Goal: Task Accomplishment & Management: Manage account settings

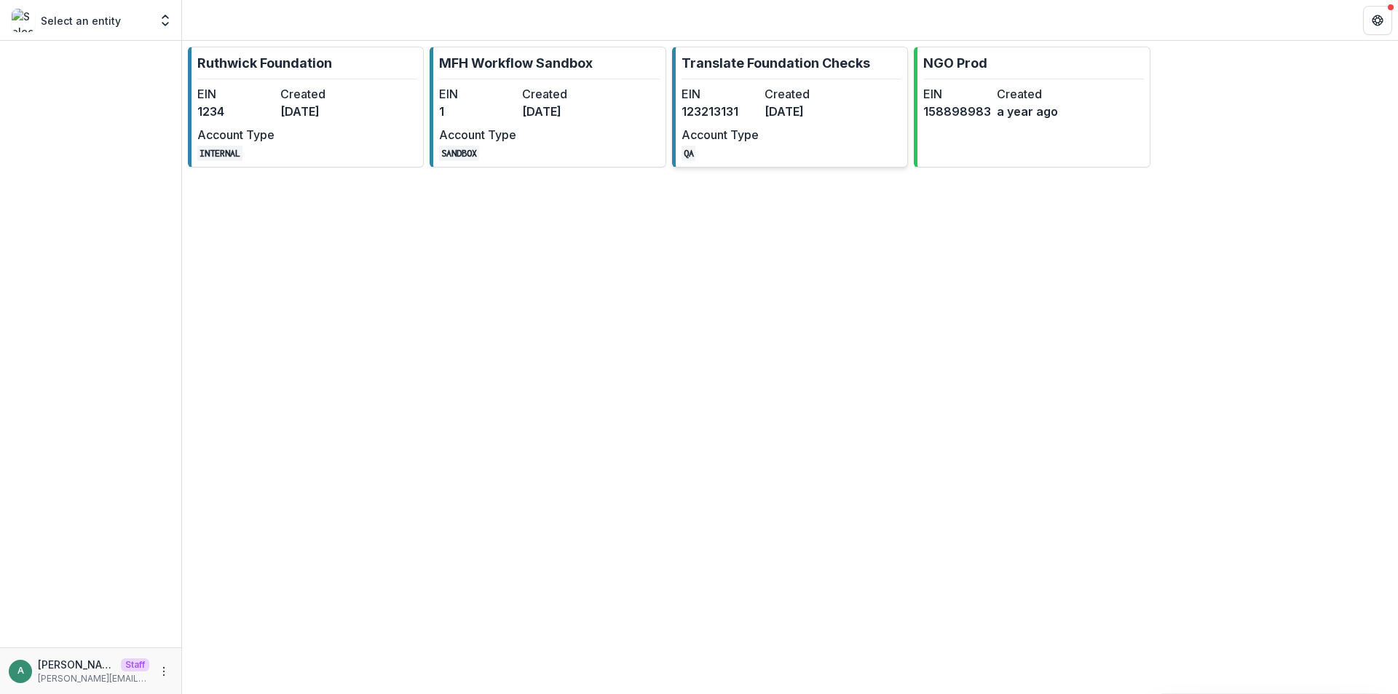
click at [741, 90] on dt "EIN" at bounding box center [720, 93] width 77 height 17
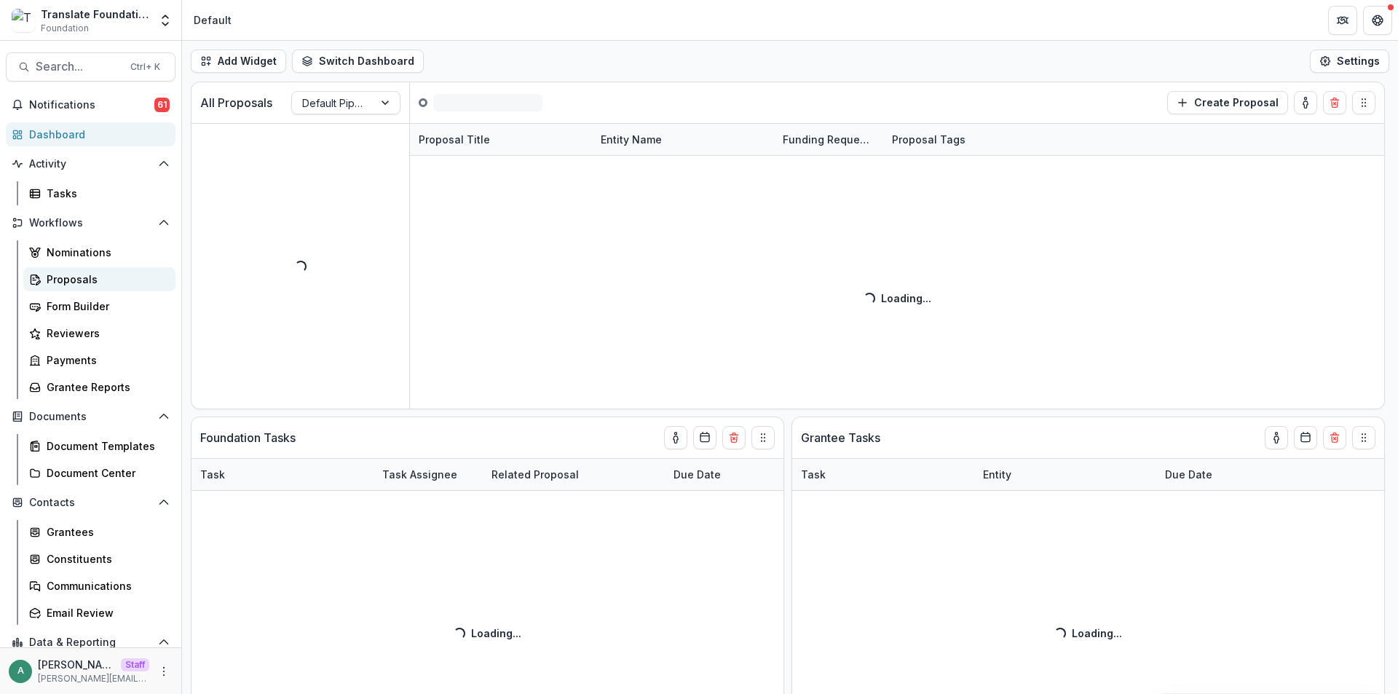
click at [95, 280] on div "Proposals" at bounding box center [105, 279] width 117 height 15
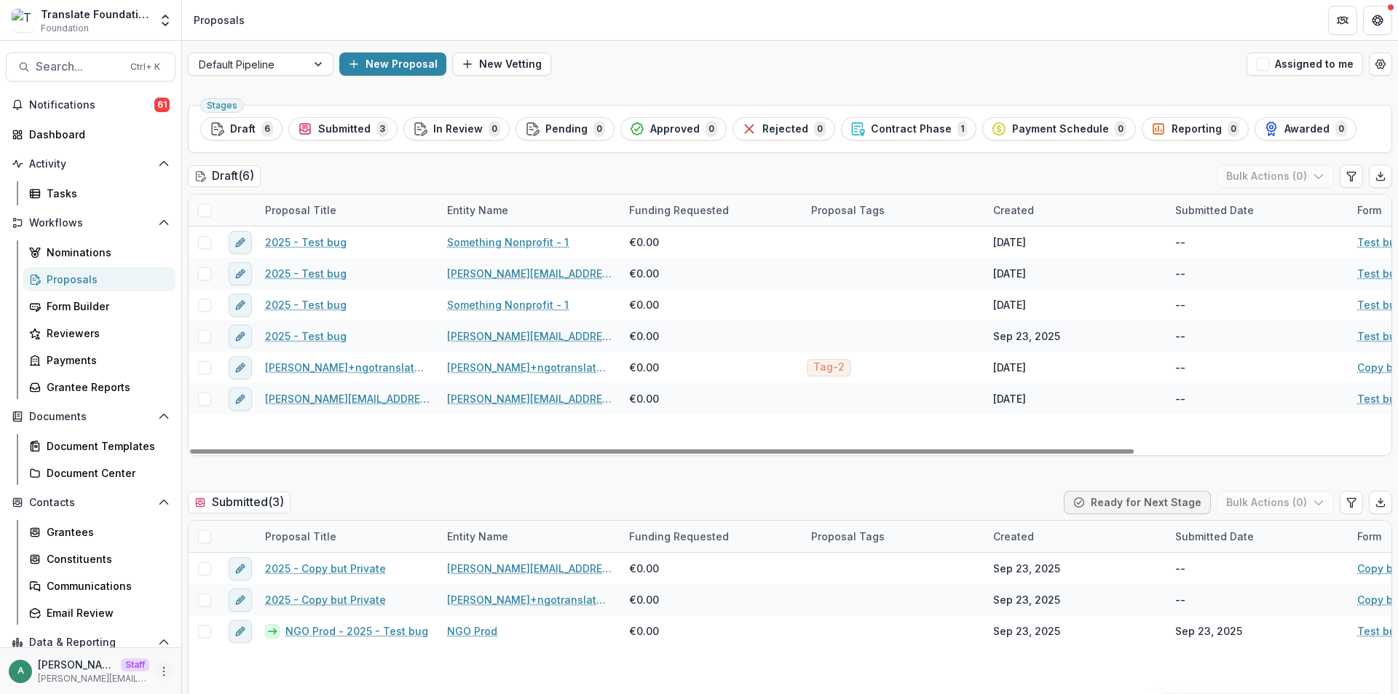
click at [160, 664] on button "More" at bounding box center [163, 671] width 17 height 17
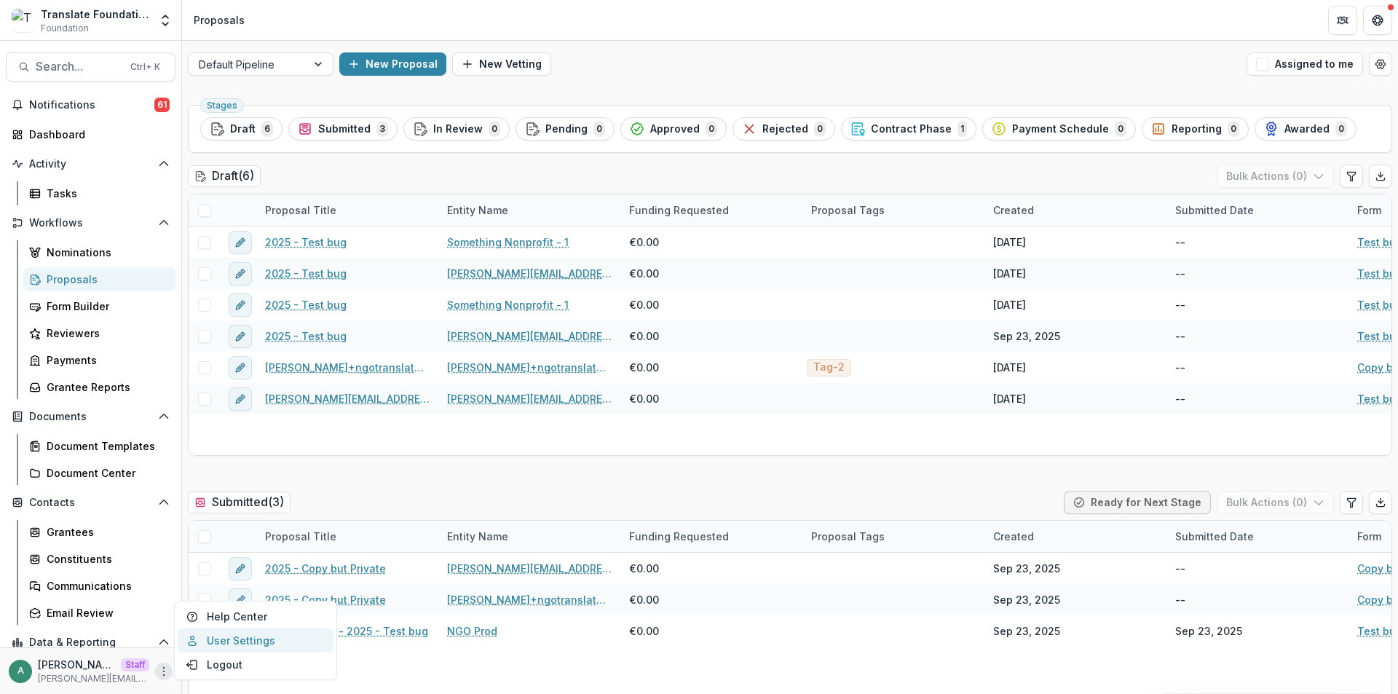
click at [216, 641] on link "User Settings" at bounding box center [256, 641] width 156 height 24
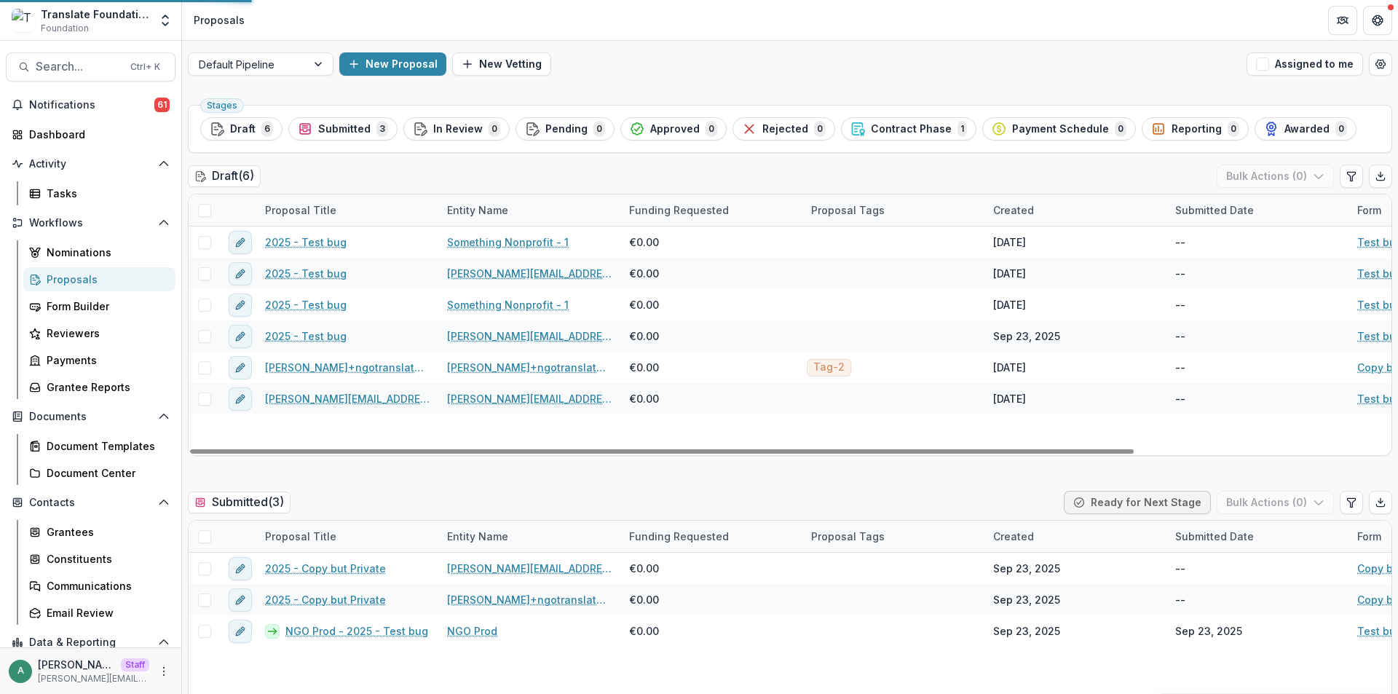
select select "**********"
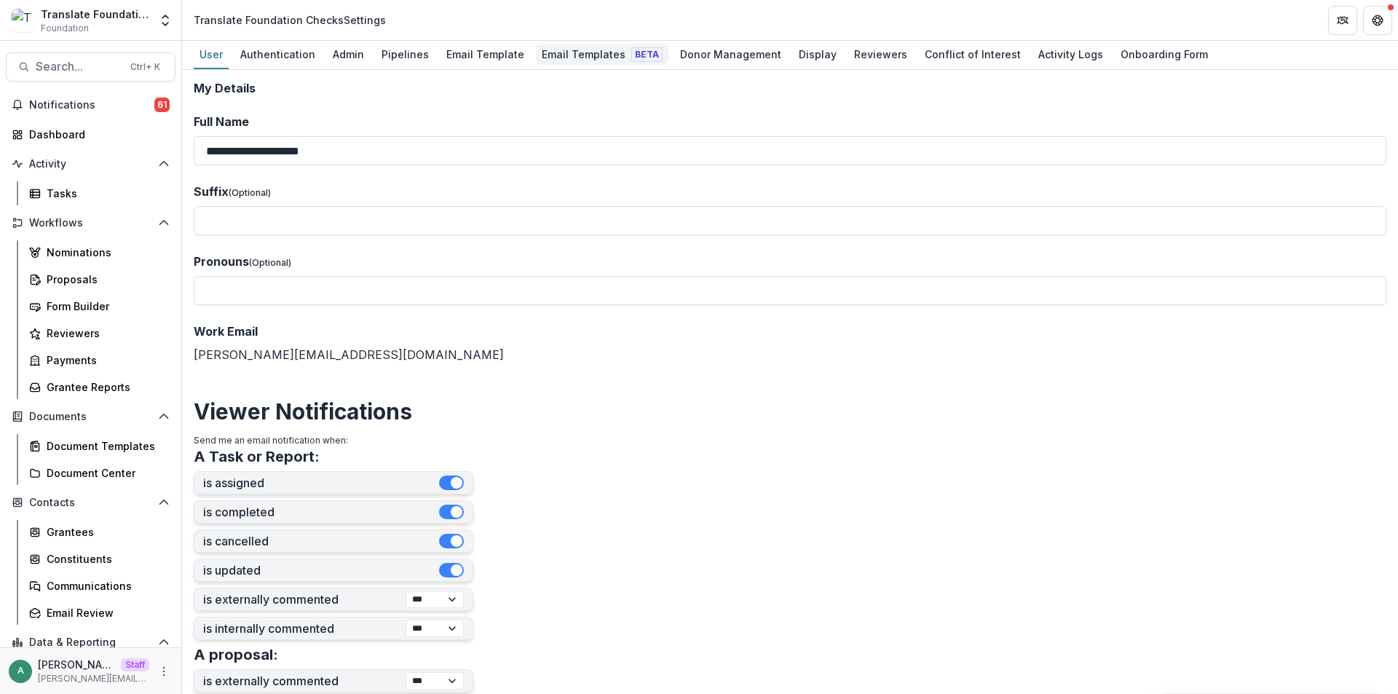
click at [586, 49] on div "Email Templates Beta" at bounding box center [602, 54] width 133 height 21
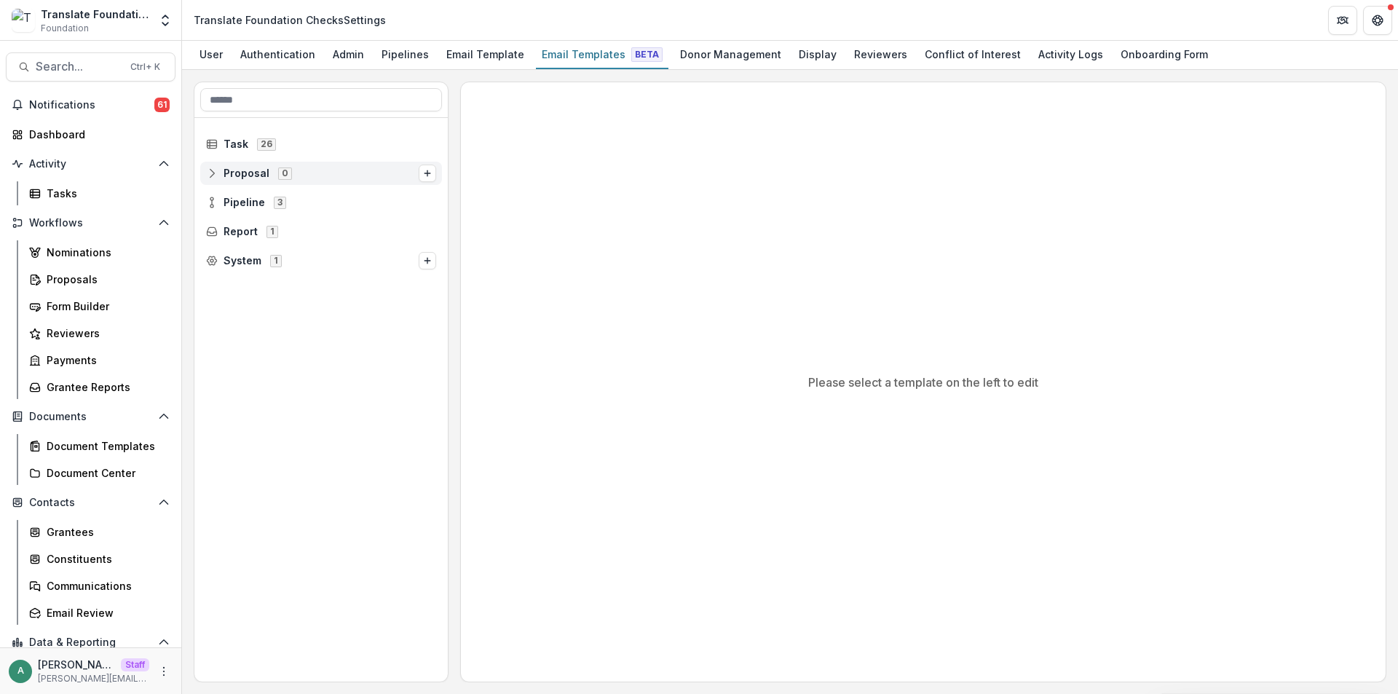
click at [211, 175] on icon at bounding box center [212, 174] width 12 height 12
click at [207, 230] on icon at bounding box center [212, 232] width 12 height 12
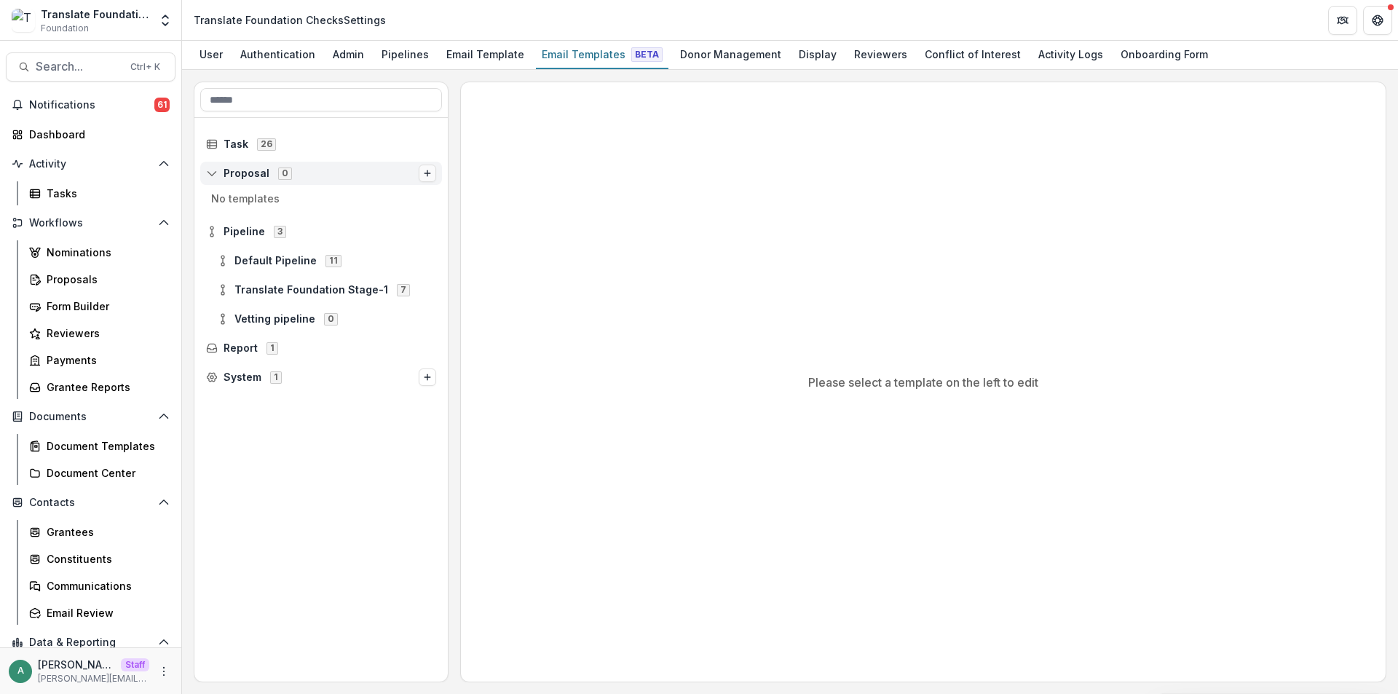
click at [428, 169] on icon "Options" at bounding box center [427, 173] width 9 height 9
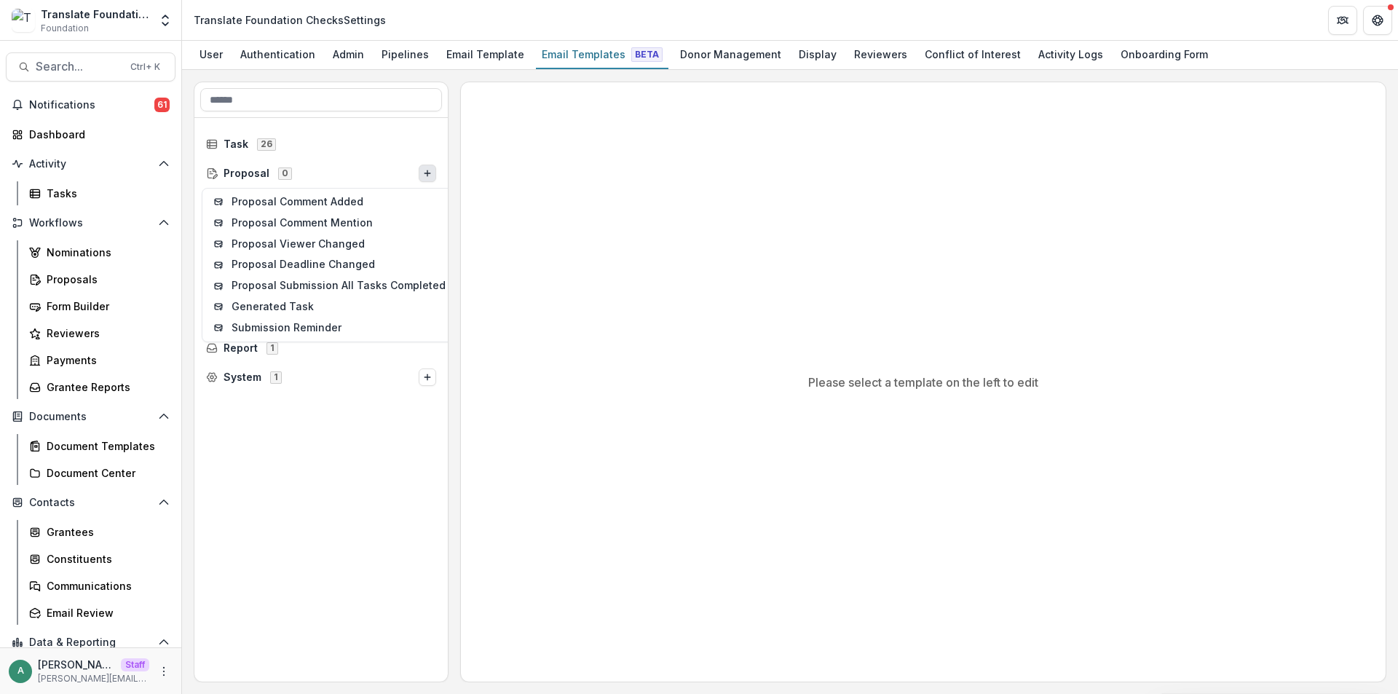
click at [483, 170] on div "Please select a template on the left to edit" at bounding box center [923, 381] width 925 height 599
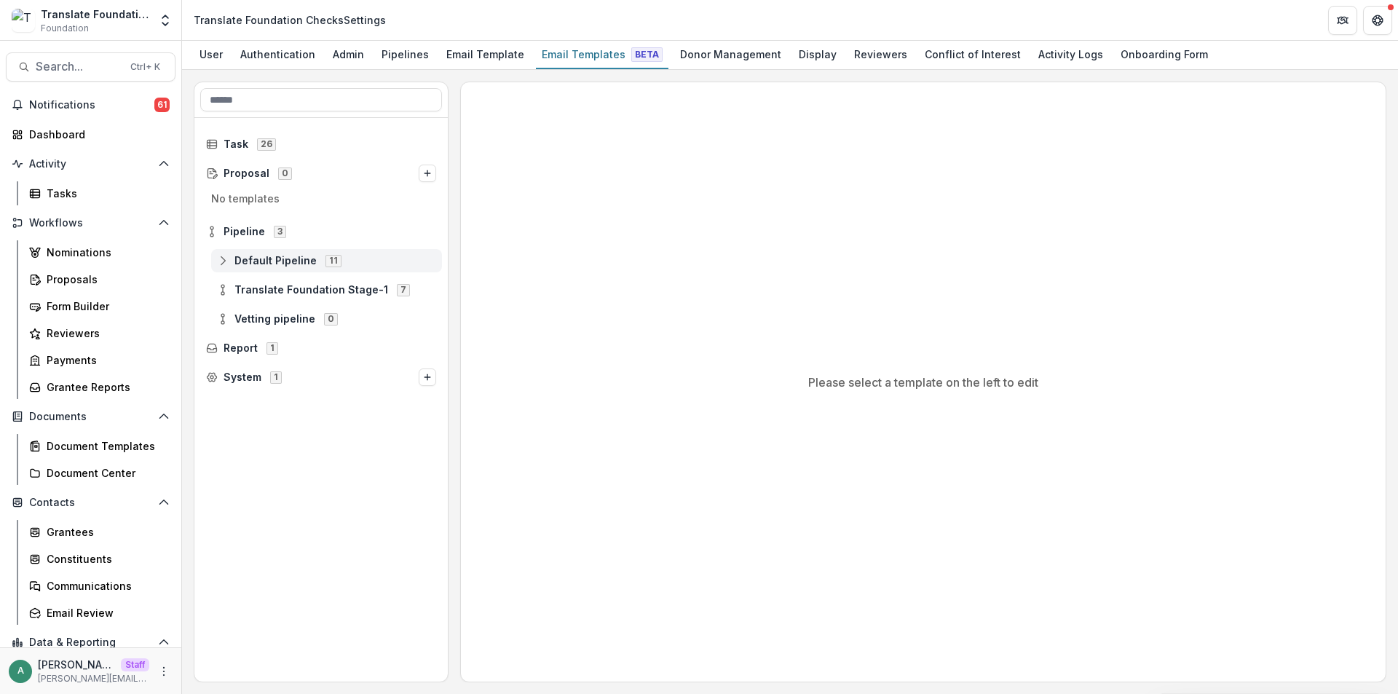
click at [226, 261] on icon at bounding box center [223, 261] width 12 height 12
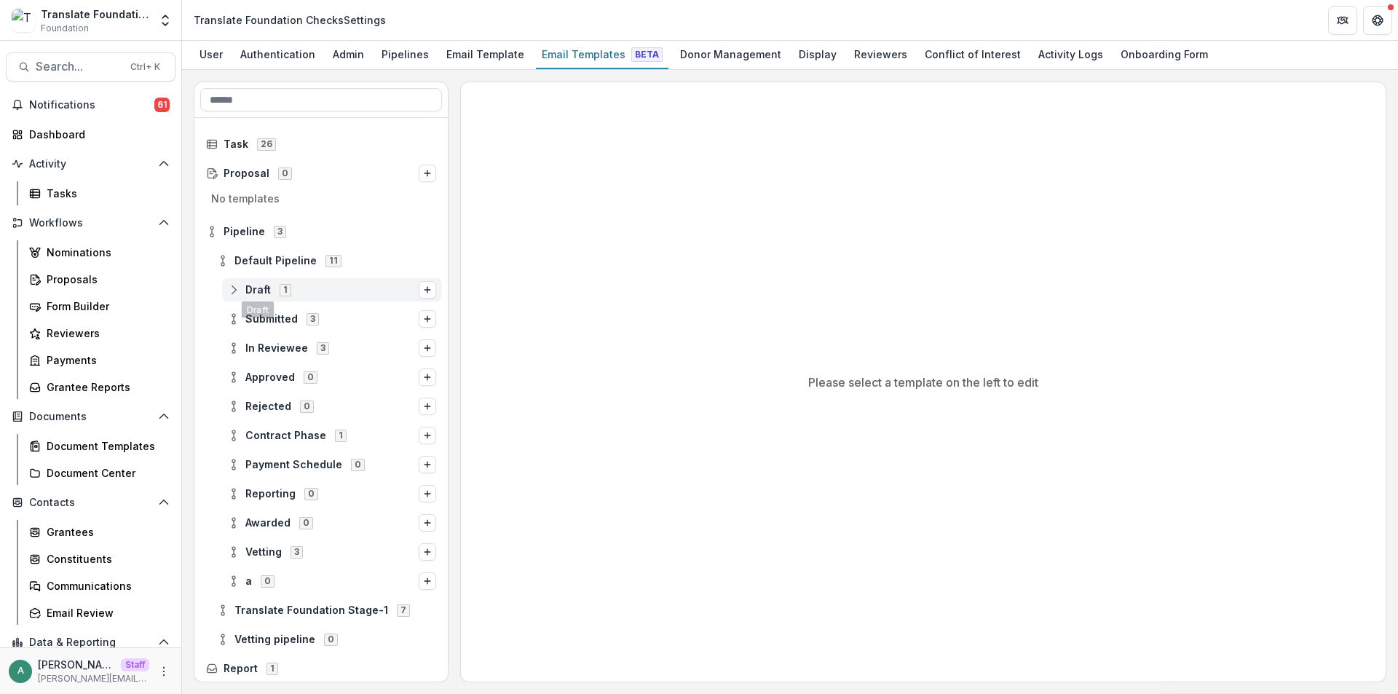
click at [232, 292] on icon at bounding box center [234, 290] width 12 height 12
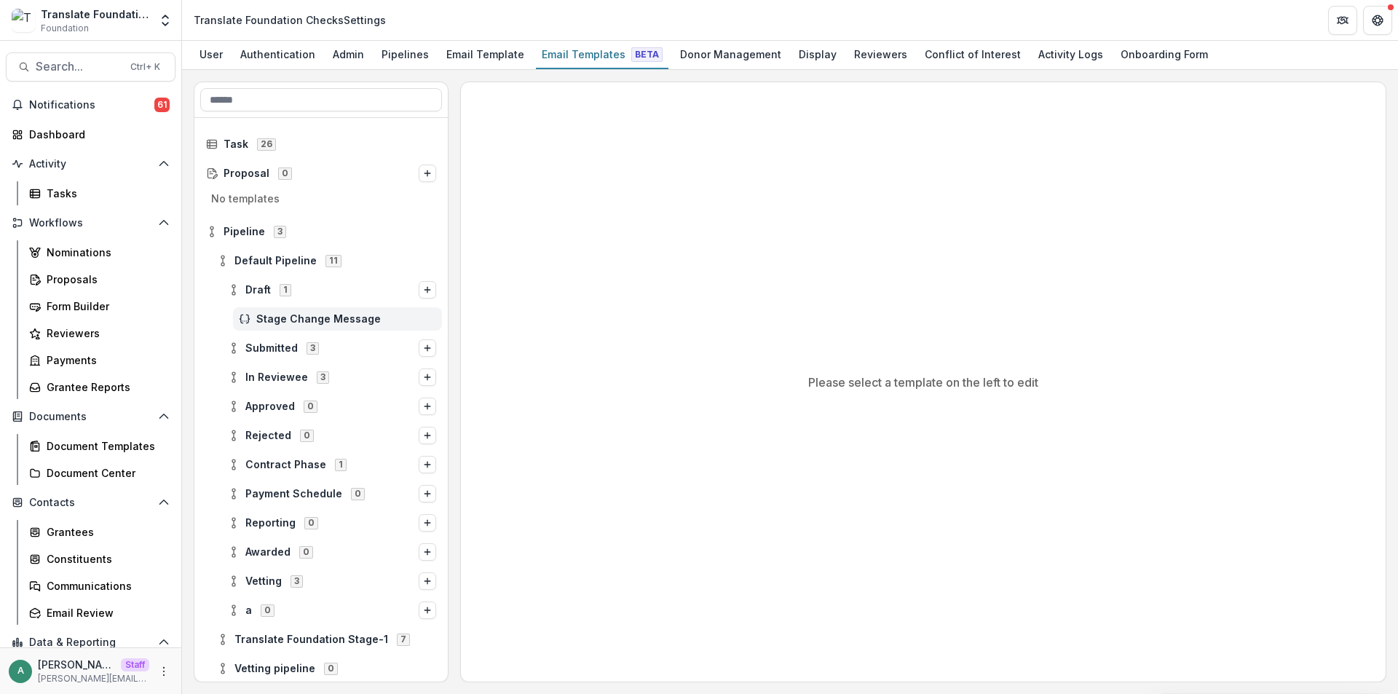
click at [283, 318] on span "Stage Change Message" at bounding box center [346, 319] width 180 height 12
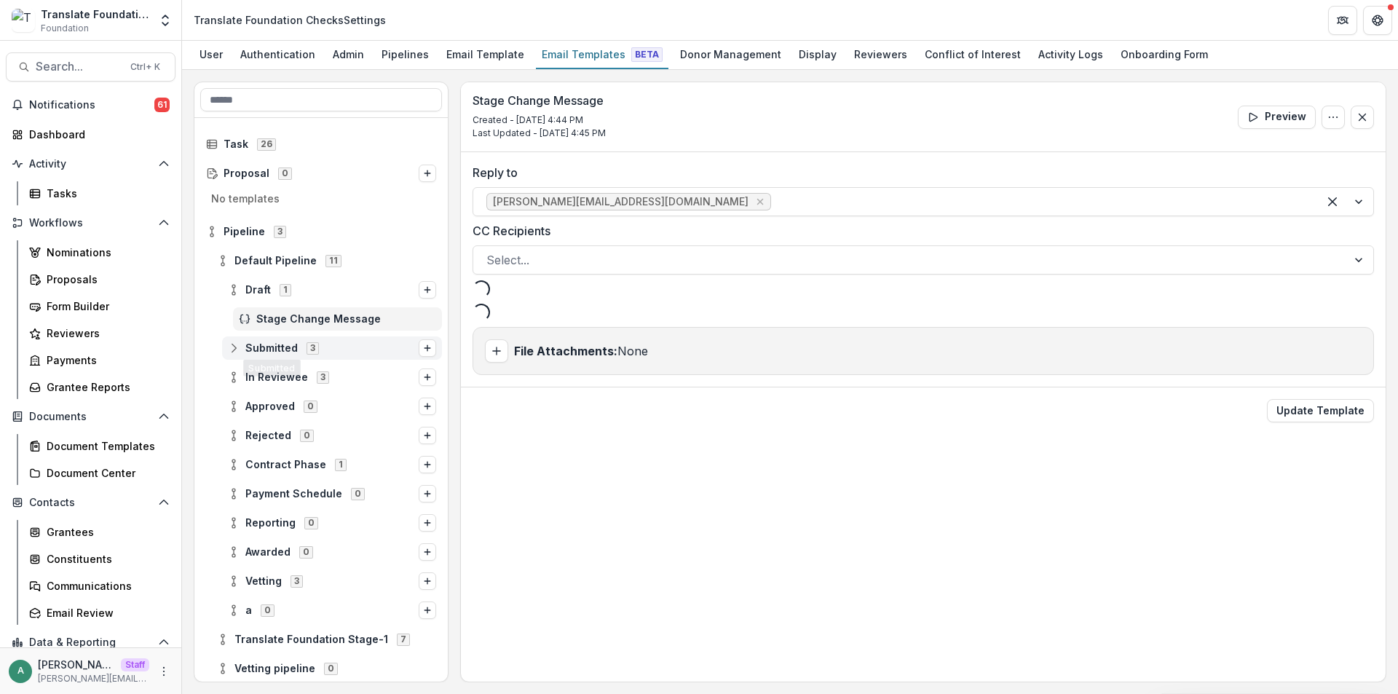
click at [230, 350] on icon at bounding box center [234, 348] width 12 height 12
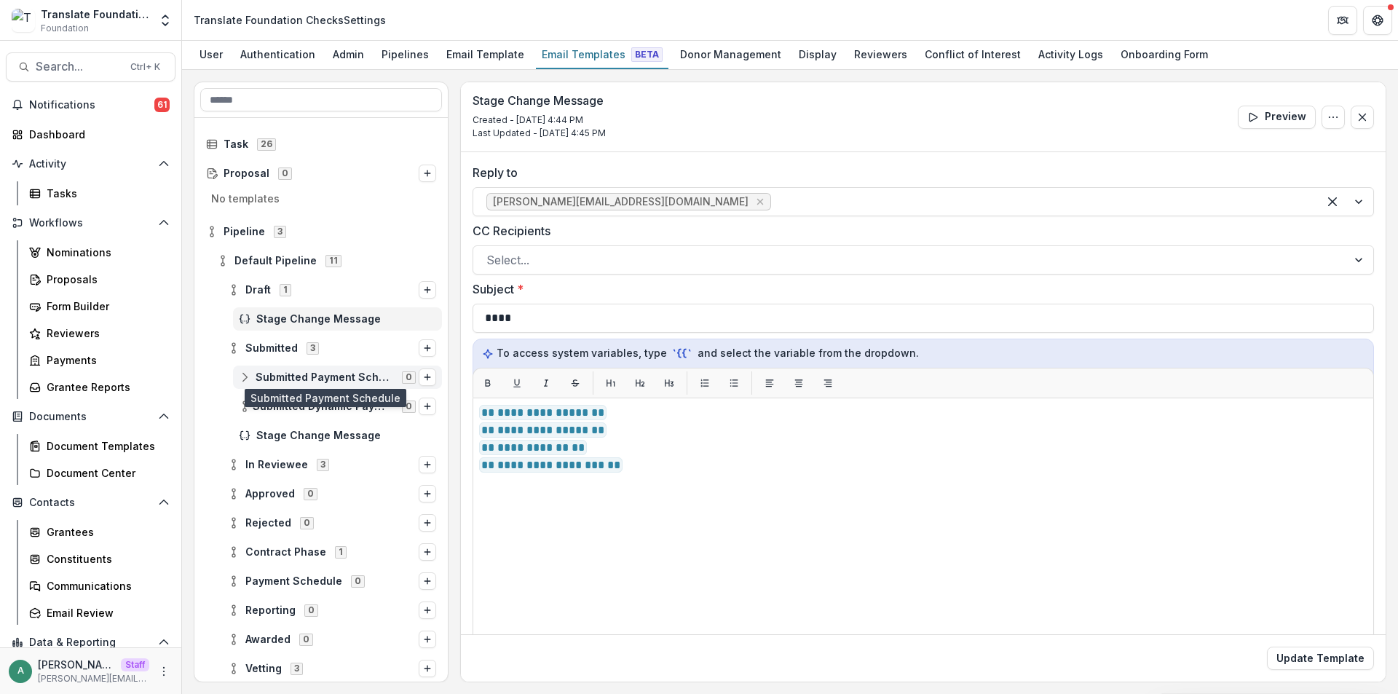
click at [284, 378] on span "Submitted Payment Schedule" at bounding box center [325, 377] width 138 height 12
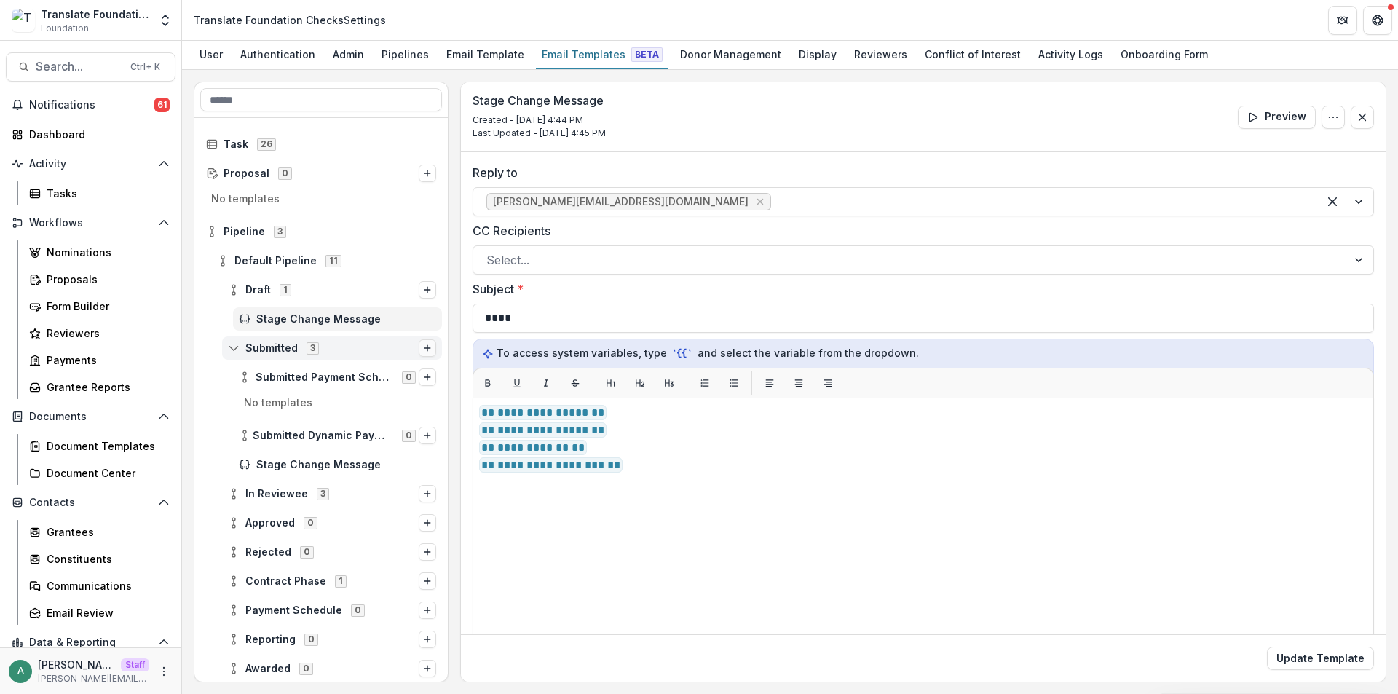
click at [423, 352] on icon "Options" at bounding box center [427, 348] width 9 height 9
click at [346, 334] on button "Stage Change Message" at bounding box center [311, 337] width 197 height 21
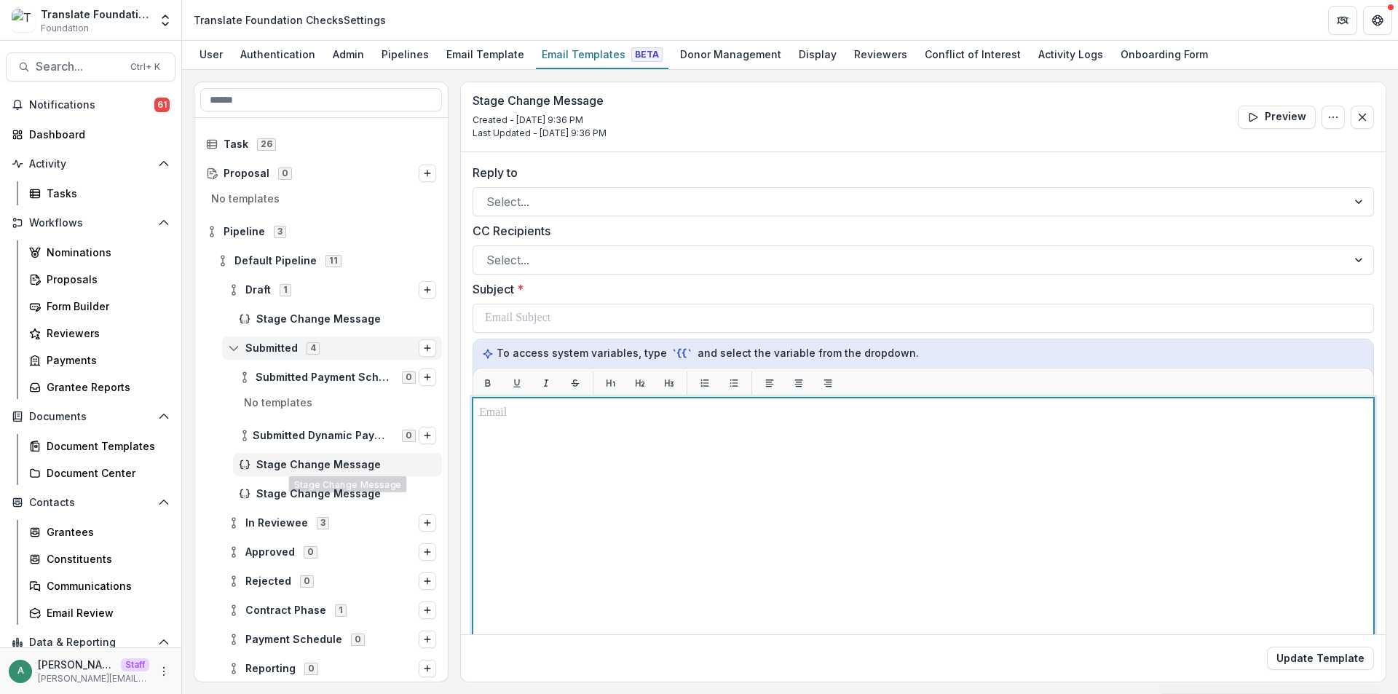
click at [550, 451] on div at bounding box center [923, 579] width 889 height 351
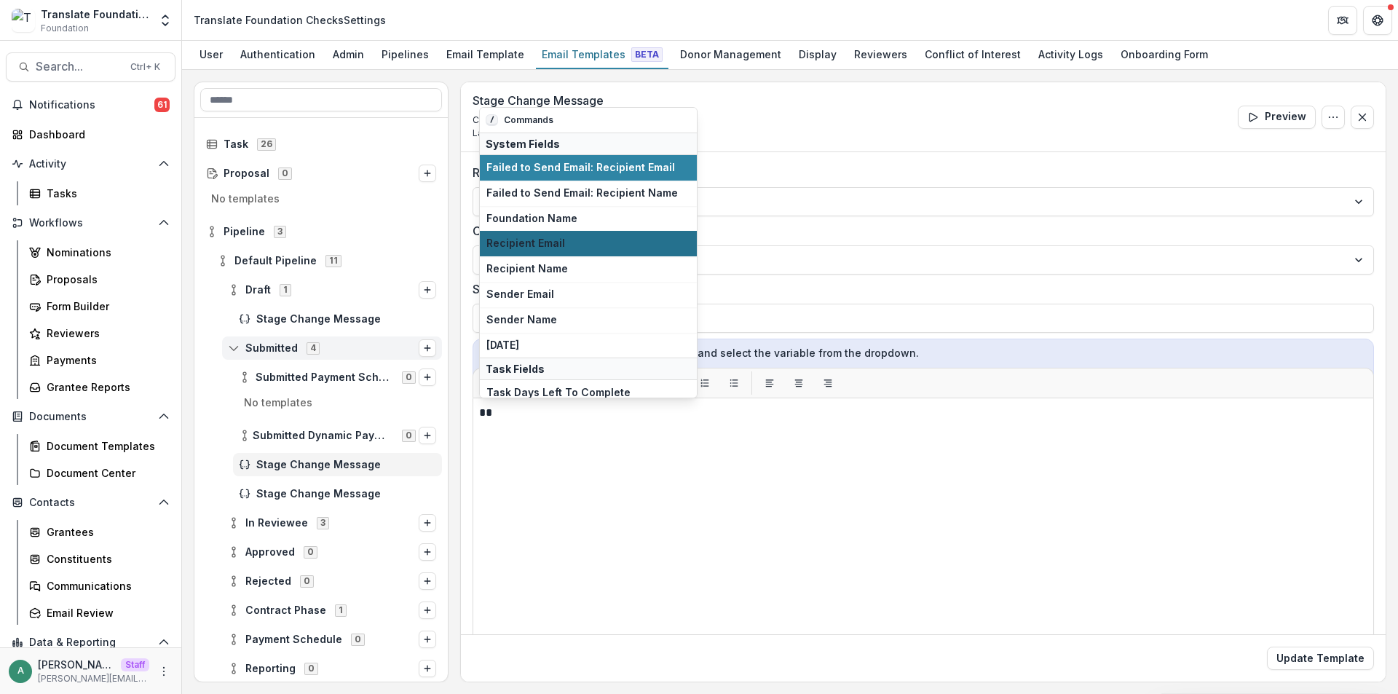
click at [569, 240] on span "Recipient Email" at bounding box center [589, 243] width 204 height 12
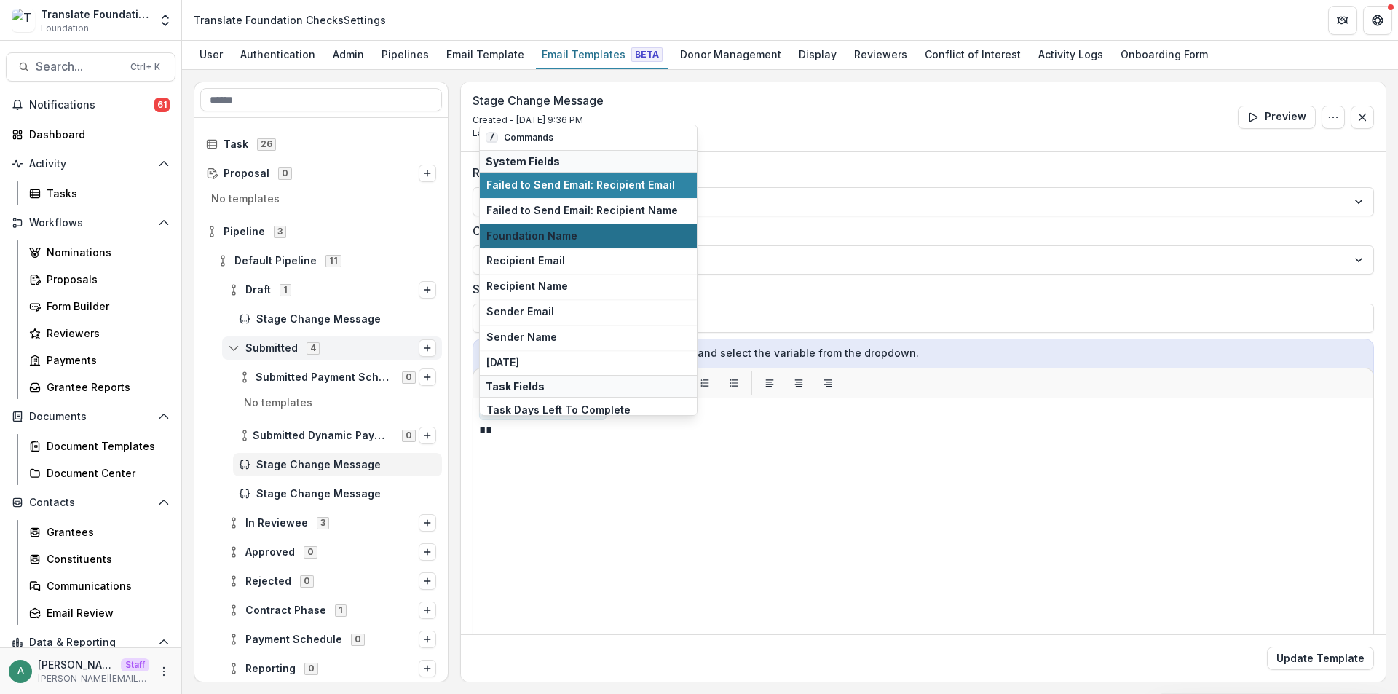
click at [586, 242] on span "Foundation Name" at bounding box center [589, 236] width 204 height 12
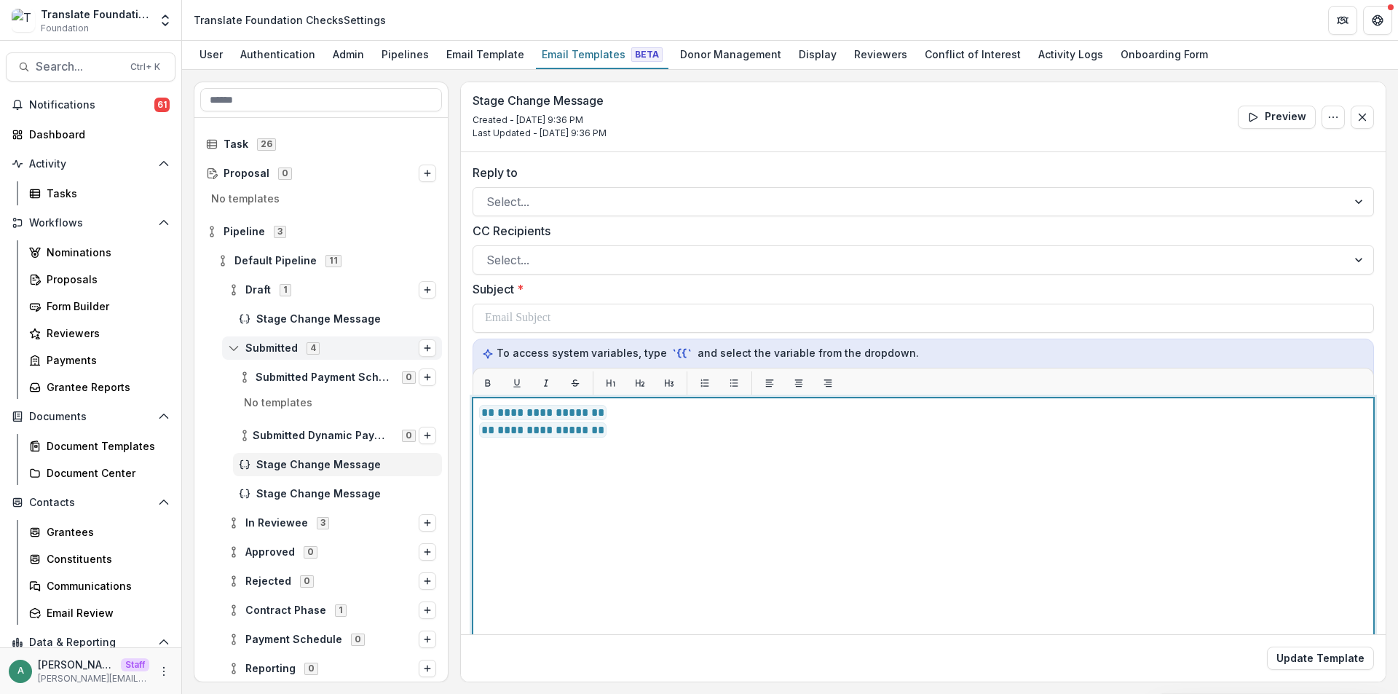
click at [596, 414] on p "**********" at bounding box center [921, 412] width 884 height 17
drag, startPoint x: 570, startPoint y: 414, endPoint x: 481, endPoint y: 417, distance: 88.2
click at [481, 417] on p "**********" at bounding box center [921, 412] width 884 height 17
copy p "**********"
click at [479, 437] on span "**********" at bounding box center [542, 429] width 127 height 15
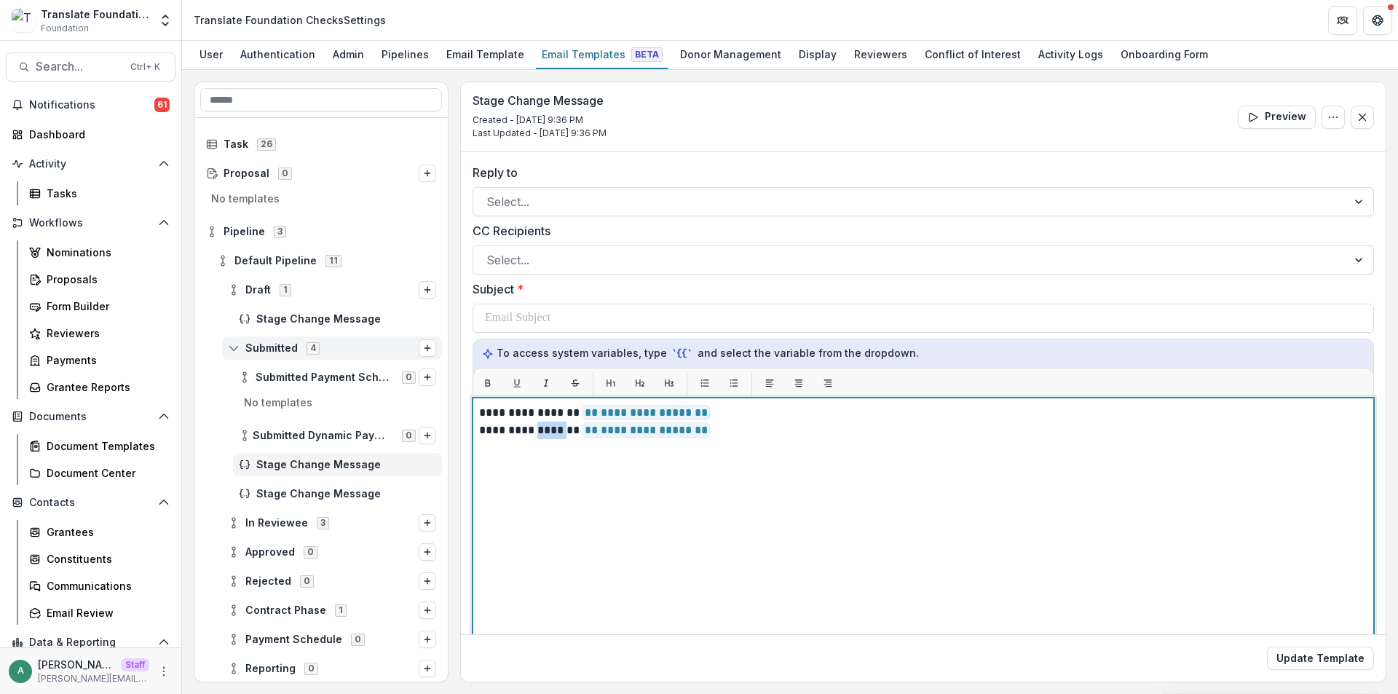
drag, startPoint x: 564, startPoint y: 432, endPoint x: 536, endPoint y: 436, distance: 27.9
click at [536, 436] on p "**********" at bounding box center [921, 430] width 884 height 17
click at [714, 425] on p "**********" at bounding box center [921, 430] width 884 height 17
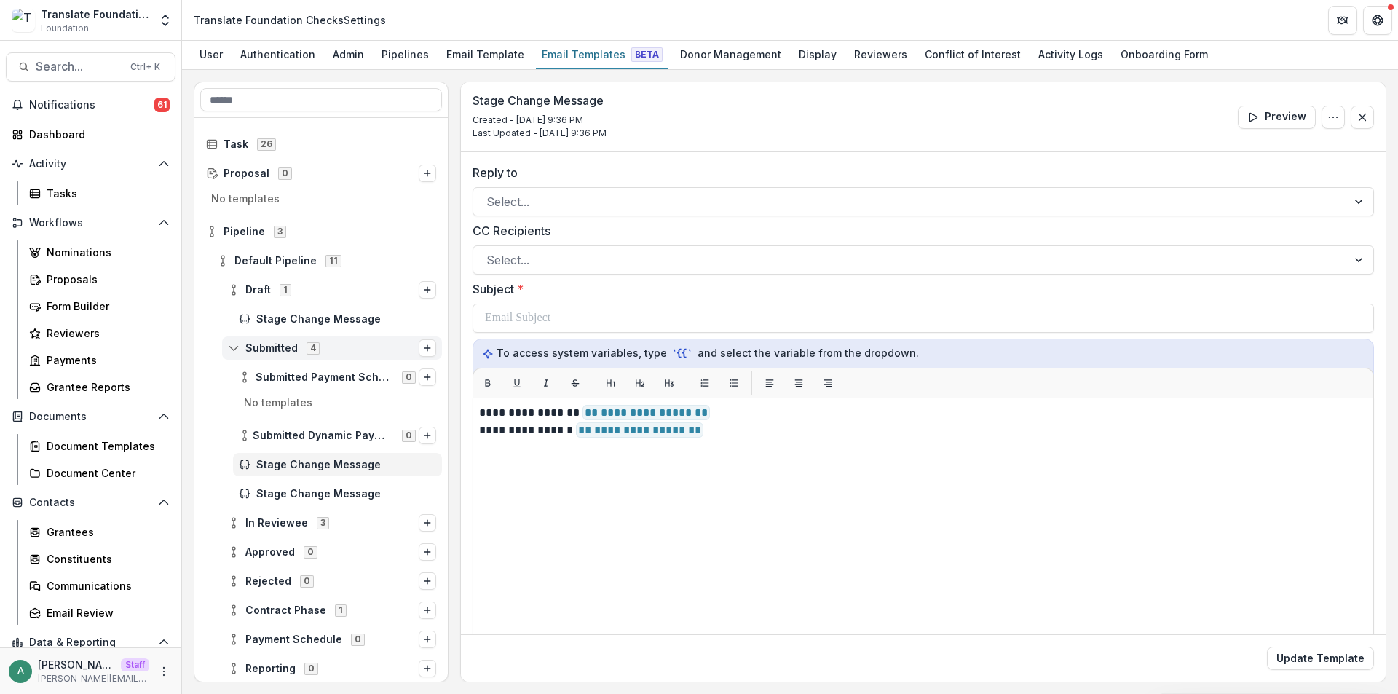
click at [1310, 669] on div "Update Template" at bounding box center [923, 657] width 925 height 47
drag, startPoint x: 1309, startPoint y: 658, endPoint x: 1169, endPoint y: 583, distance: 158.7
click at [1307, 658] on button "Update Template" at bounding box center [1320, 658] width 107 height 23
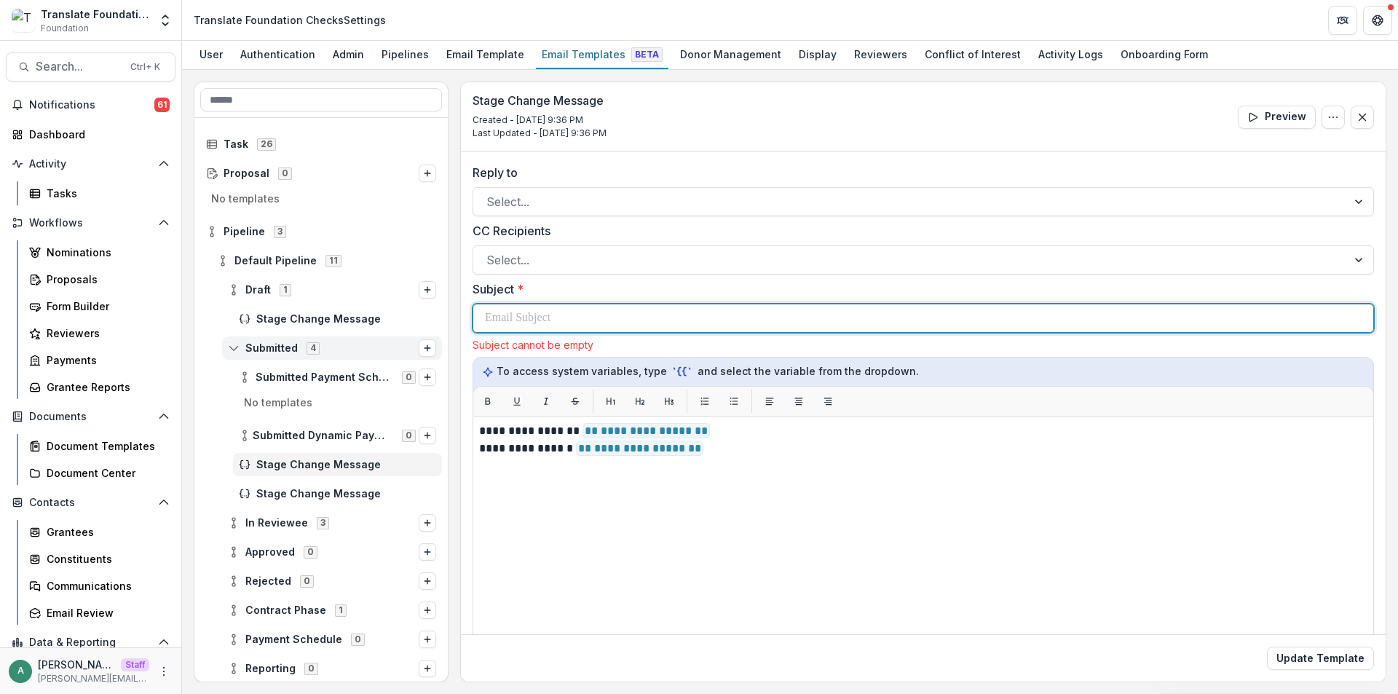
click at [615, 331] on div at bounding box center [923, 318] width 877 height 28
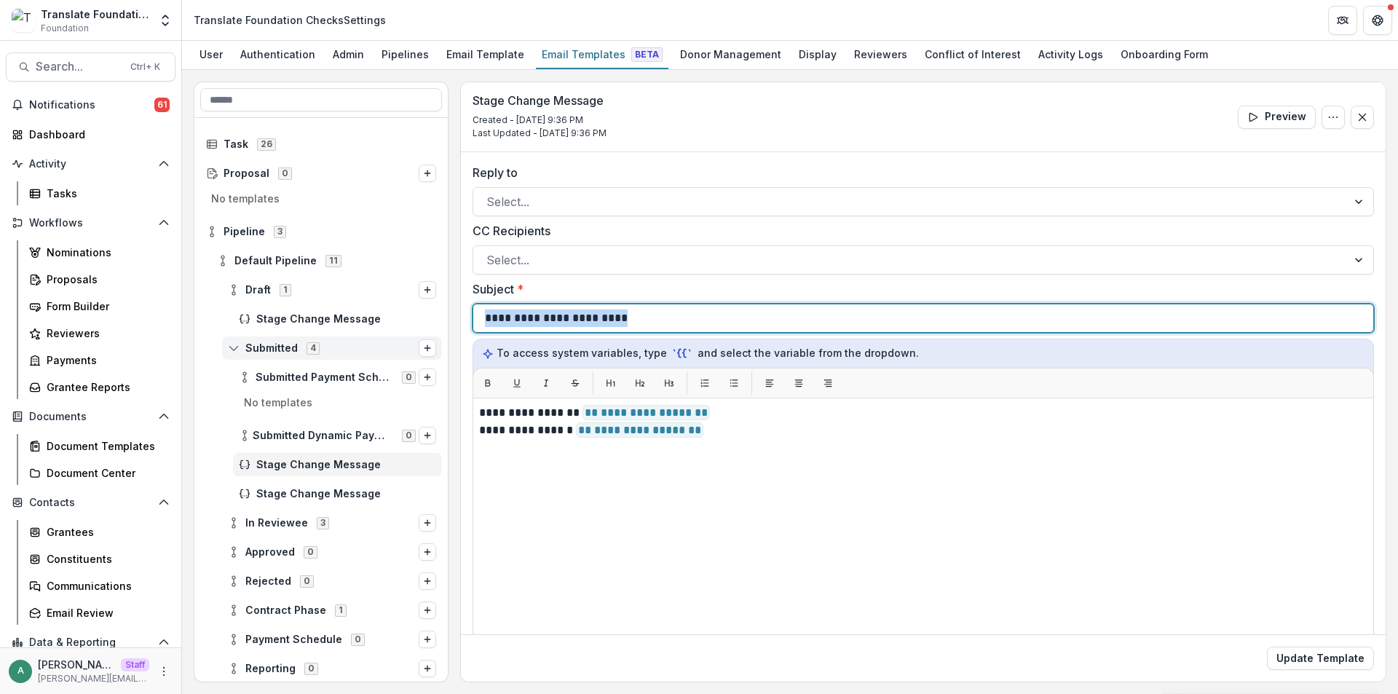
copy p "**********"
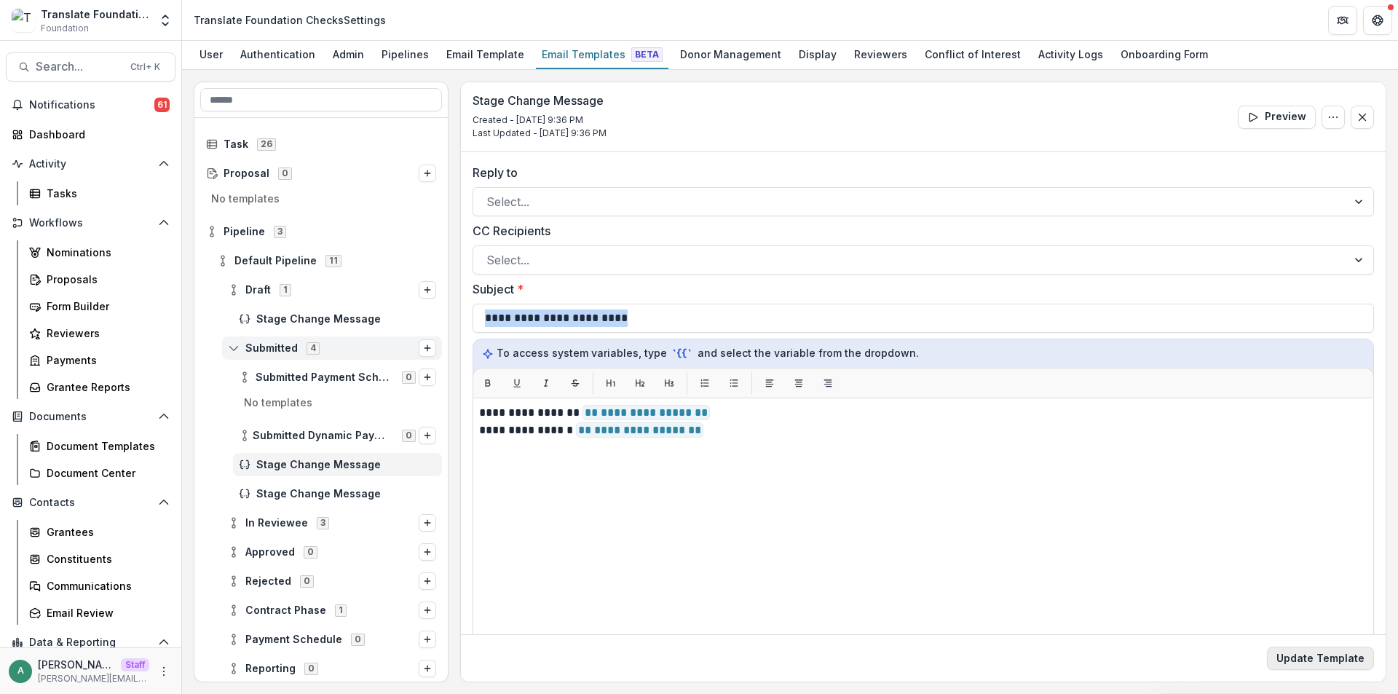
click at [1297, 662] on button "Update Template" at bounding box center [1320, 658] width 107 height 23
click at [793, 59] on div "Display" at bounding box center [818, 54] width 50 height 21
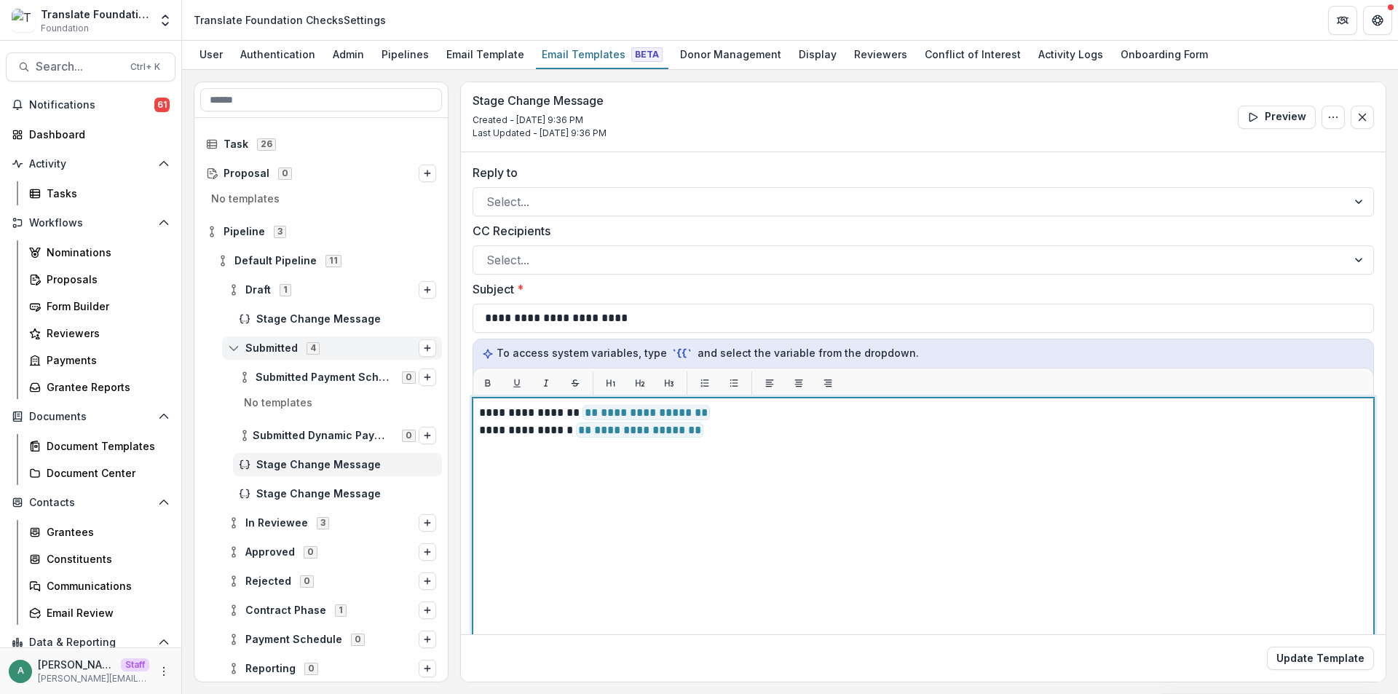
click at [746, 430] on p "**********" at bounding box center [921, 430] width 884 height 17
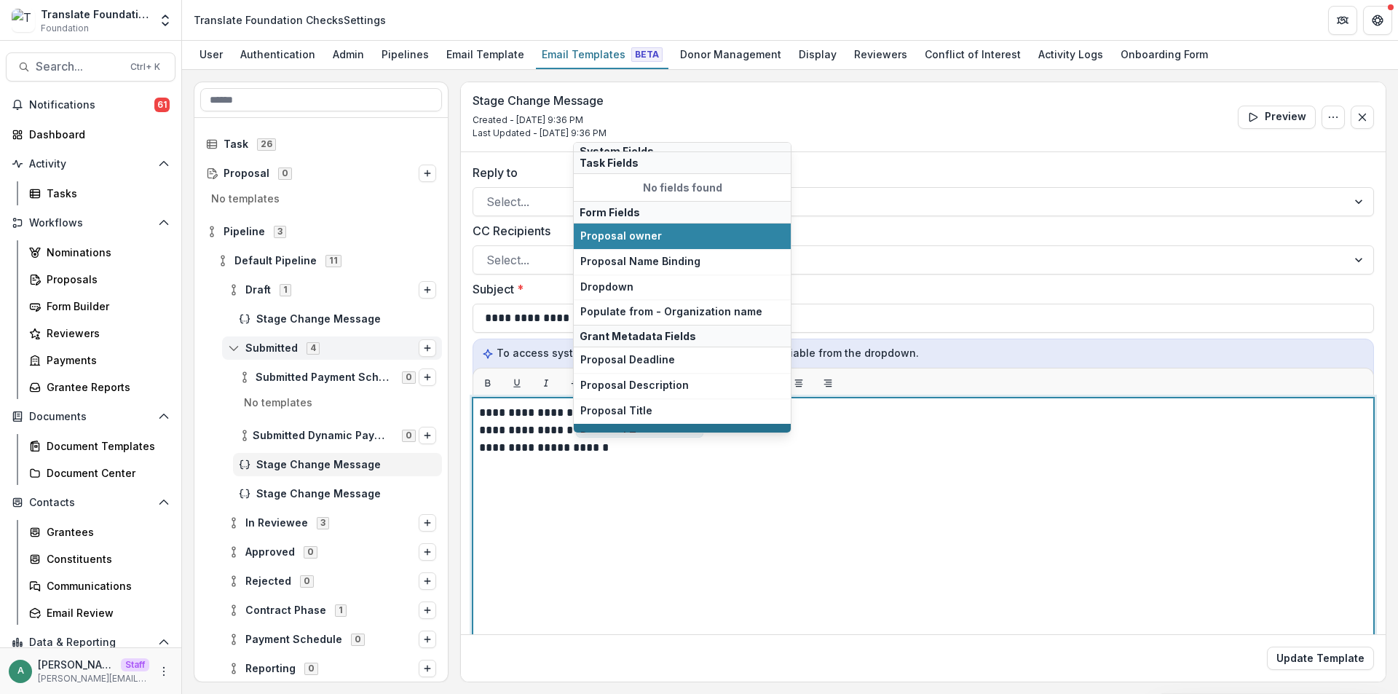
scroll to position [146, 0]
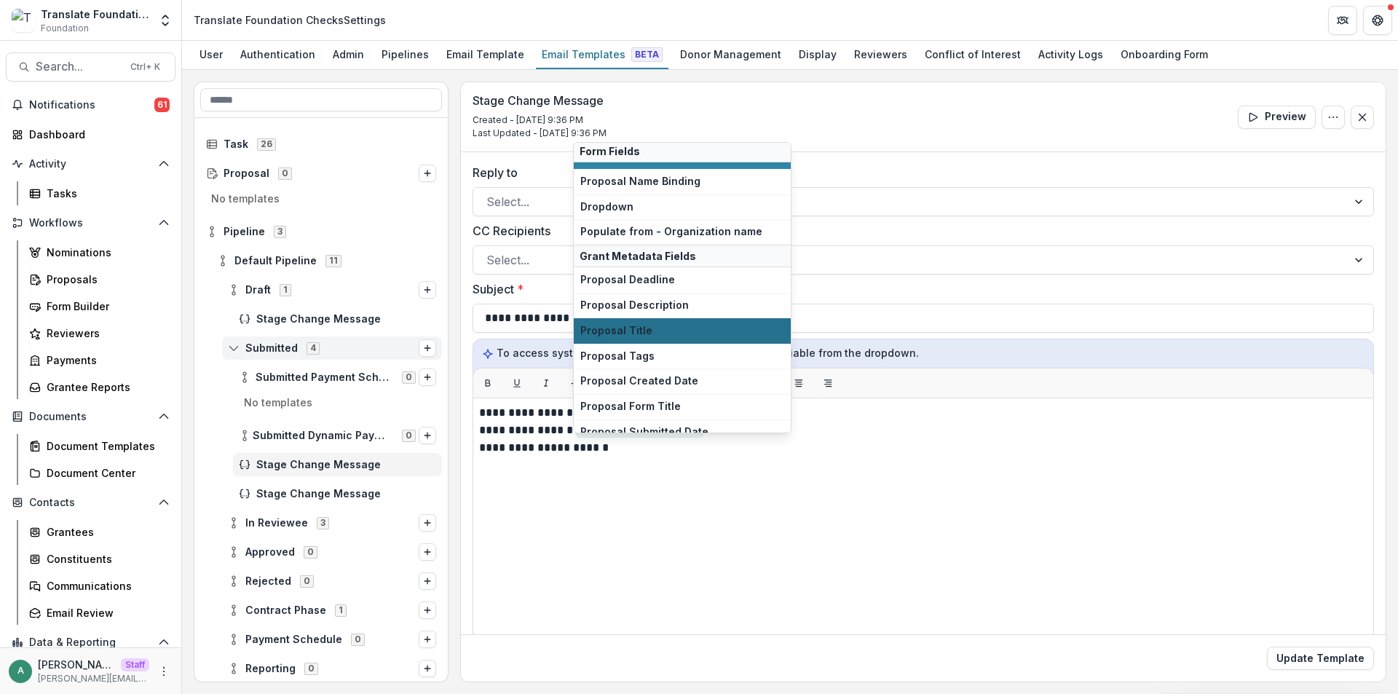
click at [707, 329] on span "Proposal Title" at bounding box center [683, 331] width 204 height 12
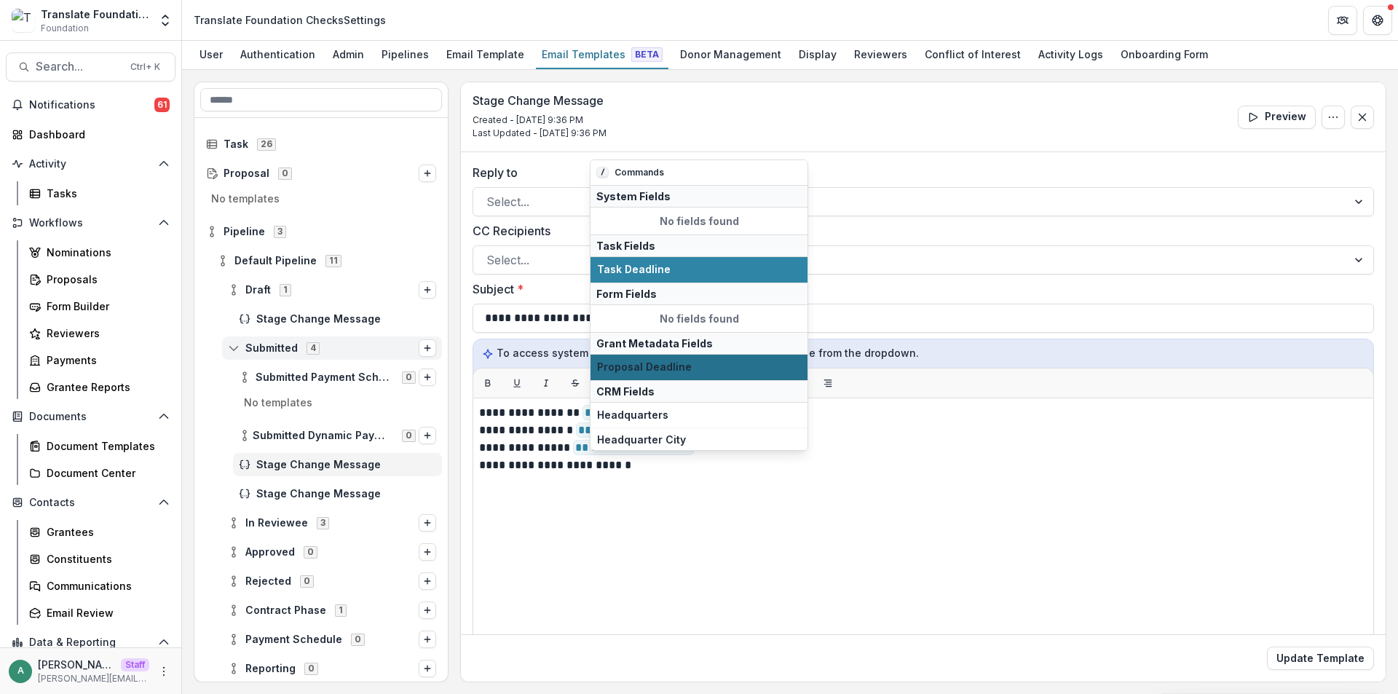
click at [686, 365] on span "Proposal Deadline" at bounding box center [699, 367] width 204 height 12
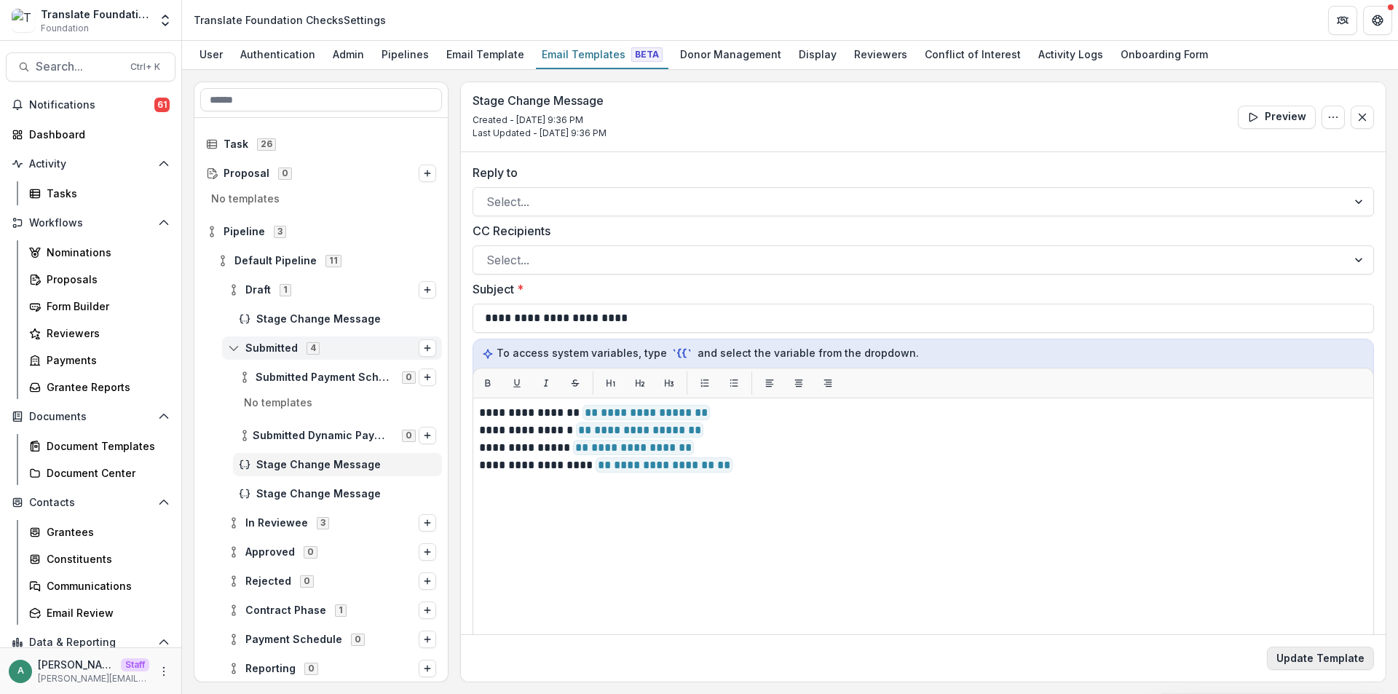
click at [1339, 667] on button "Update Template" at bounding box center [1320, 658] width 107 height 23
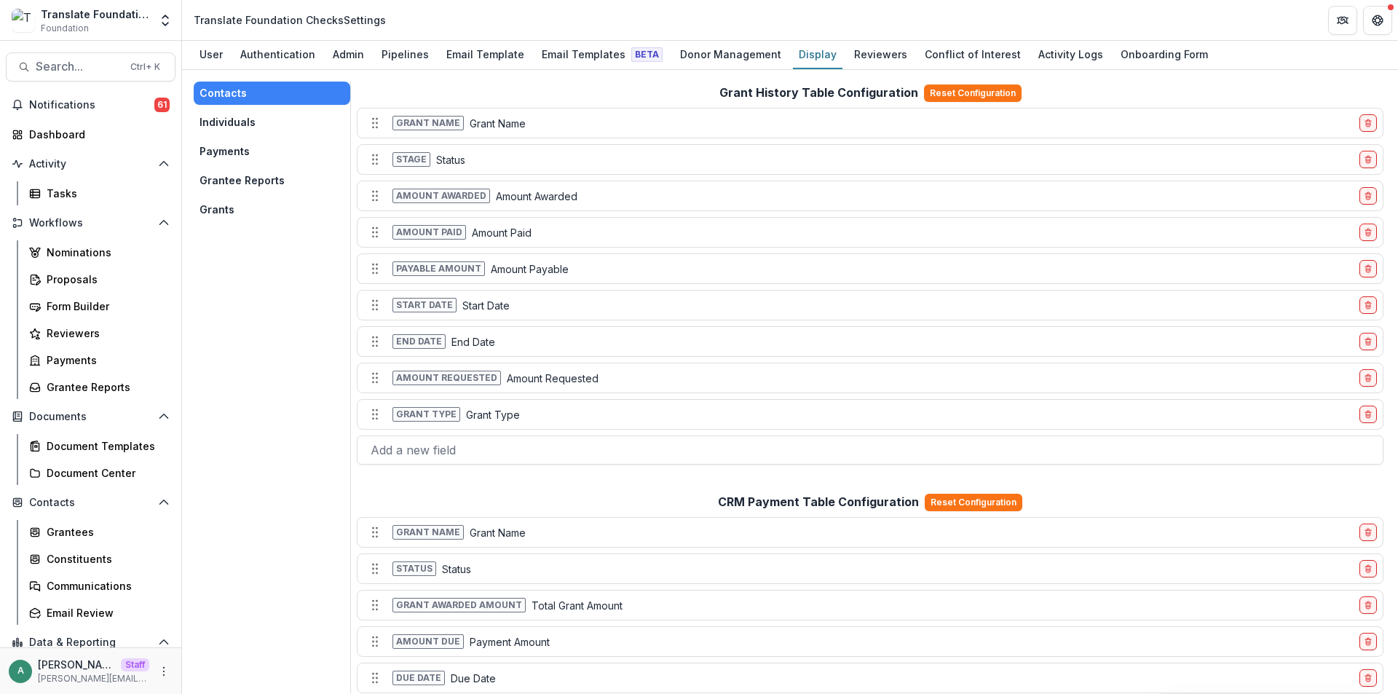
click at [242, 215] on button "Grants" at bounding box center [272, 209] width 157 height 23
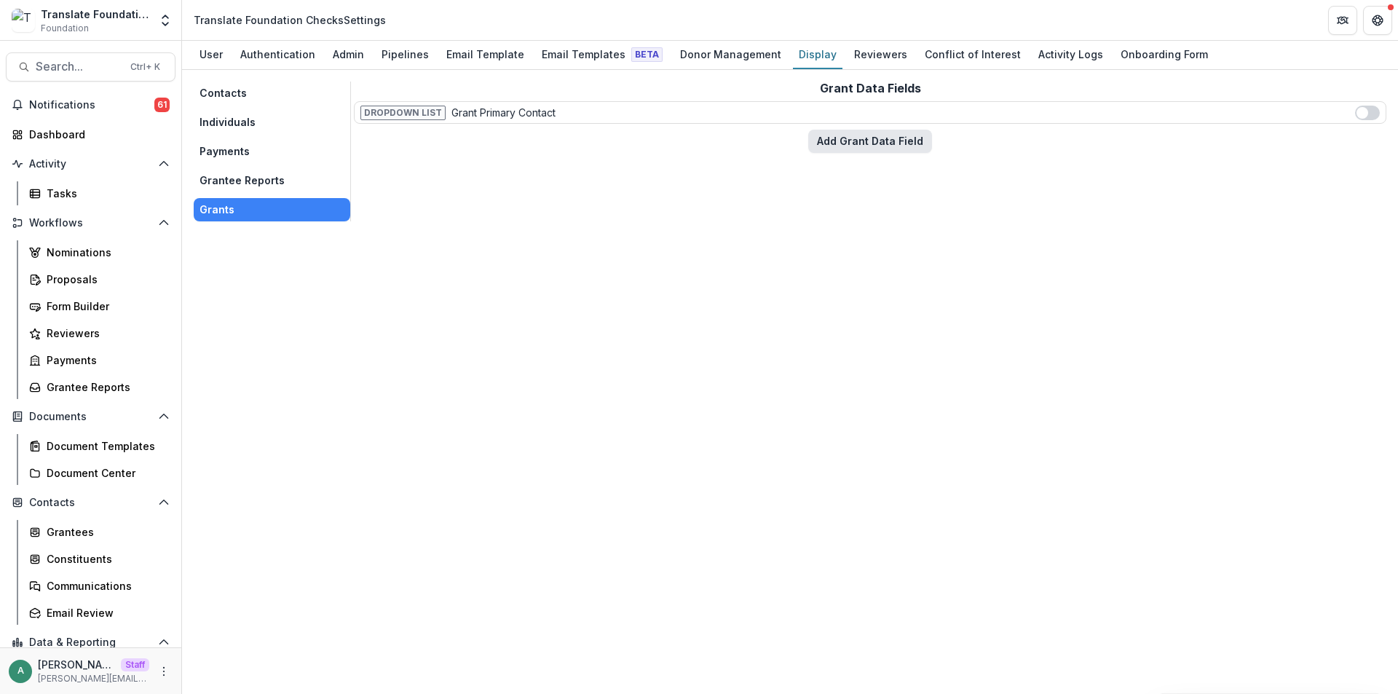
click at [902, 143] on button "Add Grant Data Field" at bounding box center [871, 141] width 124 height 23
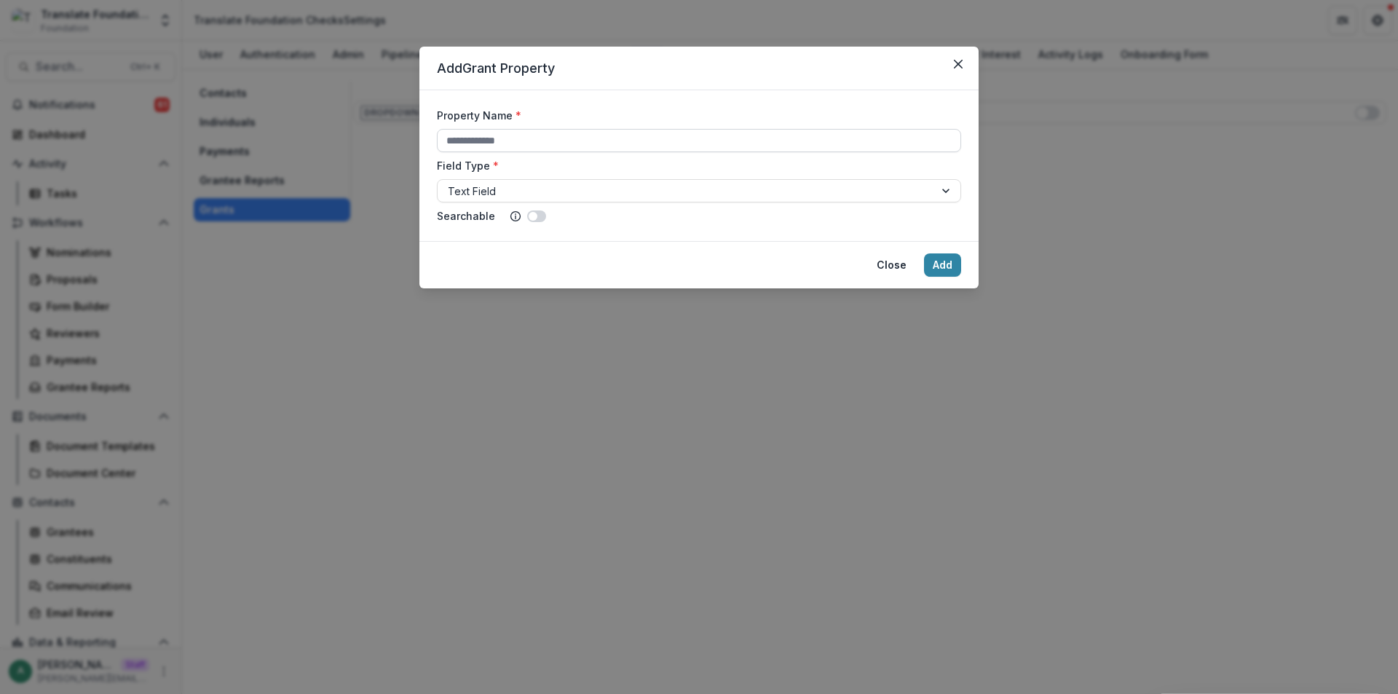
click at [595, 143] on input "Property Name *" at bounding box center [699, 140] width 524 height 23
type input "**********"
click at [938, 267] on button "Add" at bounding box center [942, 264] width 37 height 23
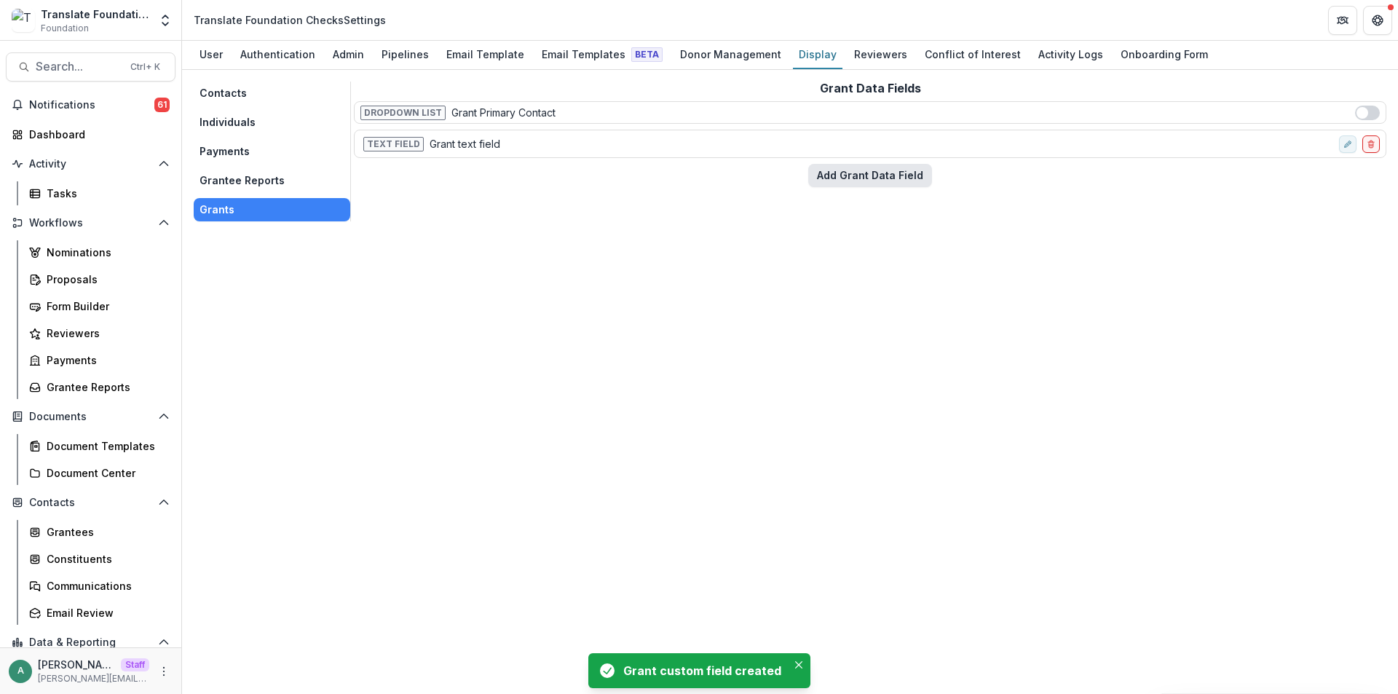
click at [886, 168] on button "Add Grant Data Field" at bounding box center [871, 175] width 124 height 23
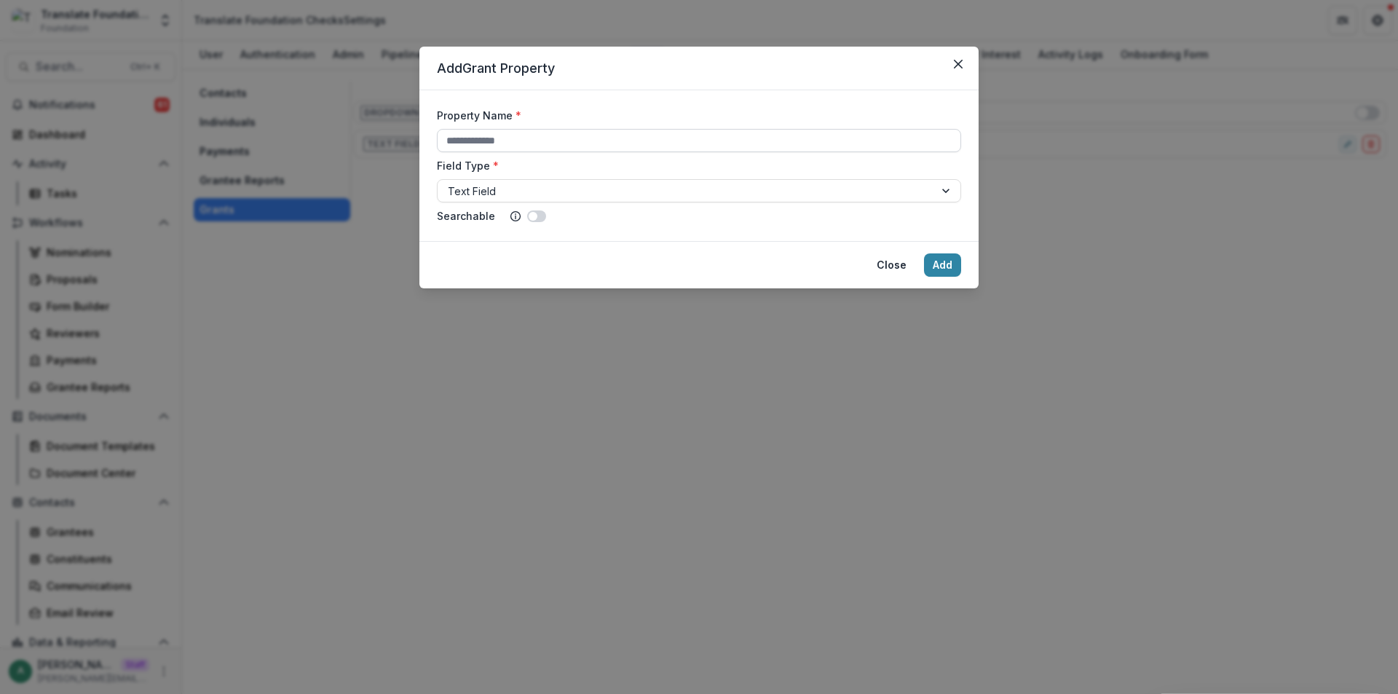
click at [617, 139] on input "Property Name *" at bounding box center [699, 140] width 524 height 23
paste input "**********"
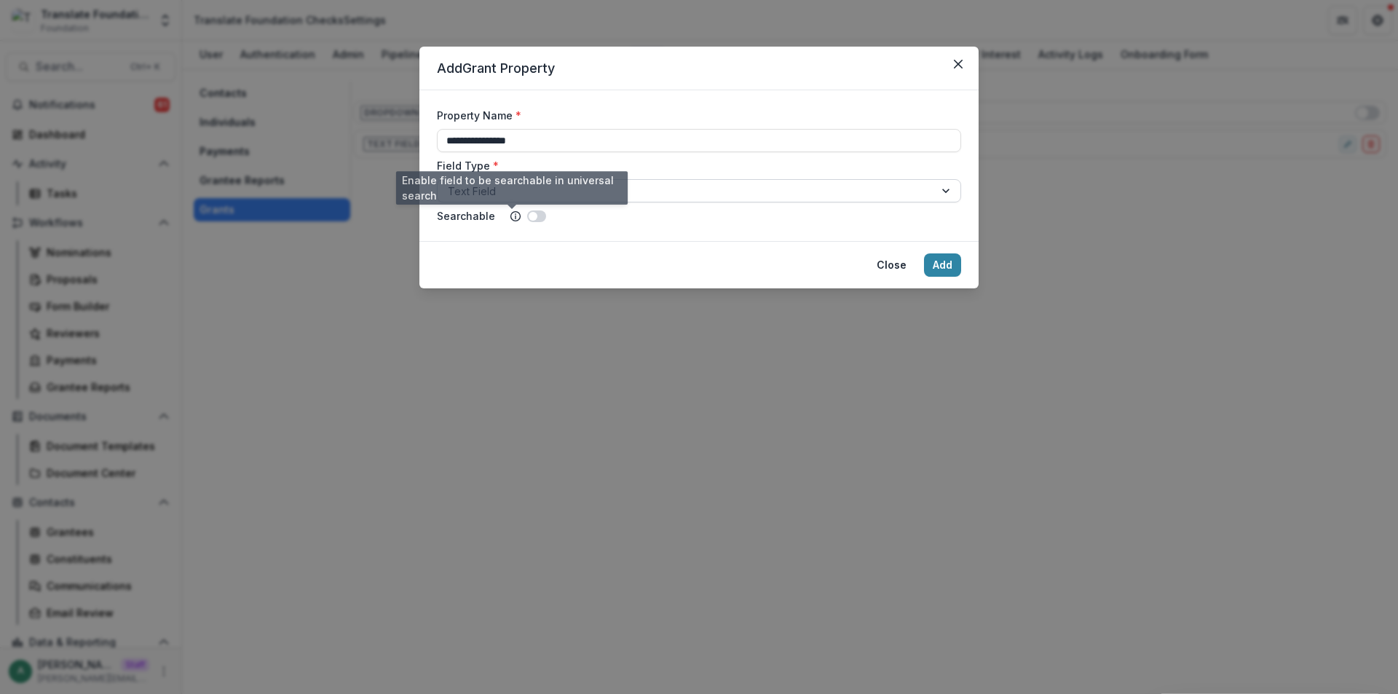
click at [506, 199] on div at bounding box center [686, 191] width 476 height 18
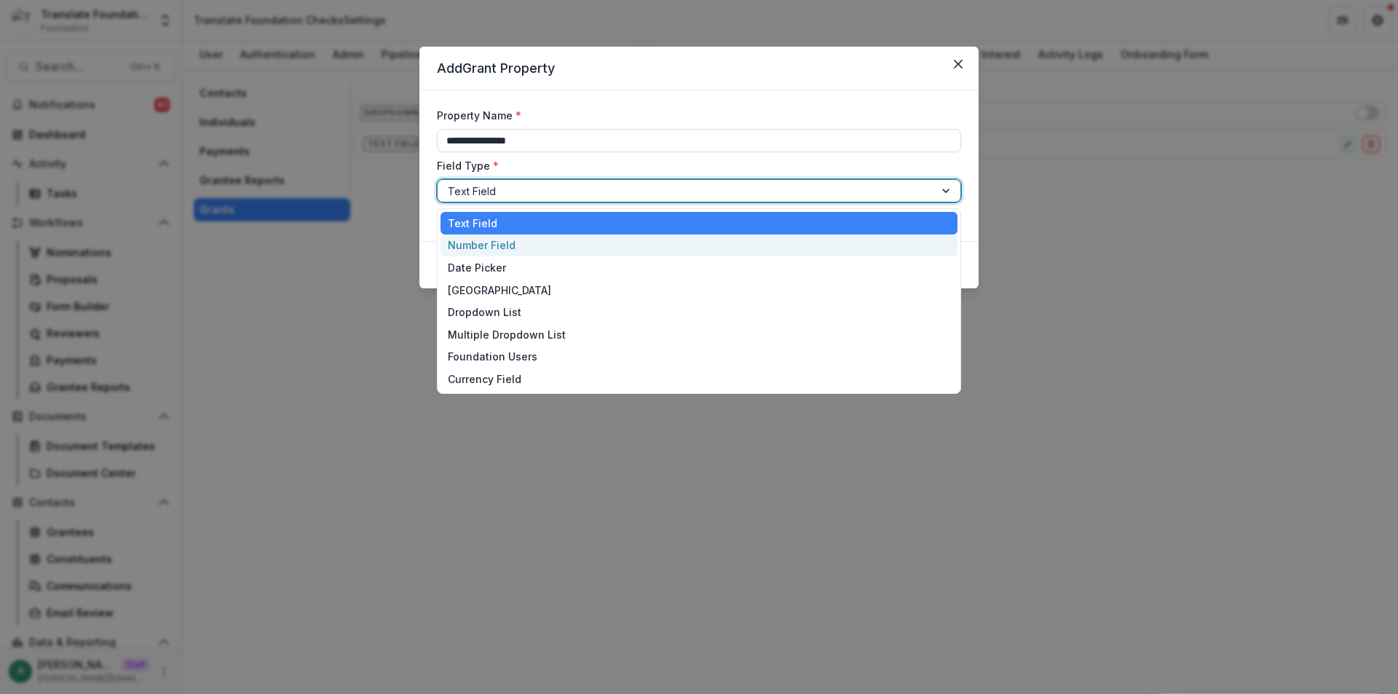
click at [491, 241] on div "Number Field" at bounding box center [699, 246] width 517 height 23
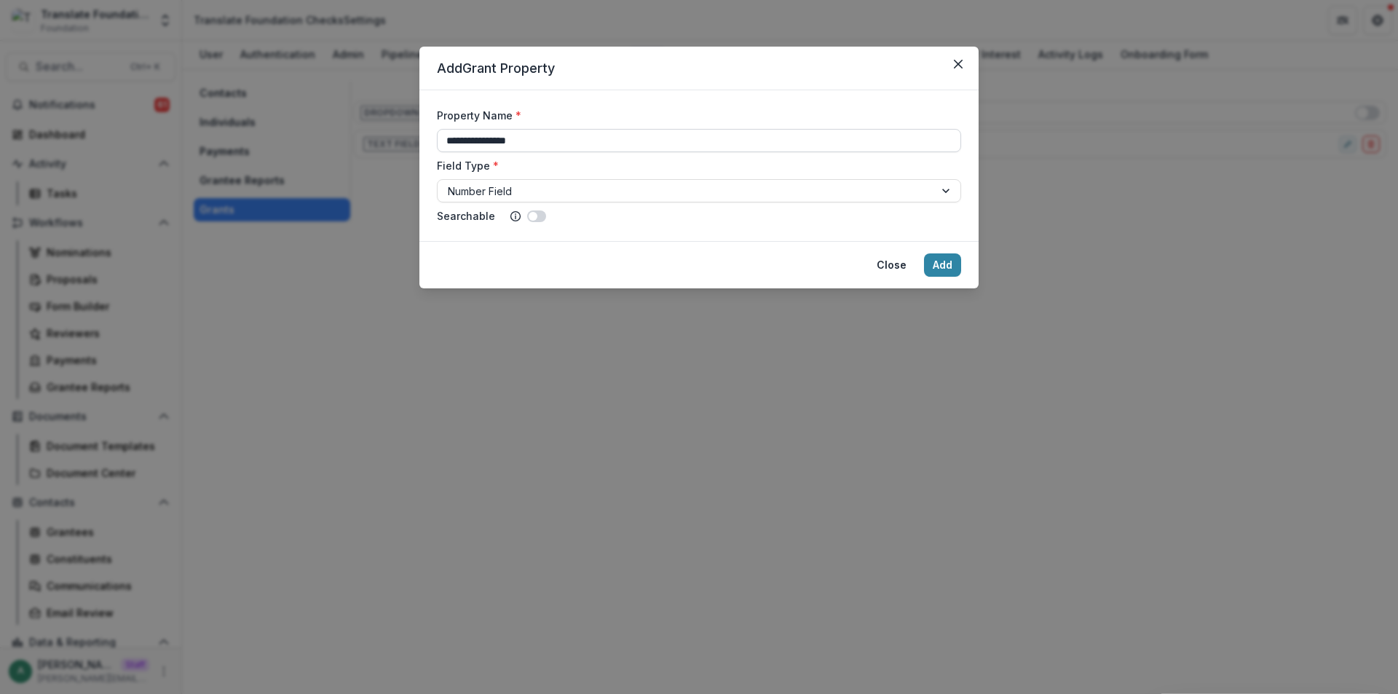
drag, startPoint x: 492, startPoint y: 143, endPoint x: 473, endPoint y: 146, distance: 19.9
click at [473, 146] on input "**********" at bounding box center [699, 140] width 524 height 23
type input "**********"
click at [952, 263] on button "Add" at bounding box center [942, 264] width 37 height 23
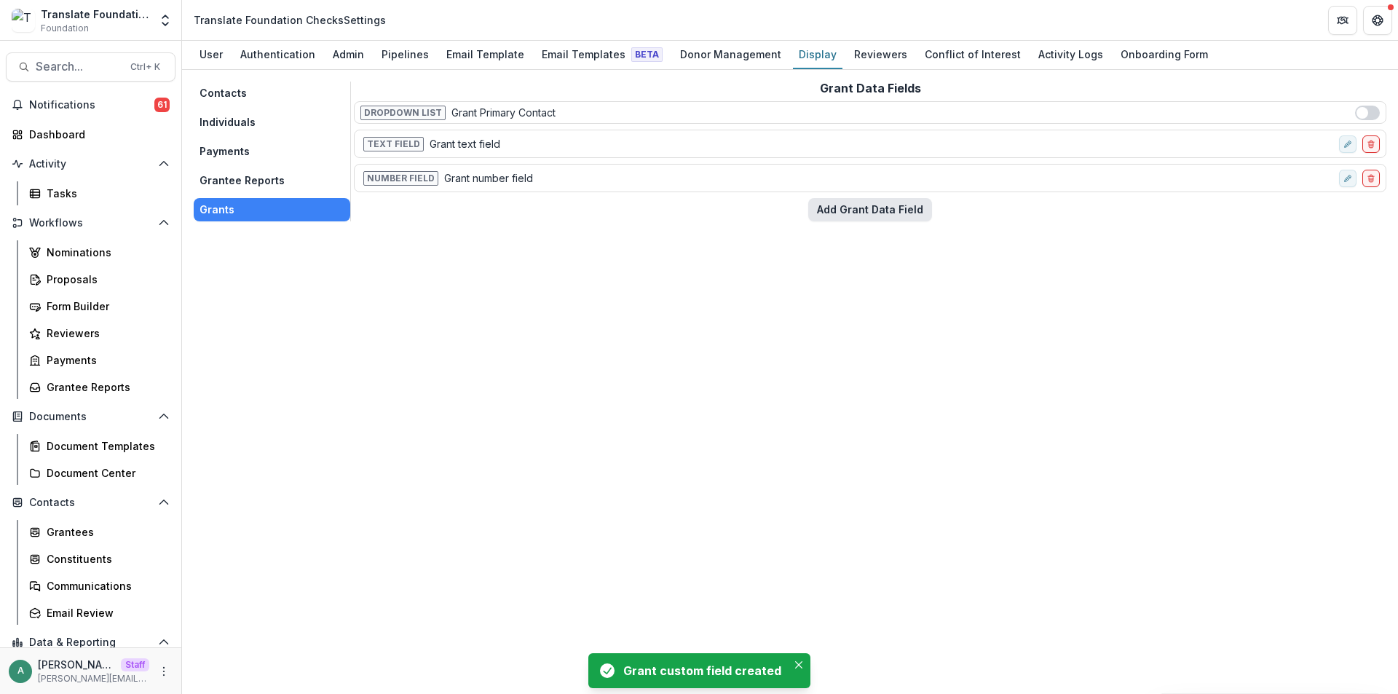
click at [867, 208] on button "Add Grant Data Field" at bounding box center [871, 209] width 124 height 23
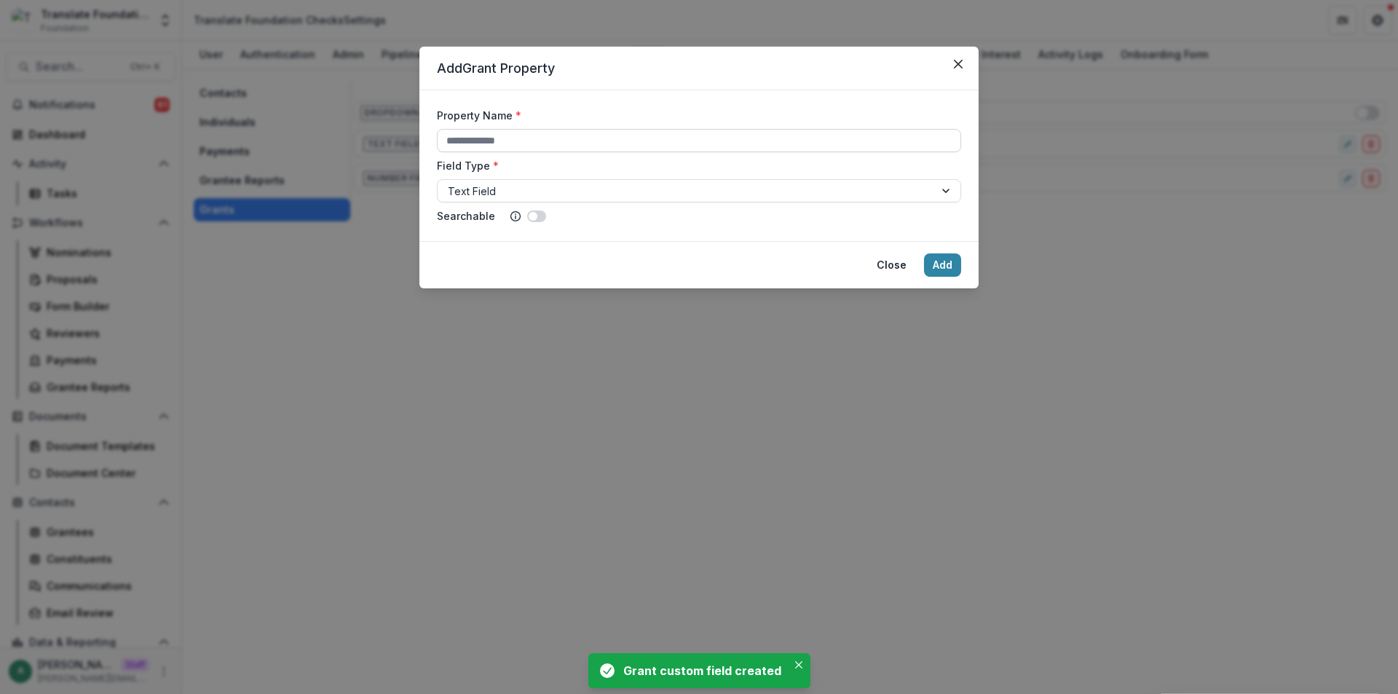
click at [539, 130] on input "Property Name *" at bounding box center [699, 140] width 524 height 23
paste input "**********"
click at [492, 190] on div at bounding box center [686, 191] width 476 height 18
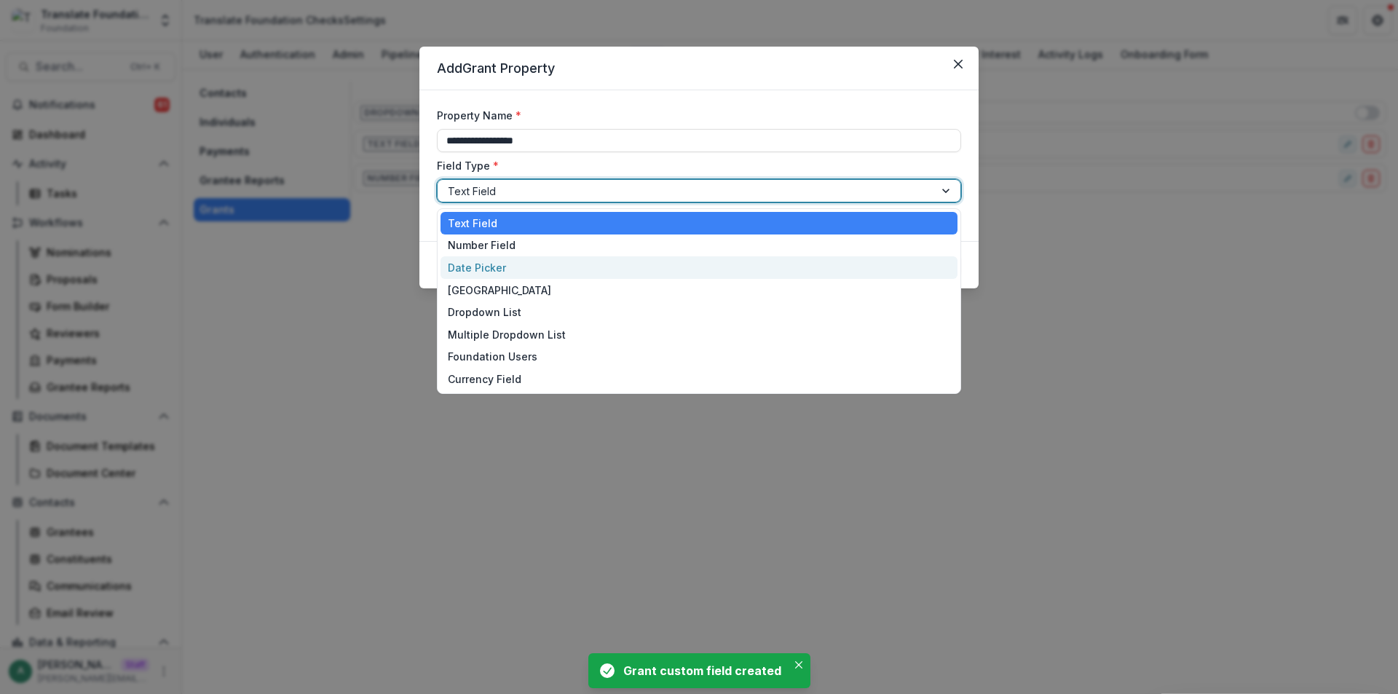
click at [493, 267] on div "Date Picker" at bounding box center [699, 267] width 517 height 23
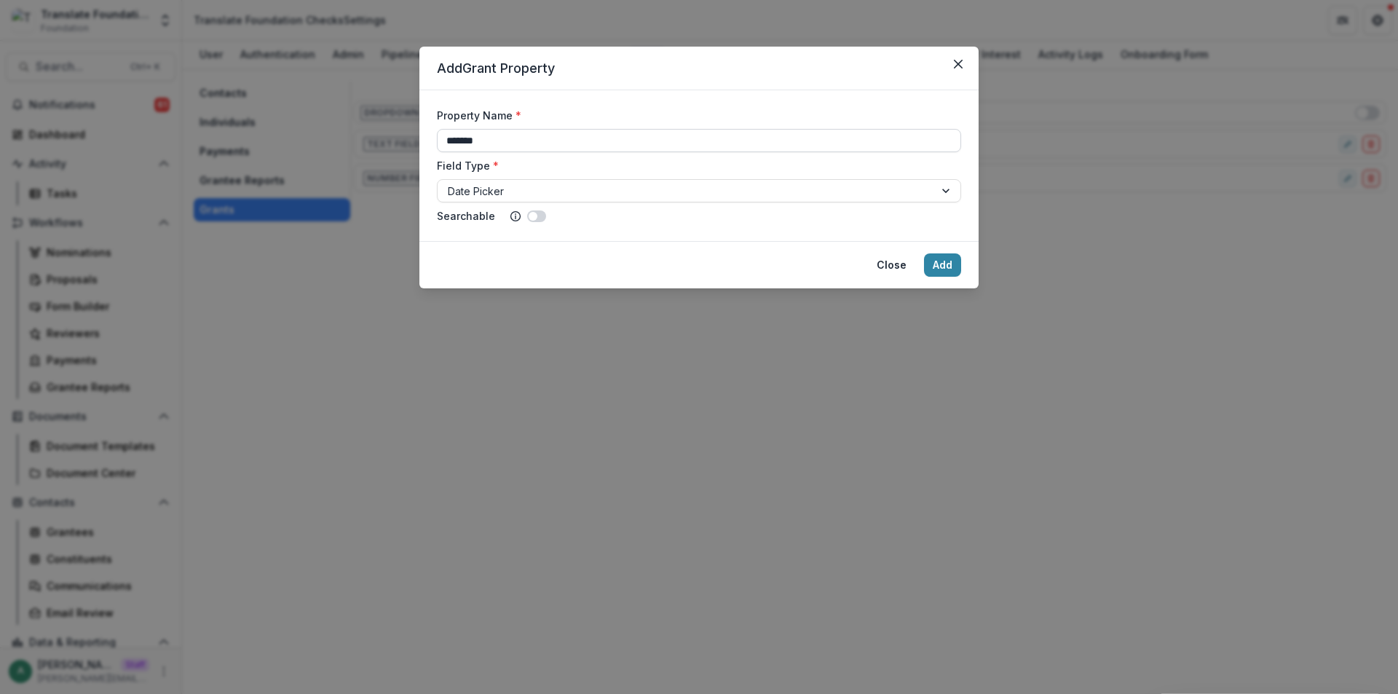
drag, startPoint x: 538, startPoint y: 141, endPoint x: 476, endPoint y: 147, distance: 61.5
click at [476, 147] on input "*******" at bounding box center [699, 140] width 524 height 23
drag, startPoint x: 512, startPoint y: 141, endPoint x: 491, endPoint y: 147, distance: 21.9
click at [491, 147] on input "**********" at bounding box center [699, 140] width 524 height 23
type input "**********"
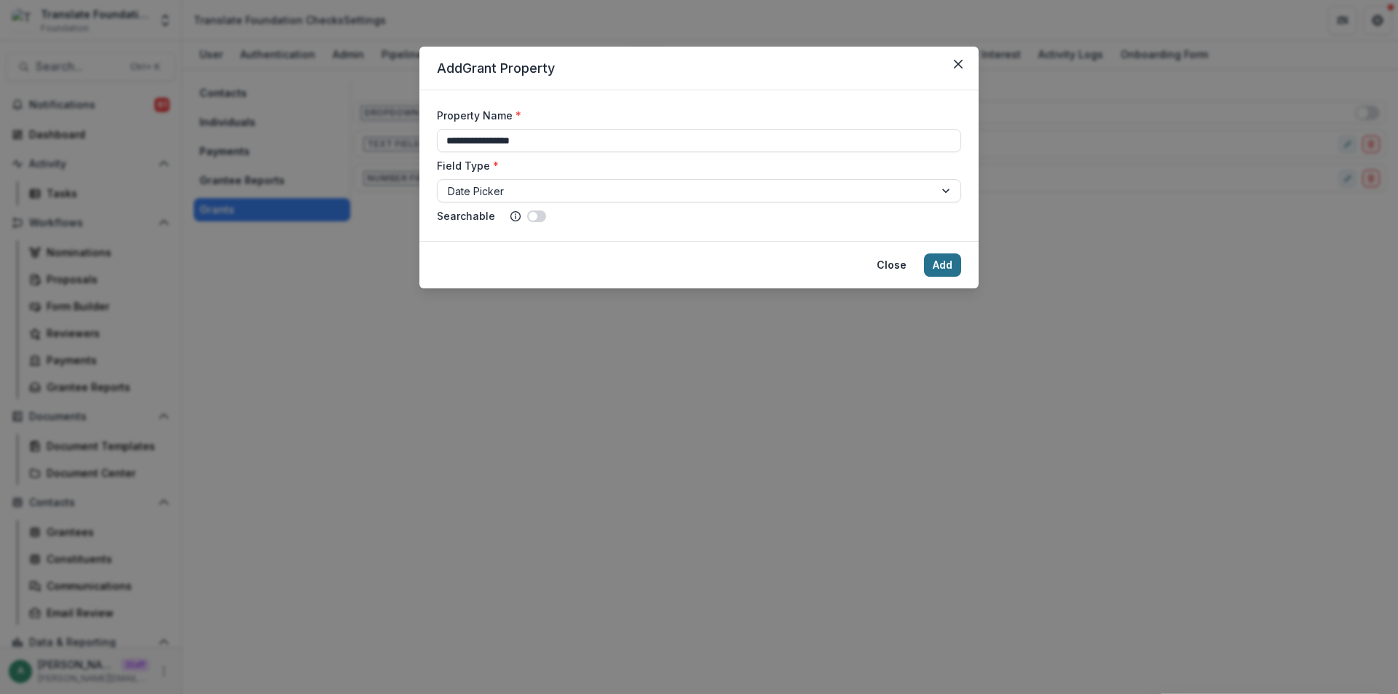
click at [945, 259] on button "Add" at bounding box center [942, 264] width 37 height 23
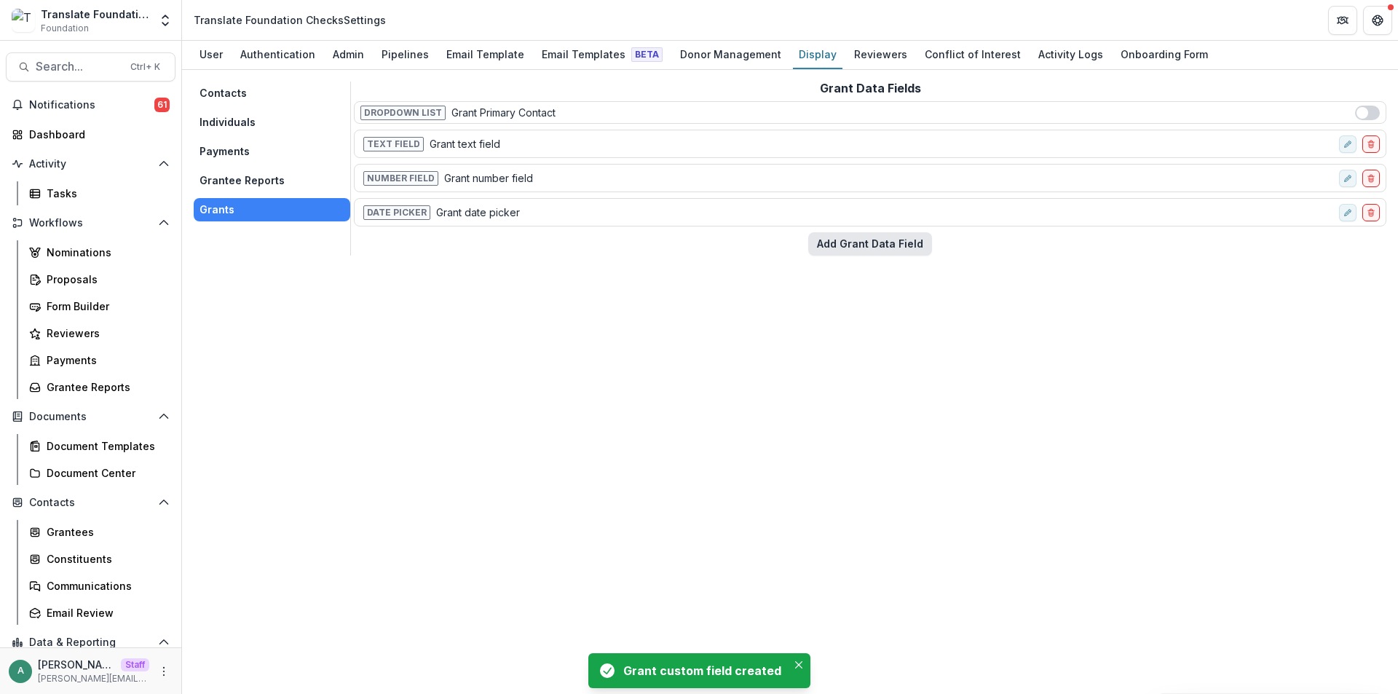
click at [837, 250] on button "Add Grant Data Field" at bounding box center [871, 243] width 124 height 23
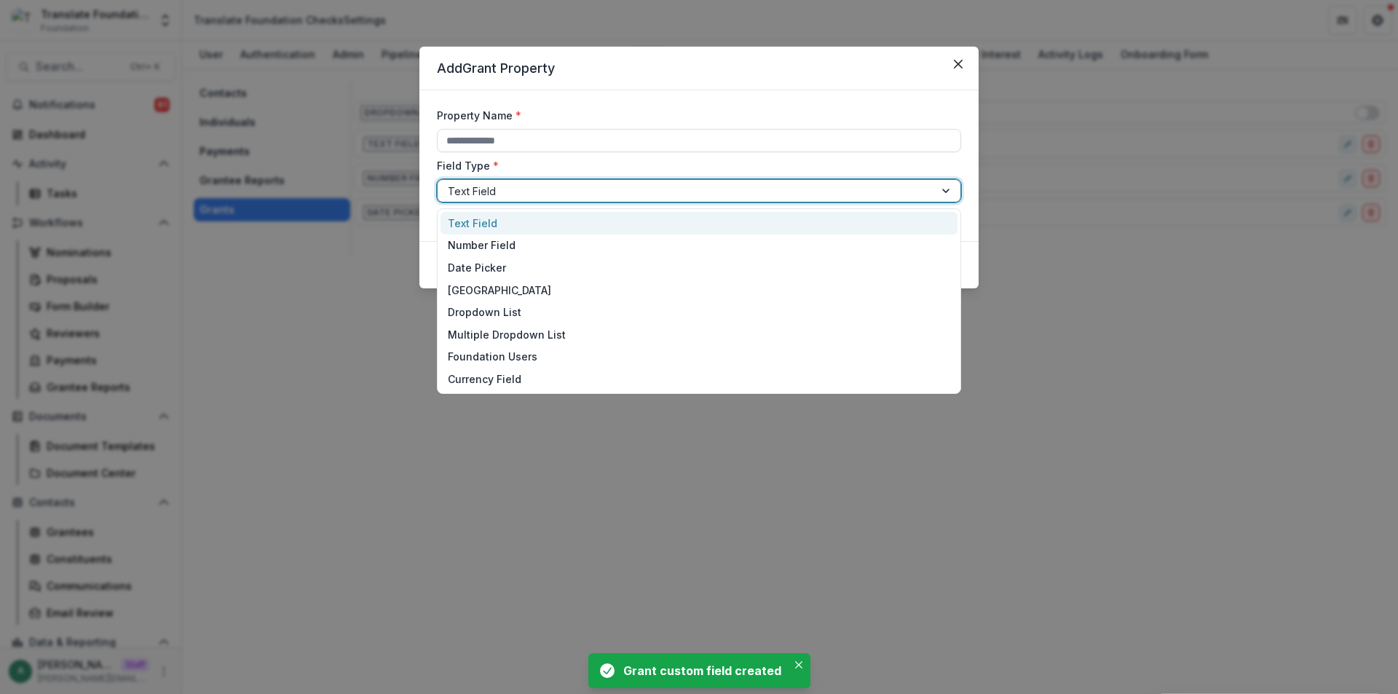
click at [529, 194] on div at bounding box center [686, 191] width 476 height 18
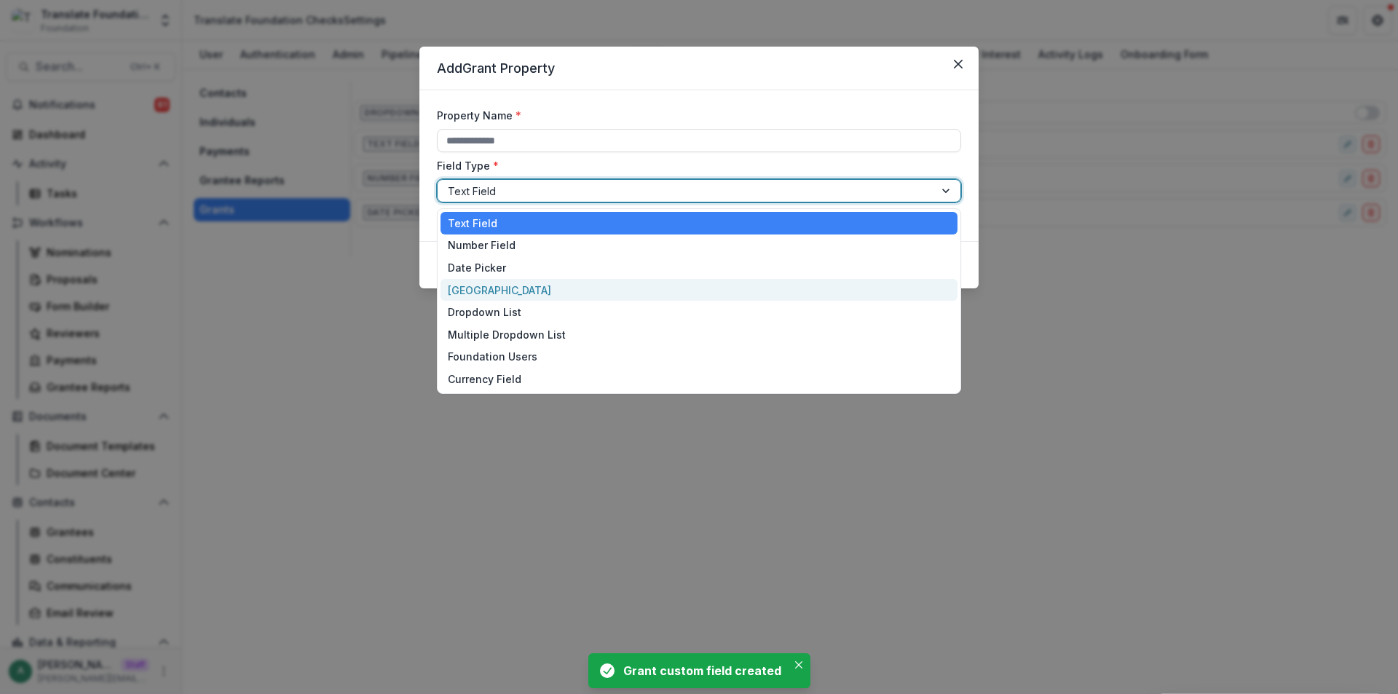
click at [513, 289] on div "Boolean Field" at bounding box center [699, 290] width 517 height 23
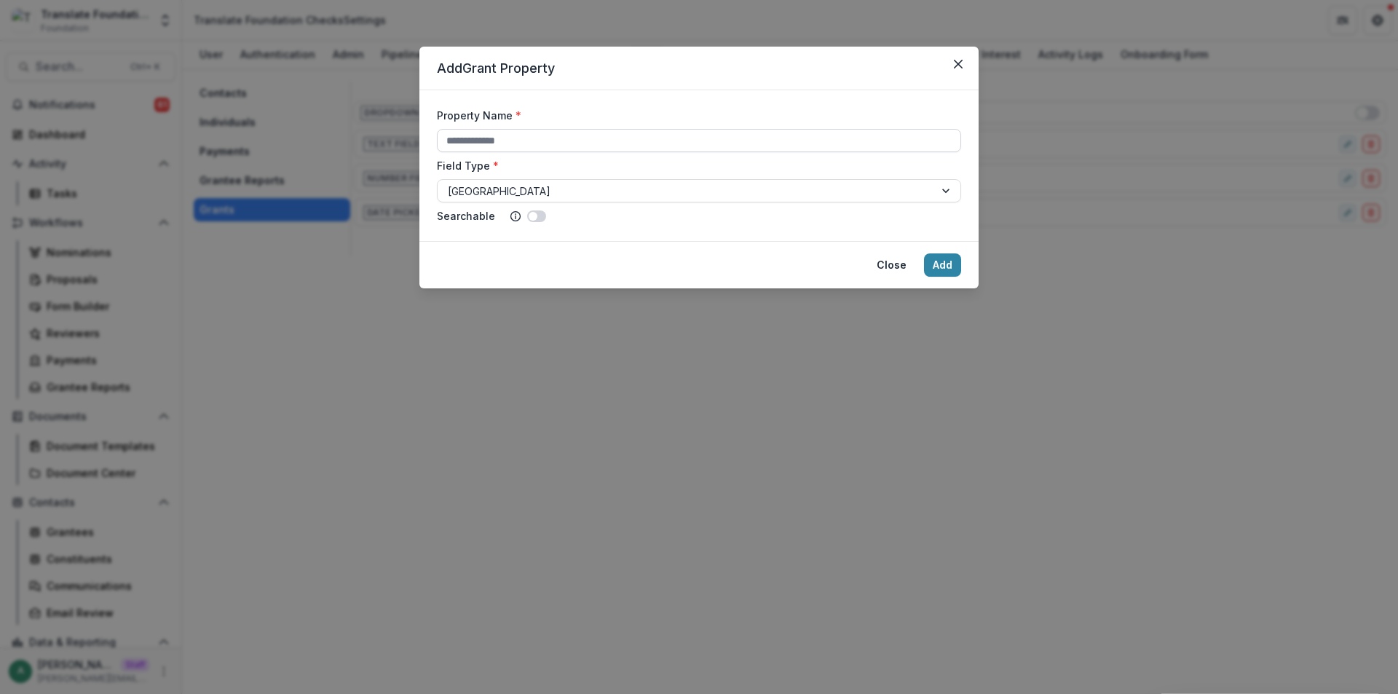
click at [524, 145] on input "Property Name *" at bounding box center [699, 140] width 524 height 23
type input "**********"
click at [955, 270] on button "Add" at bounding box center [942, 264] width 37 height 23
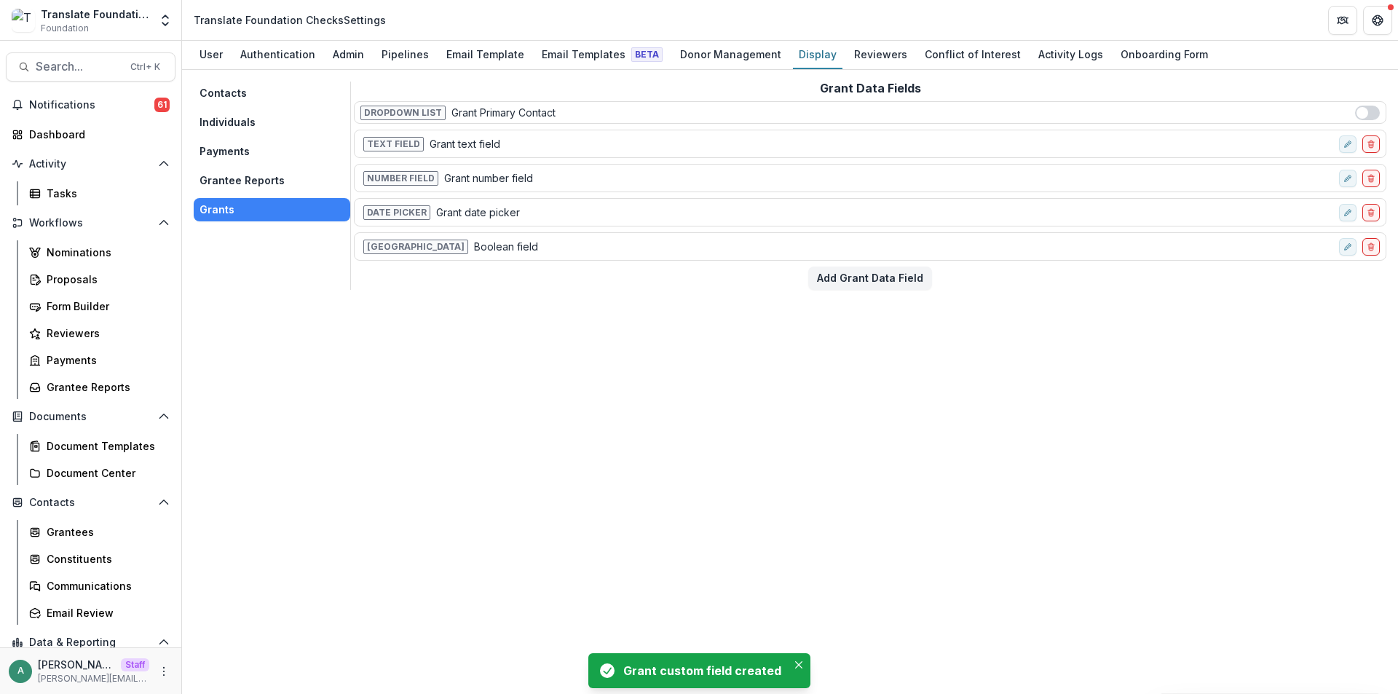
click at [866, 240] on div "Boolean Field Boolean field" at bounding box center [847, 246] width 973 height 21
click at [866, 293] on div "Contacts Individuals Payments Grantee Reports Grants Grant Data Fields Dropdown…" at bounding box center [790, 382] width 1216 height 624
click at [865, 291] on div "Contacts Individuals Payments Grantee Reports Grants Grant Data Fields Dropdown…" at bounding box center [790, 382] width 1216 height 624
click at [865, 283] on button "Add Grant Data Field" at bounding box center [871, 278] width 124 height 23
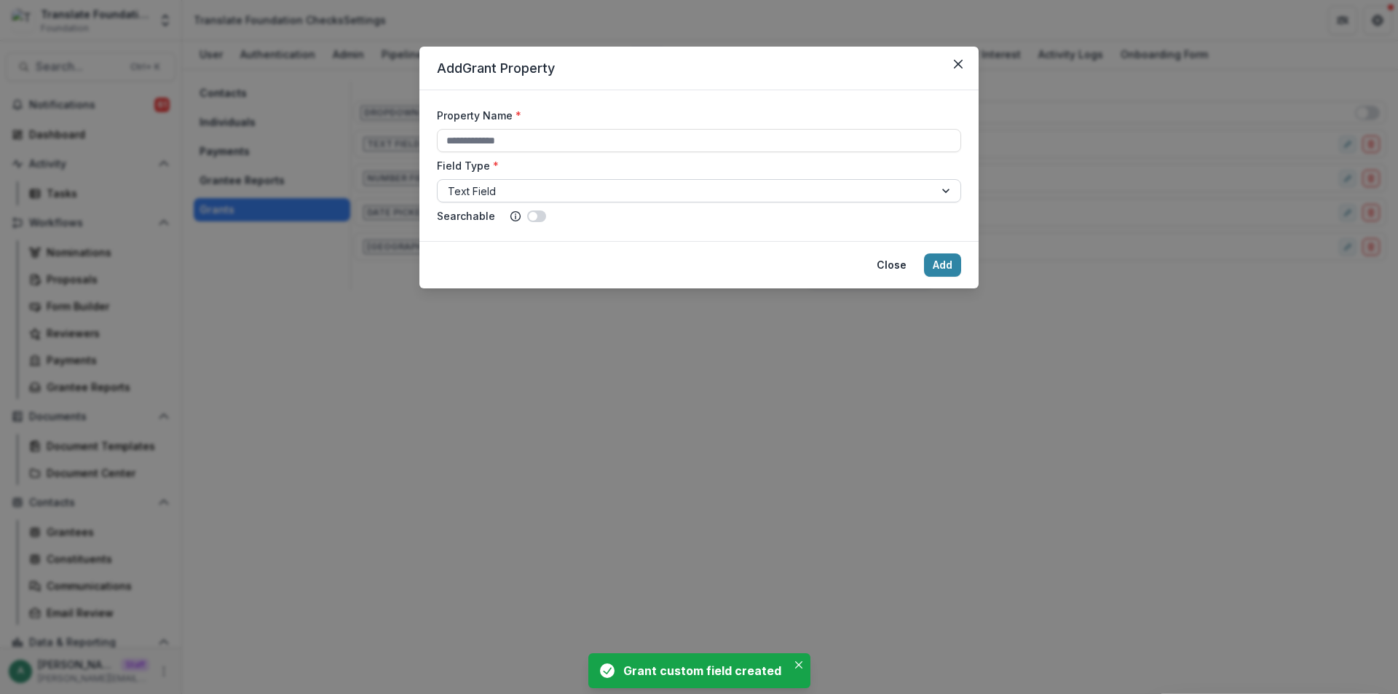
click at [546, 189] on div at bounding box center [686, 191] width 476 height 18
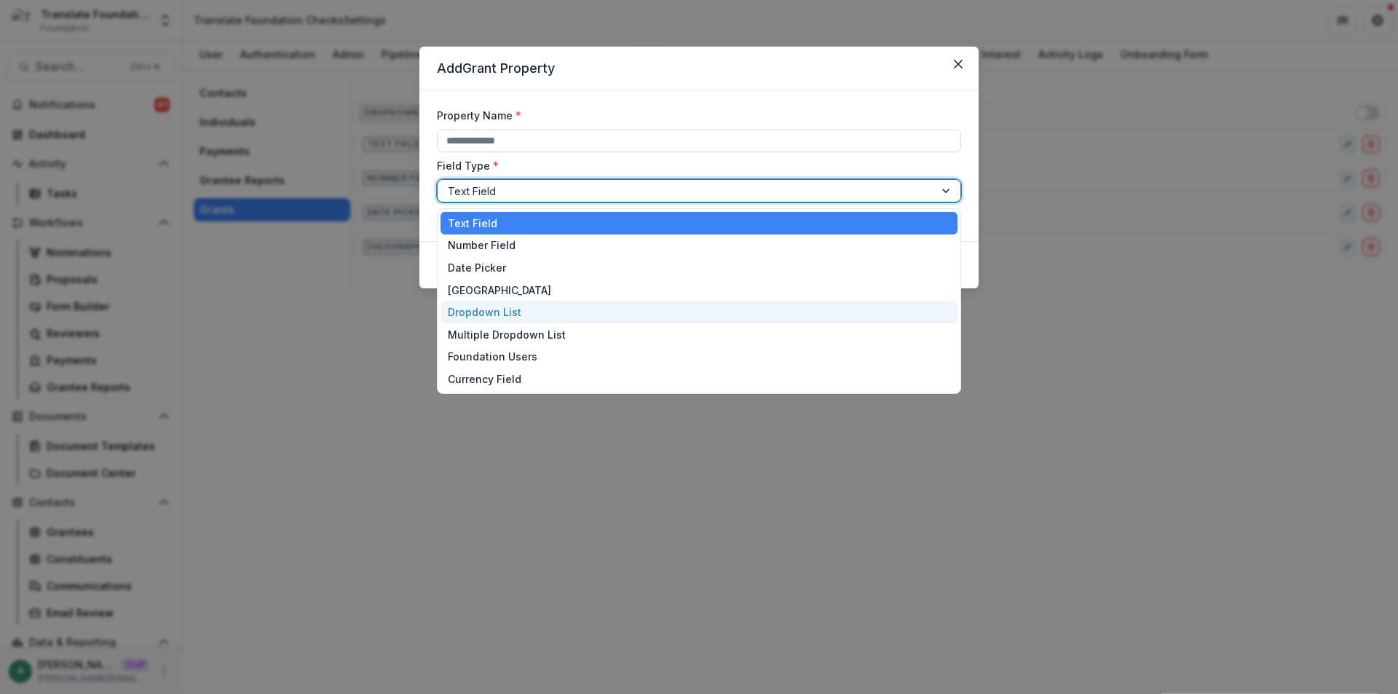
click at [525, 320] on div "Dropdown List" at bounding box center [699, 312] width 517 height 23
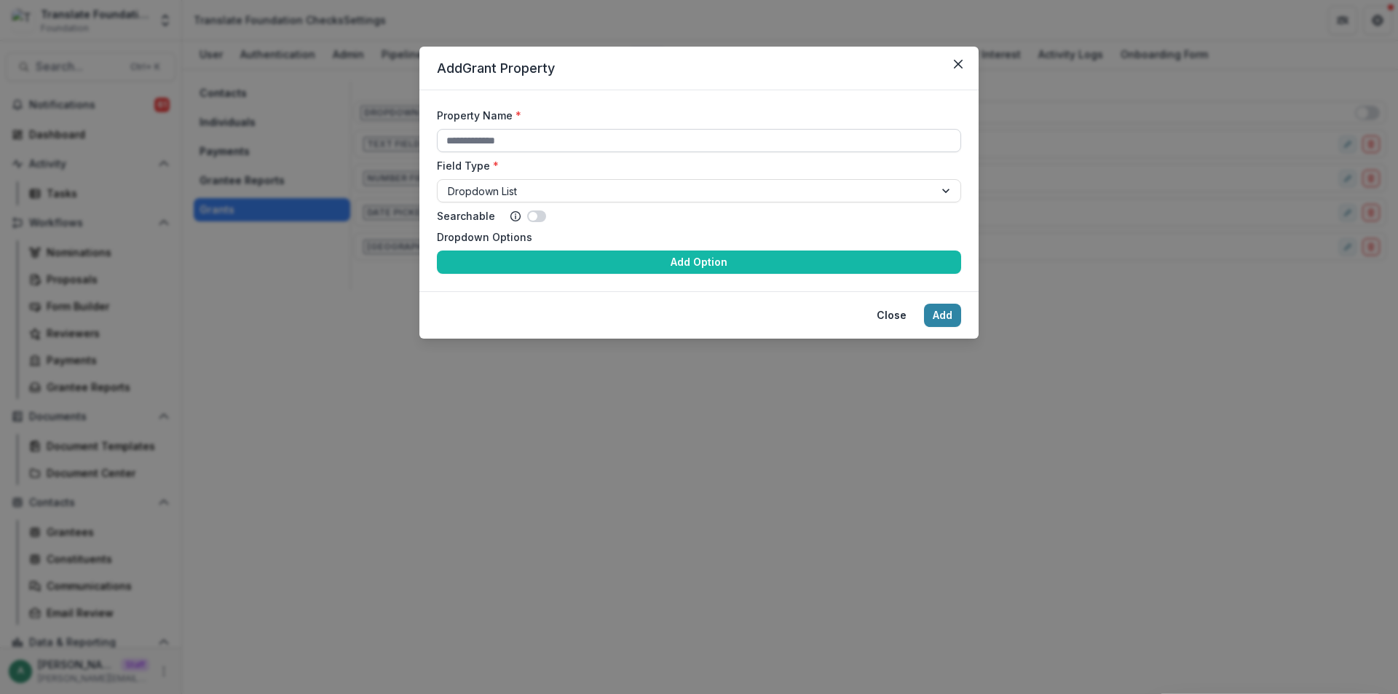
click at [554, 147] on input "Property Name *" at bounding box center [699, 140] width 524 height 23
type input "**********"
click at [541, 186] on div at bounding box center [686, 191] width 476 height 18
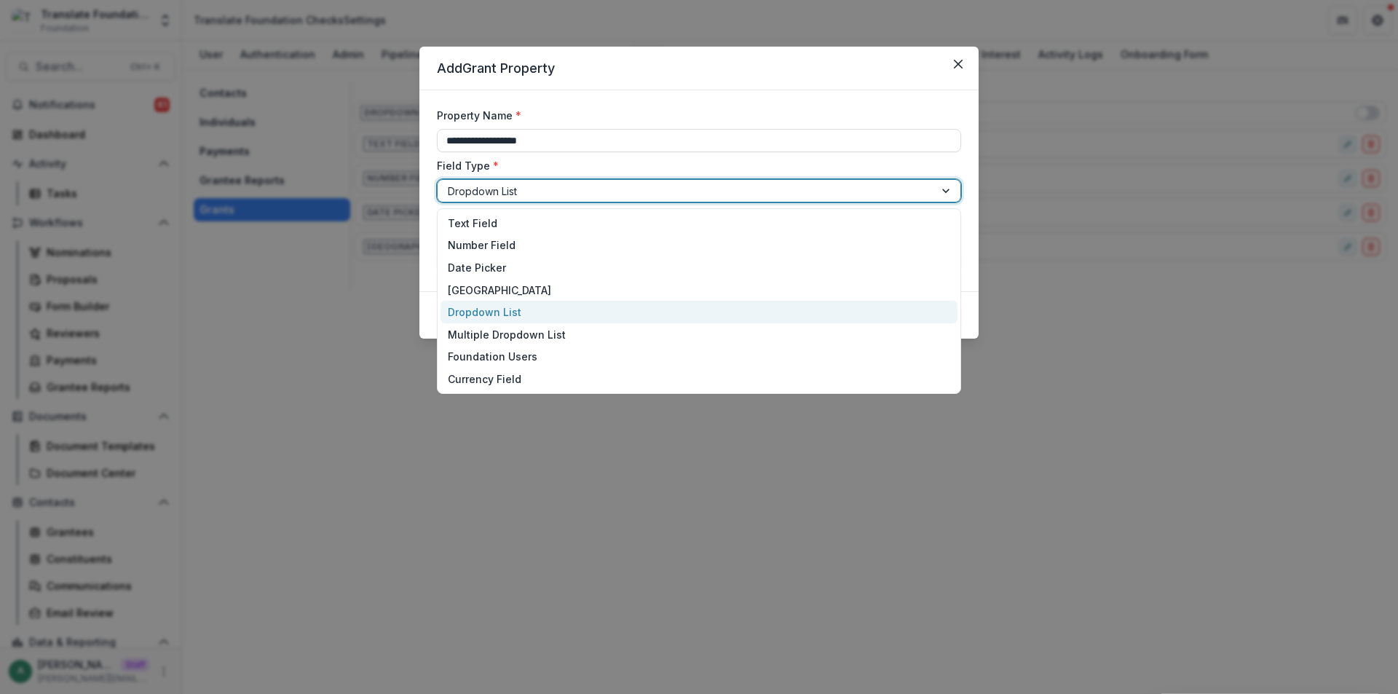
click at [545, 170] on label "Field Type *" at bounding box center [695, 165] width 516 height 15
click at [451, 184] on input "Field Type *" at bounding box center [449, 191] width 3 height 15
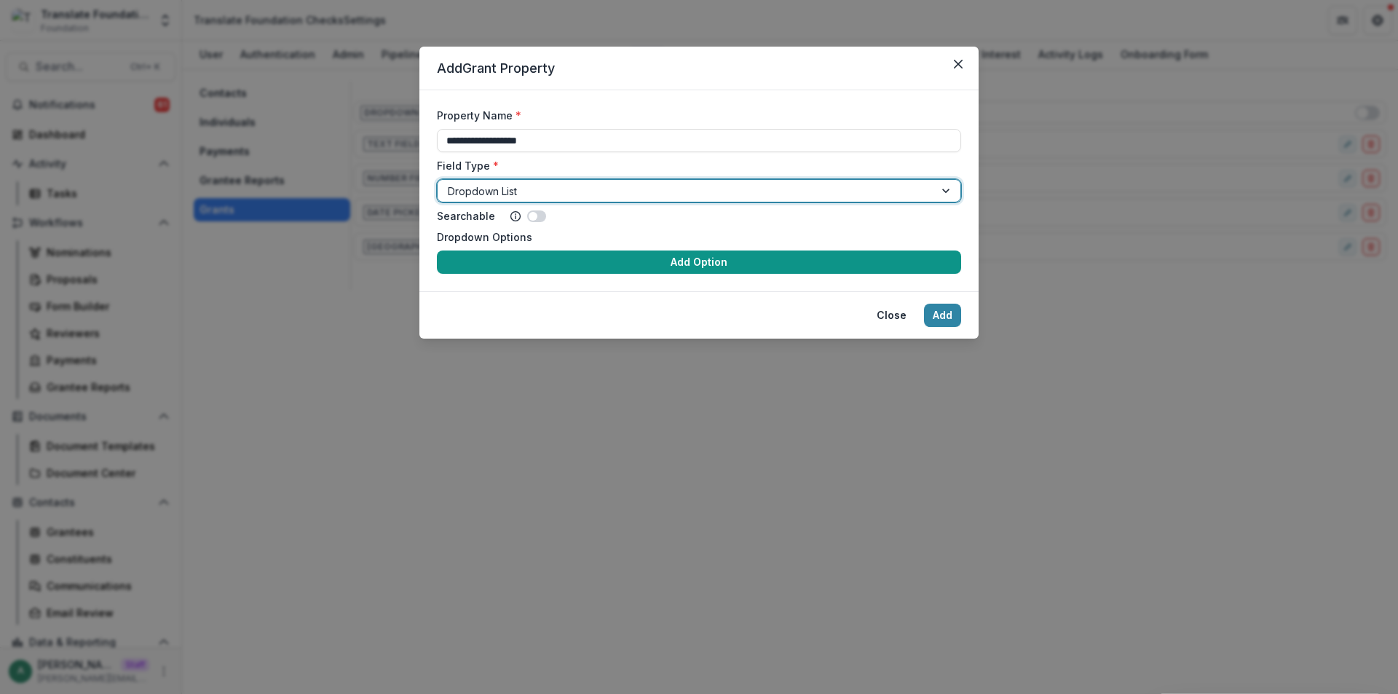
click at [535, 259] on button "Add Option" at bounding box center [699, 262] width 524 height 23
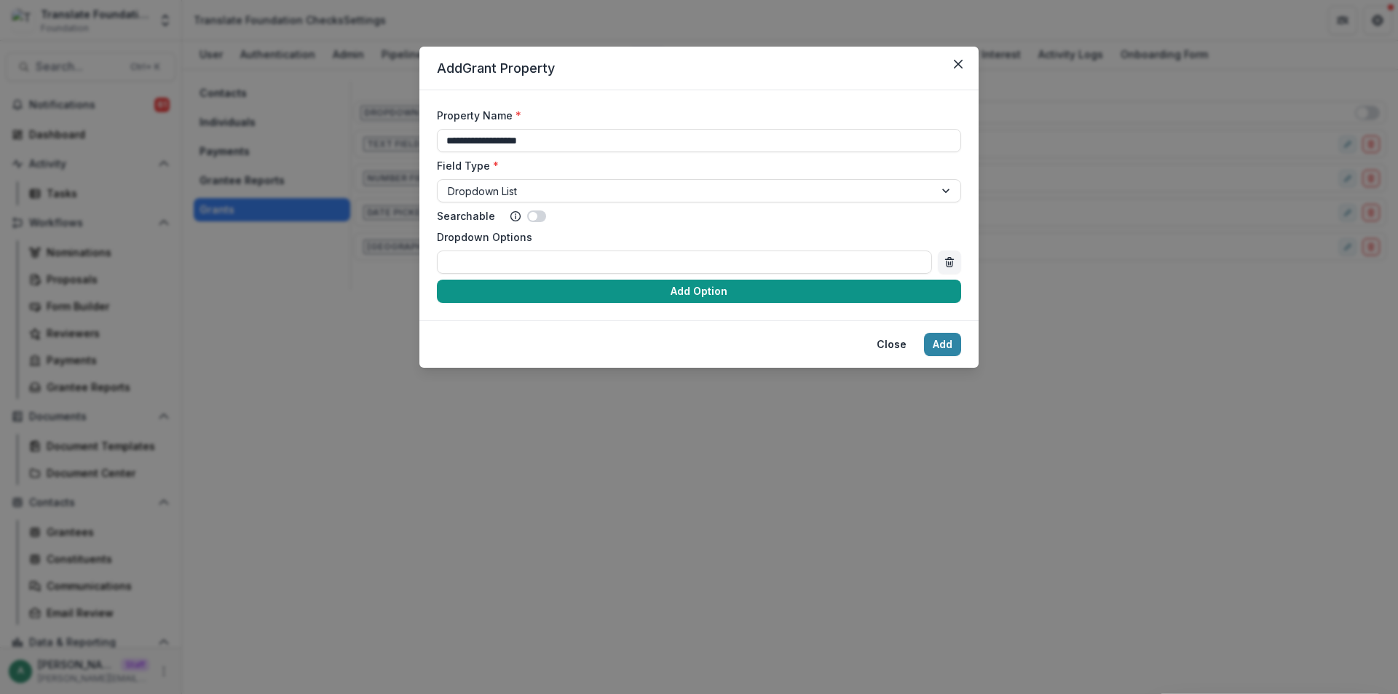
click at [539, 288] on button "Add Option" at bounding box center [699, 291] width 524 height 23
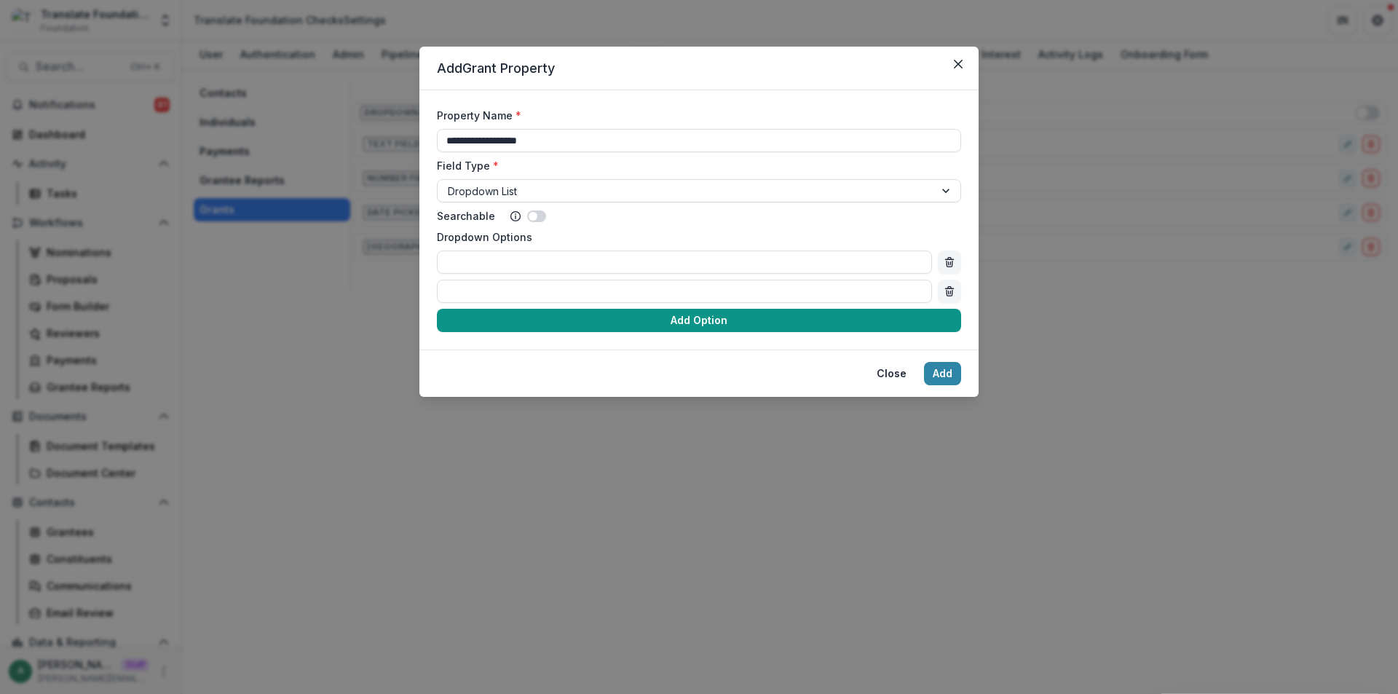
click at [542, 312] on button "Add Option" at bounding box center [699, 320] width 524 height 23
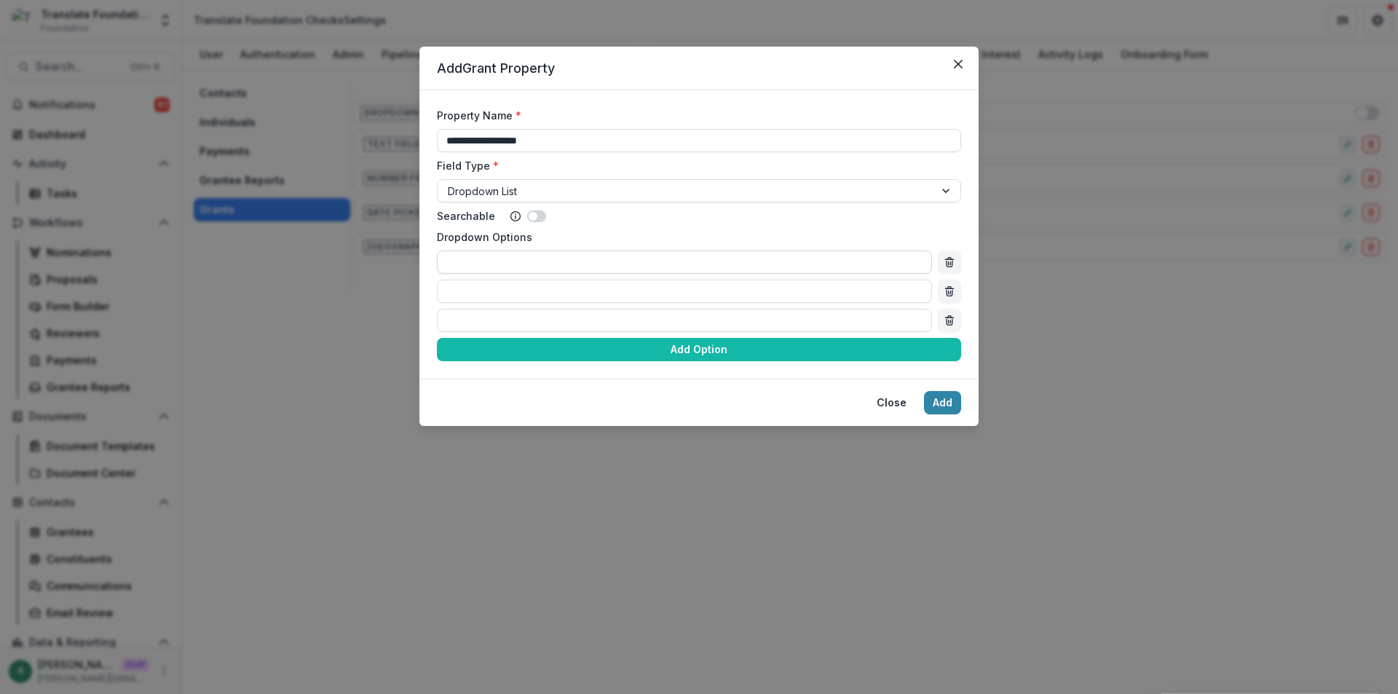
click at [536, 261] on input "Dropdown Options" at bounding box center [684, 262] width 495 height 23
type input "**"
click at [513, 302] on input "Dropdown Options" at bounding box center [684, 291] width 495 height 23
type input "**"
click at [495, 334] on div "** ** Add Option" at bounding box center [699, 306] width 524 height 111
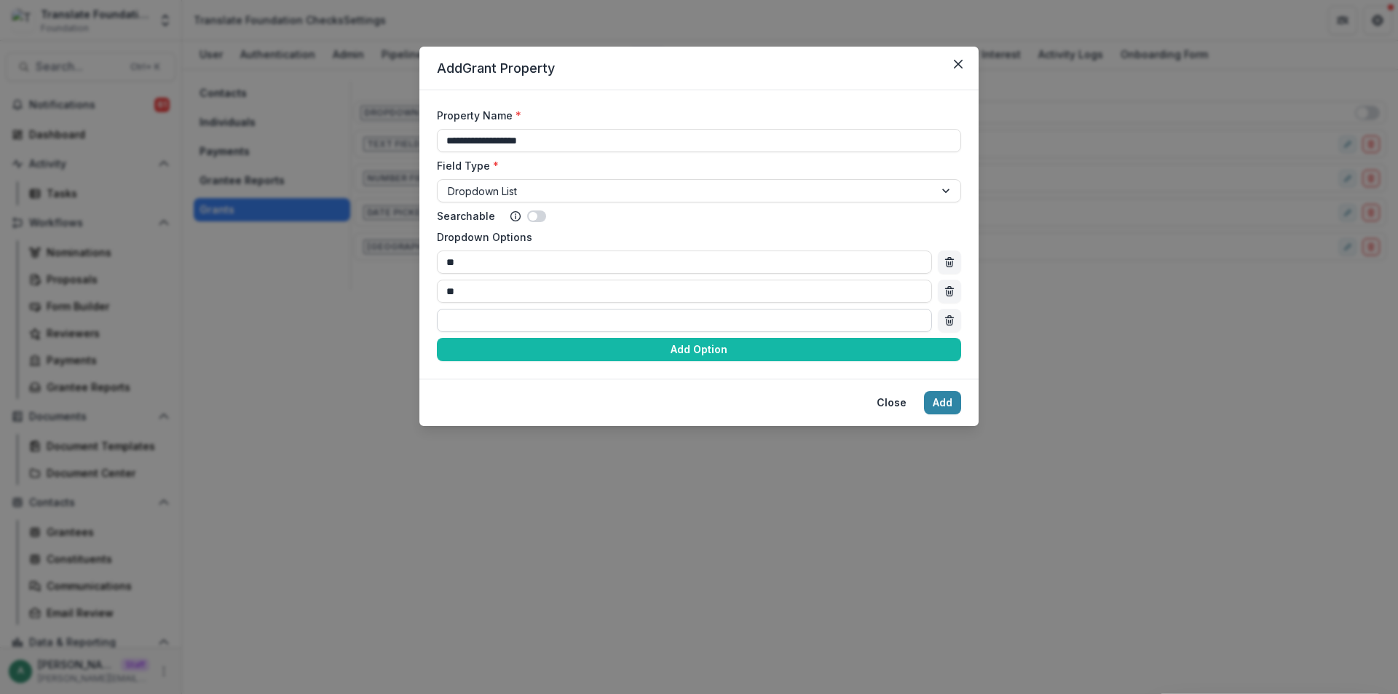
click at [497, 325] on input "Dropdown Options" at bounding box center [684, 320] width 495 height 23
type input "**"
click at [947, 403] on button "Add" at bounding box center [942, 402] width 37 height 23
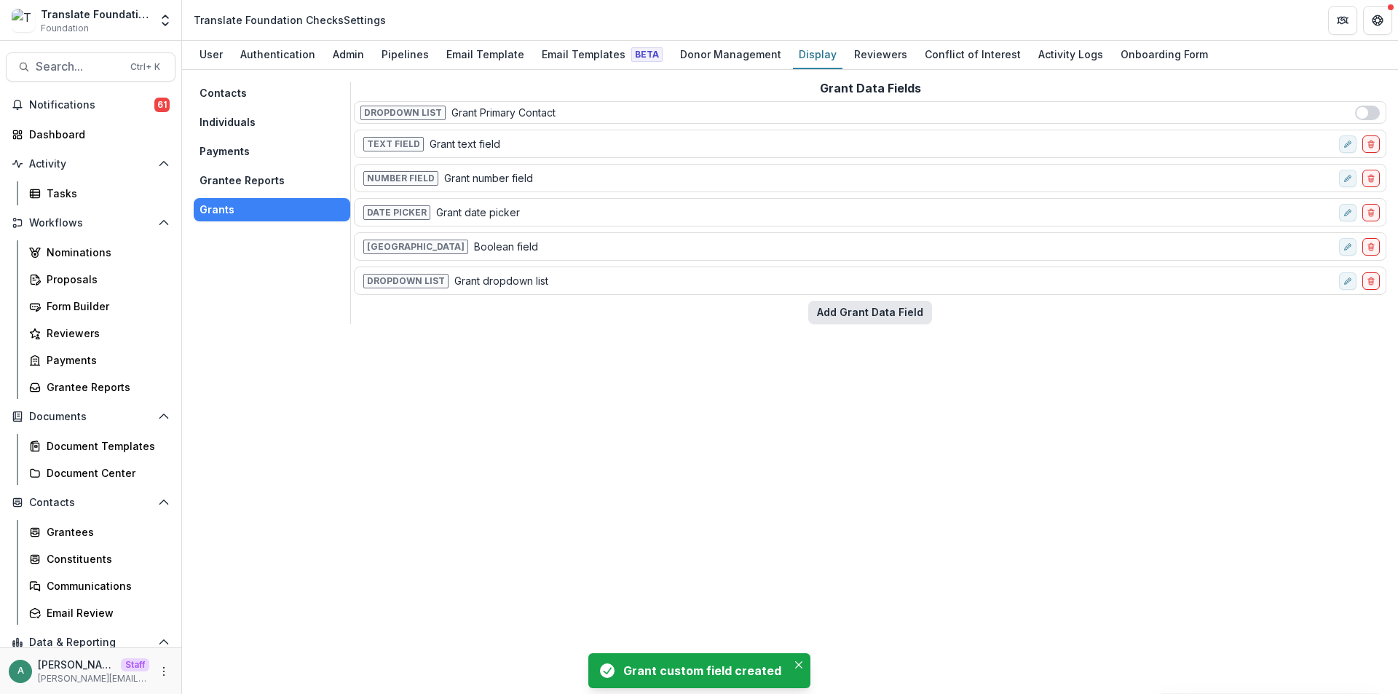
click at [843, 317] on button "Add Grant Data Field" at bounding box center [871, 312] width 124 height 23
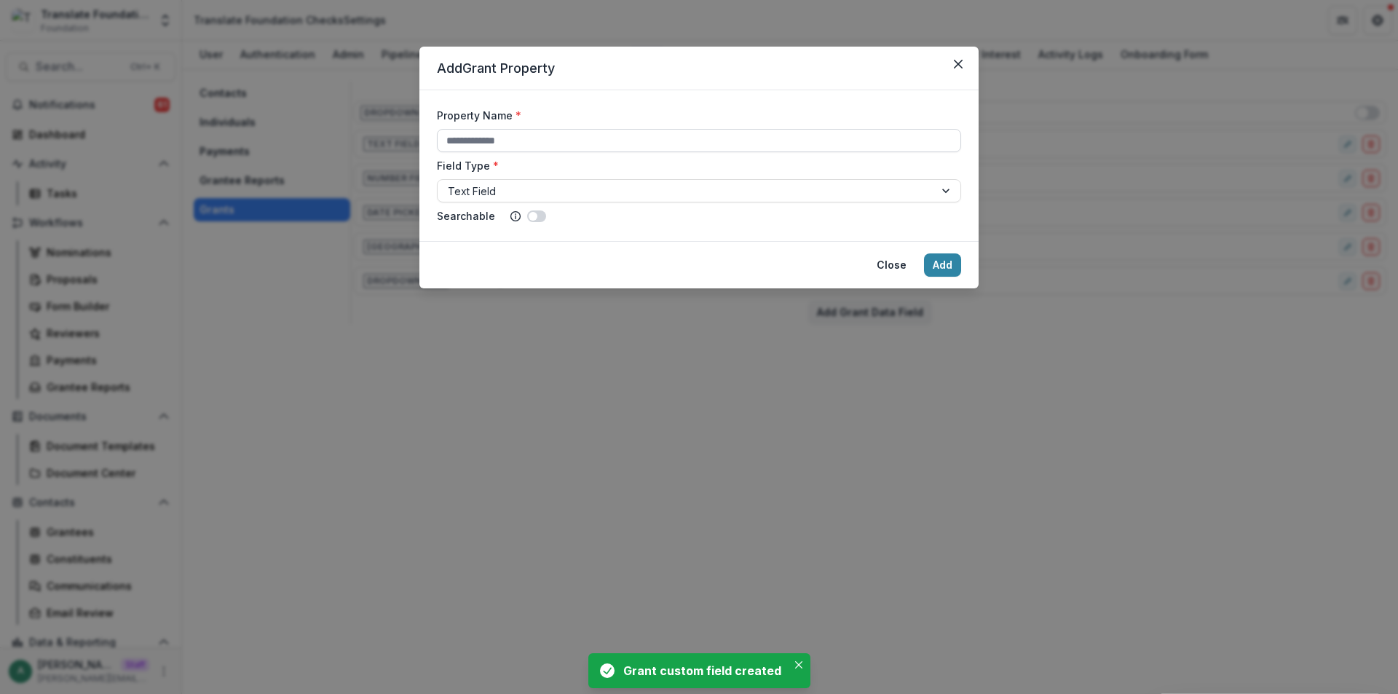
click at [511, 141] on input "Property Name *" at bounding box center [699, 140] width 524 height 23
click at [484, 205] on div "Property Name * Field Type * Text Field Searchable" at bounding box center [699, 166] width 524 height 116
drag, startPoint x: 484, startPoint y: 191, endPoint x: 484, endPoint y: 205, distance: 13.8
click at [484, 192] on div at bounding box center [686, 191] width 476 height 18
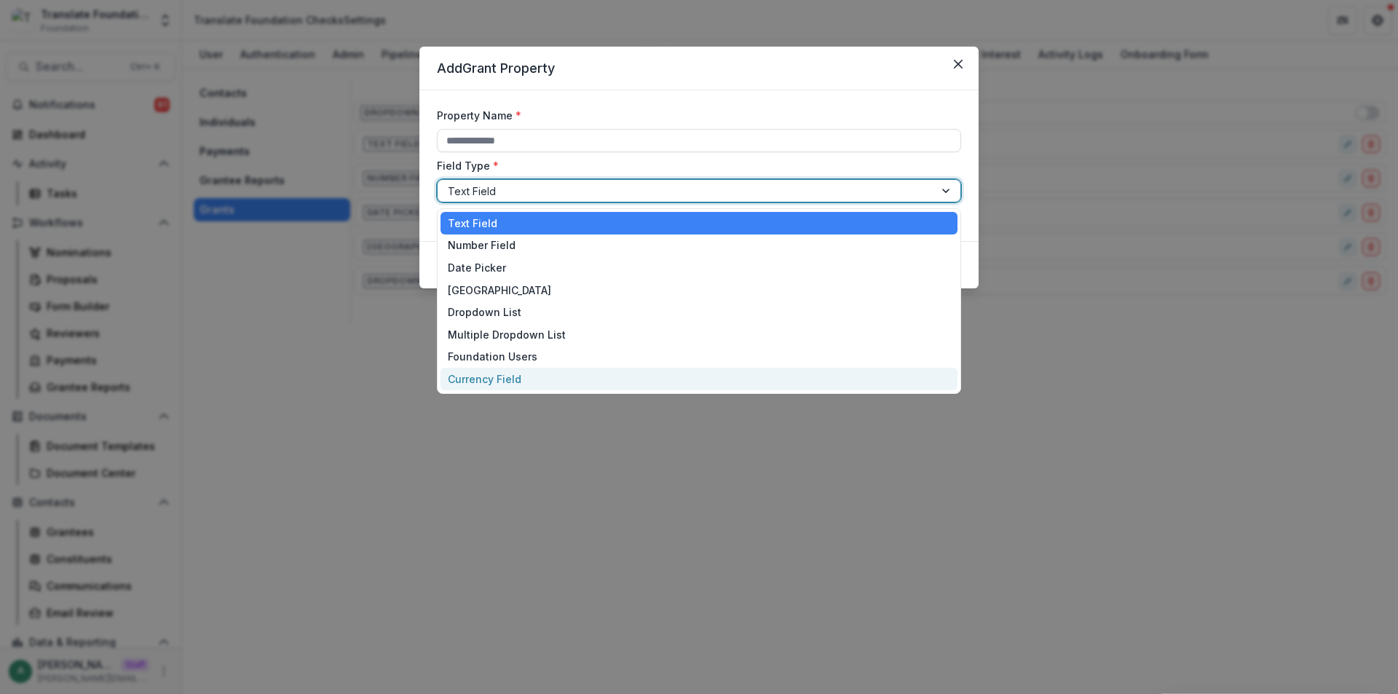
click at [503, 379] on div "Currency Field" at bounding box center [699, 379] width 517 height 23
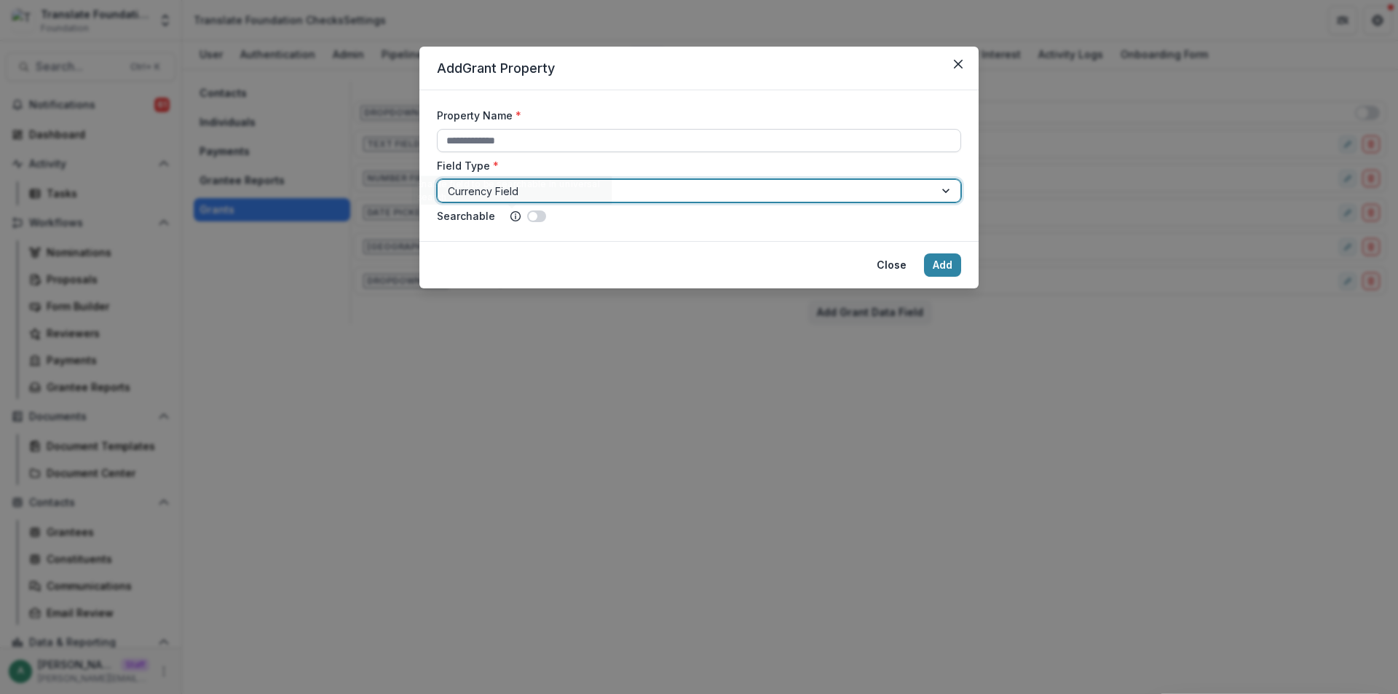
click at [509, 132] on input "Property Name *" at bounding box center [699, 140] width 524 height 23
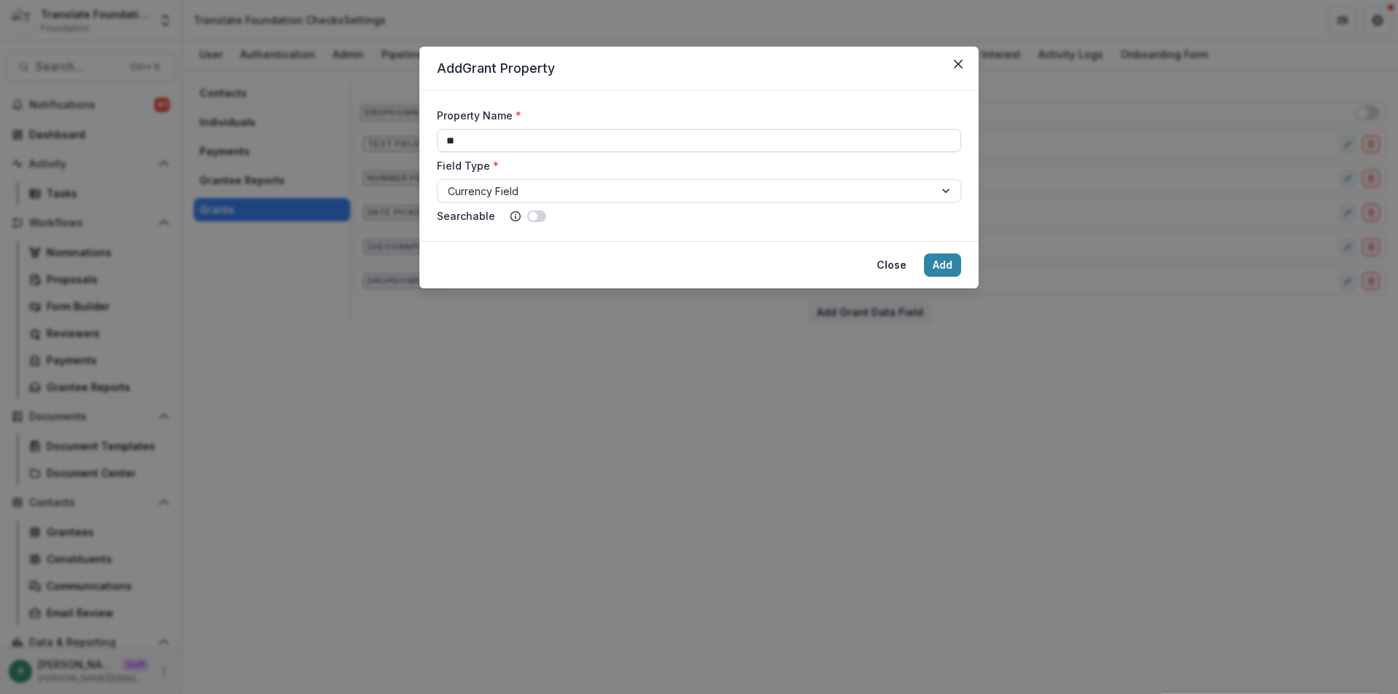
type input "*"
type input "**********"
click at [952, 270] on button "Add" at bounding box center [942, 264] width 37 height 23
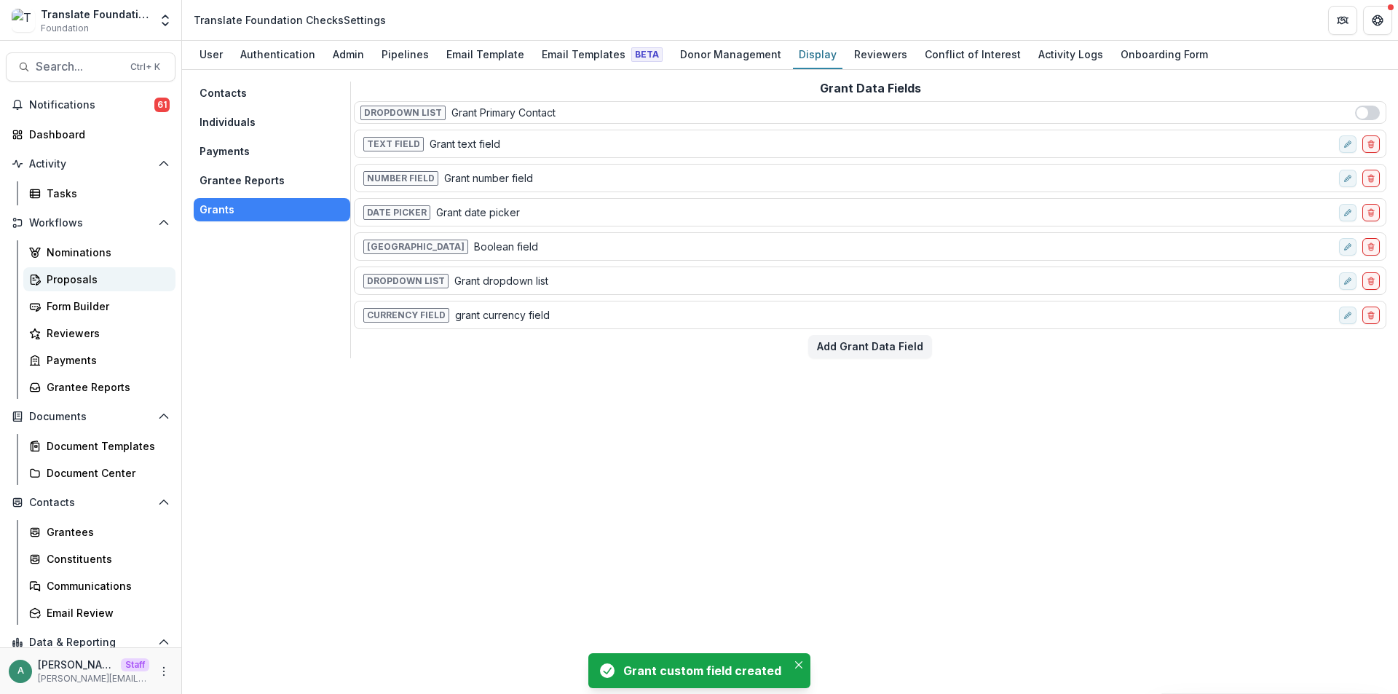
click at [114, 286] on div "Proposals" at bounding box center [105, 279] width 117 height 15
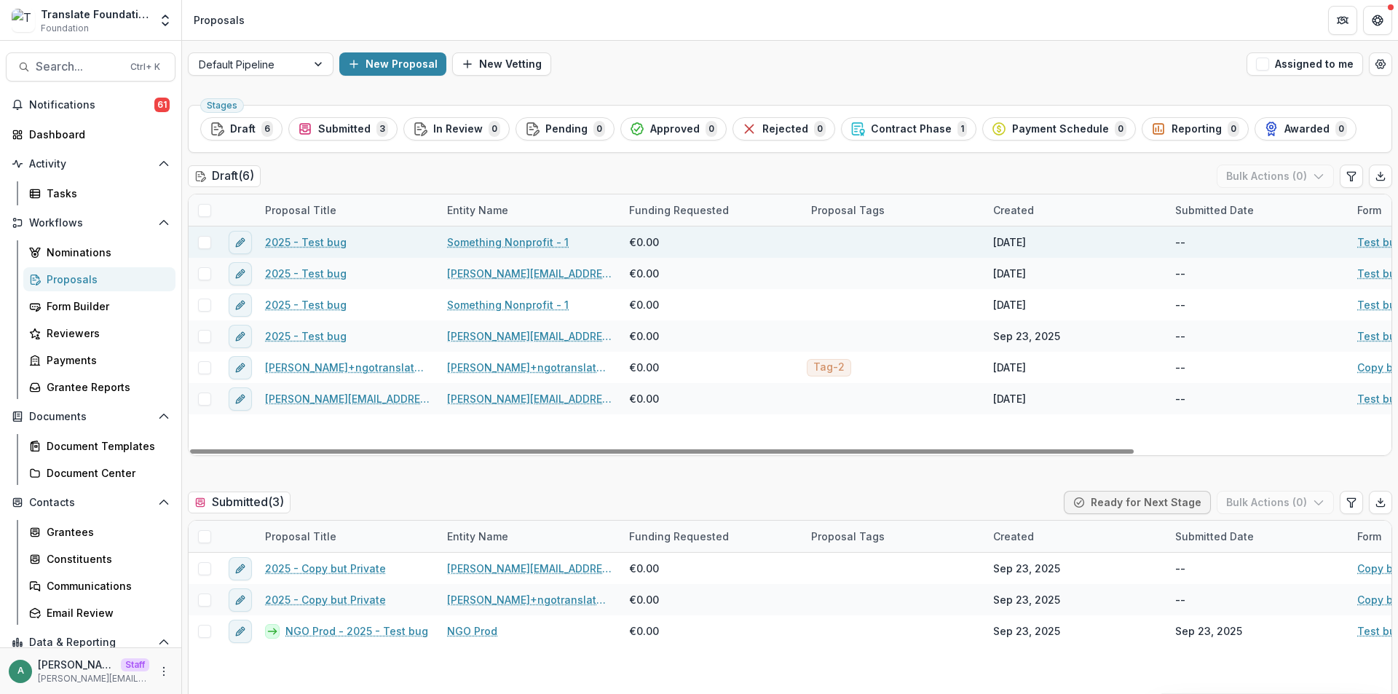
click at [321, 242] on link "2025 - Test bug" at bounding box center [306, 242] width 82 height 15
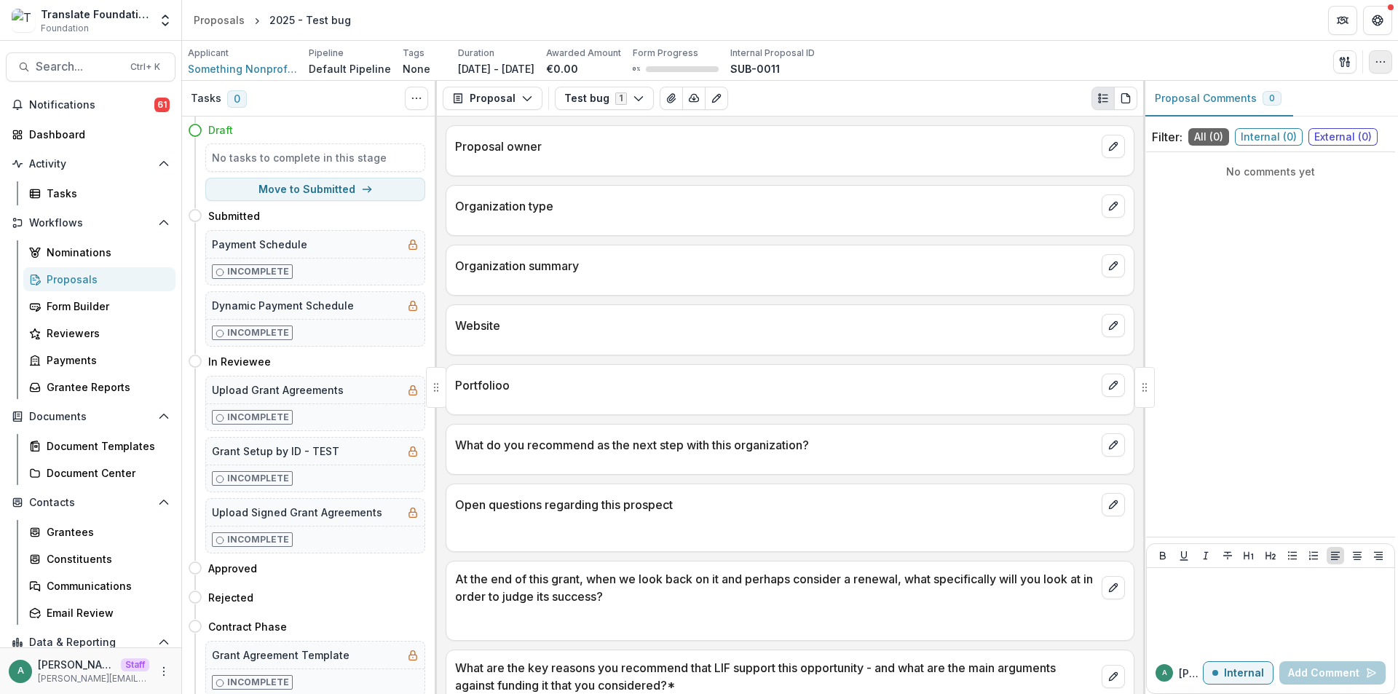
click at [1387, 56] on button "button" at bounding box center [1380, 61] width 23 height 23
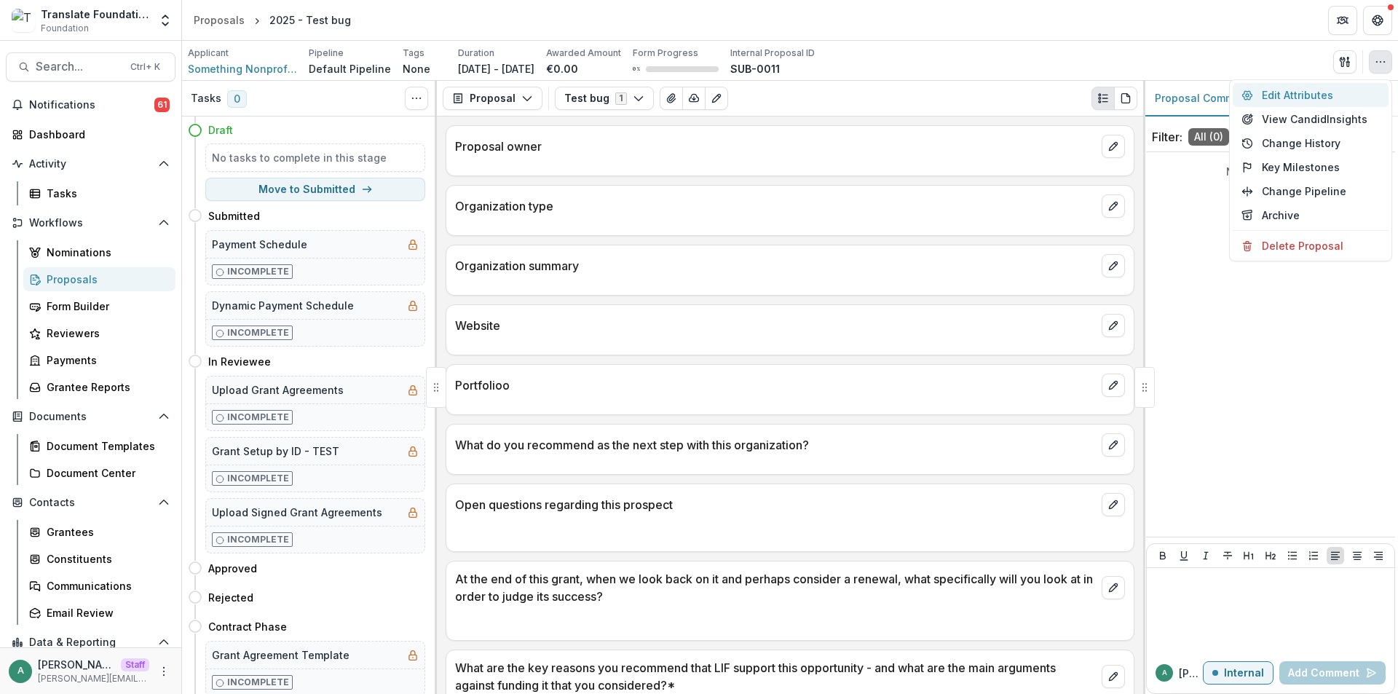
click at [1310, 98] on button "Edit Attributes" at bounding box center [1311, 95] width 156 height 24
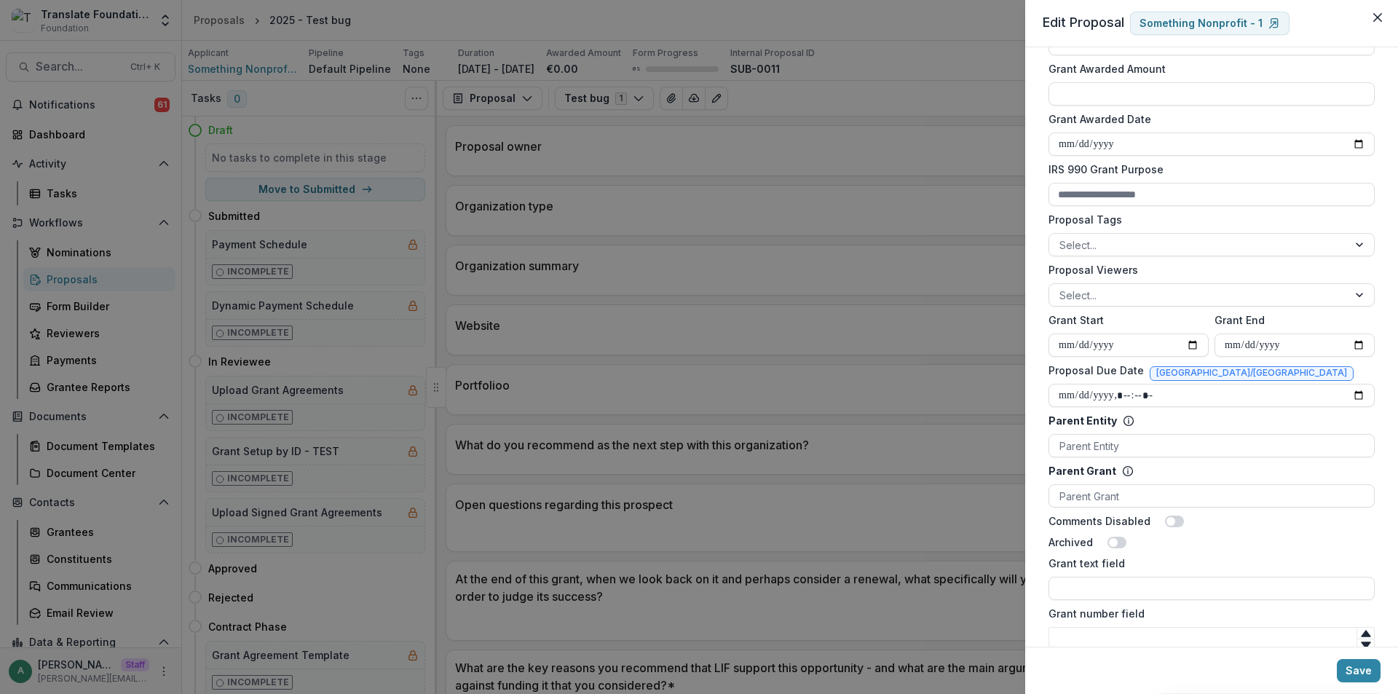
scroll to position [609, 0]
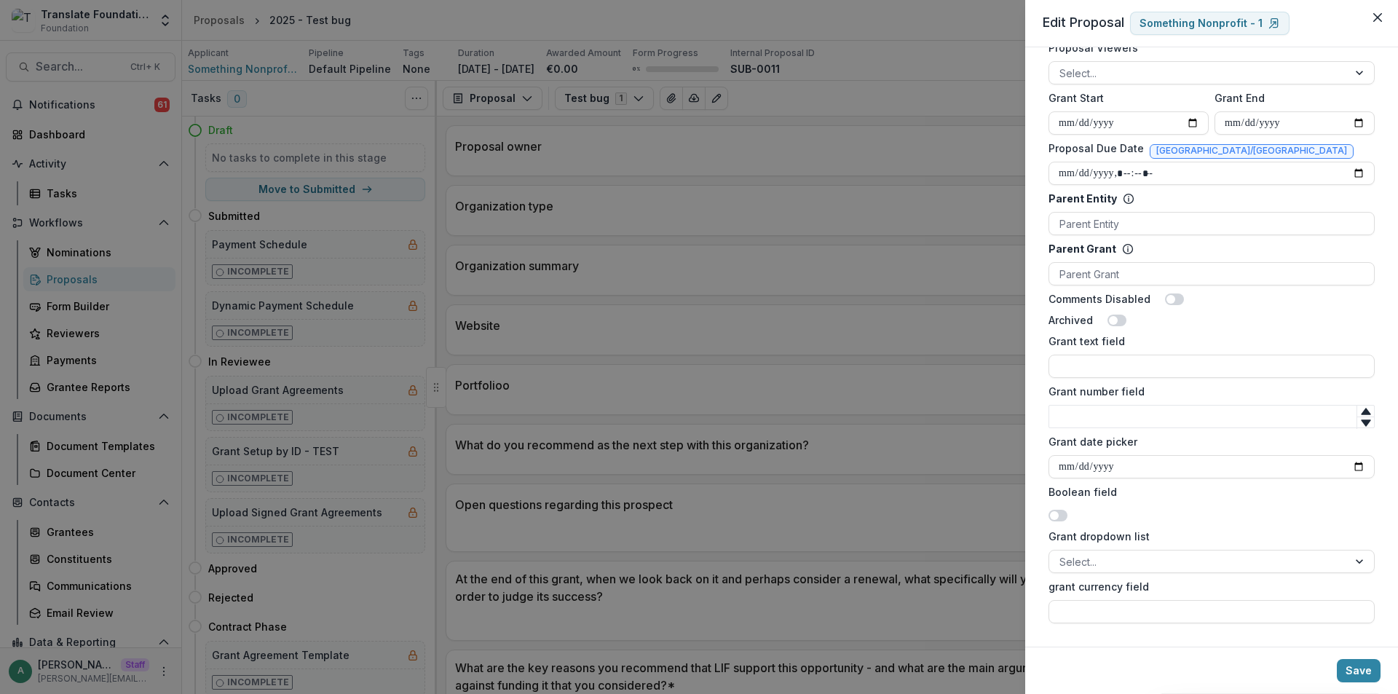
click at [1055, 514] on span at bounding box center [1054, 515] width 9 height 9
click at [1093, 366] on input "Grant text field" at bounding box center [1212, 366] width 326 height 23
drag, startPoint x: 1050, startPoint y: 339, endPoint x: 1126, endPoint y: 338, distance: 76.5
click at [1126, 338] on label "Grant text field" at bounding box center [1208, 341] width 318 height 15
copy label "Grant text field"
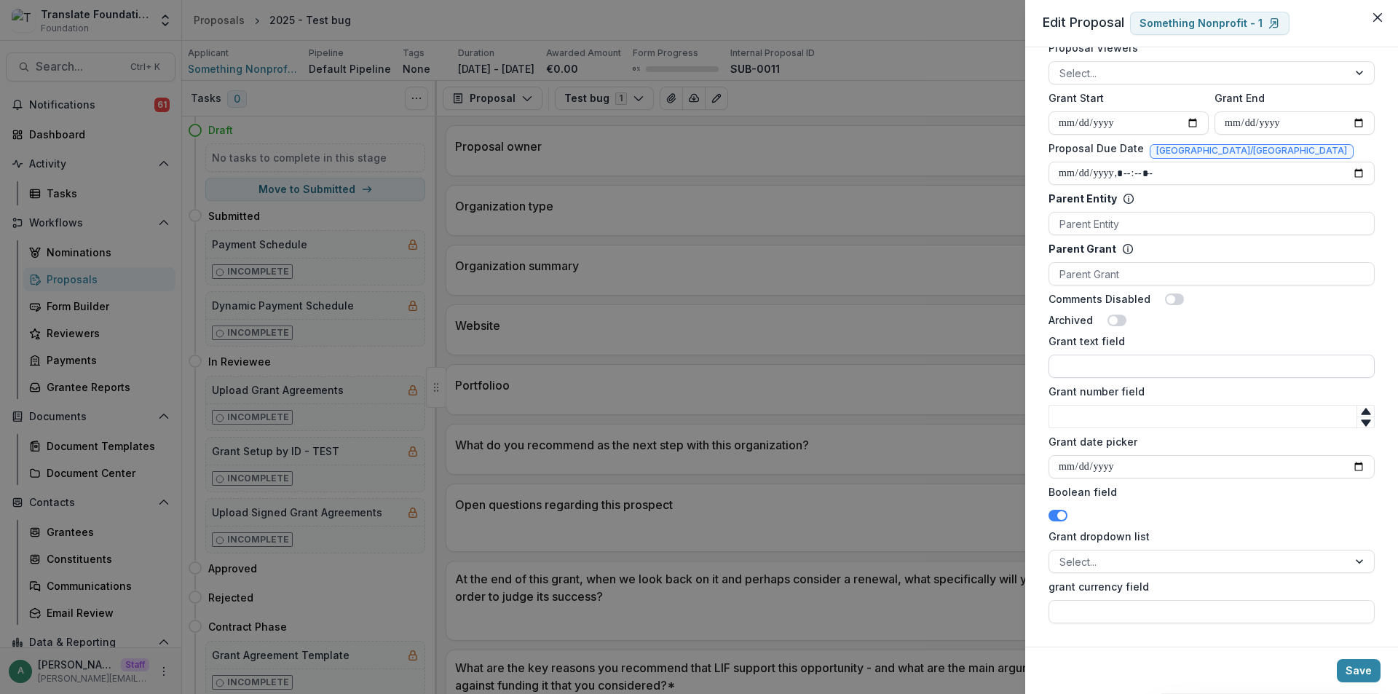
click at [1122, 365] on input "Grant text field" at bounding box center [1212, 366] width 326 height 23
type input "**********"
click at [1119, 417] on input "Grant number field" at bounding box center [1212, 416] width 326 height 23
type input "****"
click at [1356, 463] on input "Grant date picker" at bounding box center [1212, 466] width 326 height 23
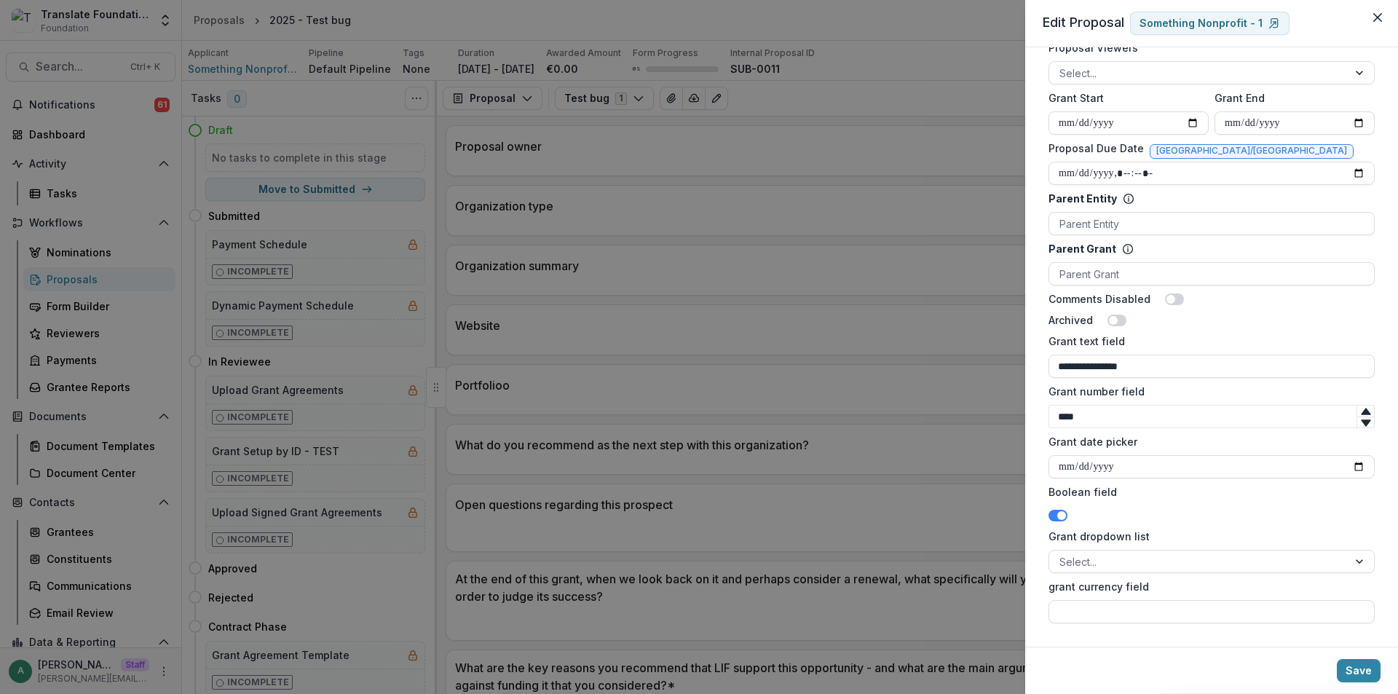
type input "**********"
click at [1102, 559] on div at bounding box center [1199, 562] width 278 height 18
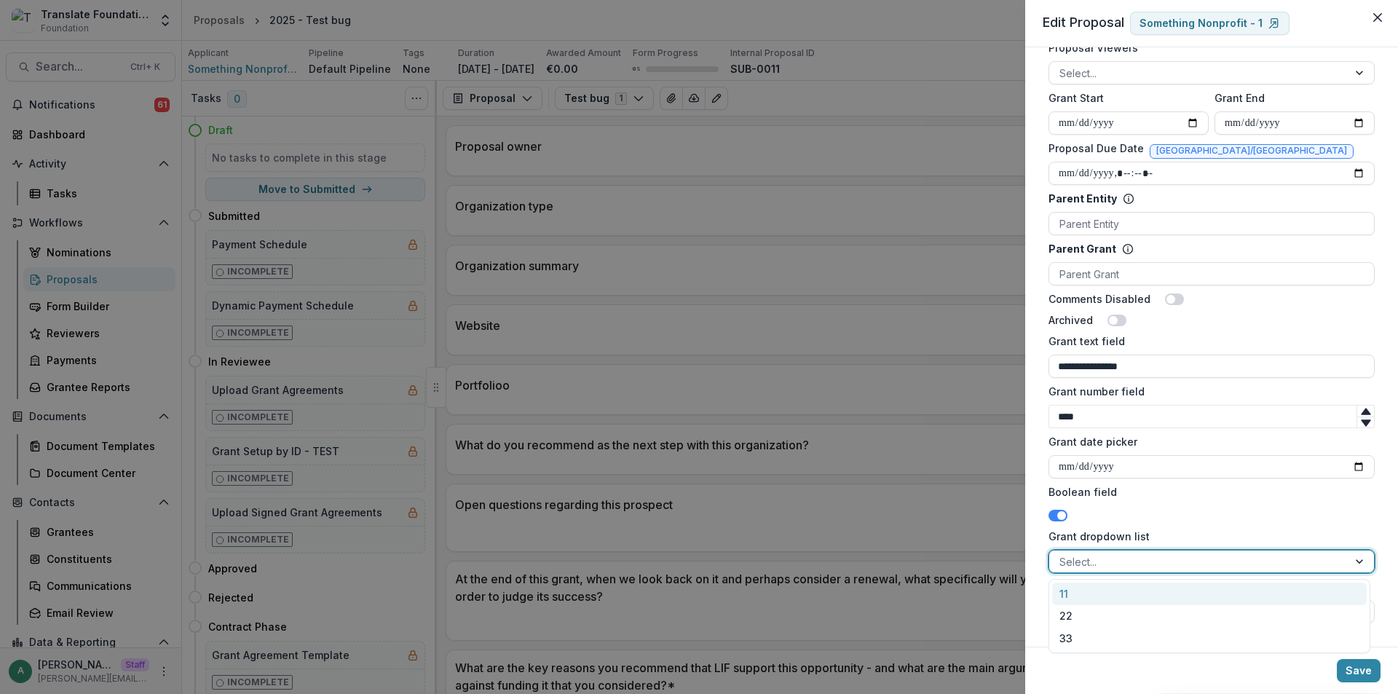
click at [1101, 597] on div "11" at bounding box center [1210, 594] width 315 height 23
click at [1103, 605] on input "grant currency field" at bounding box center [1212, 611] width 326 height 23
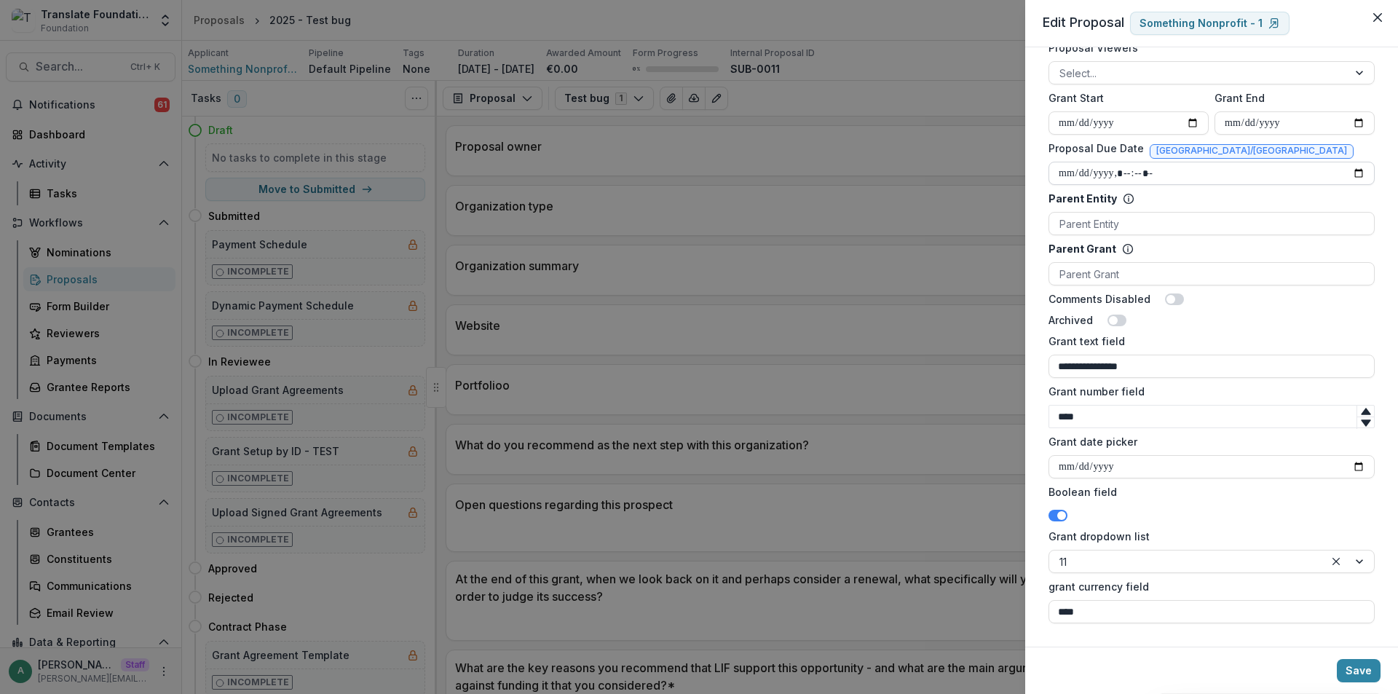
type input "****"
click at [1350, 170] on input "Proposal Due Date" at bounding box center [1212, 173] width 326 height 23
type input "**********"
click at [1352, 320] on div "Archived" at bounding box center [1212, 319] width 326 height 15
click at [1353, 677] on button "Save" at bounding box center [1359, 670] width 44 height 23
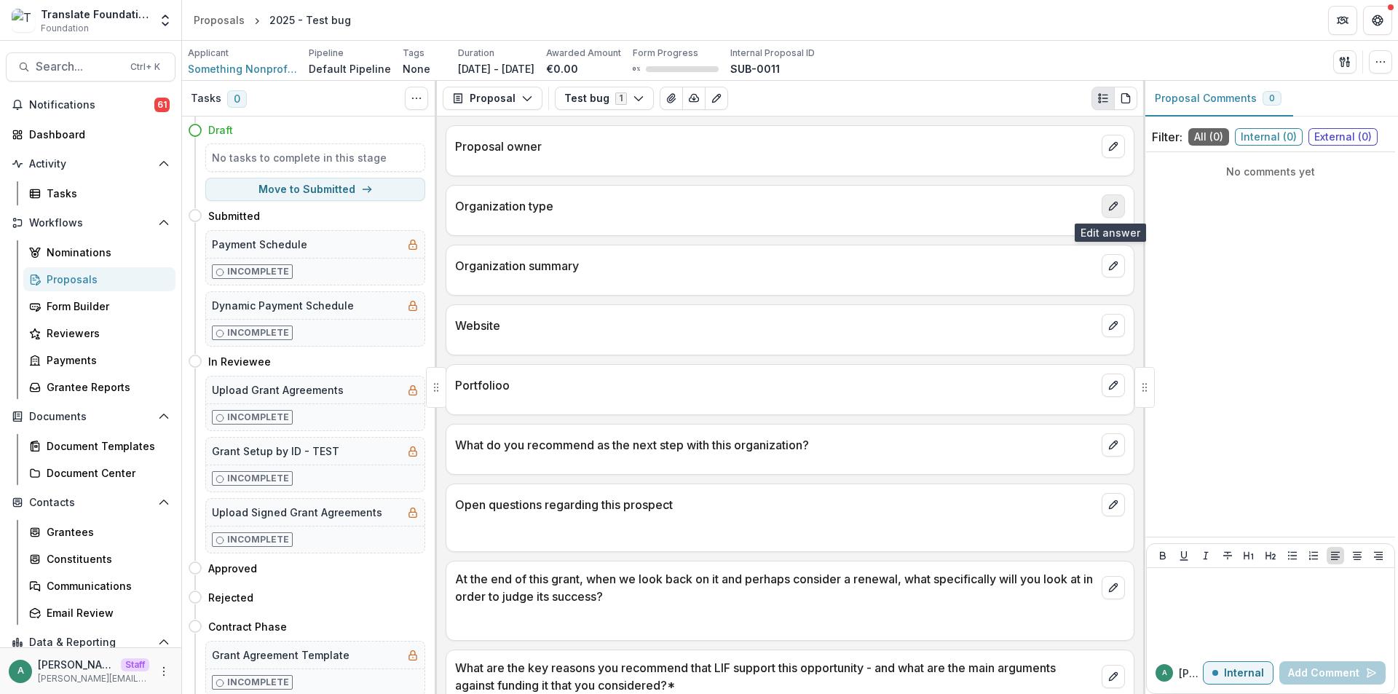
click at [1102, 209] on button "edit" at bounding box center [1113, 205] width 23 height 23
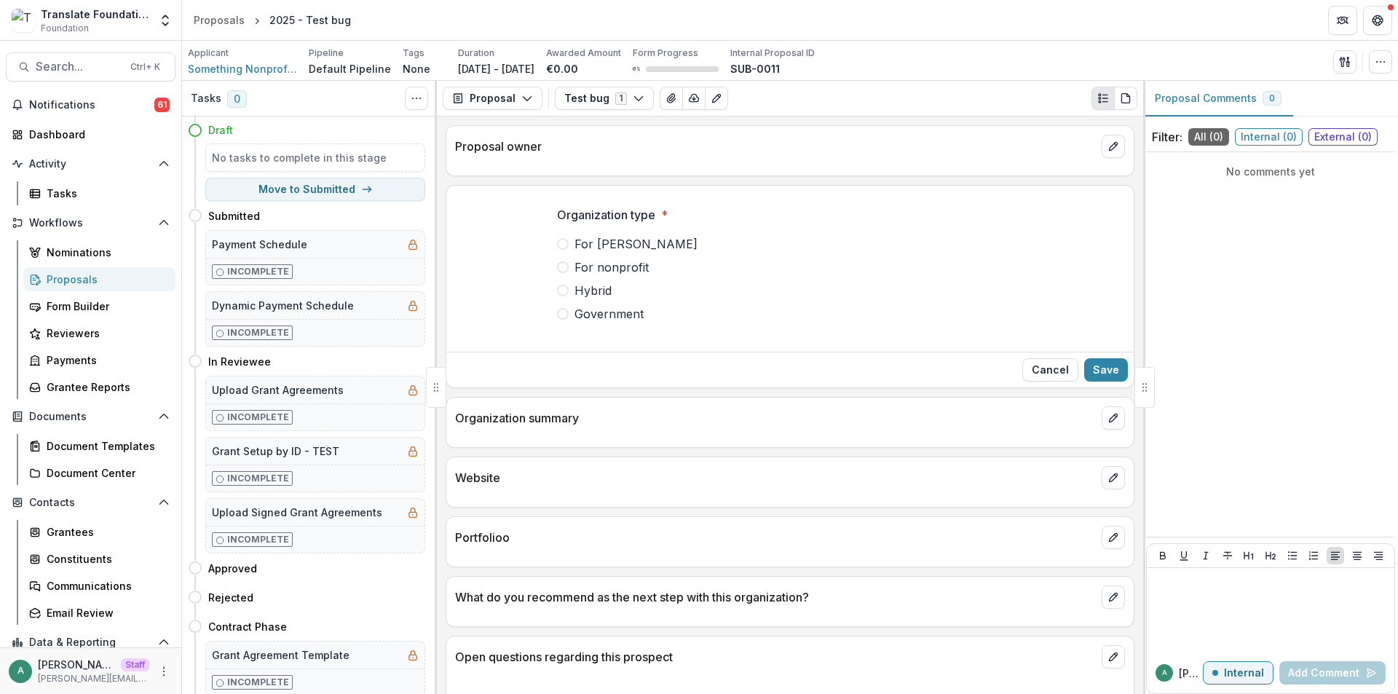
click at [597, 243] on span "For [PERSON_NAME]" at bounding box center [636, 243] width 123 height 17
drag, startPoint x: 550, startPoint y: 221, endPoint x: 661, endPoint y: 217, distance: 110.8
click at [661, 217] on div "Organization type * For profitt For nonprofit Hybrid Government" at bounding box center [790, 270] width 489 height 152
copy p "Organization type"
click at [1107, 362] on button "Save" at bounding box center [1107, 369] width 44 height 23
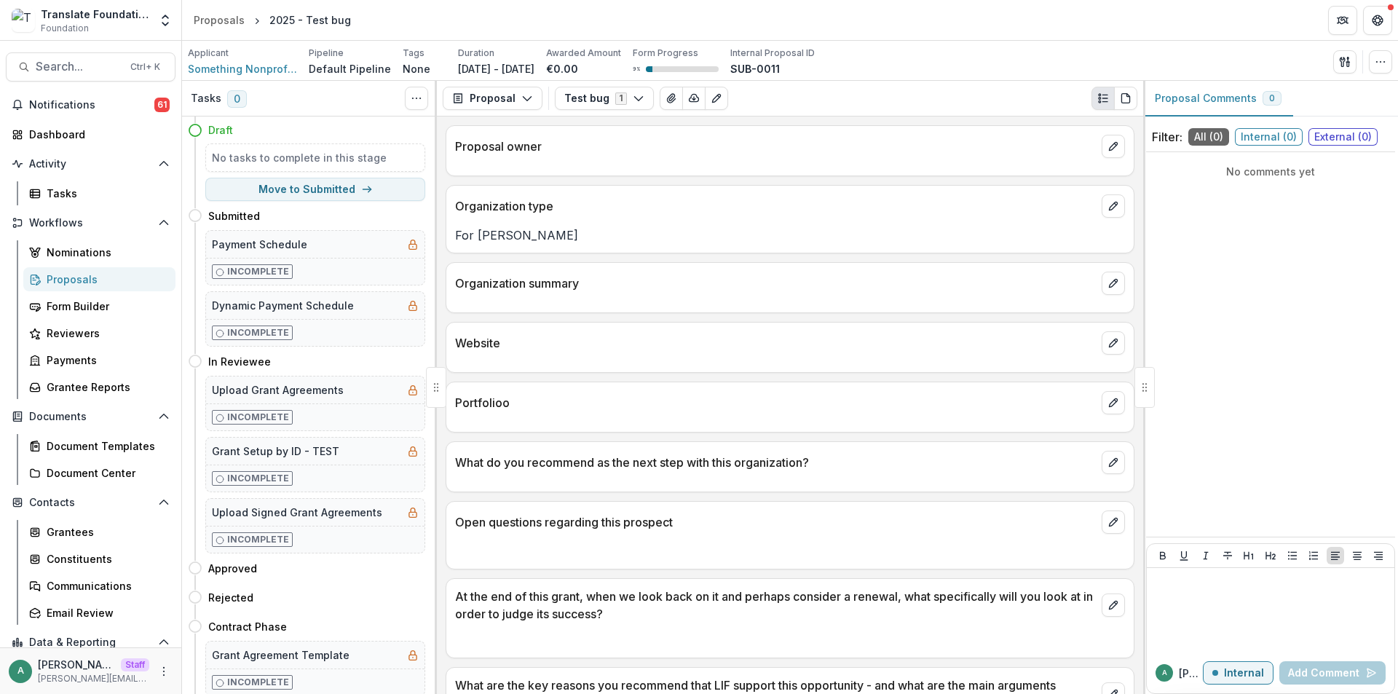
click at [224, 77] on div "Applicant Something Nonprofit - 1 Pipeline Default Pipeline Tags None All tags …" at bounding box center [790, 61] width 1216 height 40
click at [243, 69] on span "Something Nonprofit - 1" at bounding box center [242, 68] width 109 height 15
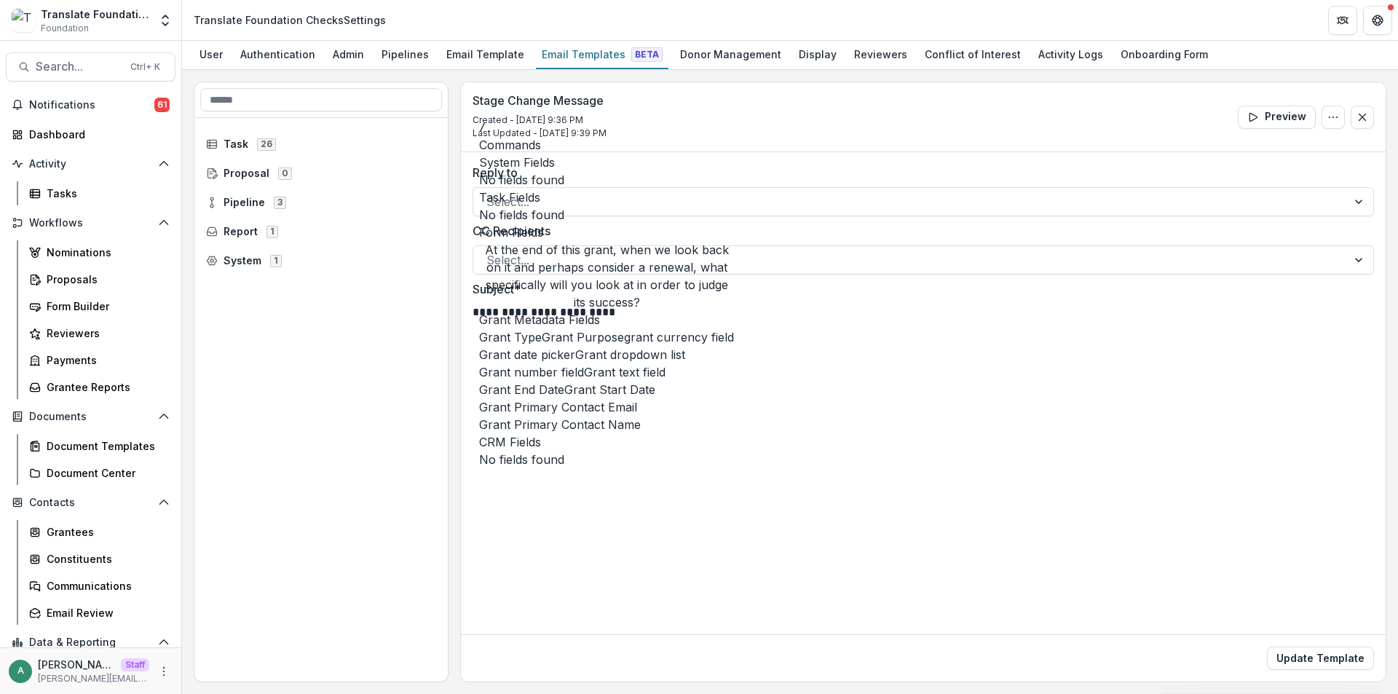
scroll to position [124, 0]
click at [624, 346] on span "grant currency field" at bounding box center [679, 336] width 110 height 17
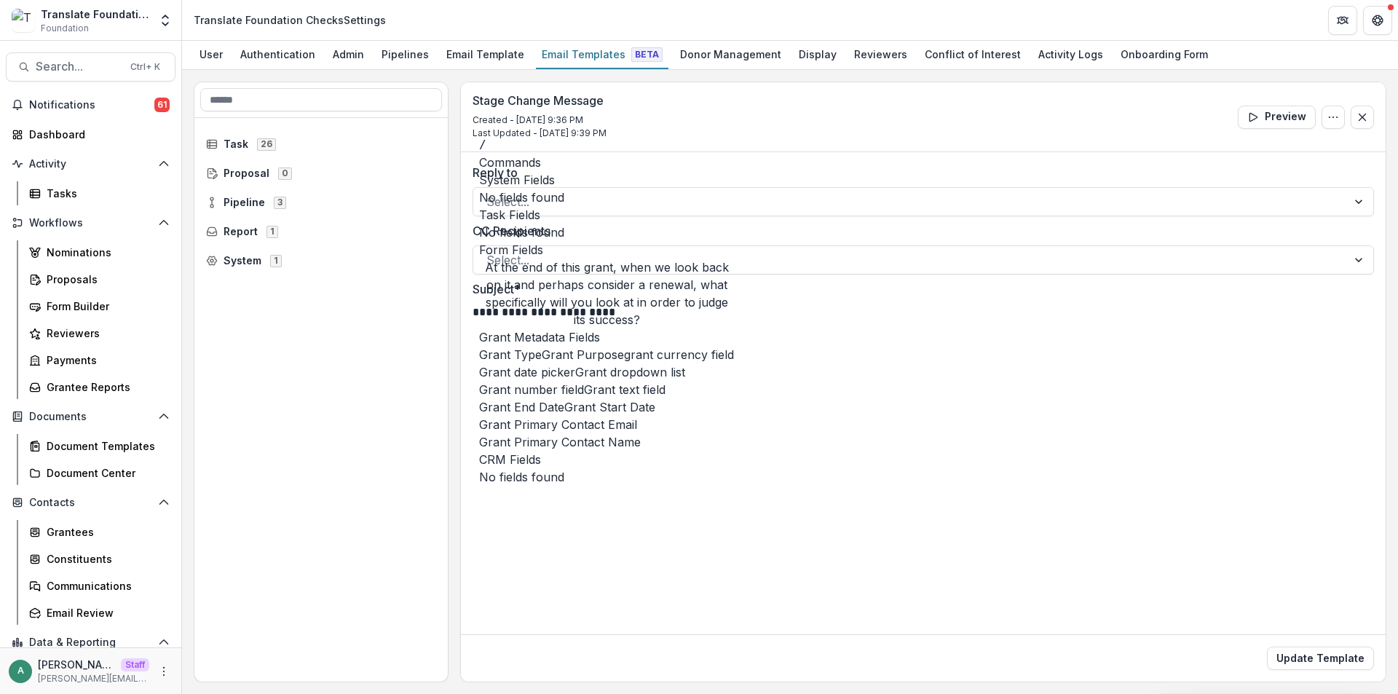
scroll to position [270, 0]
click at [575, 363] on span "Grant date picker" at bounding box center [527, 371] width 96 height 17
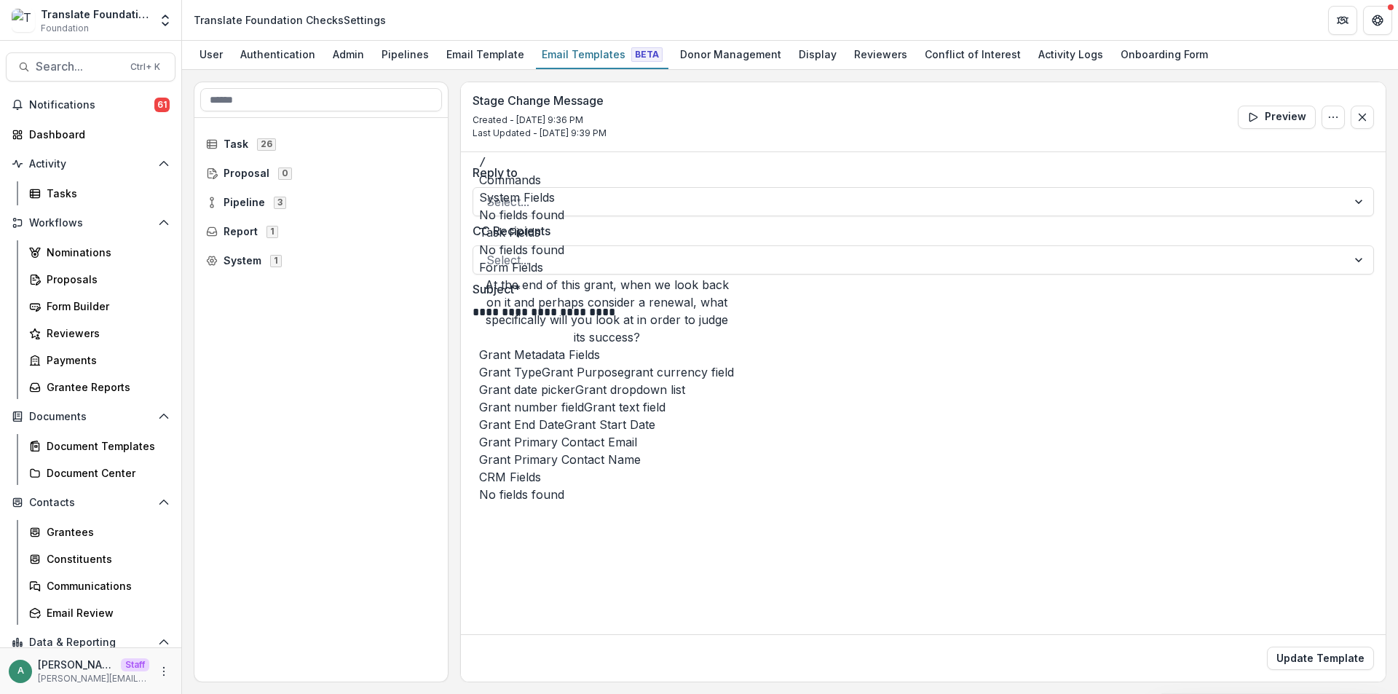
click at [592, 381] on span "Grant dropdown list" at bounding box center [630, 389] width 110 height 17
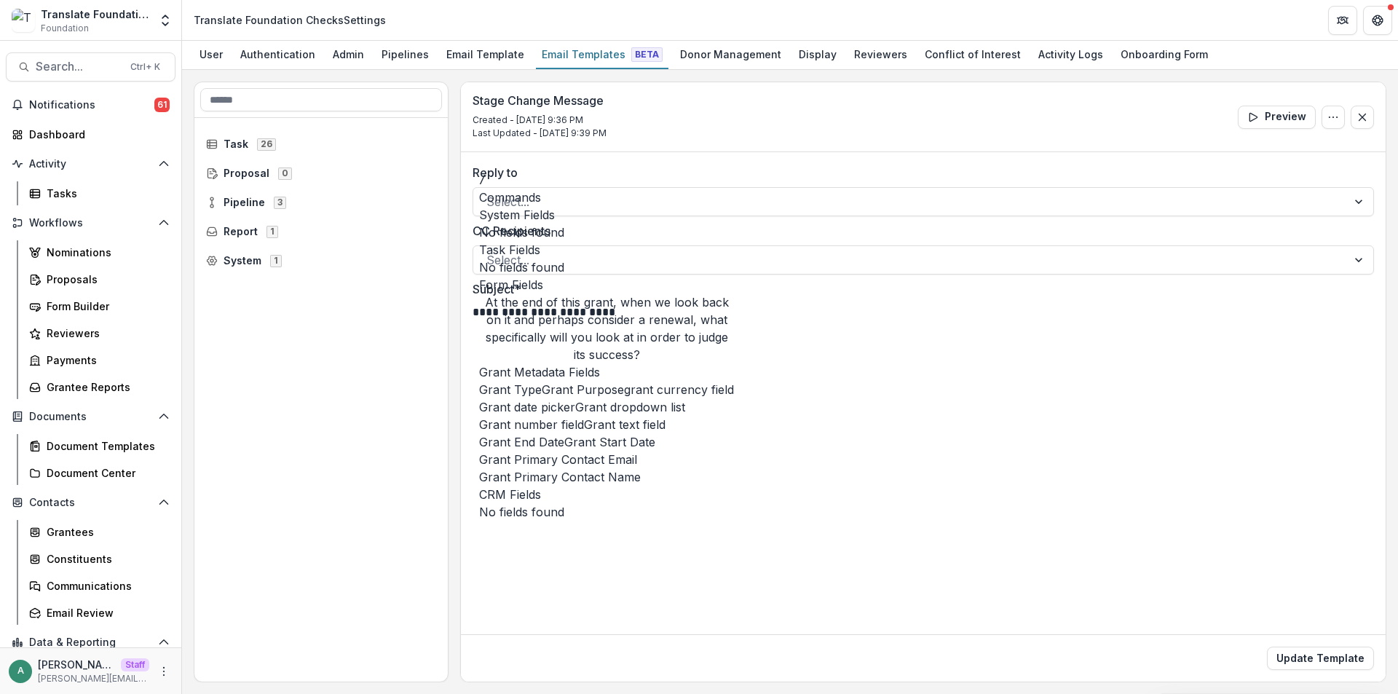
click at [584, 416] on button "Grant text field" at bounding box center [625, 424] width 82 height 17
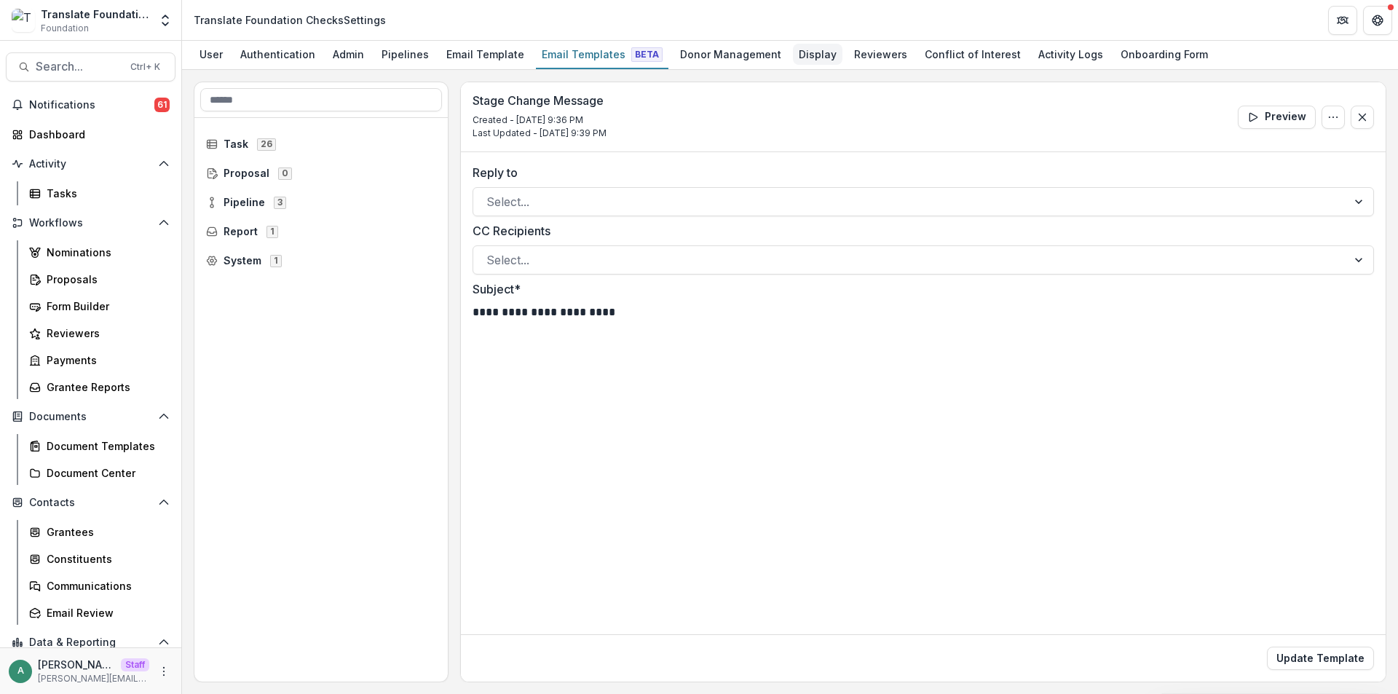
click at [800, 58] on div "Display" at bounding box center [818, 54] width 50 height 21
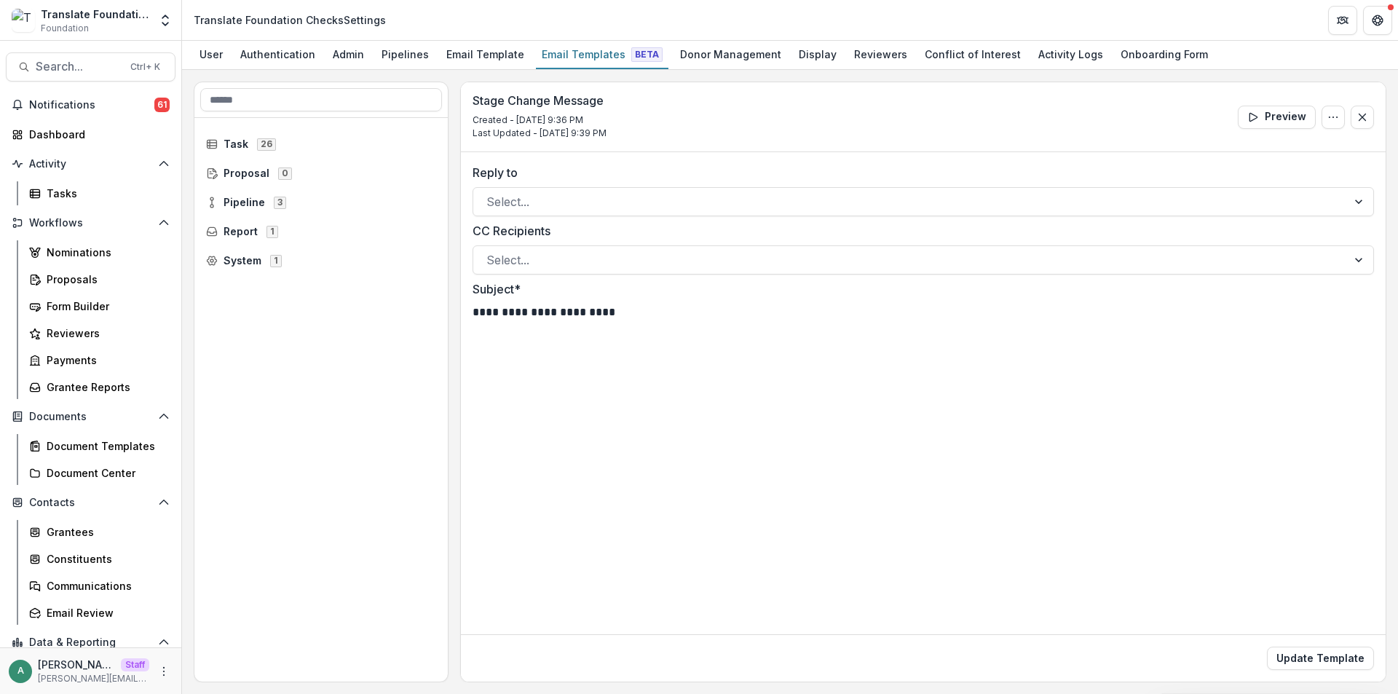
click at [1301, 657] on button "Update Template" at bounding box center [1320, 658] width 107 height 23
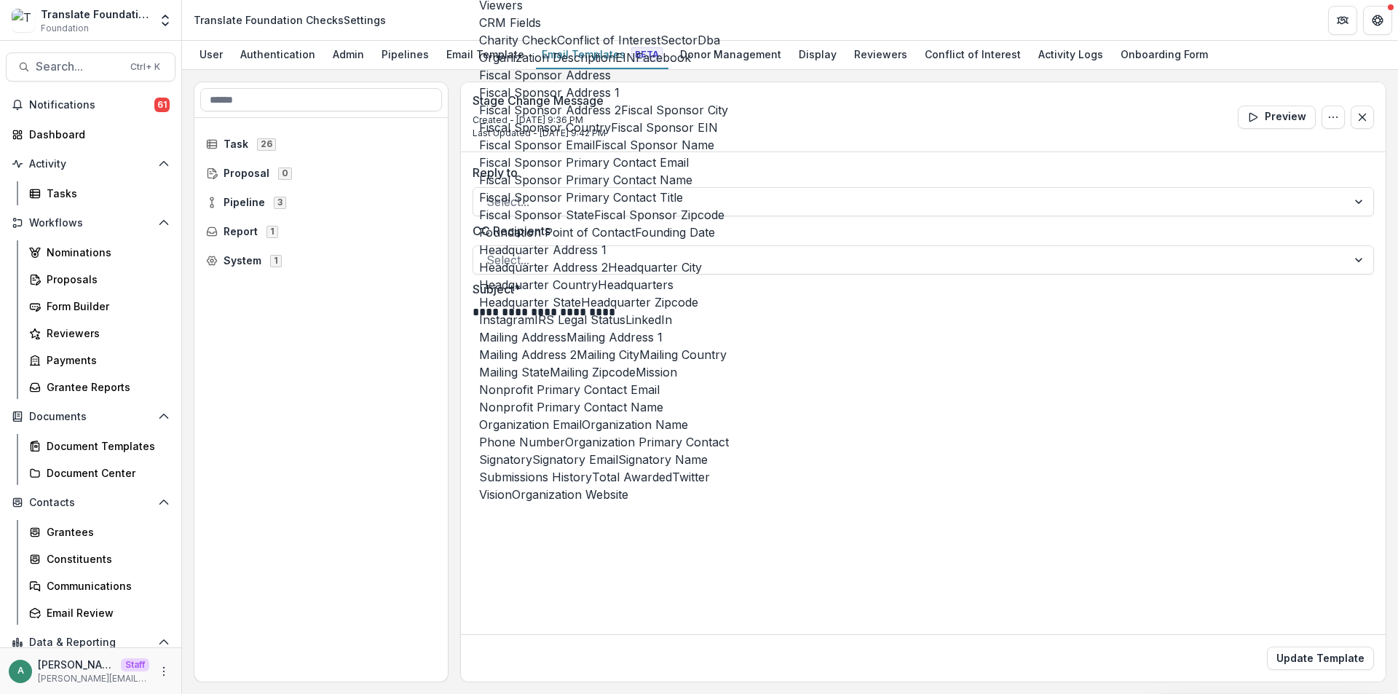
scroll to position [2185, 0]
click at [567, 66] on span "Organization Description" at bounding box center [547, 57] width 136 height 17
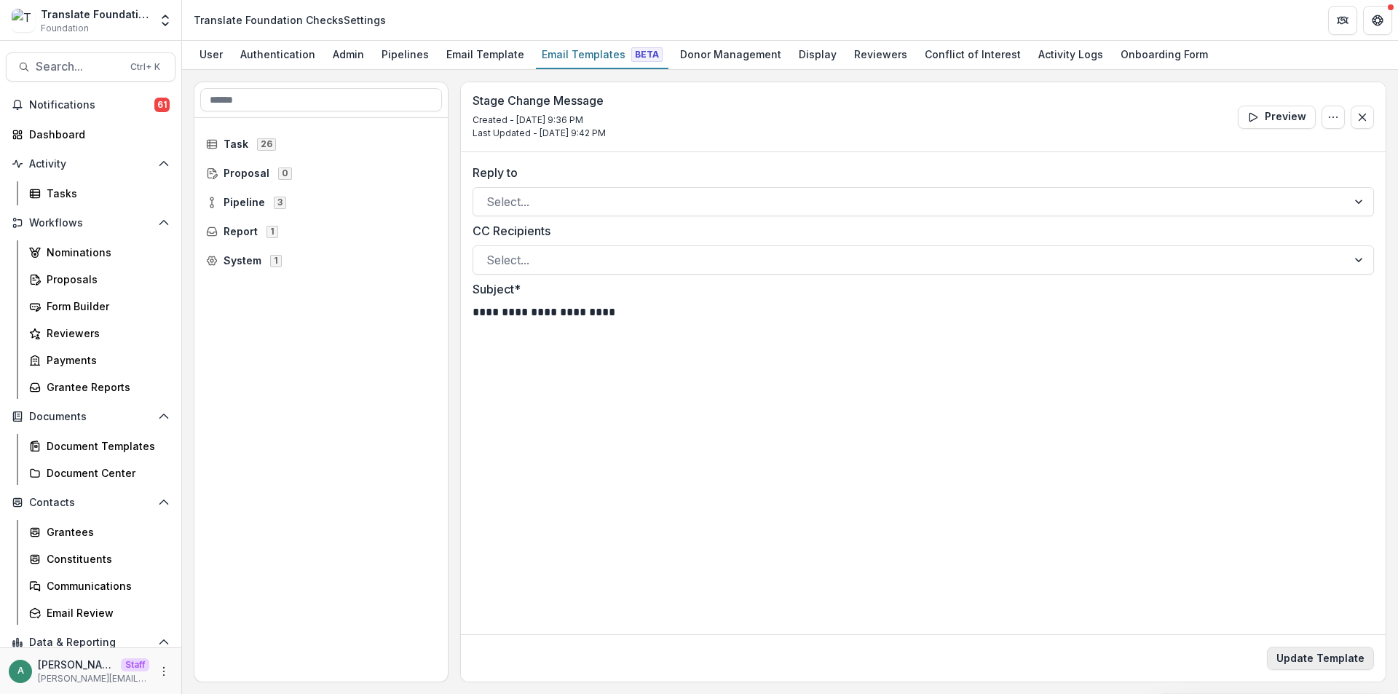
click at [1316, 661] on button "Update Template" at bounding box center [1320, 658] width 107 height 23
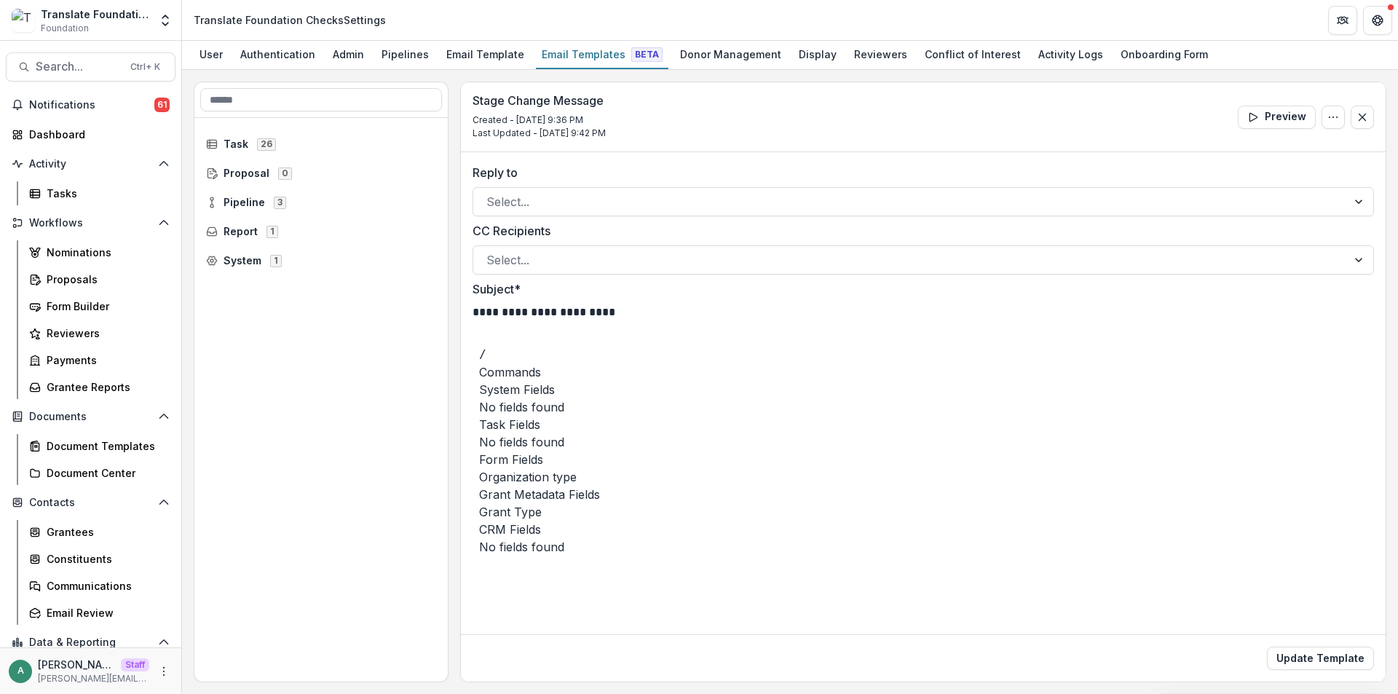
click at [577, 468] on span "Organization type" at bounding box center [528, 476] width 98 height 17
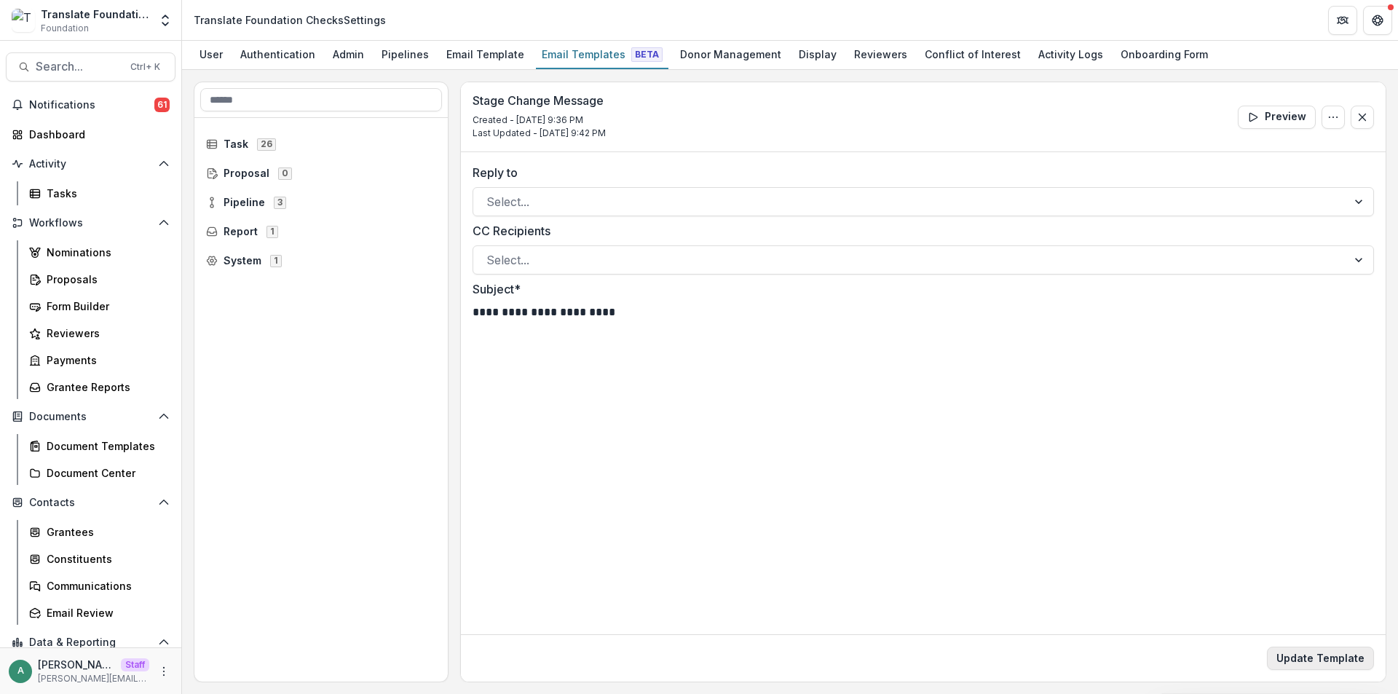
click at [1311, 658] on button "Update Template" at bounding box center [1320, 658] width 107 height 23
click at [1324, 653] on button "Update Template" at bounding box center [1320, 658] width 107 height 23
click at [213, 201] on icon at bounding box center [212, 203] width 12 height 12
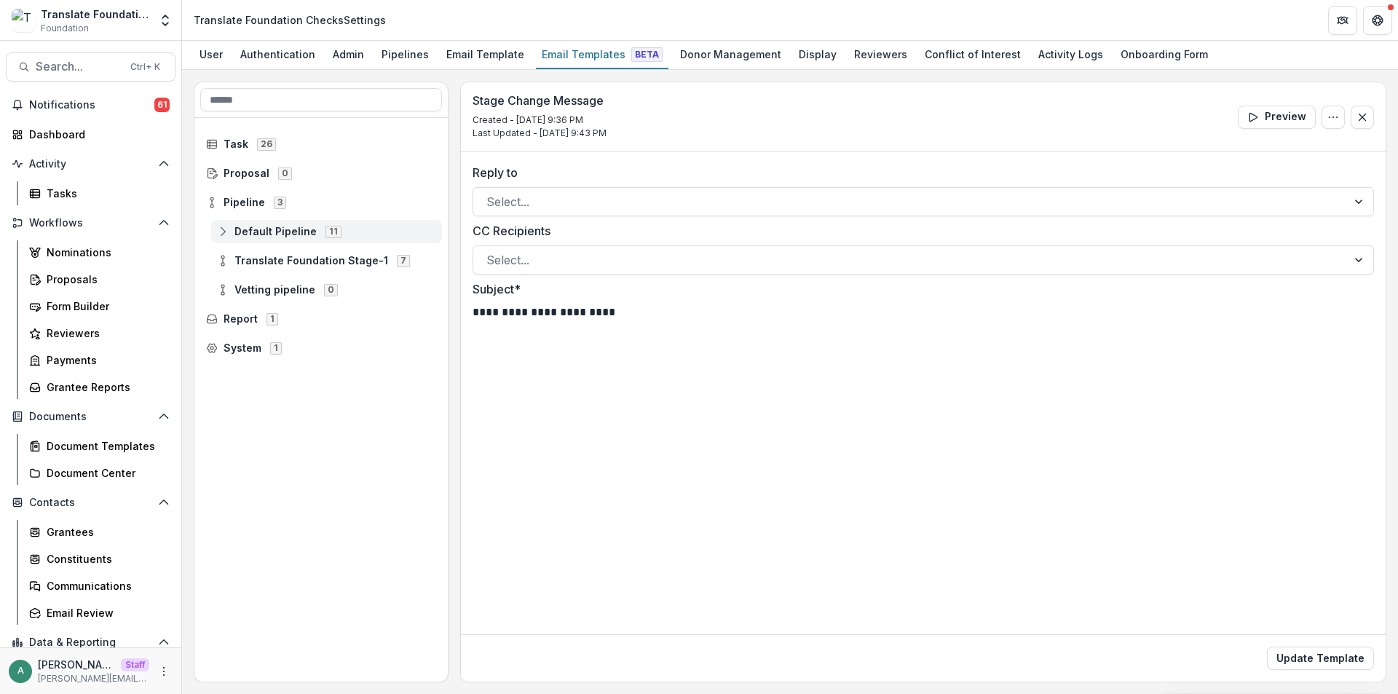
click at [224, 233] on icon at bounding box center [223, 232] width 12 height 12
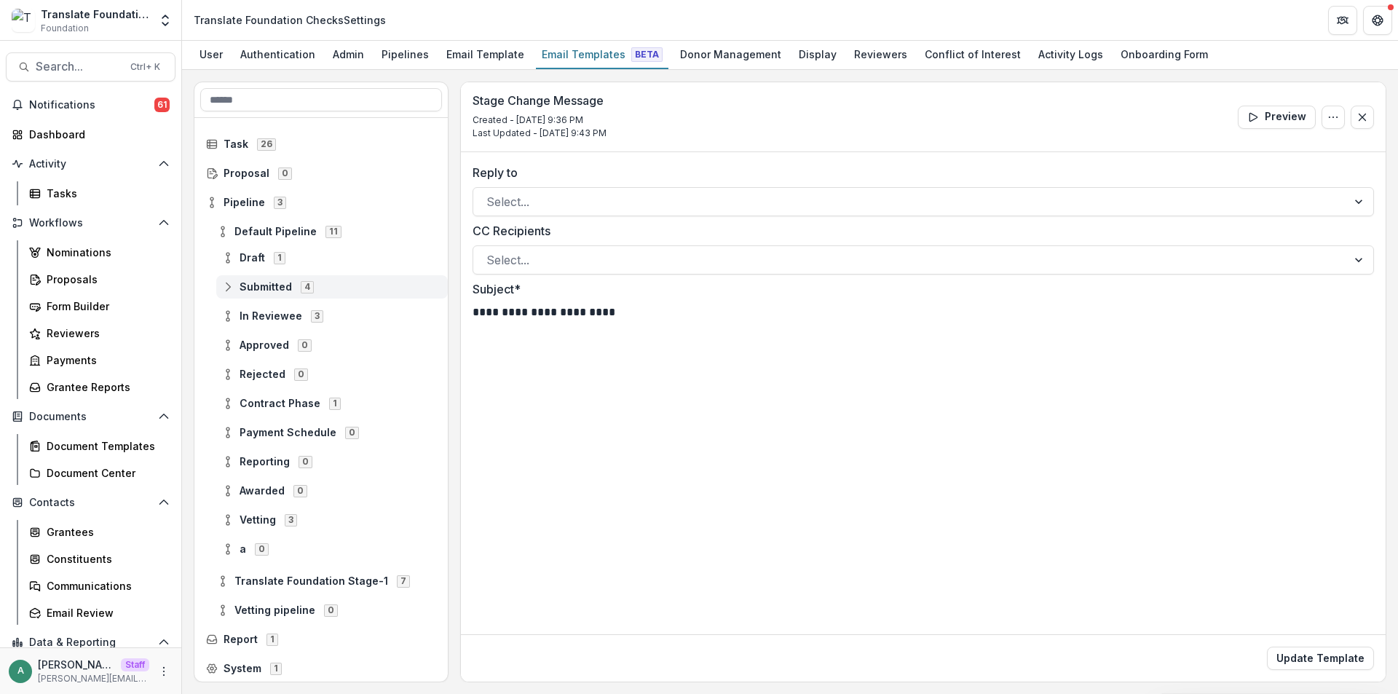
click at [230, 293] on icon at bounding box center [228, 287] width 12 height 12
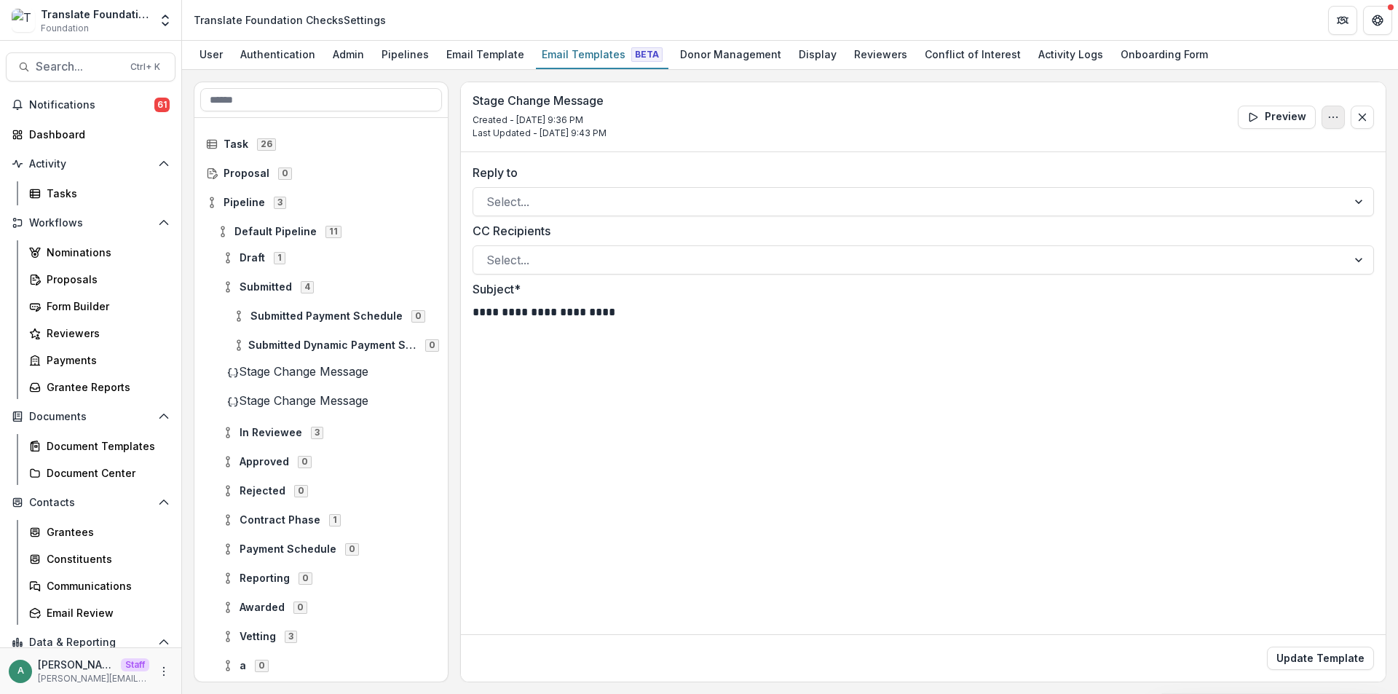
click at [1328, 113] on icon "Options" at bounding box center [1334, 117] width 12 height 12
click at [1264, 151] on button "Edit Name" at bounding box center [1264, 150] width 156 height 24
drag, startPoint x: 607, startPoint y: 111, endPoint x: 411, endPoint y: 114, distance: 196.7
click at [411, 114] on div "**********" at bounding box center [790, 382] width 1193 height 601
type input "*"
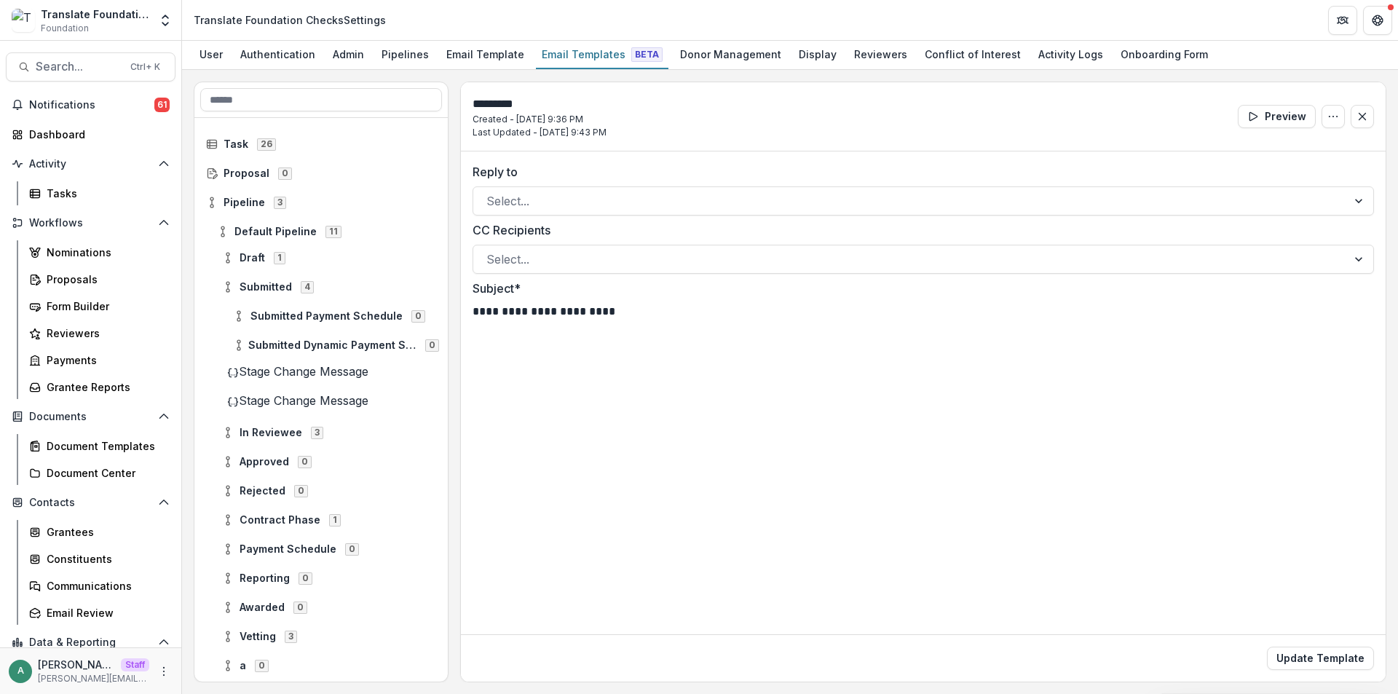
type input "**********"
click at [1307, 659] on button "Update Template" at bounding box center [1320, 658] width 107 height 23
copy div "**********"
click at [227, 232] on icon at bounding box center [223, 232] width 12 height 12
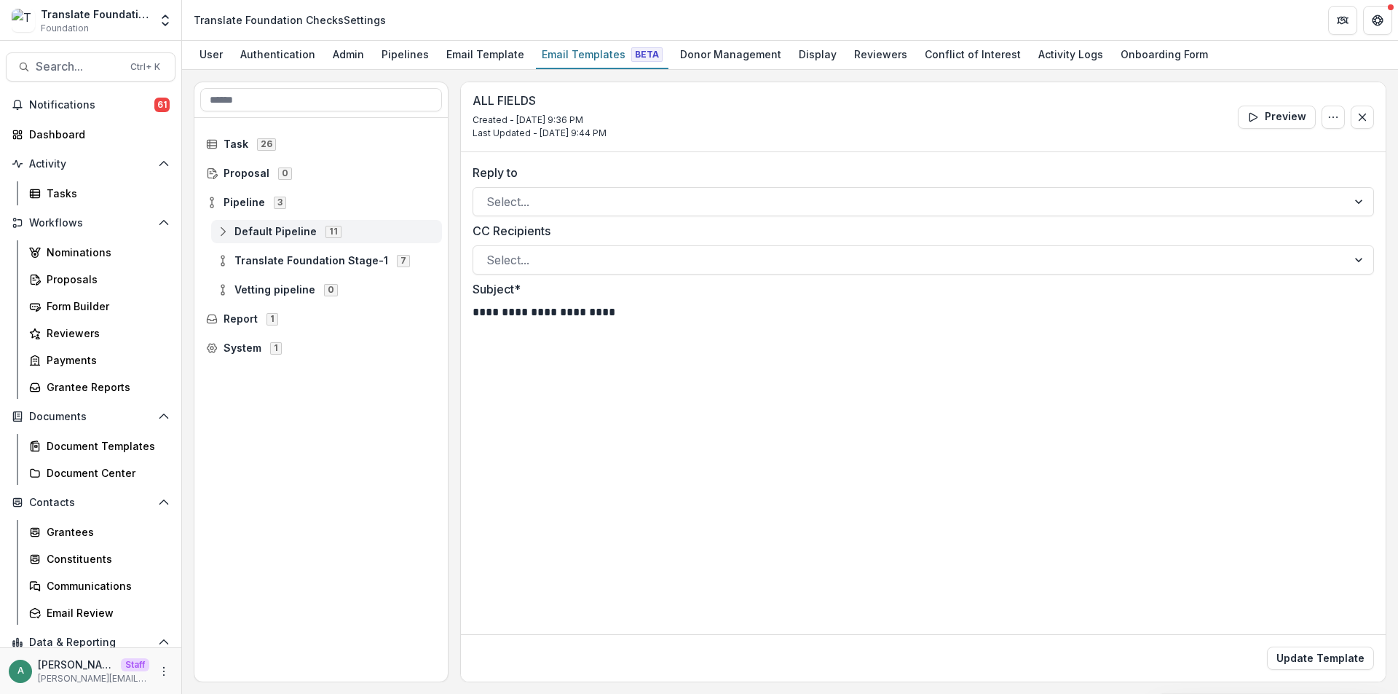
click at [227, 233] on icon at bounding box center [223, 232] width 12 height 12
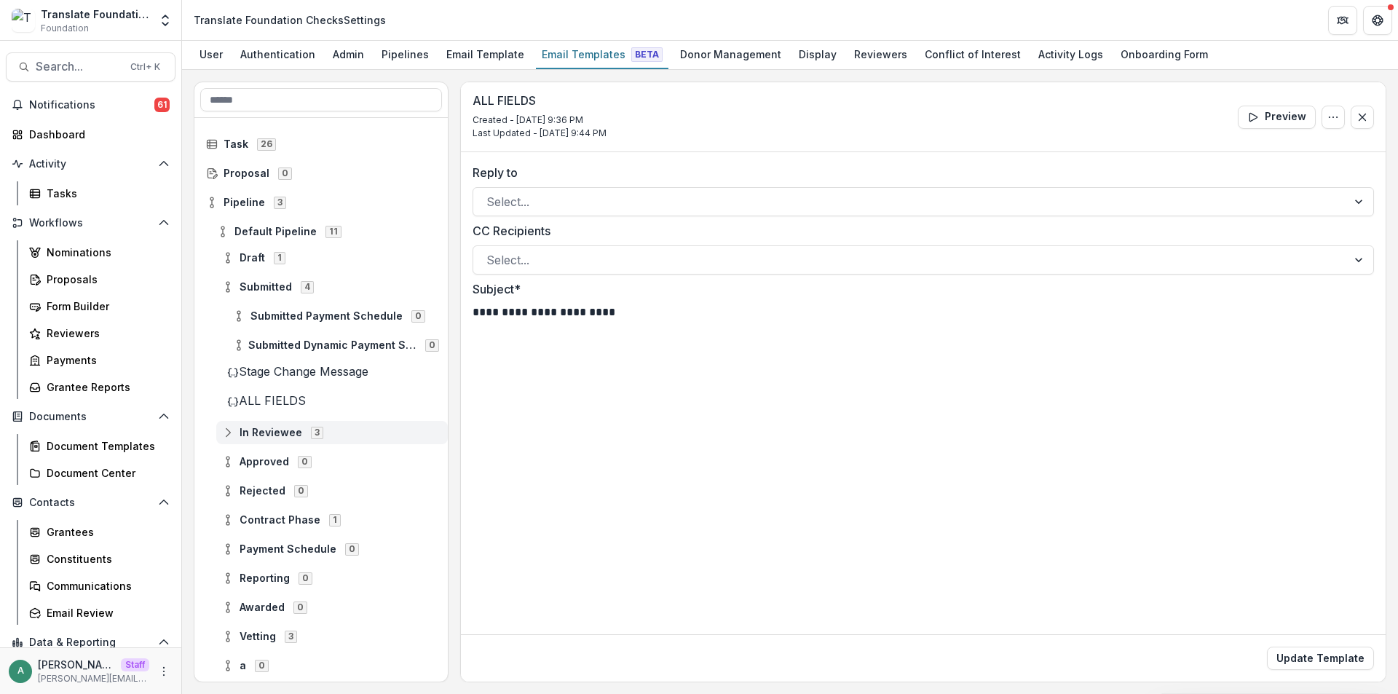
click at [234, 436] on icon at bounding box center [228, 433] width 12 height 12
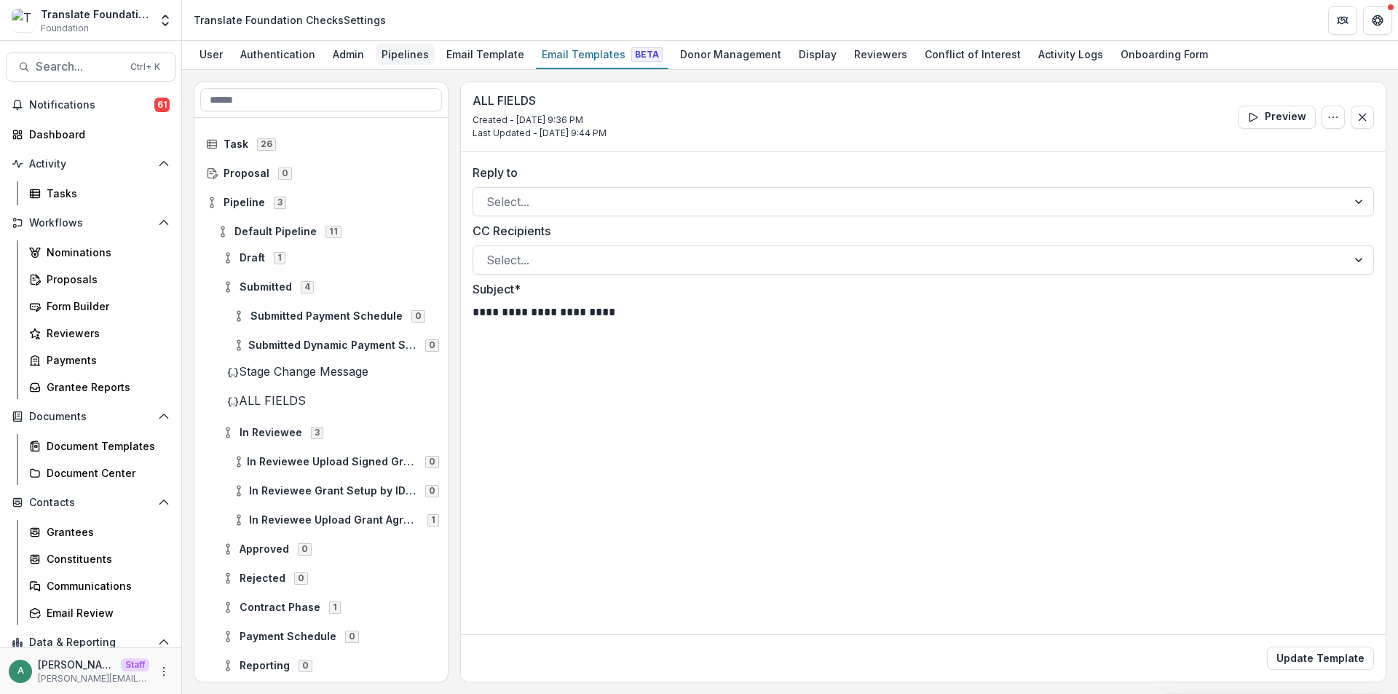
click at [398, 48] on div "Pipelines" at bounding box center [405, 54] width 59 height 21
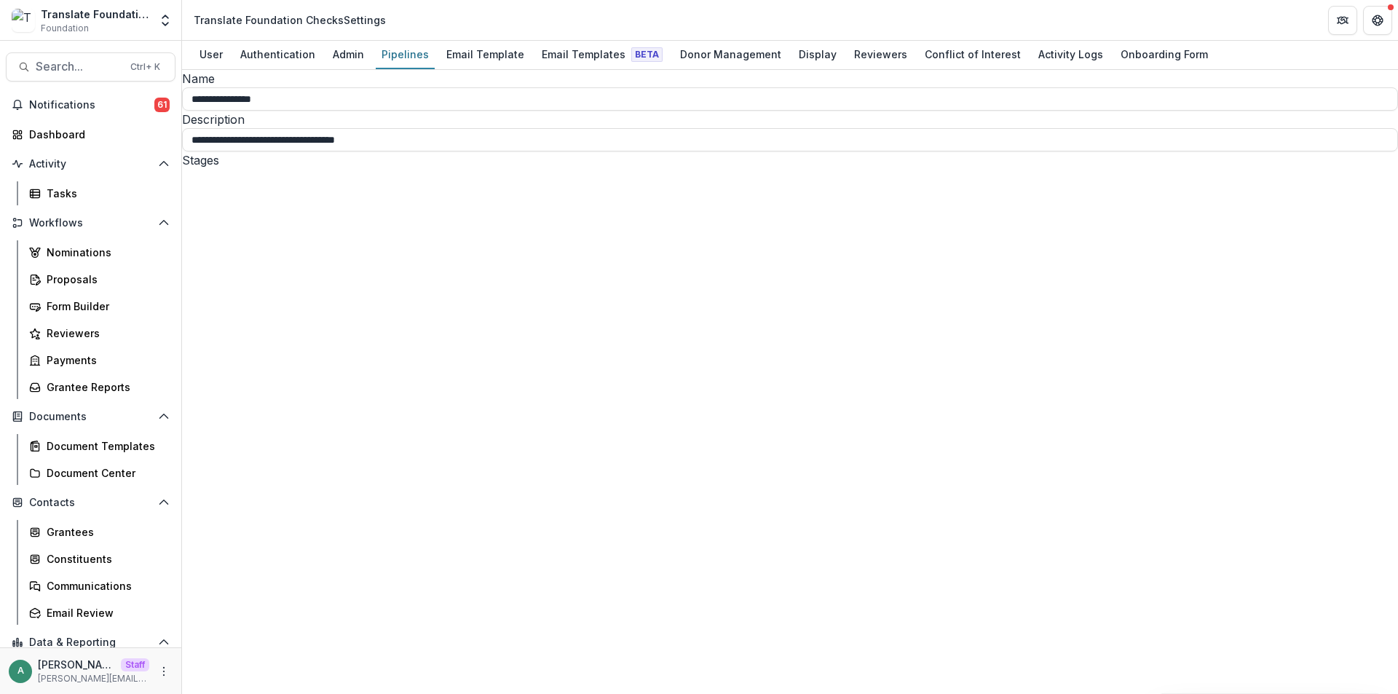
drag, startPoint x: 166, startPoint y: 20, endPoint x: 165, endPoint y: 55, distance: 35.0
click at [166, 23] on icon "Open entity switcher" at bounding box center [165, 20] width 15 height 15
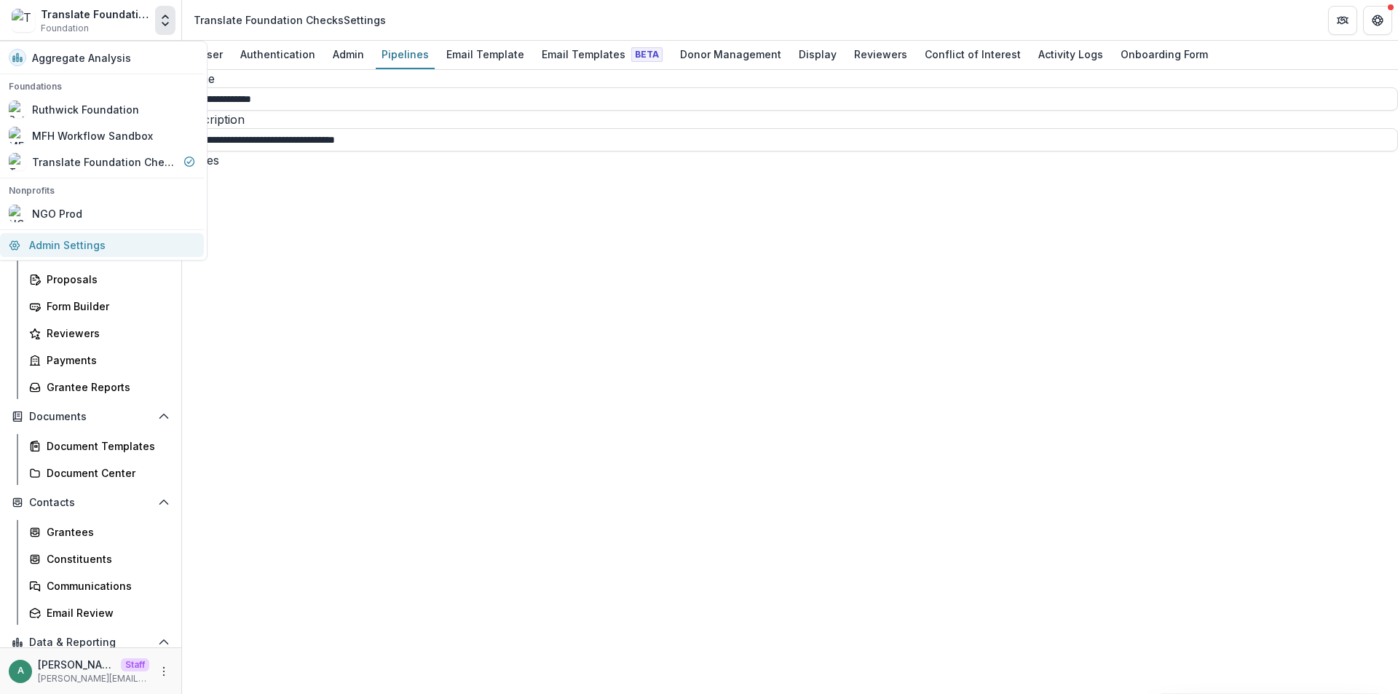
click at [95, 242] on link "Admin Settings" at bounding box center [102, 245] width 204 height 24
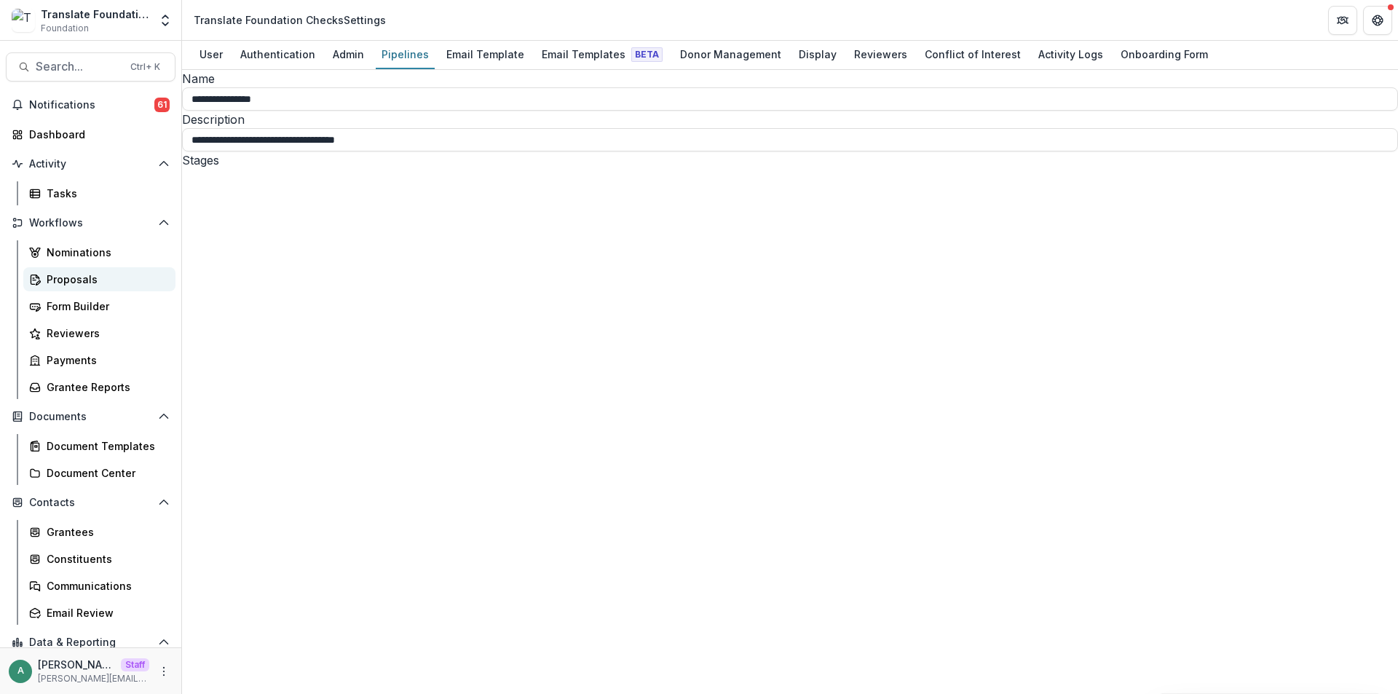
click at [71, 286] on div "Proposals" at bounding box center [105, 279] width 117 height 15
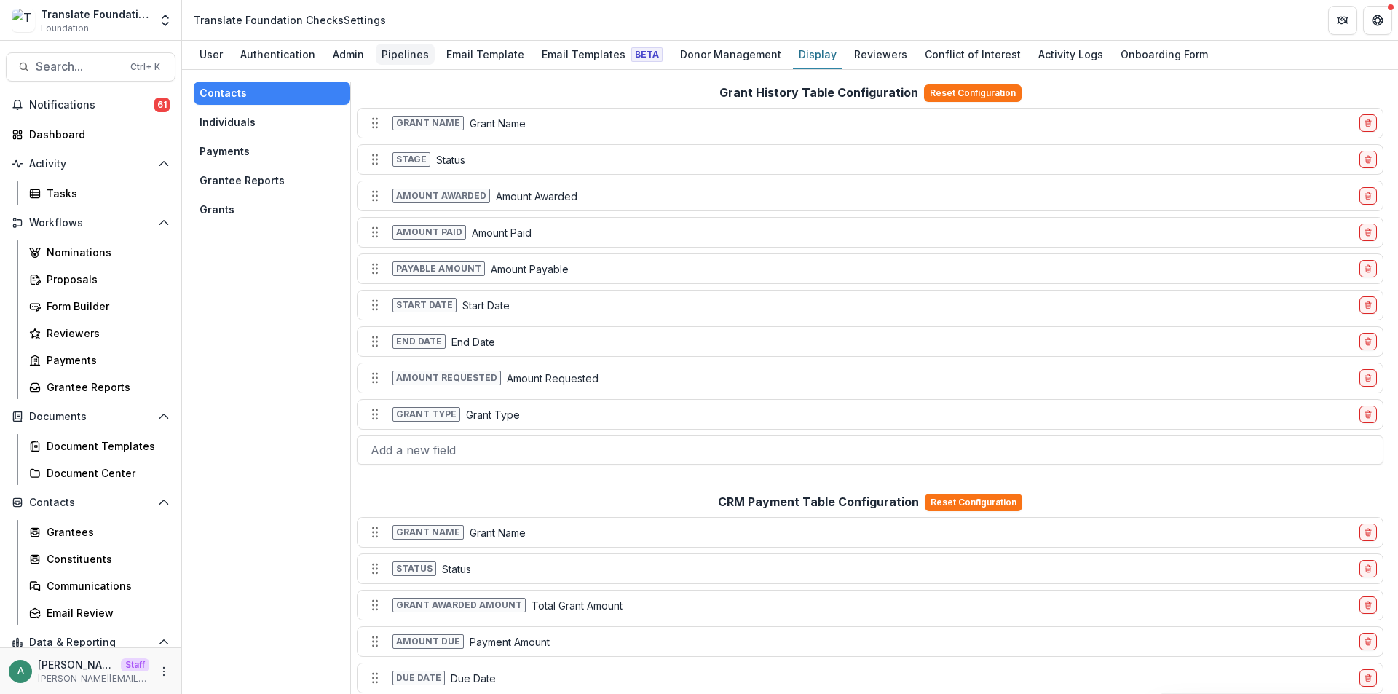
click at [385, 55] on div "Pipelines" at bounding box center [405, 54] width 59 height 21
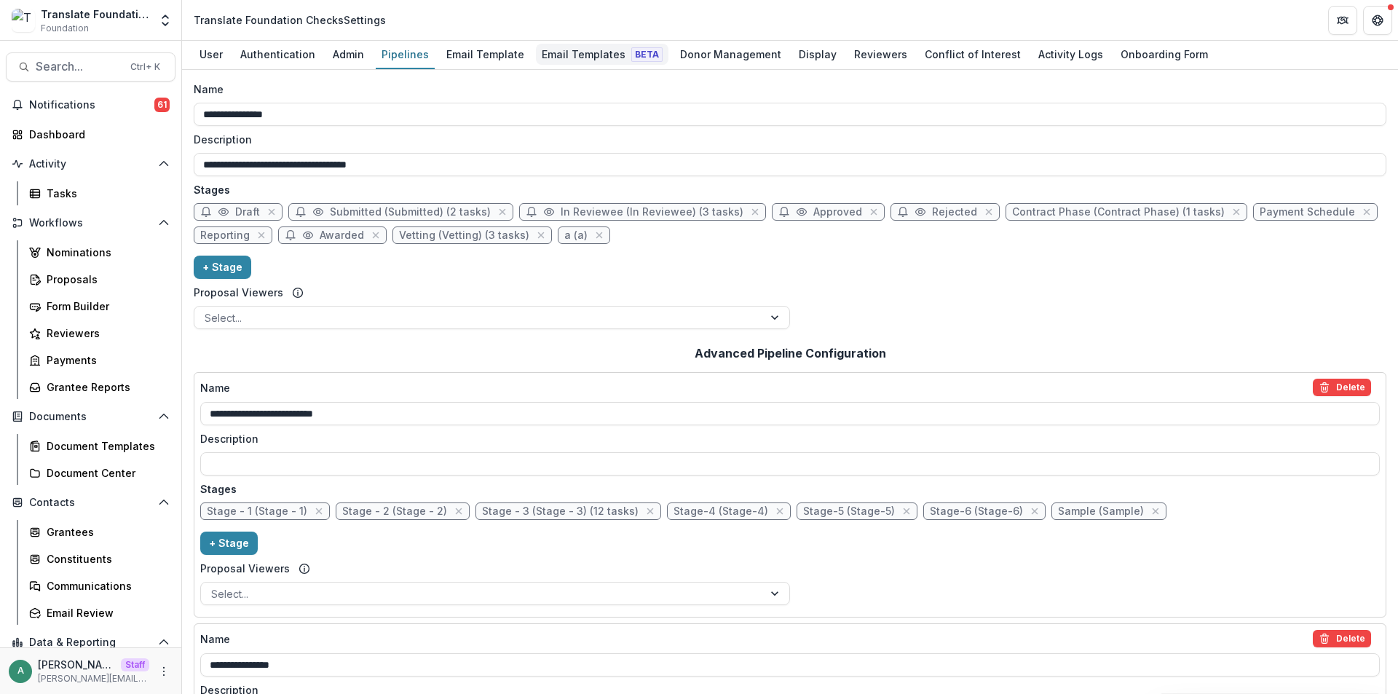
click at [575, 53] on div "Email Templates Beta" at bounding box center [602, 54] width 133 height 21
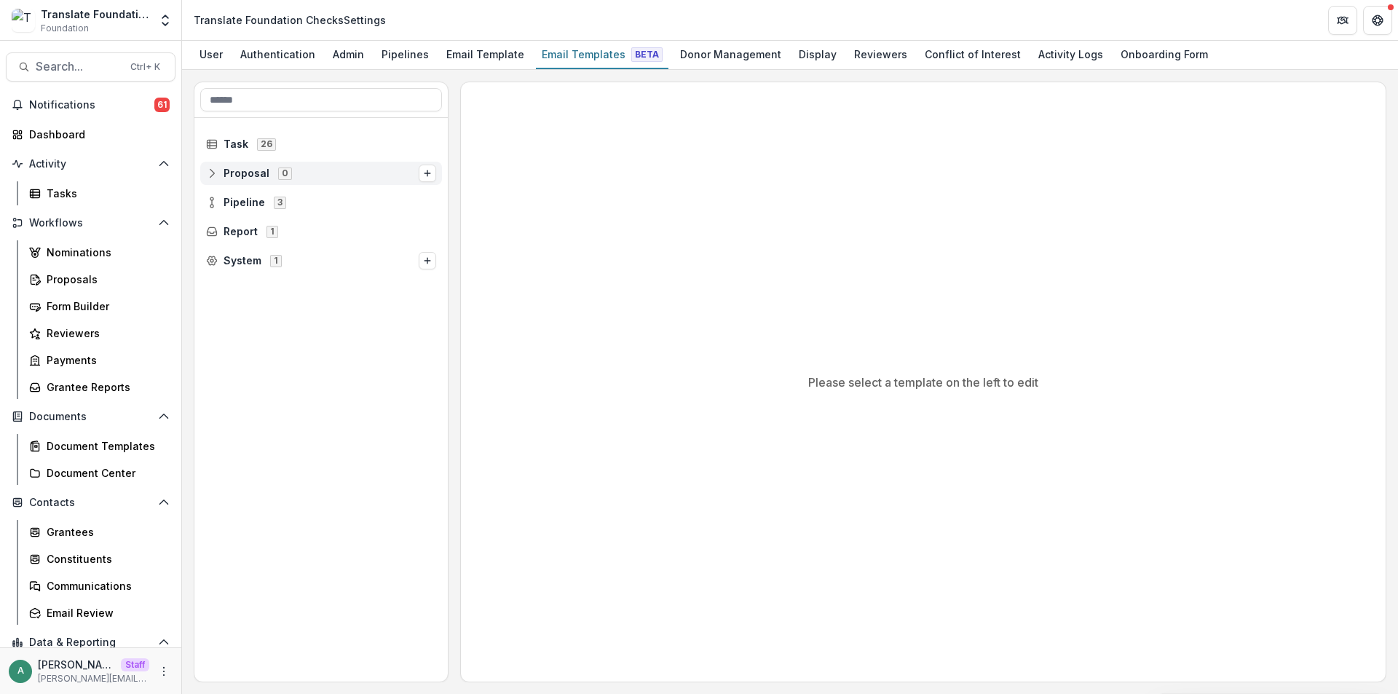
click at [213, 174] on icon at bounding box center [212, 174] width 12 height 12
click at [212, 229] on circle at bounding box center [212, 228] width 3 height 3
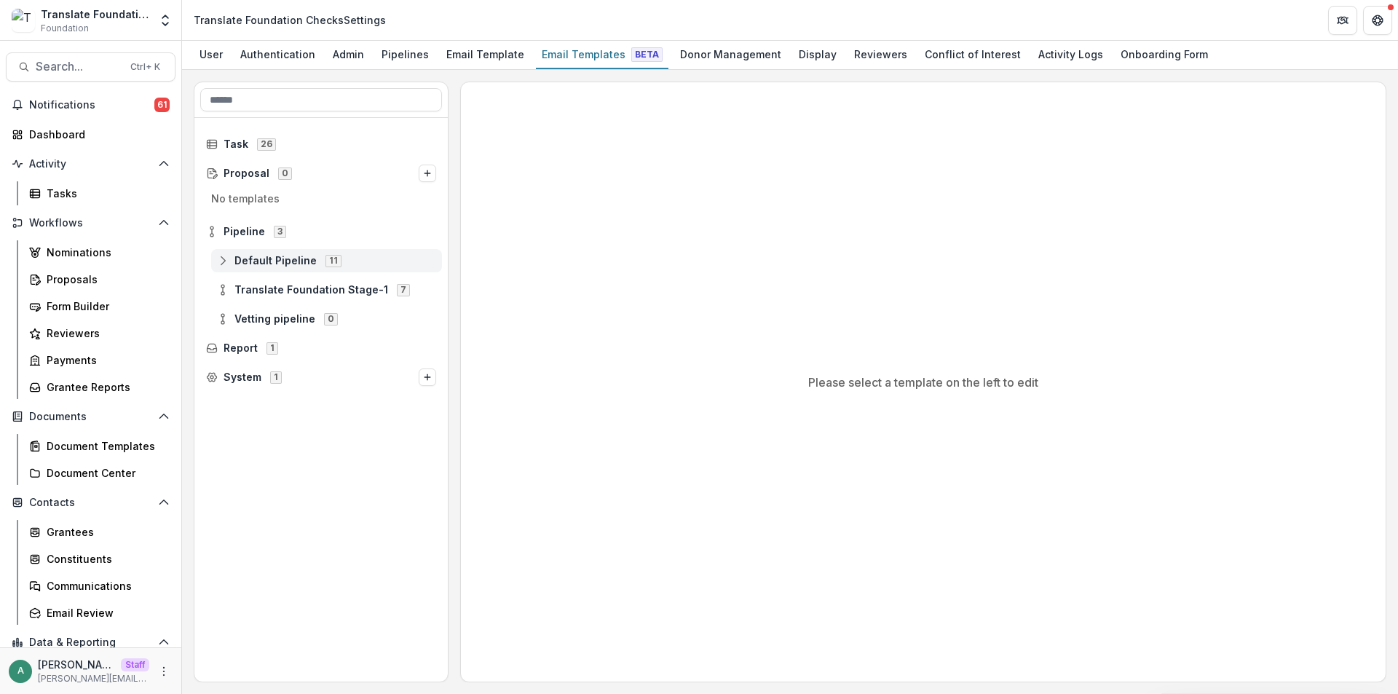
click at [221, 260] on icon at bounding box center [223, 261] width 12 height 12
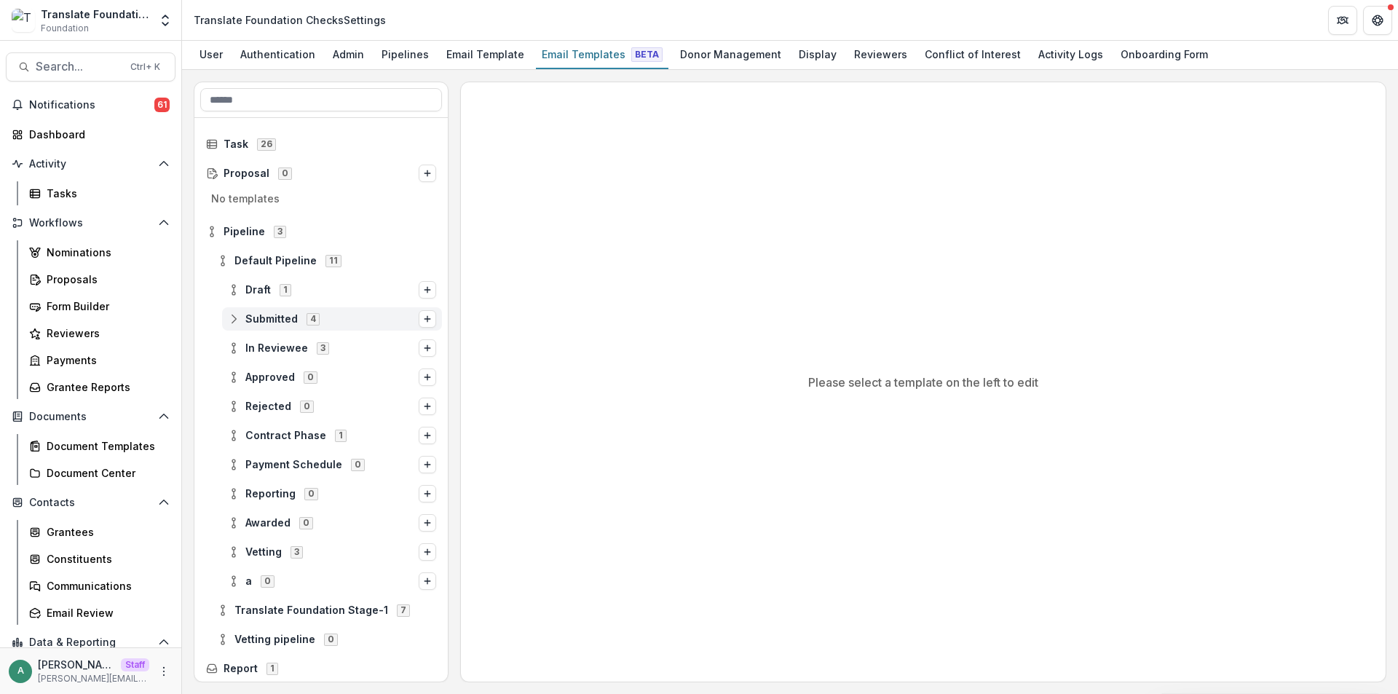
click at [232, 318] on icon at bounding box center [234, 319] width 12 height 12
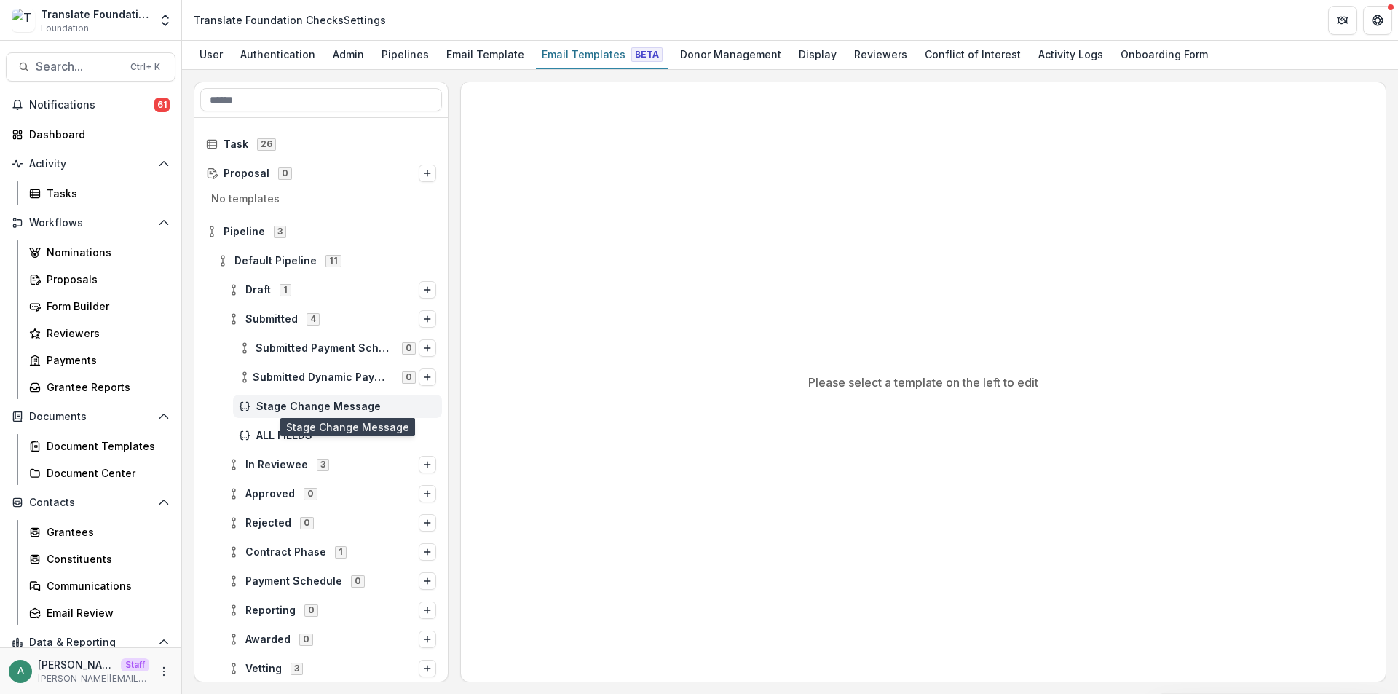
click at [288, 404] on span "Stage Change Message" at bounding box center [346, 407] width 180 height 12
click at [299, 436] on span "ALL FIELDS" at bounding box center [346, 436] width 180 height 12
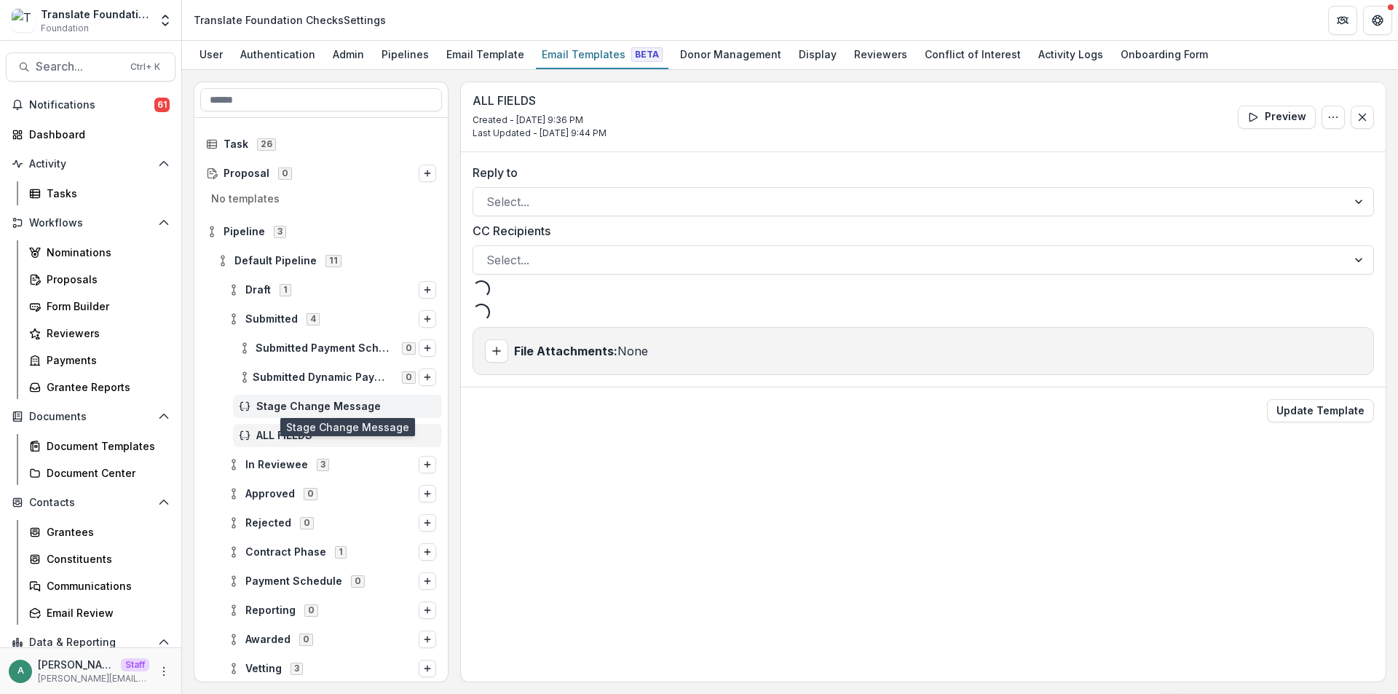
click at [393, 408] on span "Stage Change Message" at bounding box center [346, 407] width 180 height 12
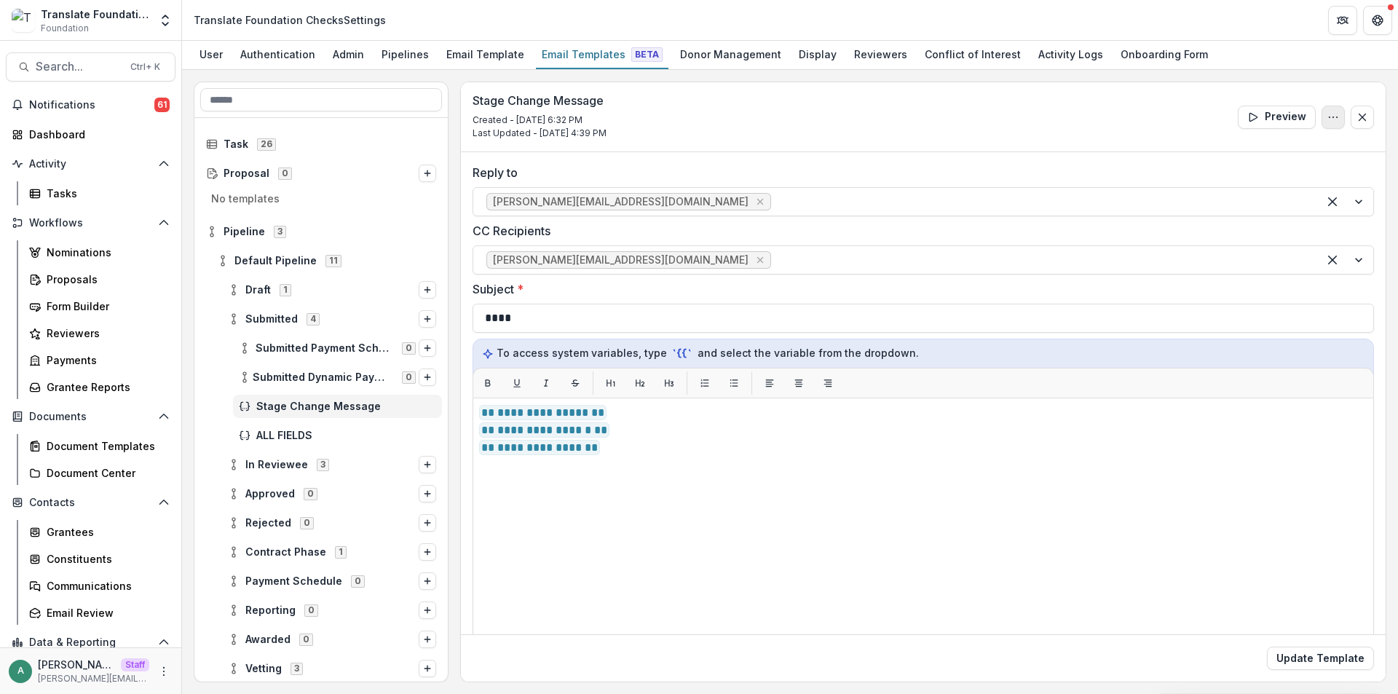
click at [1339, 115] on button "Options" at bounding box center [1333, 117] width 23 height 23
click at [1293, 172] on button "Delete Template" at bounding box center [1264, 174] width 156 height 24
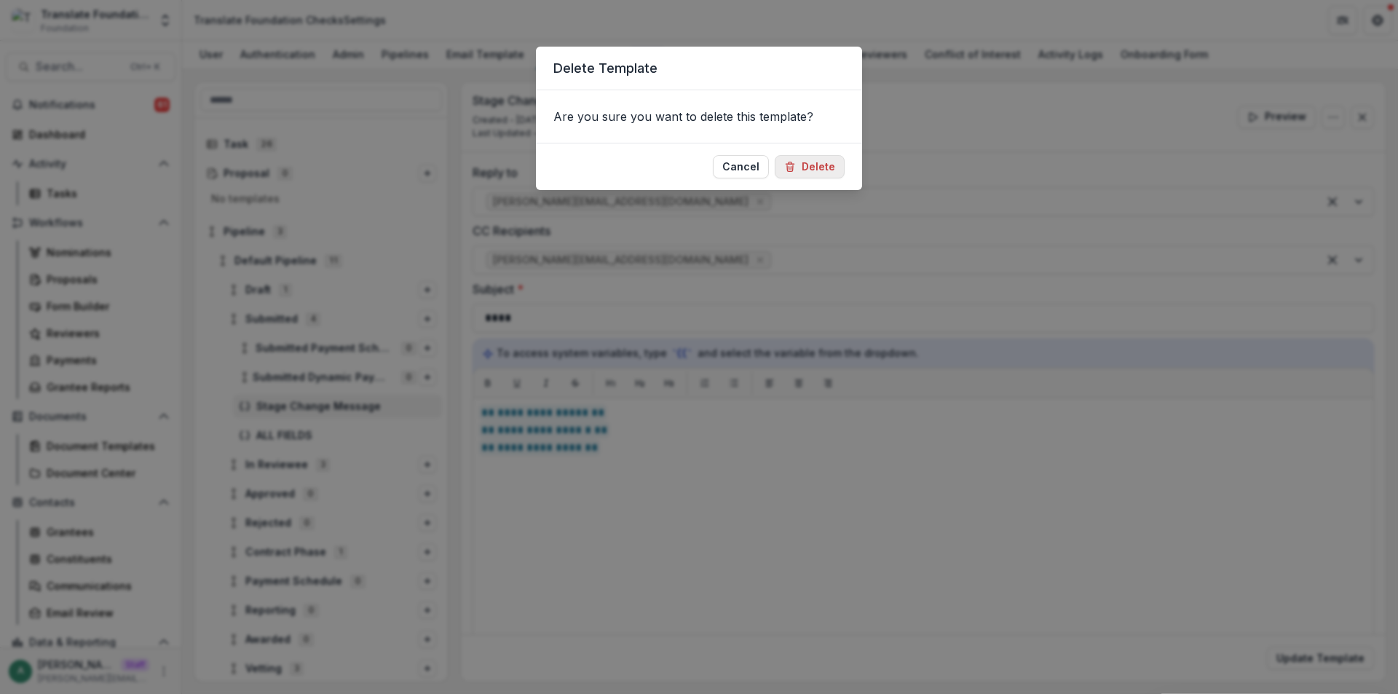
click at [832, 165] on button "Delete" at bounding box center [810, 166] width 70 height 23
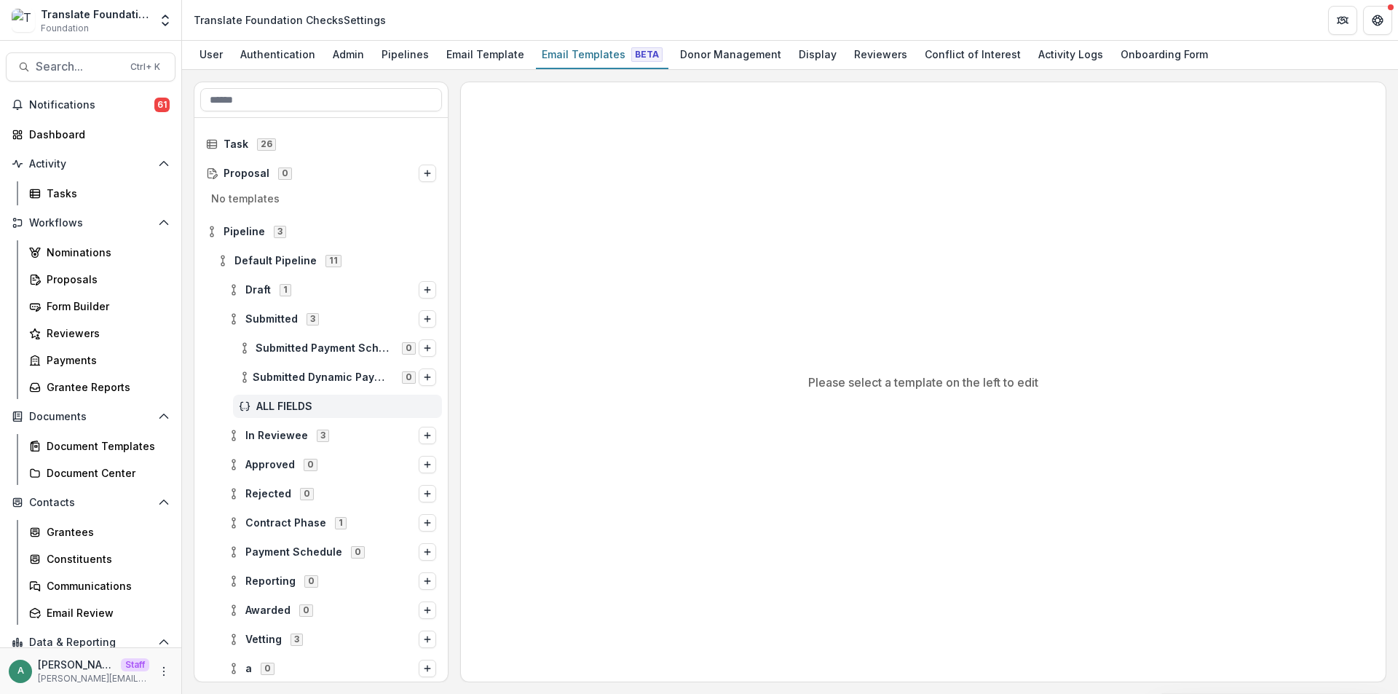
click at [310, 403] on span "ALL FIELDS" at bounding box center [346, 407] width 180 height 12
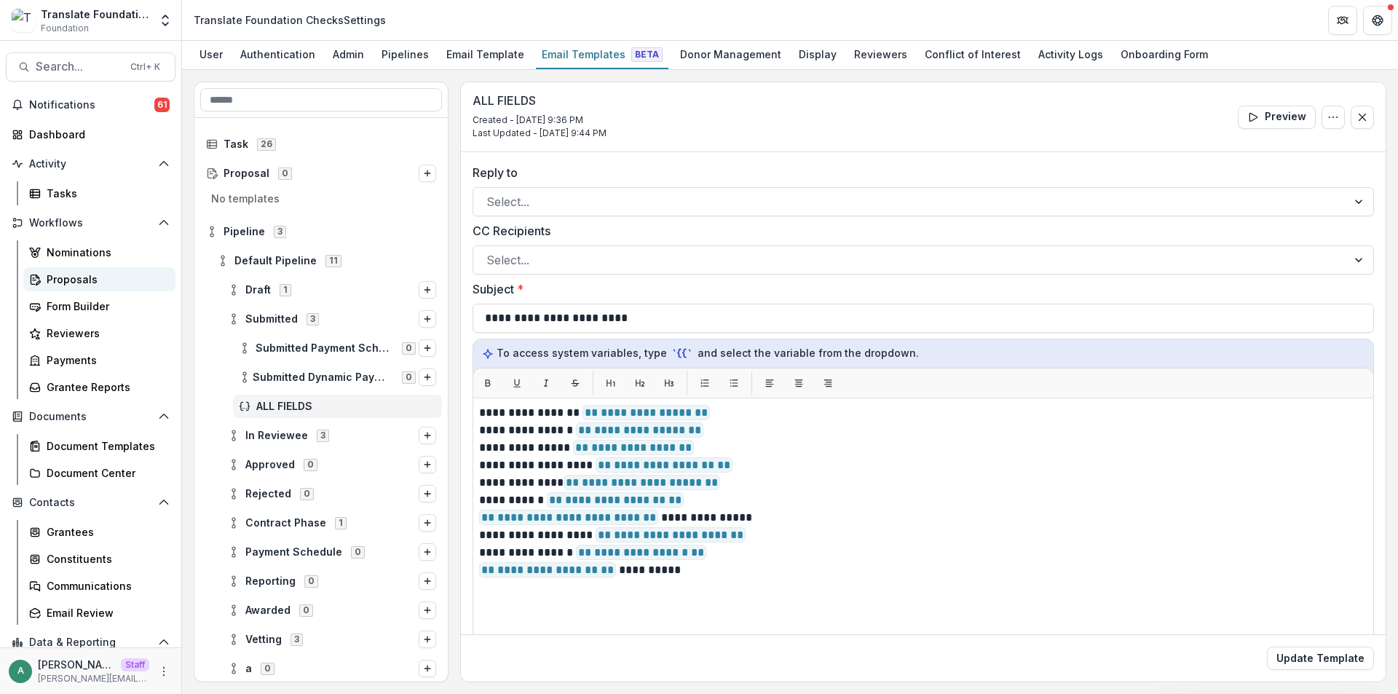
click at [81, 280] on div "Proposals" at bounding box center [105, 279] width 117 height 15
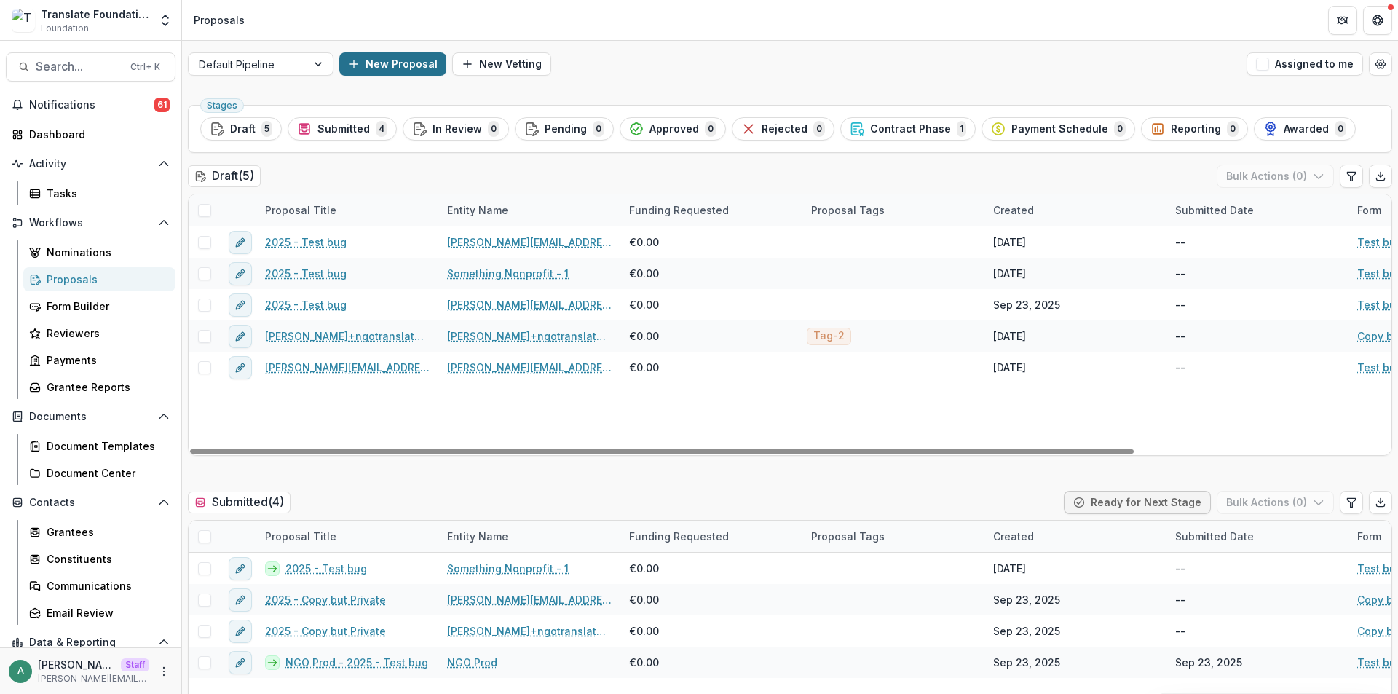
click at [397, 66] on button "New Proposal" at bounding box center [392, 63] width 107 height 23
click at [540, 182] on div at bounding box center [687, 192] width 470 height 20
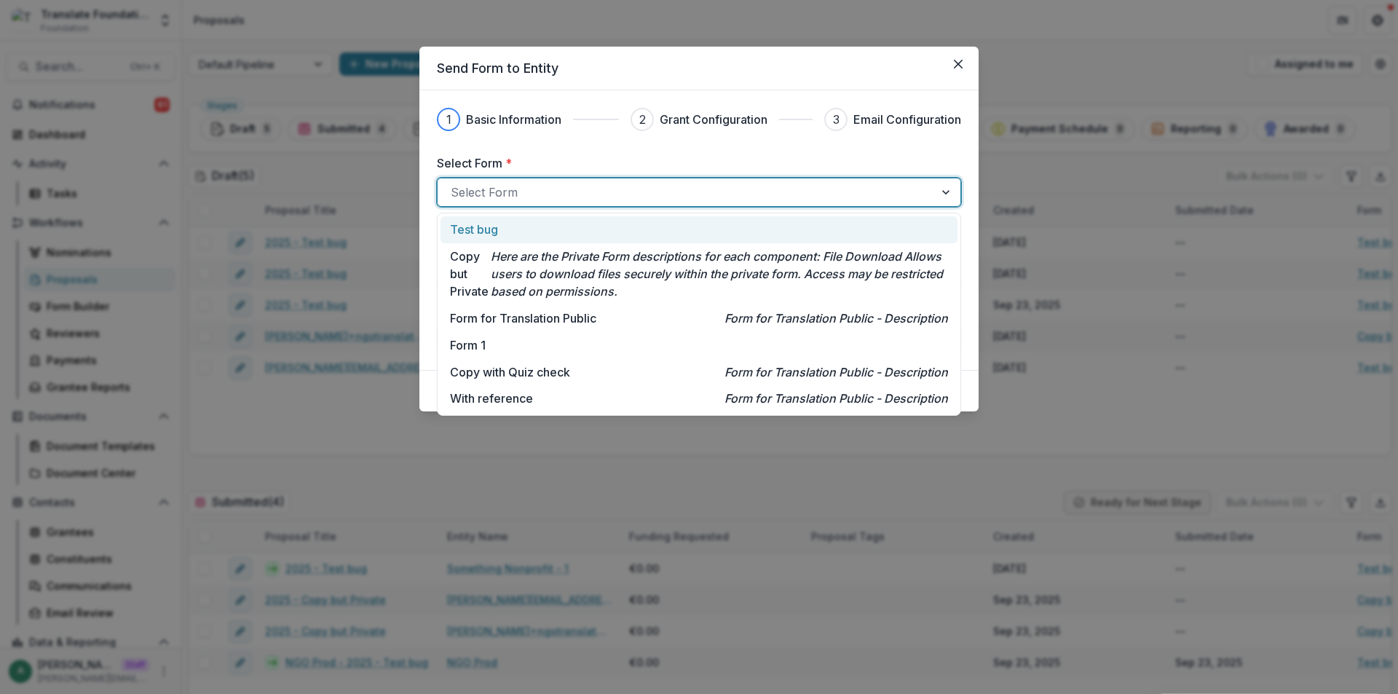
click at [539, 237] on div "Test bug" at bounding box center [699, 229] width 498 height 17
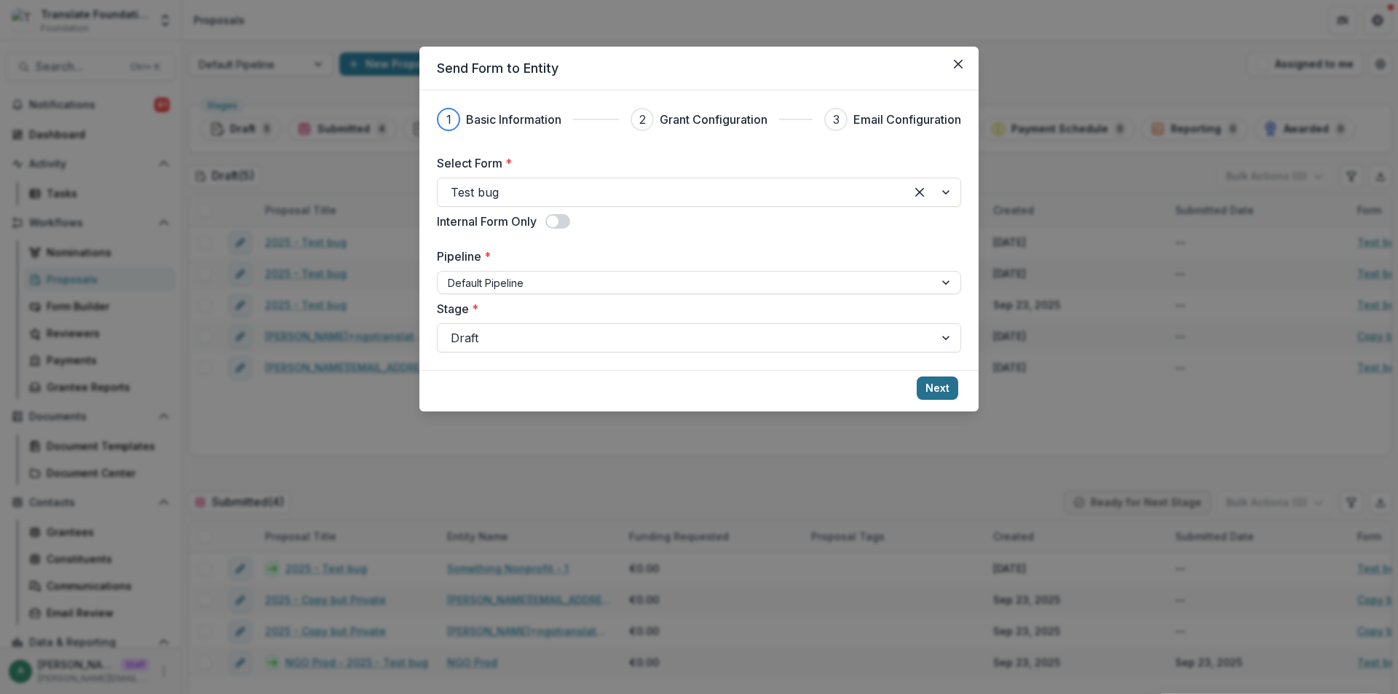
click at [937, 389] on button "Next" at bounding box center [938, 388] width 42 height 23
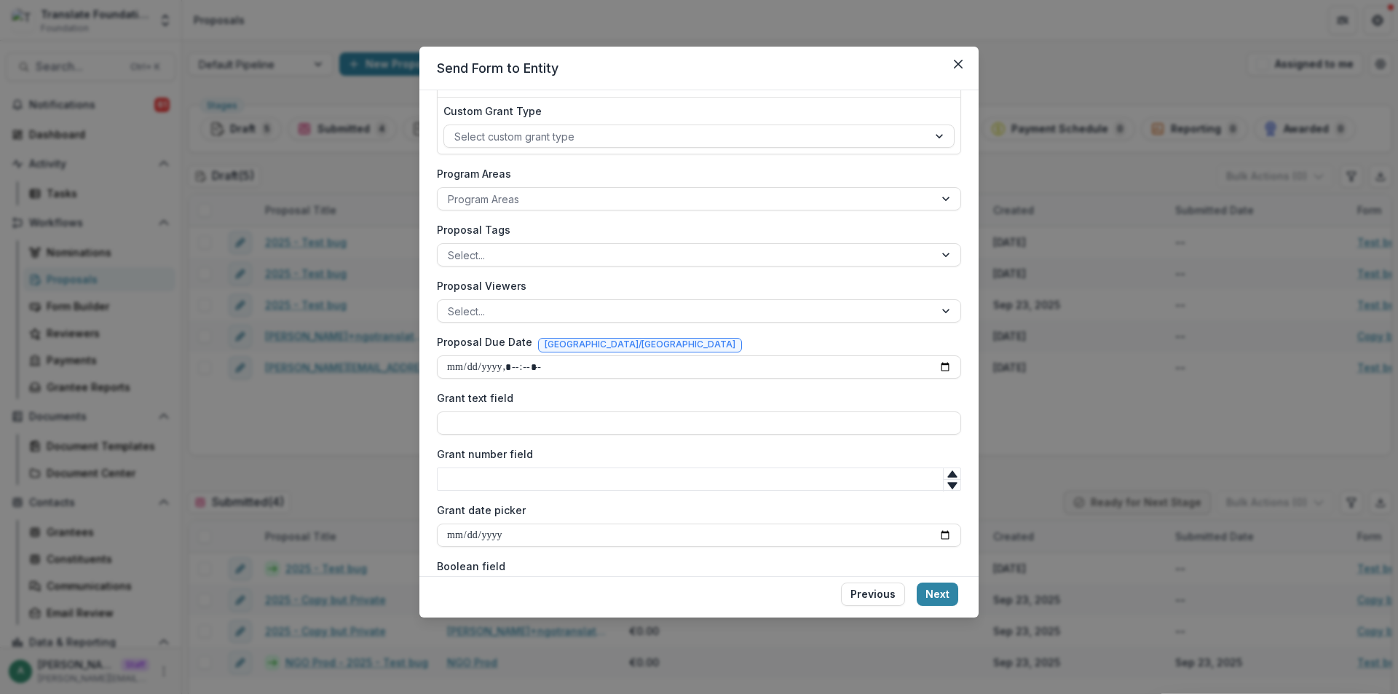
scroll to position [348, 0]
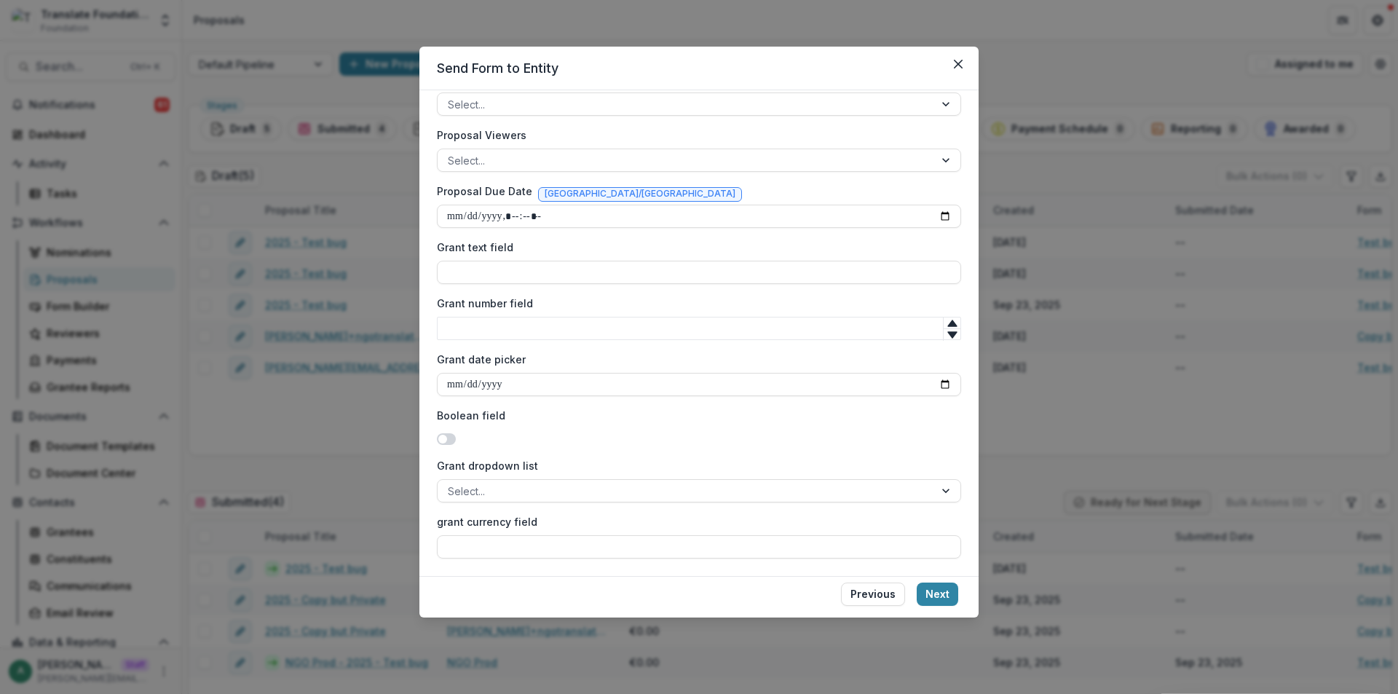
click at [943, 599] on button "Next" at bounding box center [938, 594] width 42 height 23
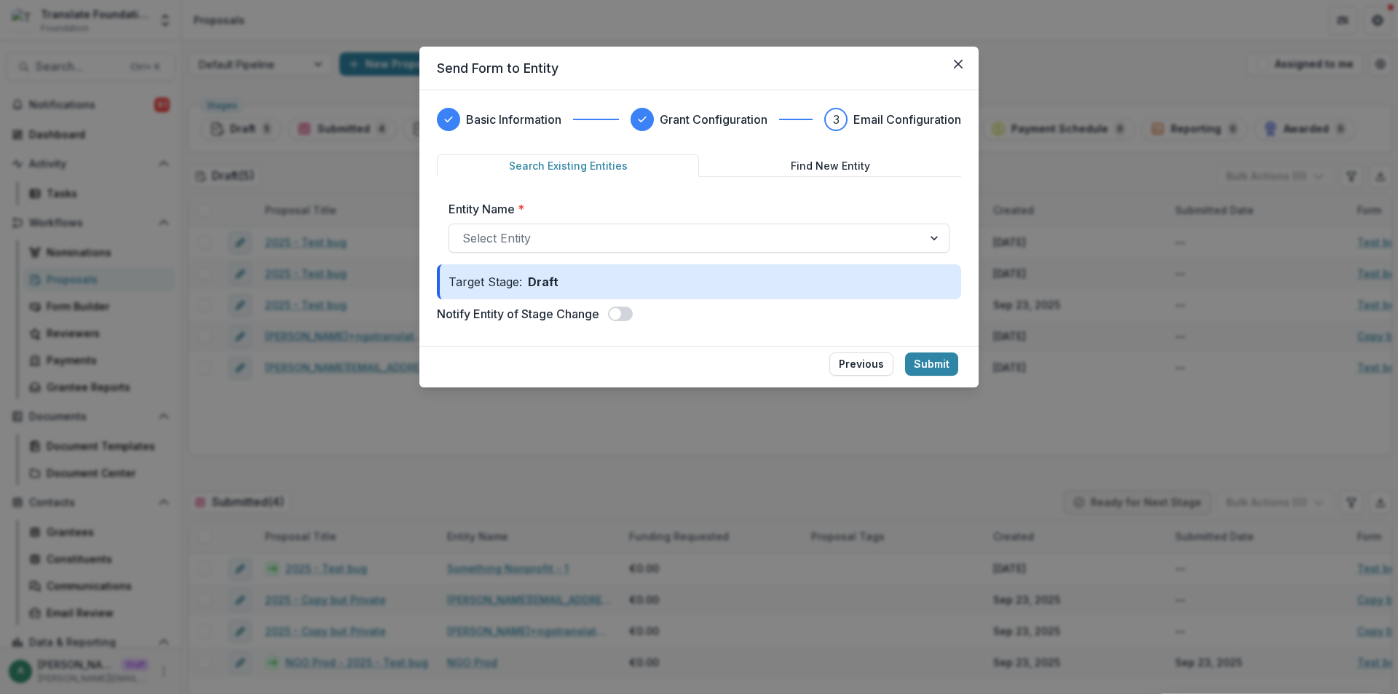
click at [954, 63] on icon "Close" at bounding box center [958, 64] width 9 height 9
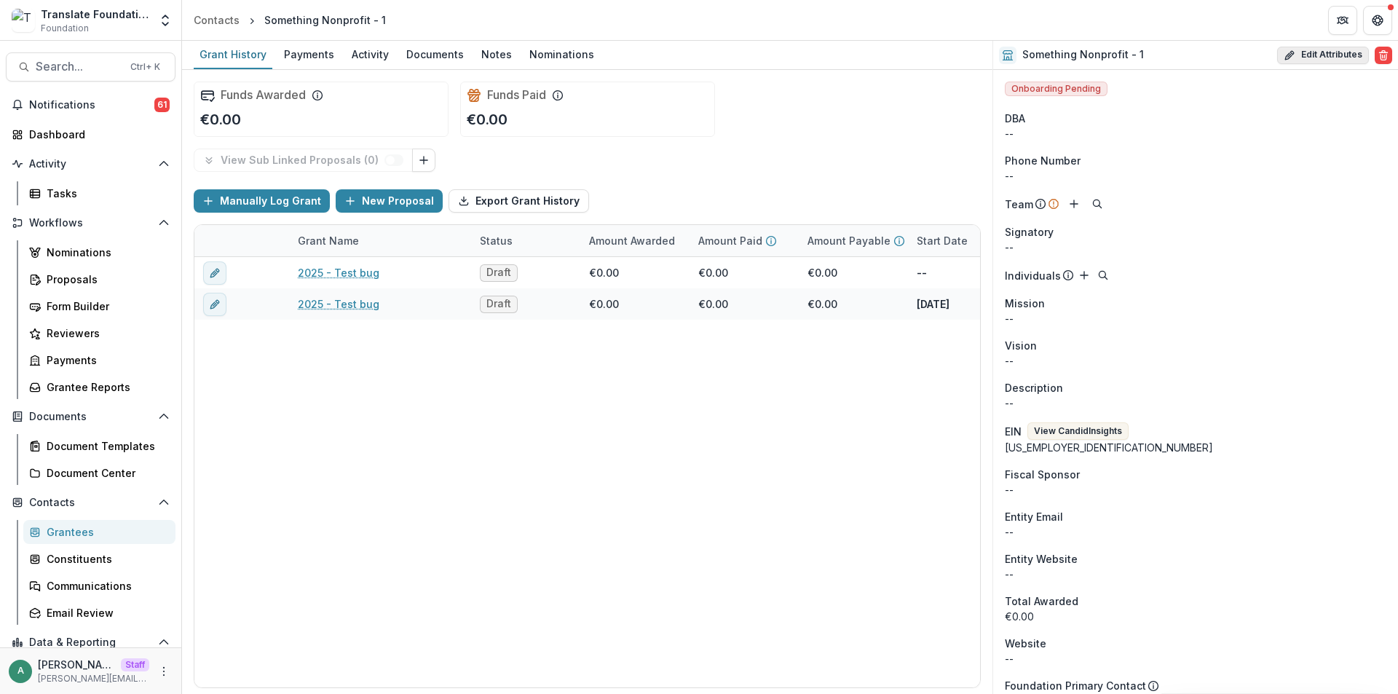
click at [1324, 55] on button "Edit Attributes" at bounding box center [1324, 55] width 92 height 17
select select
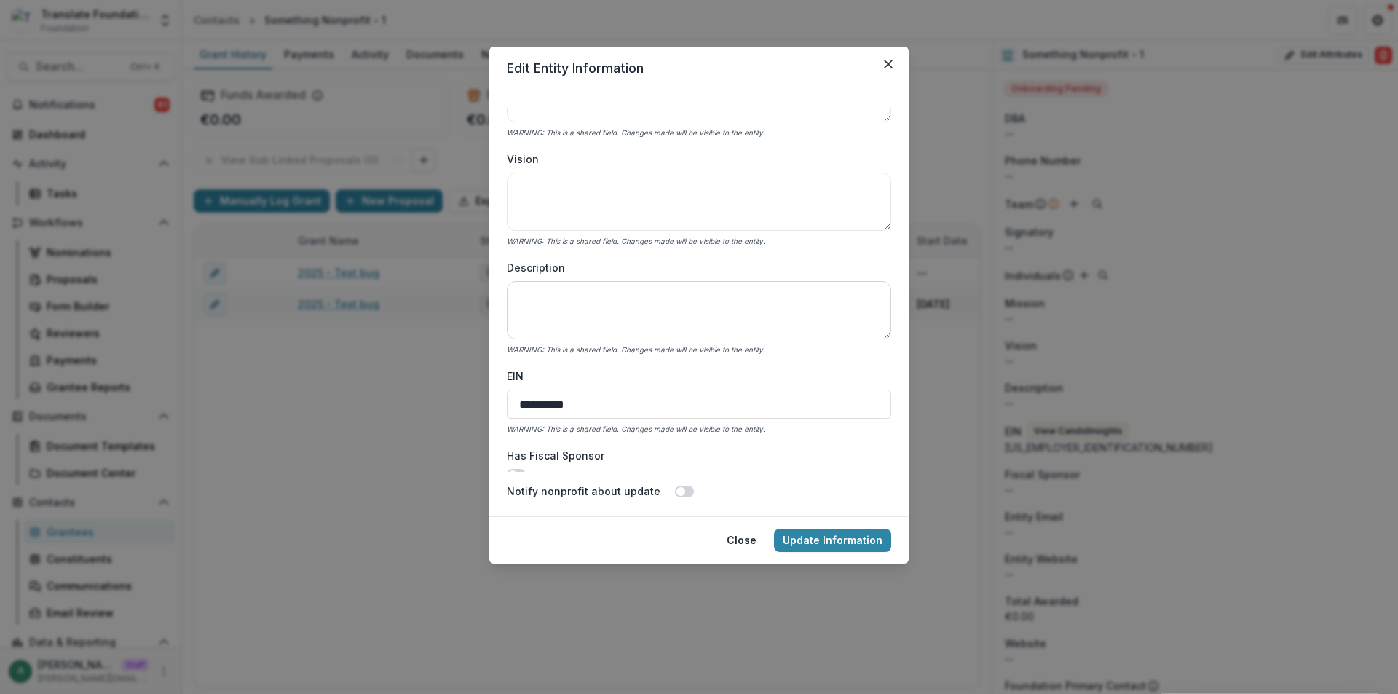
click at [610, 298] on textarea "Description" at bounding box center [699, 310] width 385 height 58
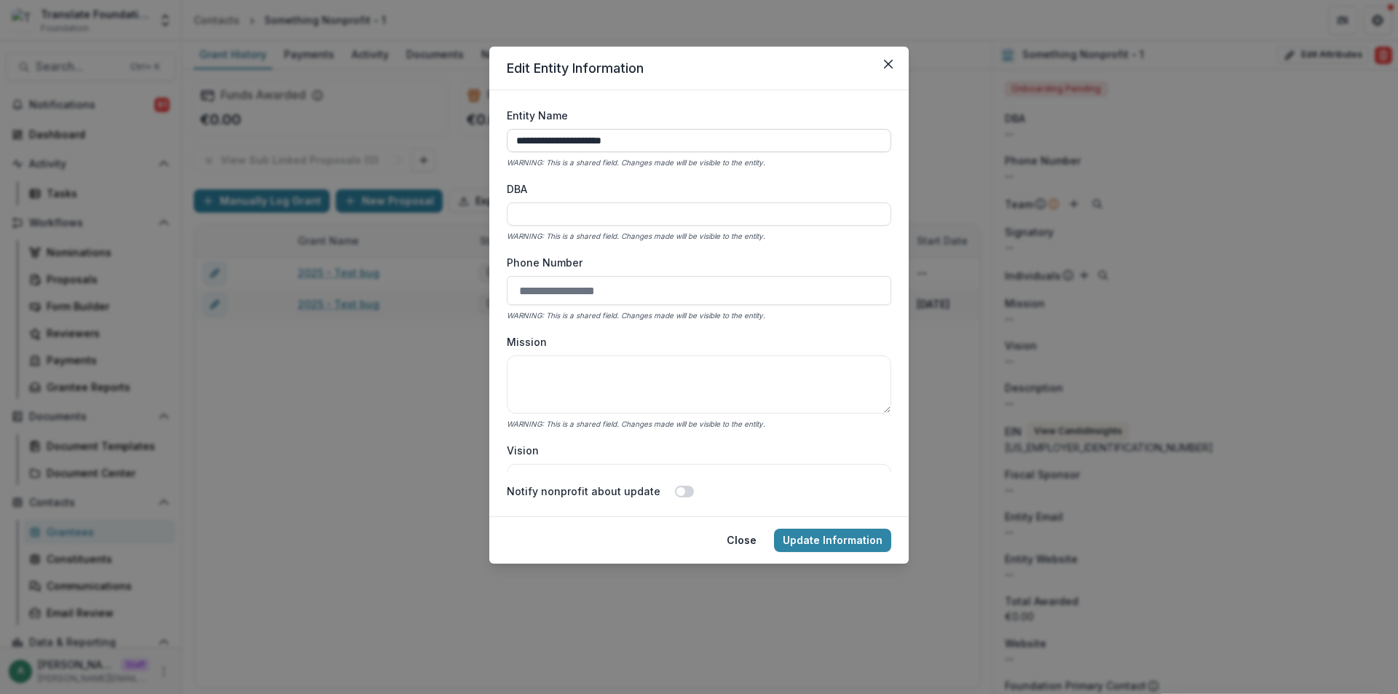
click at [664, 138] on input "**********" at bounding box center [699, 140] width 385 height 23
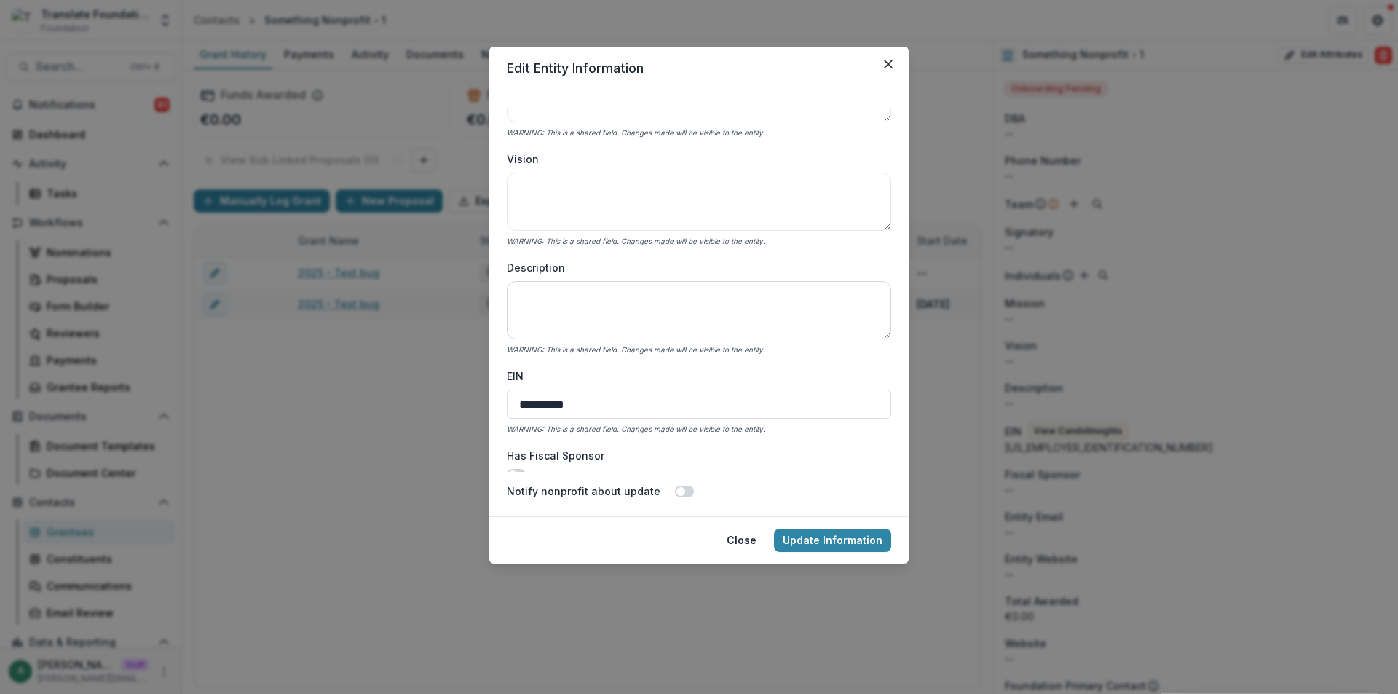
click at [614, 287] on textarea "Description" at bounding box center [699, 310] width 385 height 58
paste textarea "**********"
drag, startPoint x: 584, startPoint y: 270, endPoint x: 511, endPoint y: 271, distance: 73.6
click at [511, 271] on label "Description" at bounding box center [695, 267] width 376 height 15
copy label "Description"
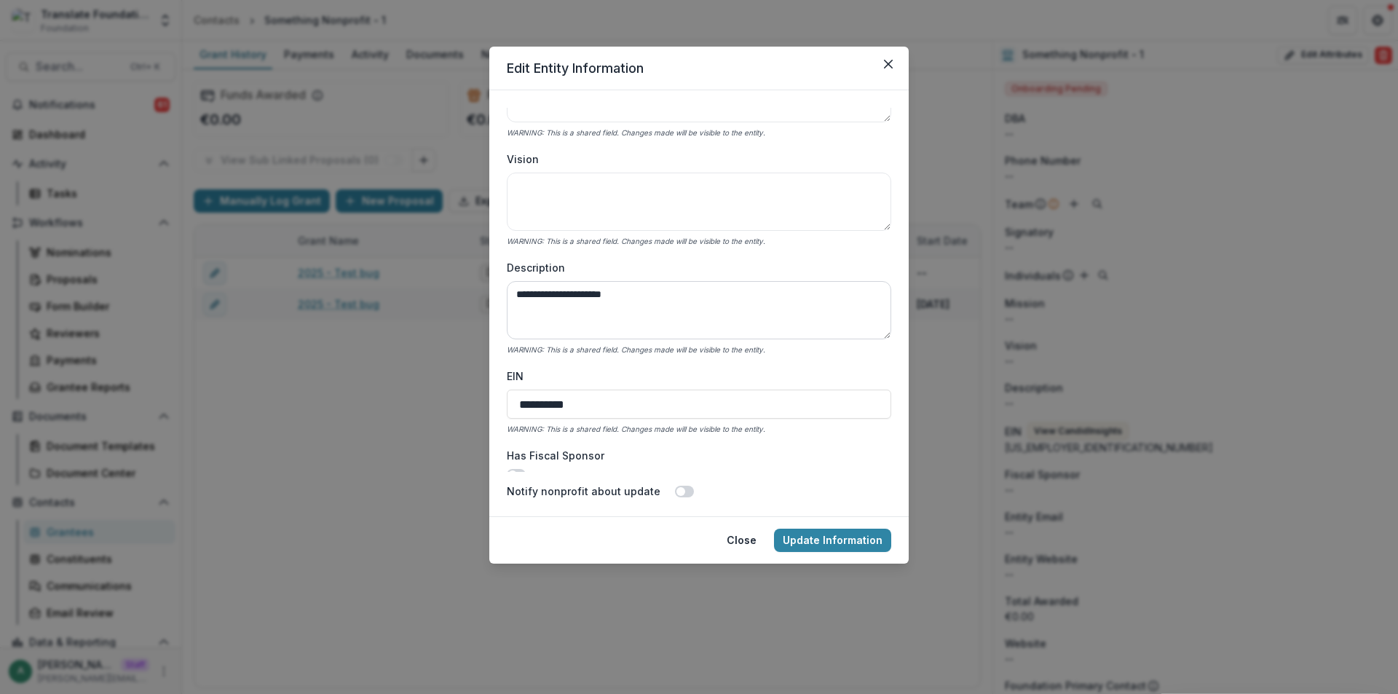
click at [518, 295] on textarea "**********" at bounding box center [699, 310] width 385 height 58
paste textarea "**********"
click at [790, 302] on textarea "**********" at bounding box center [699, 310] width 385 height 58
paste textarea "**********"
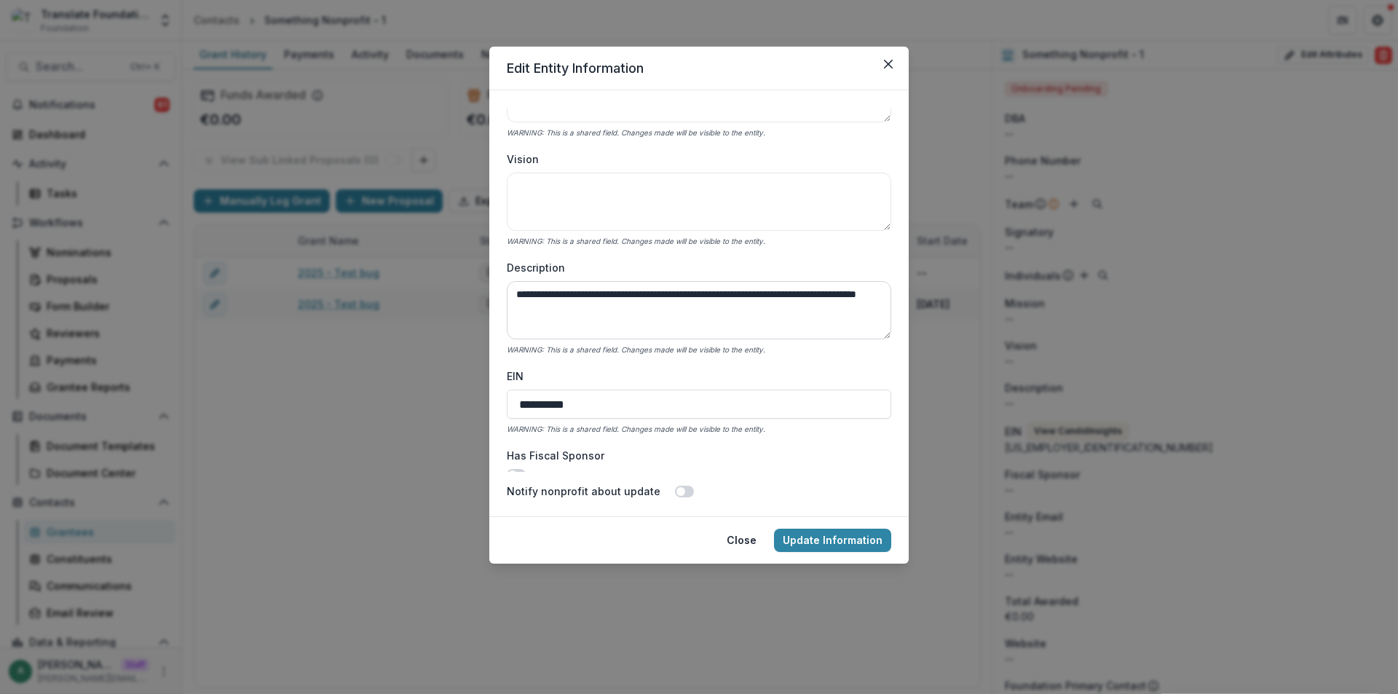
paste textarea "**********"
type textarea "**********"
click at [841, 538] on button "Update Information" at bounding box center [832, 540] width 117 height 23
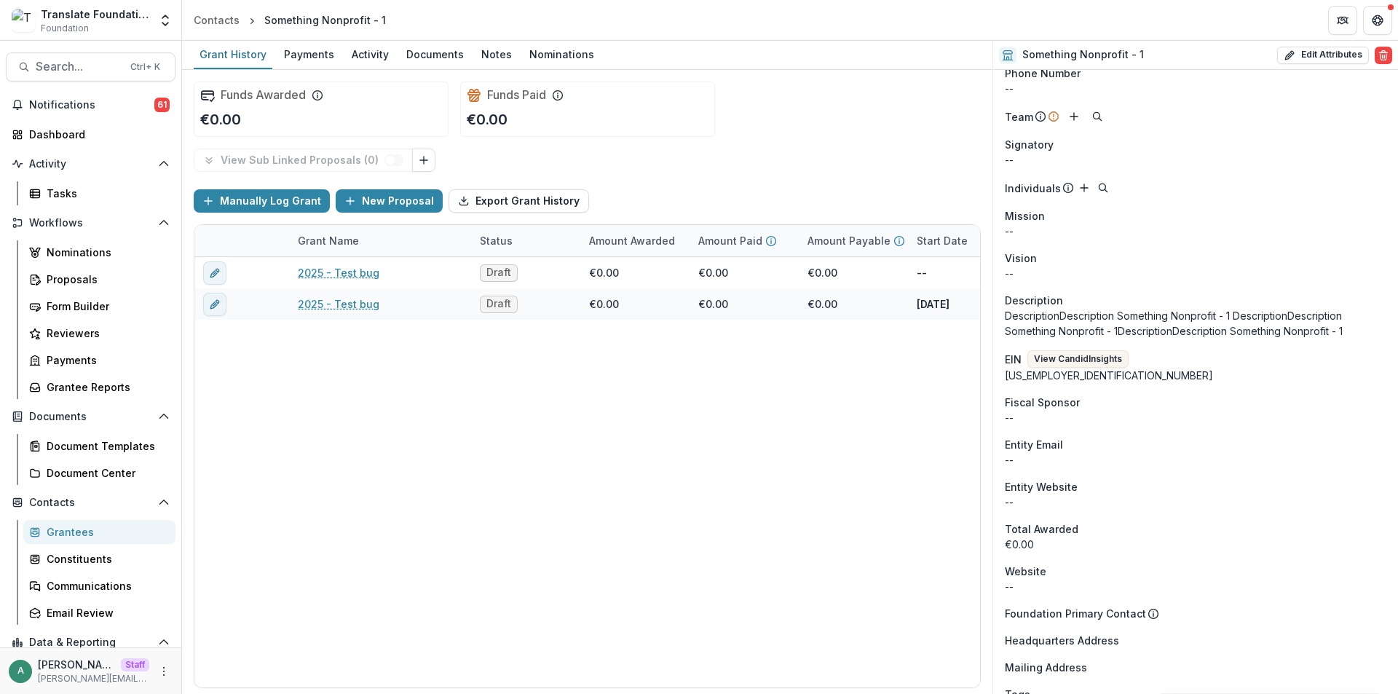
scroll to position [0, 0]
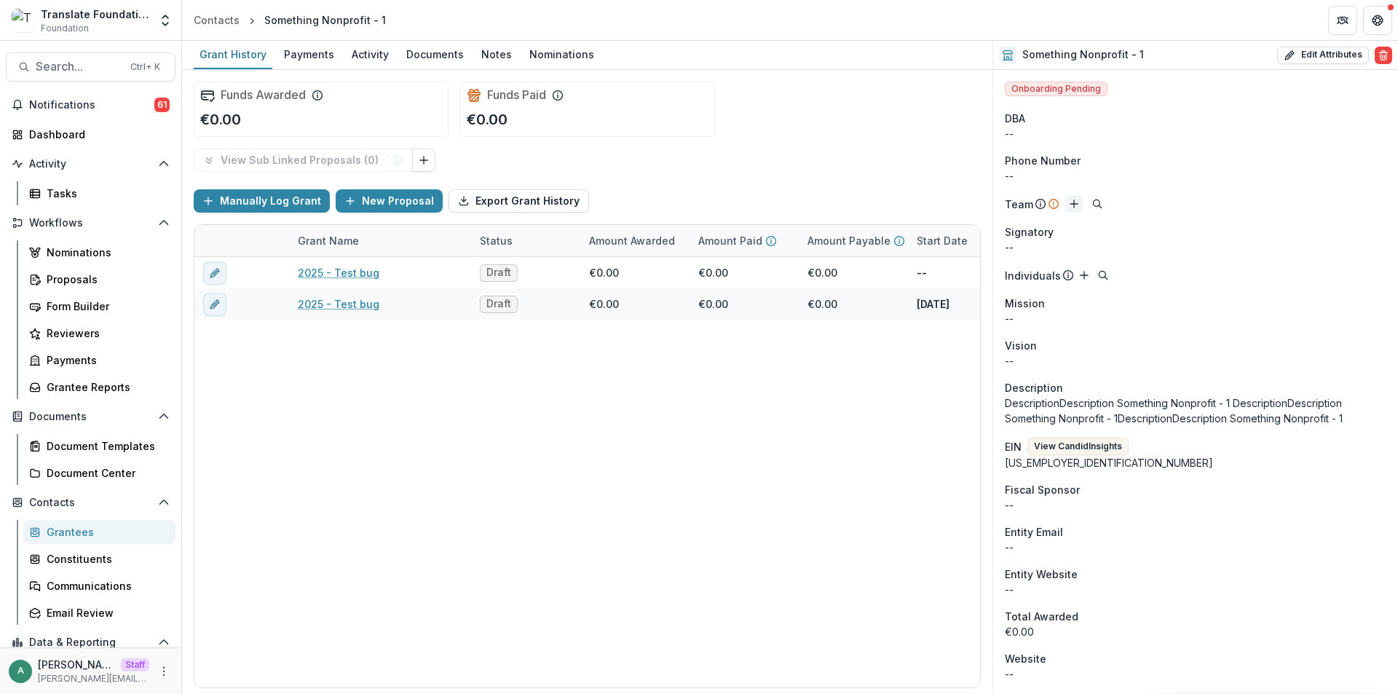
click at [1074, 202] on icon "Add" at bounding box center [1075, 204] width 12 height 12
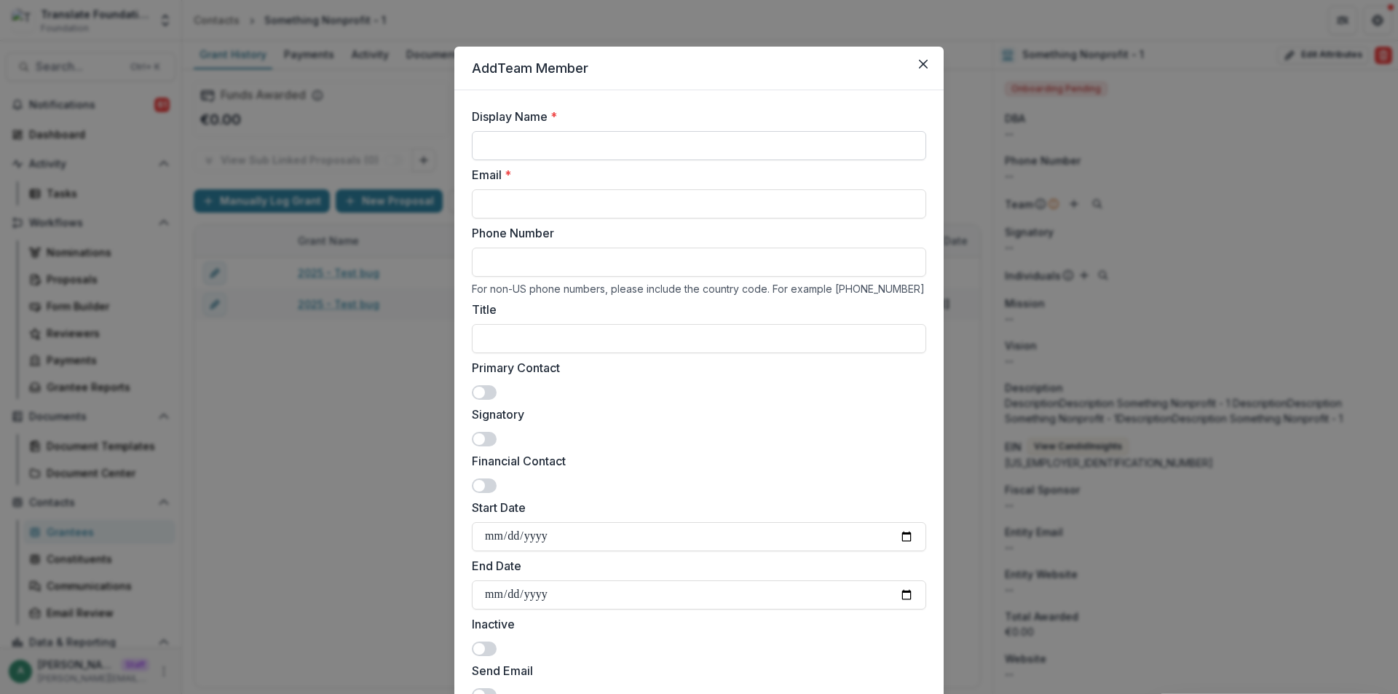
click at [646, 143] on input "Display Name *" at bounding box center [699, 145] width 455 height 29
type input "**********"
paste input "**********"
type input "**********"
click at [591, 209] on input "Email *" at bounding box center [699, 203] width 455 height 29
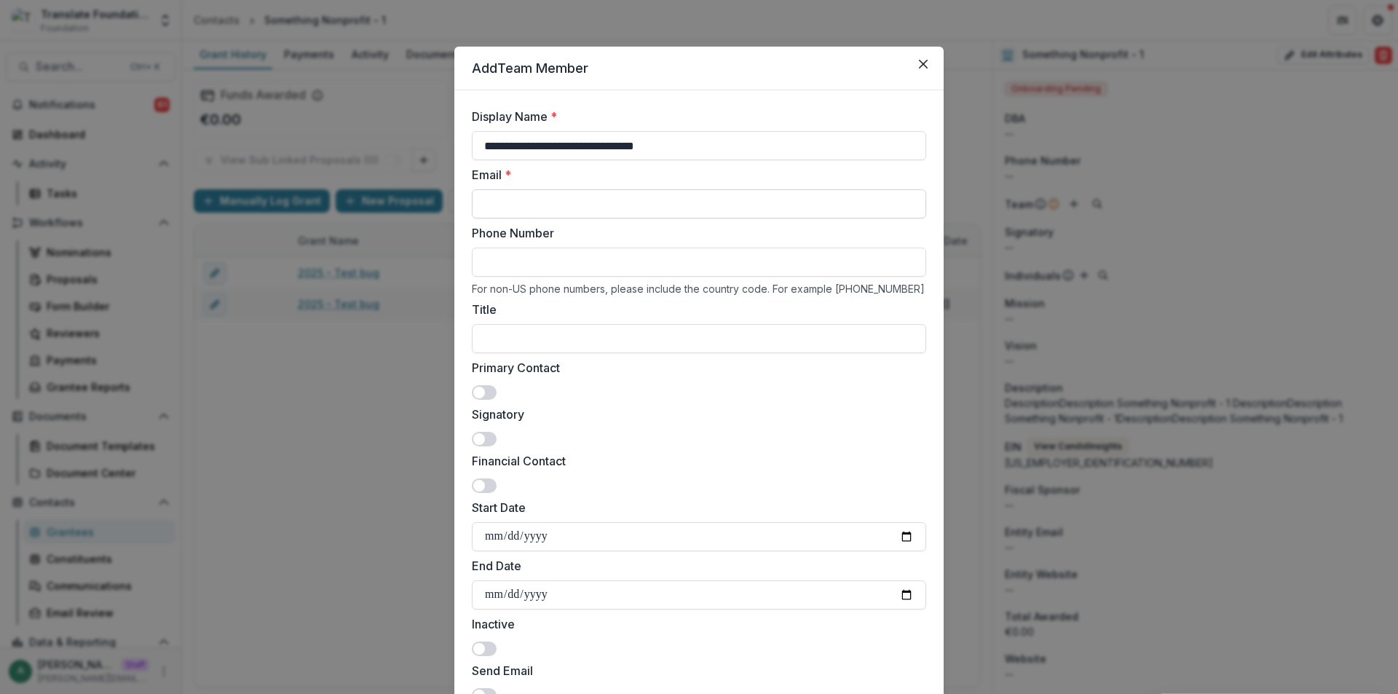
paste input "**********"
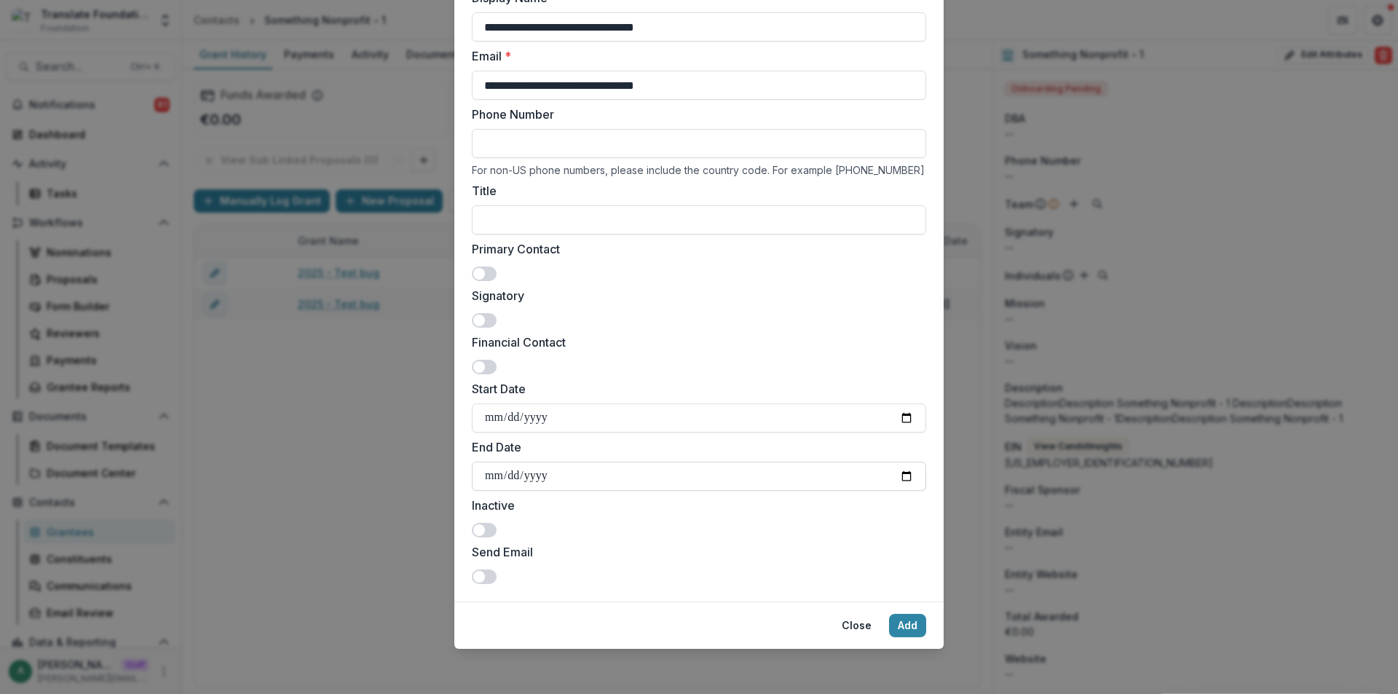
scroll to position [120, 0]
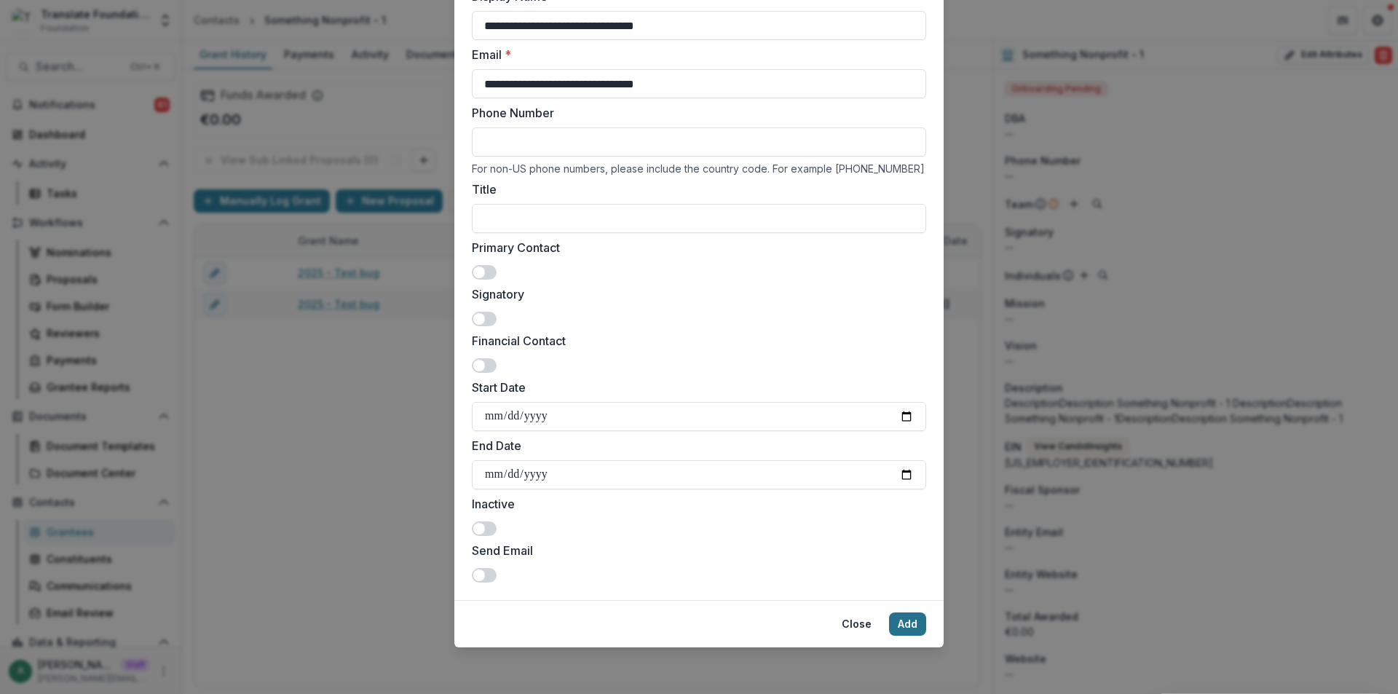
type input "**********"
click at [916, 626] on button "Add" at bounding box center [907, 624] width 37 height 23
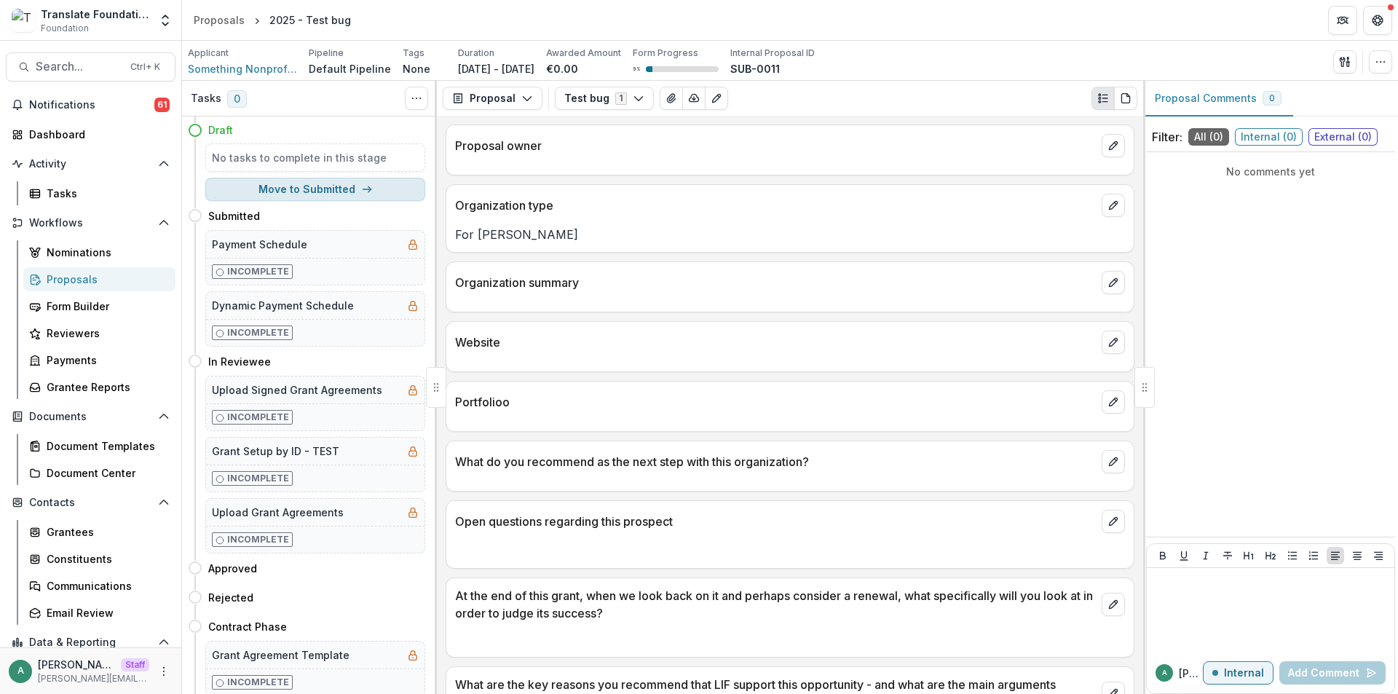
click at [337, 181] on button "Move to Submitted" at bounding box center [315, 189] width 220 height 23
select select "*********"
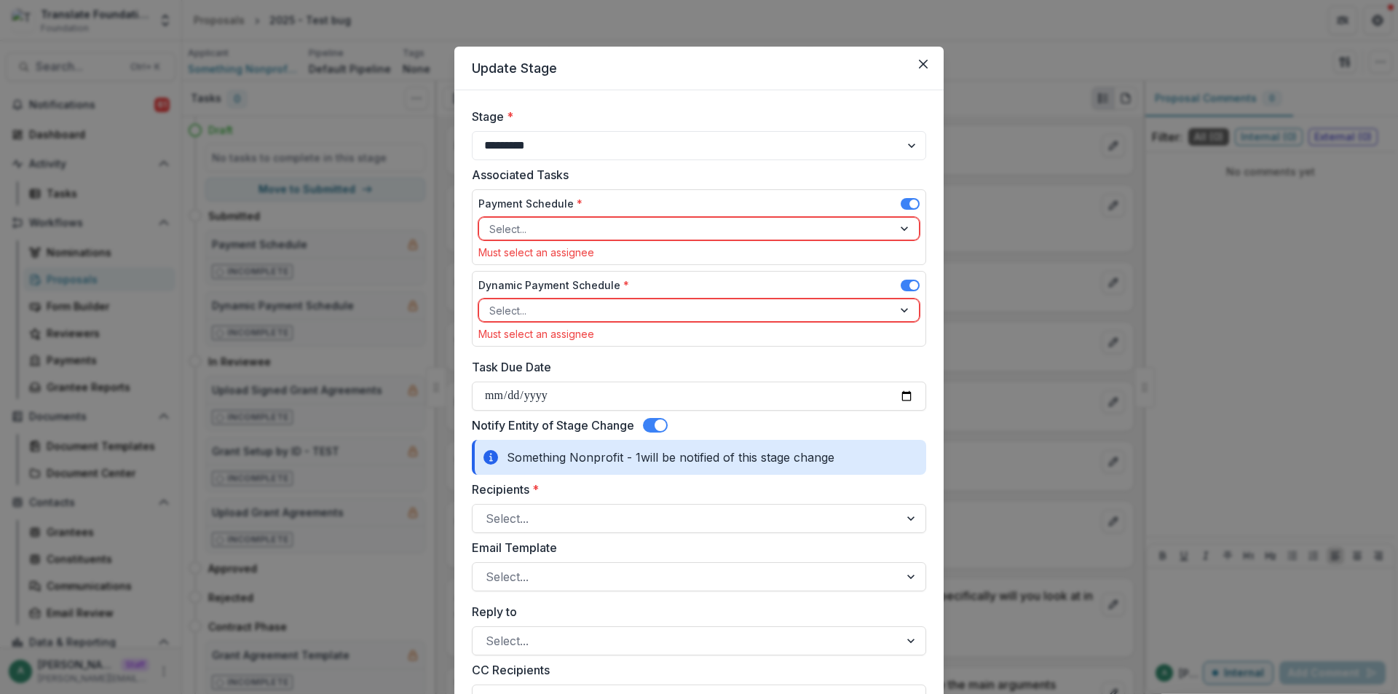
click at [906, 204] on span at bounding box center [910, 204] width 19 height 12
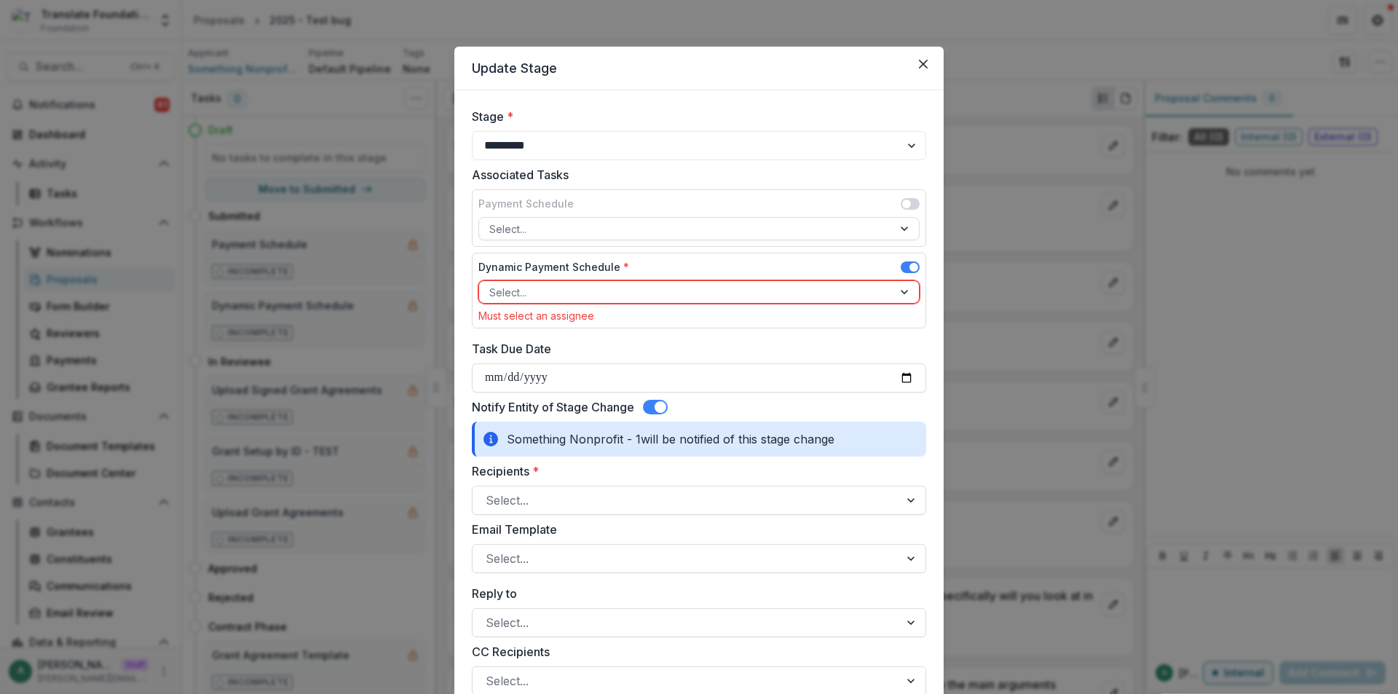
click at [910, 267] on span at bounding box center [914, 267] width 9 height 9
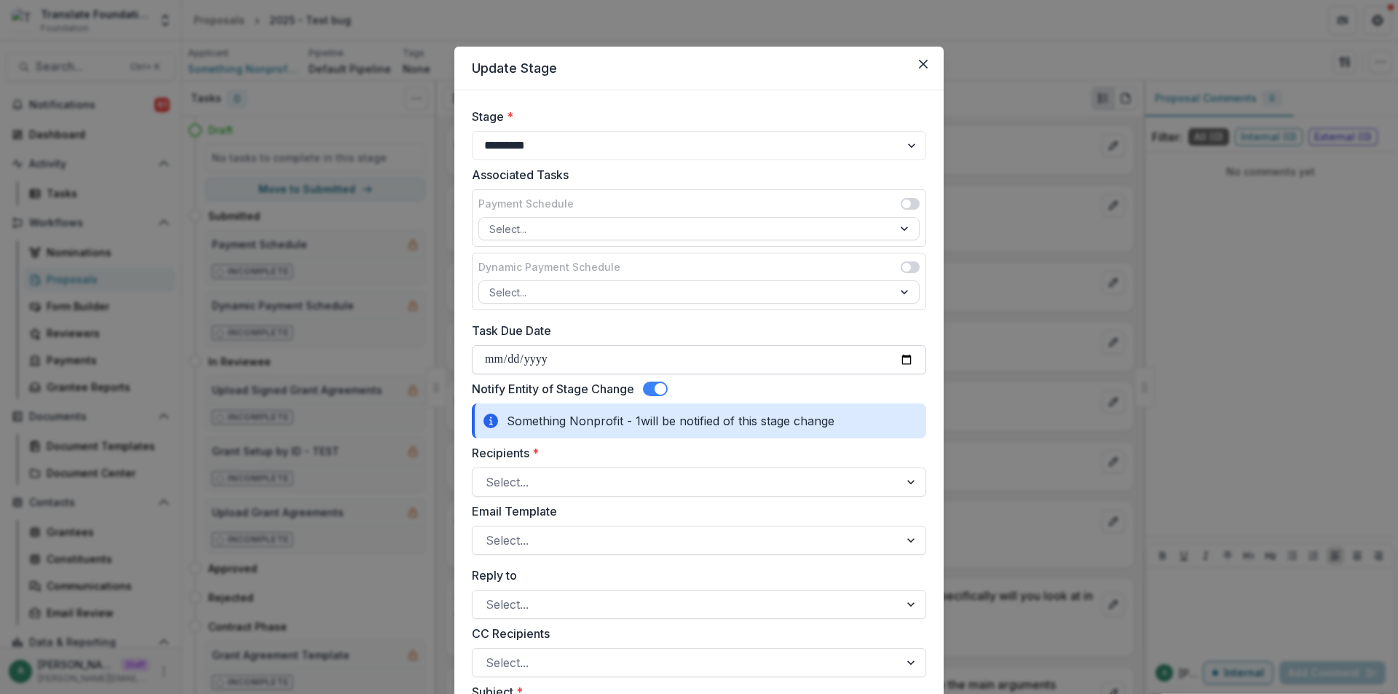
click at [910, 357] on input "Task Due Date" at bounding box center [699, 359] width 455 height 29
type input "**********"
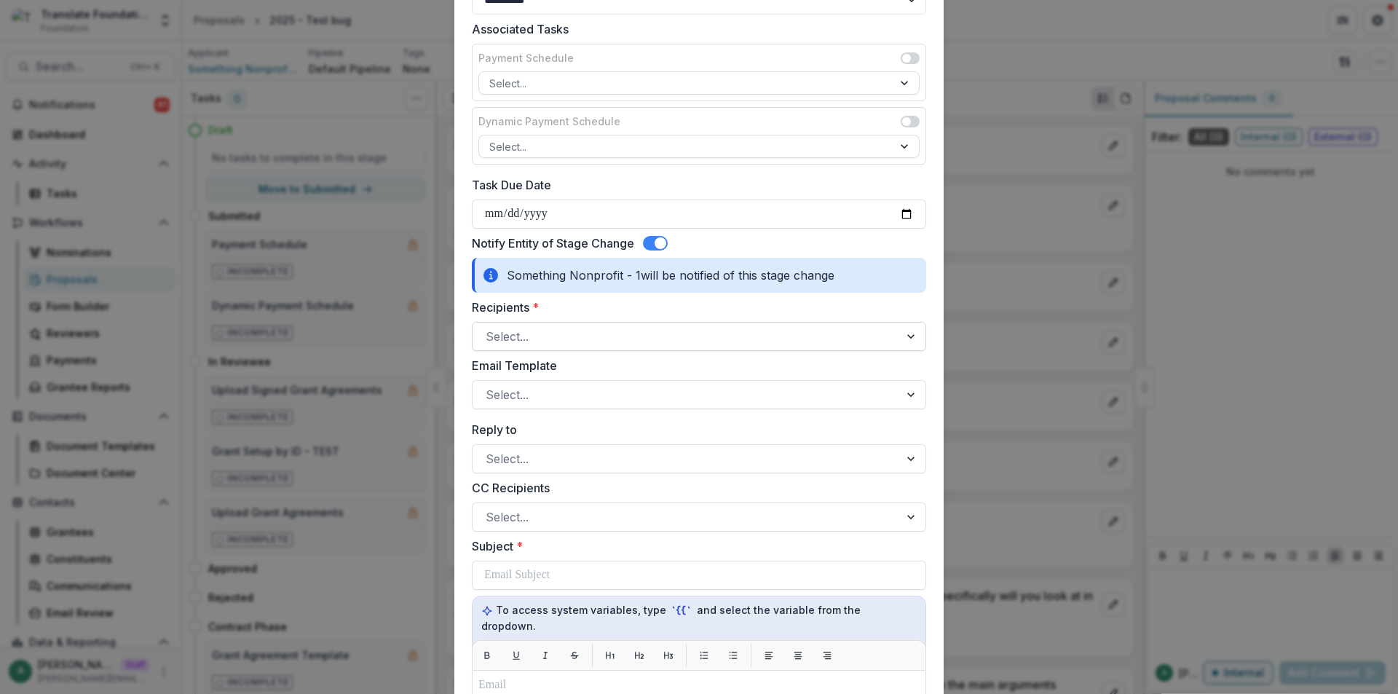
click at [554, 340] on div at bounding box center [686, 336] width 401 height 20
click at [607, 307] on label "Recipients *" at bounding box center [695, 307] width 446 height 17
click at [489, 328] on input "Recipients *" at bounding box center [488, 336] width 4 height 17
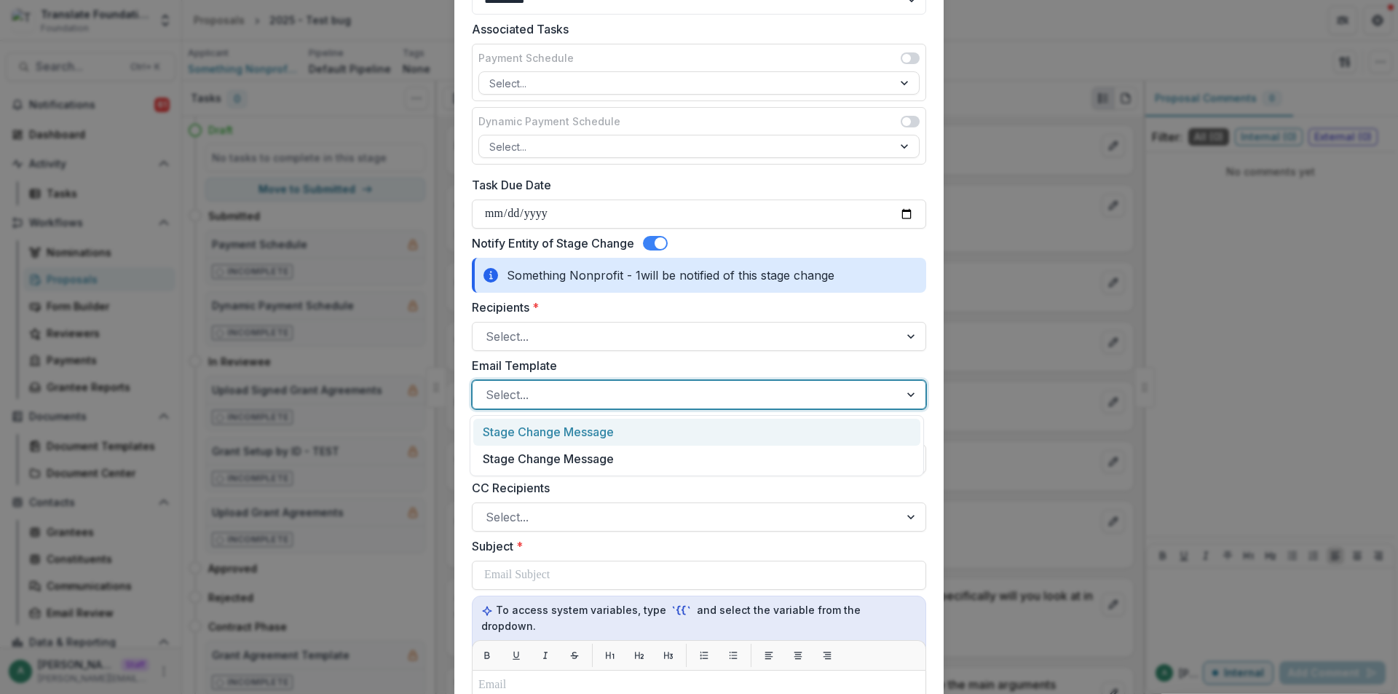
click at [551, 395] on div at bounding box center [686, 395] width 401 height 20
click at [557, 333] on div at bounding box center [686, 336] width 401 height 20
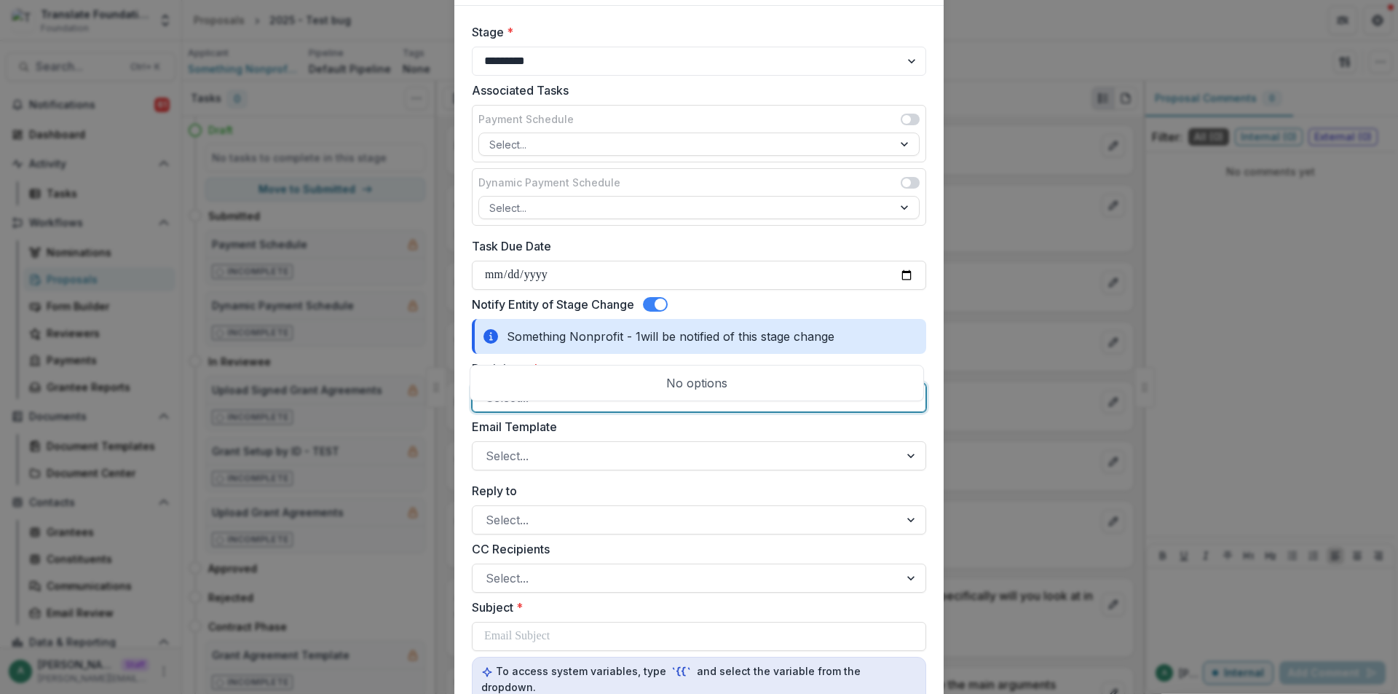
scroll to position [0, 0]
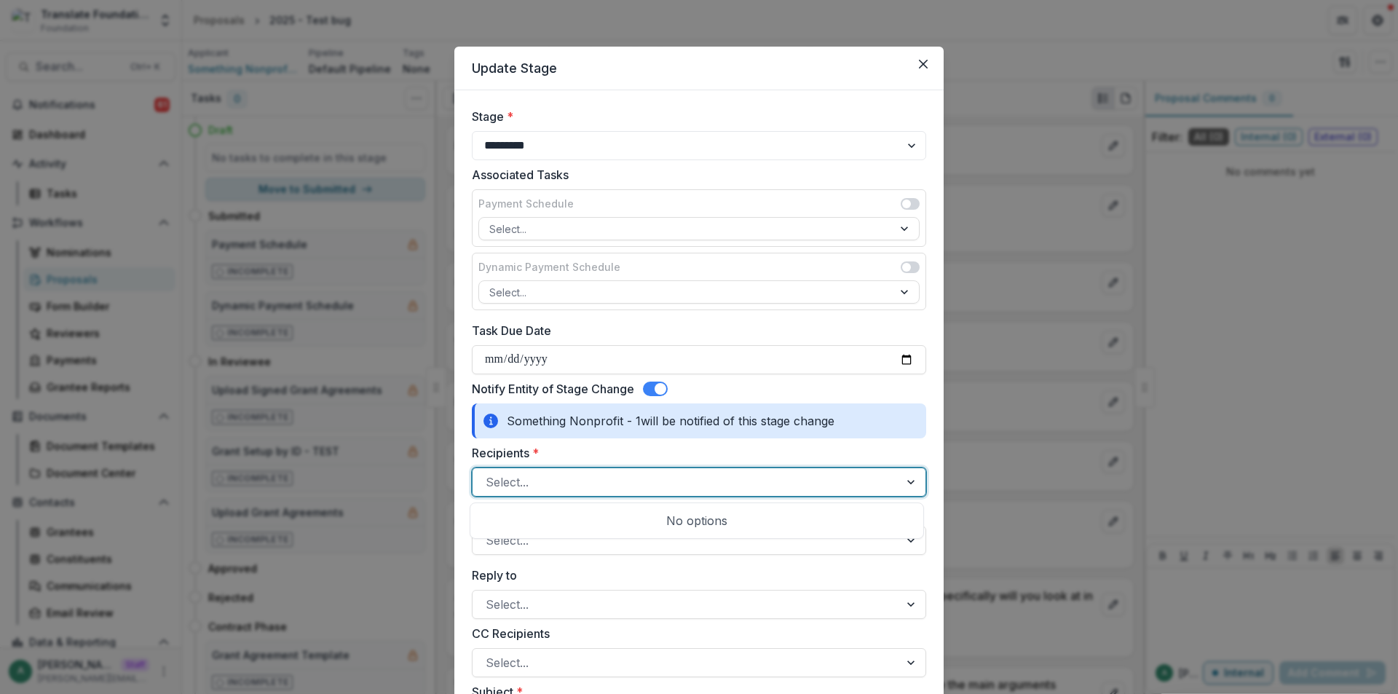
click at [394, 194] on div "**********" at bounding box center [699, 347] width 1398 height 694
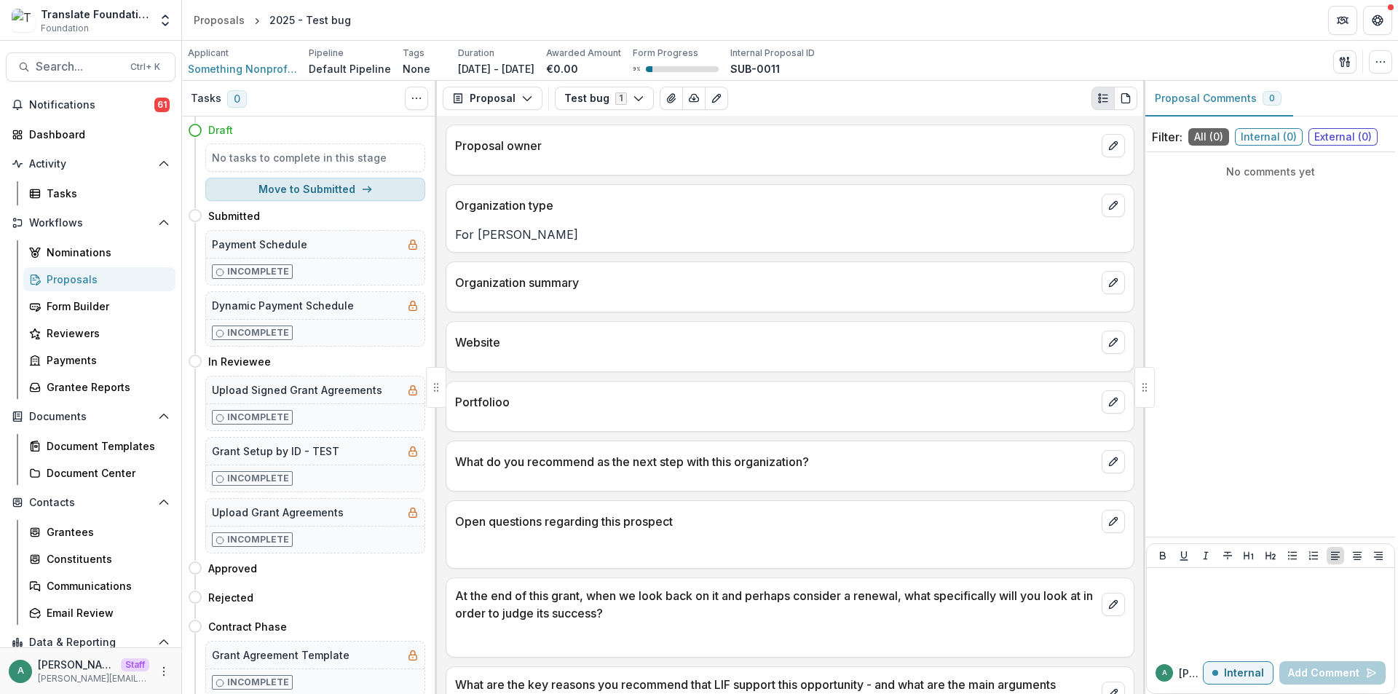
click at [303, 190] on button "Move to Submitted" at bounding box center [315, 189] width 220 height 23
select select "*********"
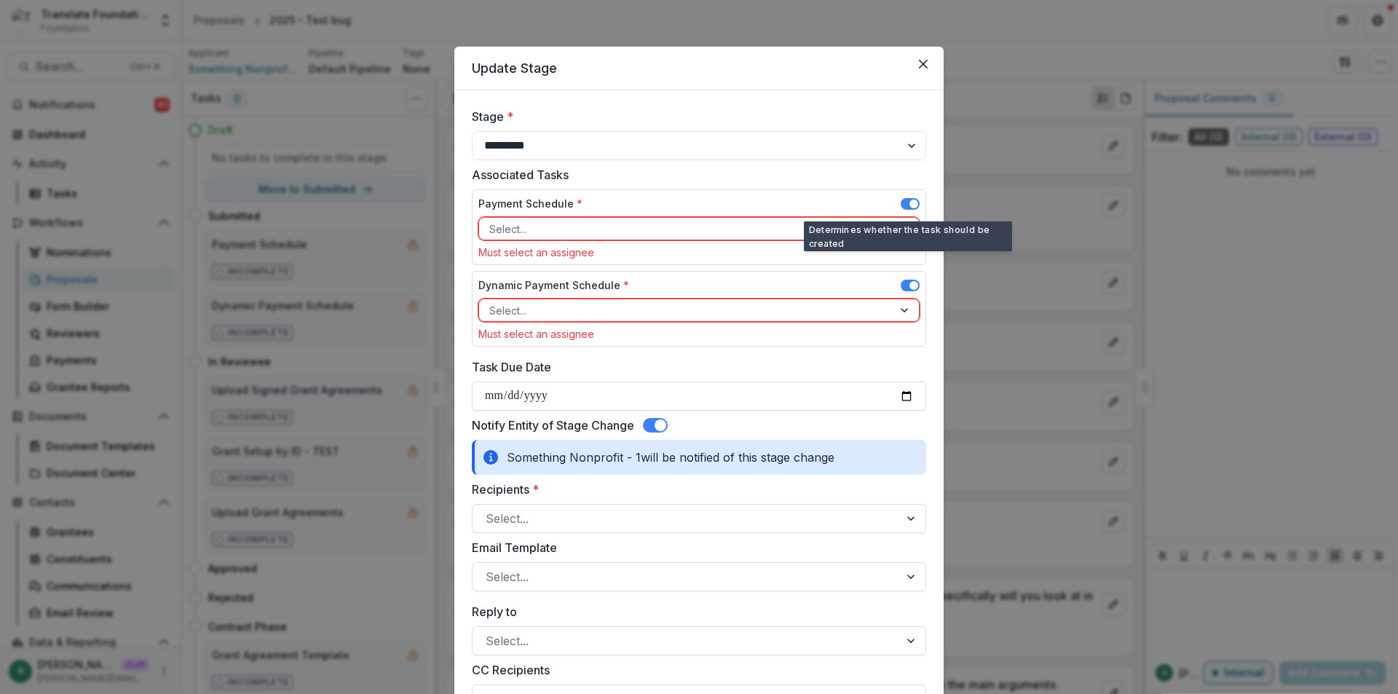
drag, startPoint x: 908, startPoint y: 200, endPoint x: 908, endPoint y: 213, distance: 12.4
click at [908, 201] on span at bounding box center [910, 204] width 19 height 12
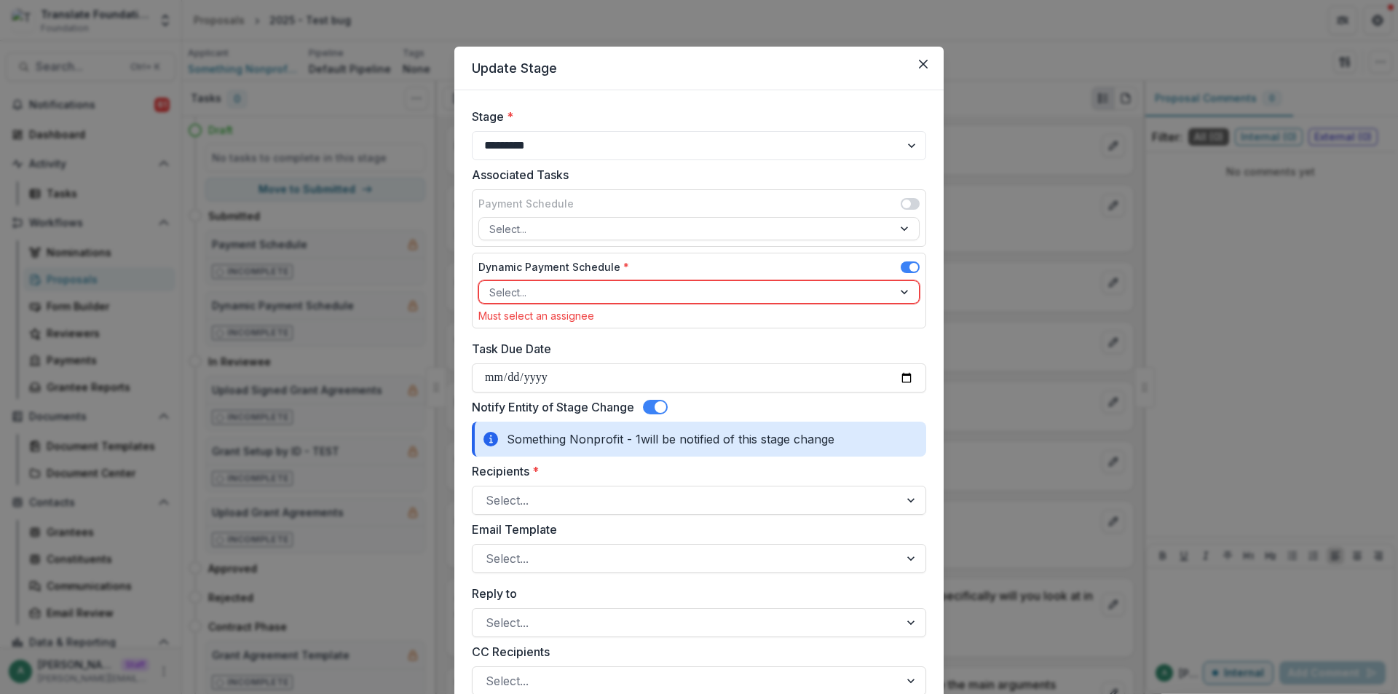
click at [911, 267] on span at bounding box center [914, 267] width 9 height 9
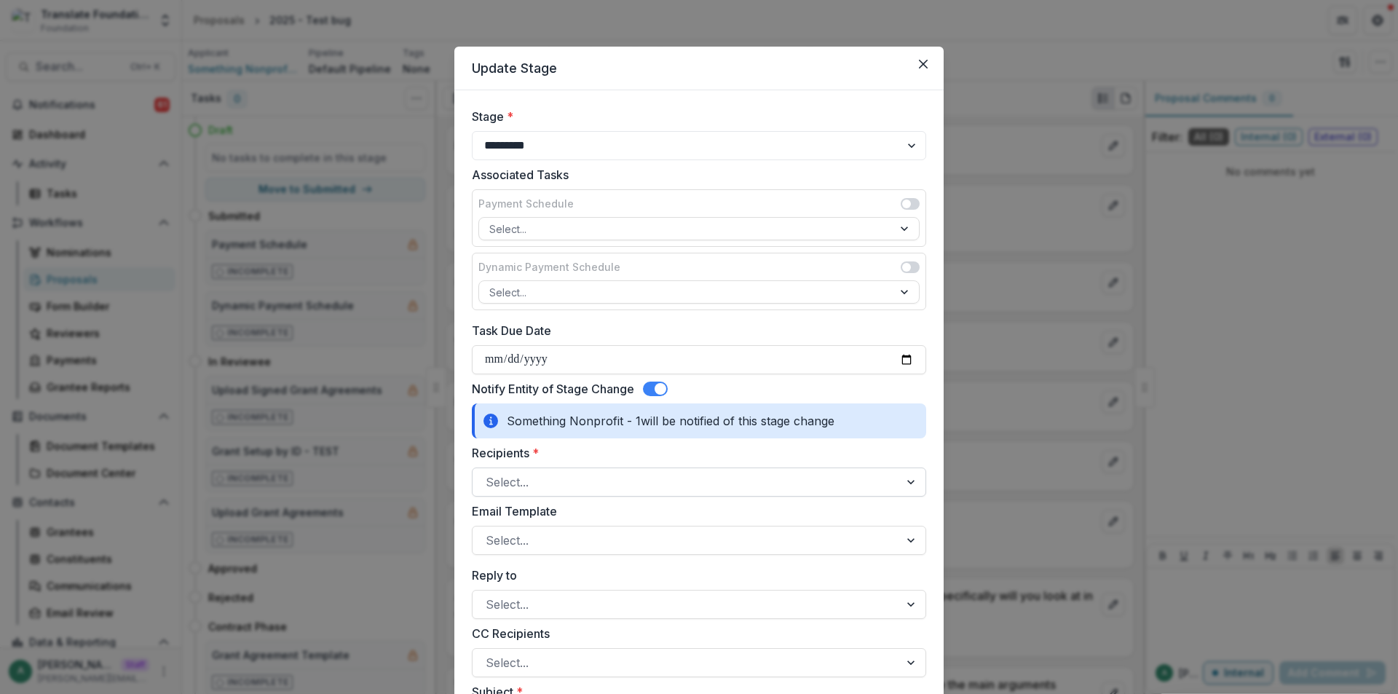
click at [578, 485] on div at bounding box center [686, 482] width 401 height 20
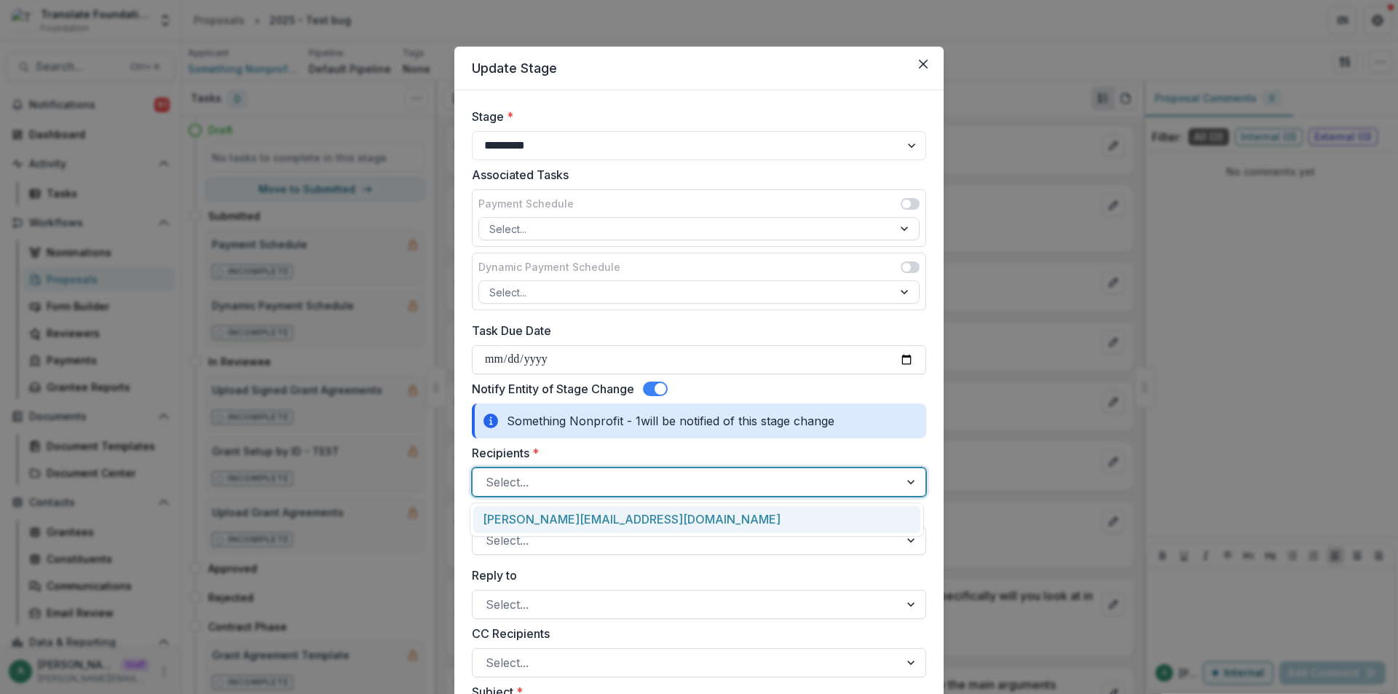
click at [589, 526] on div "[PERSON_NAME][EMAIL_ADDRESS][DOMAIN_NAME]" at bounding box center [696, 519] width 447 height 27
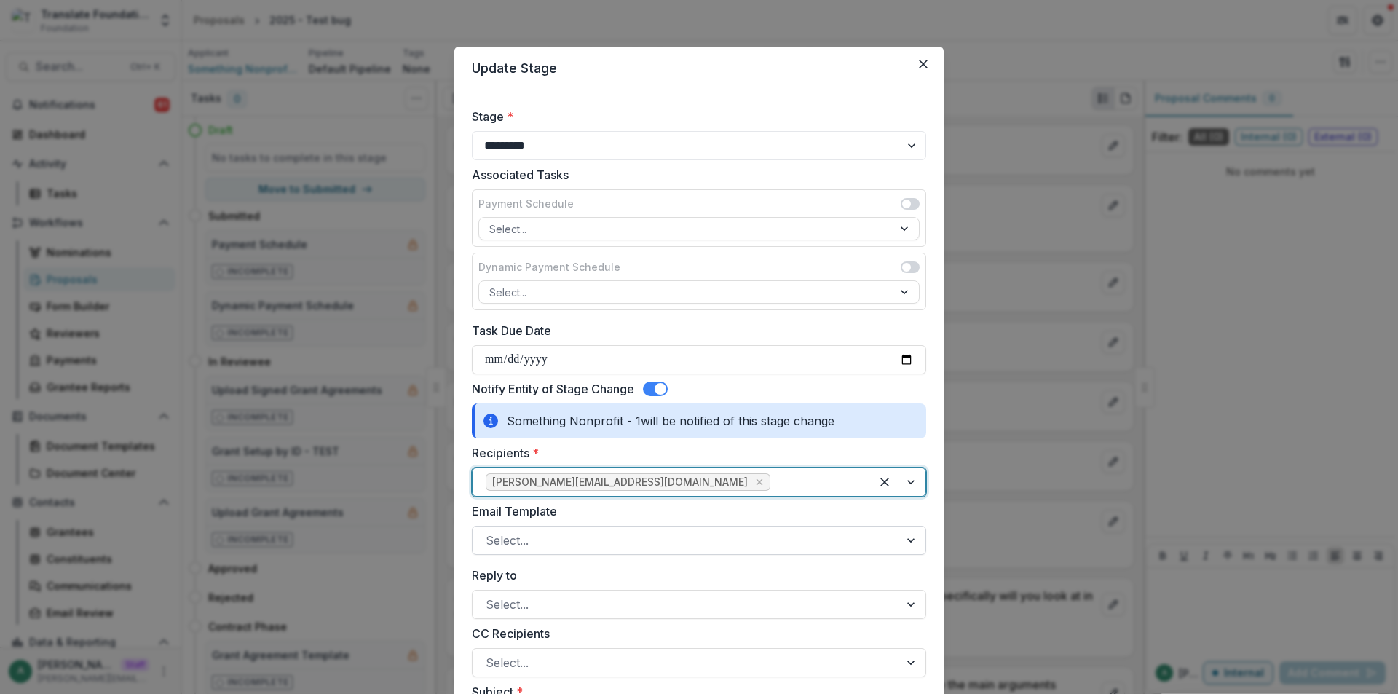
click at [578, 544] on div at bounding box center [686, 540] width 401 height 20
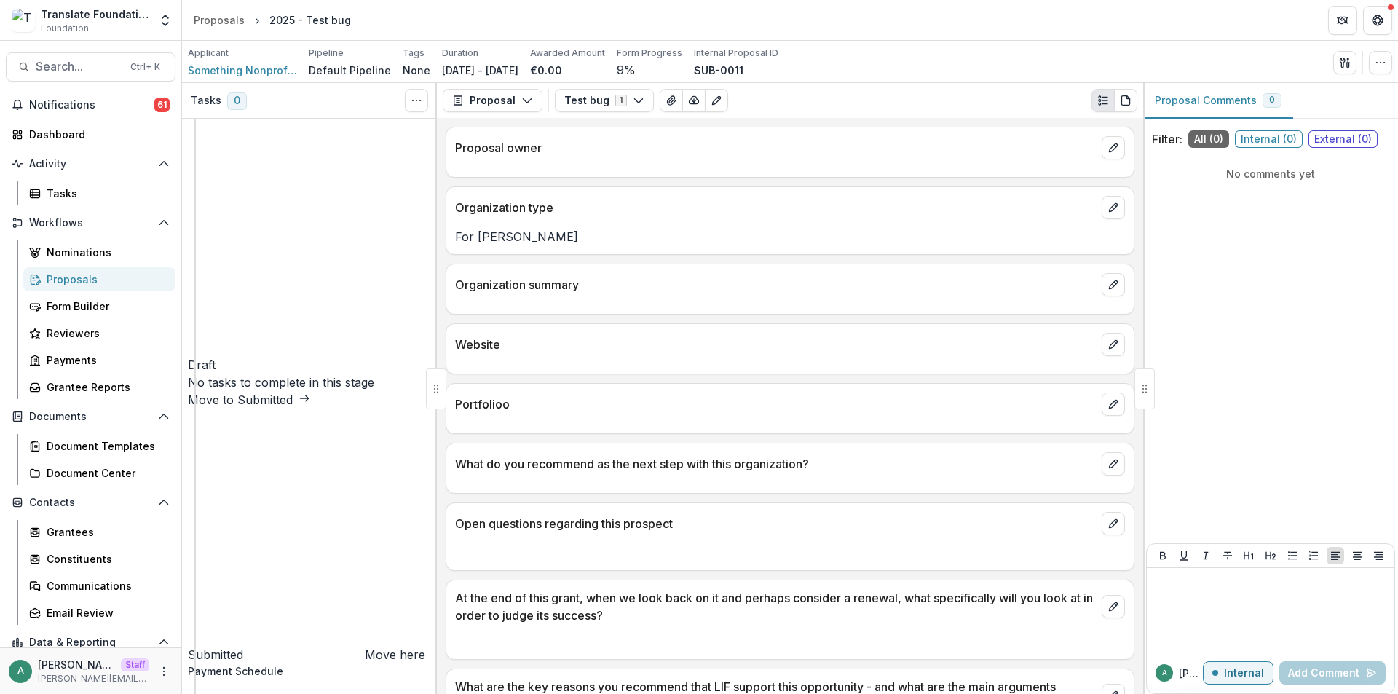
click at [310, 391] on button "Move to Submitted" at bounding box center [249, 399] width 122 height 17
select select "*********"
drag, startPoint x: 542, startPoint y: 489, endPoint x: 551, endPoint y: 518, distance: 30.6
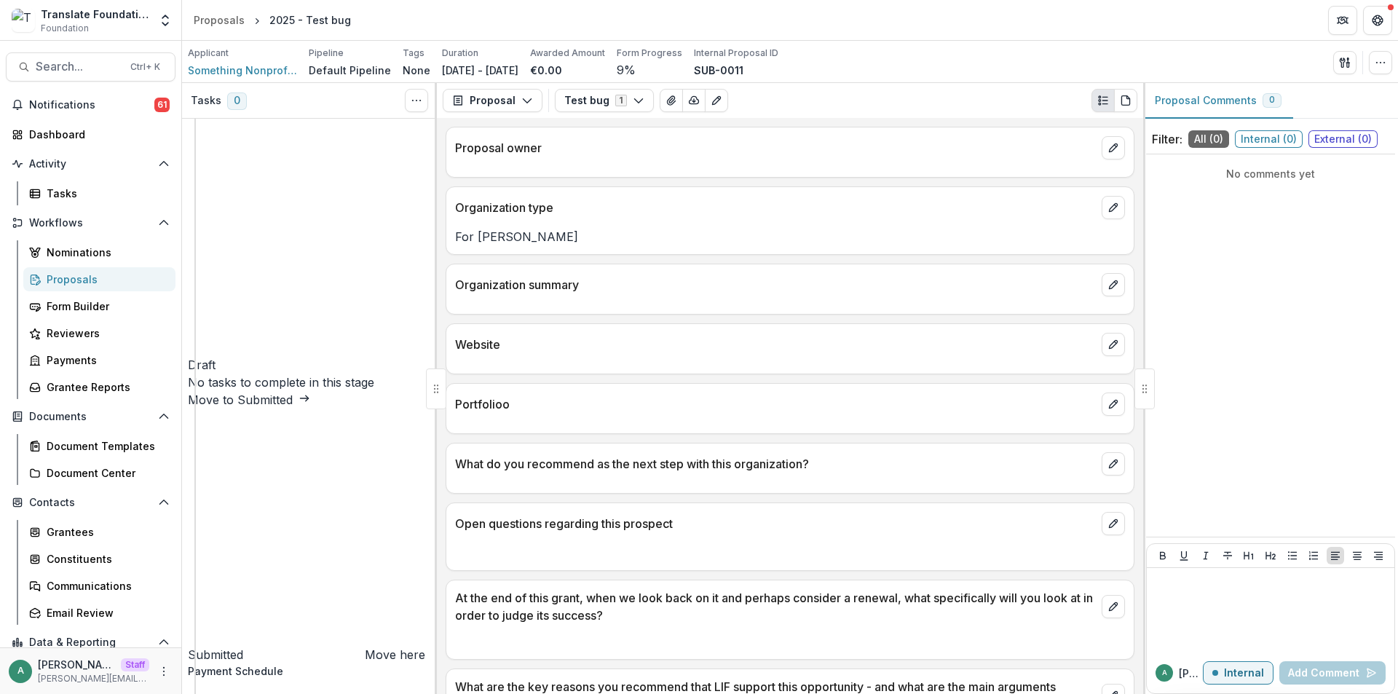
copy p "**********"
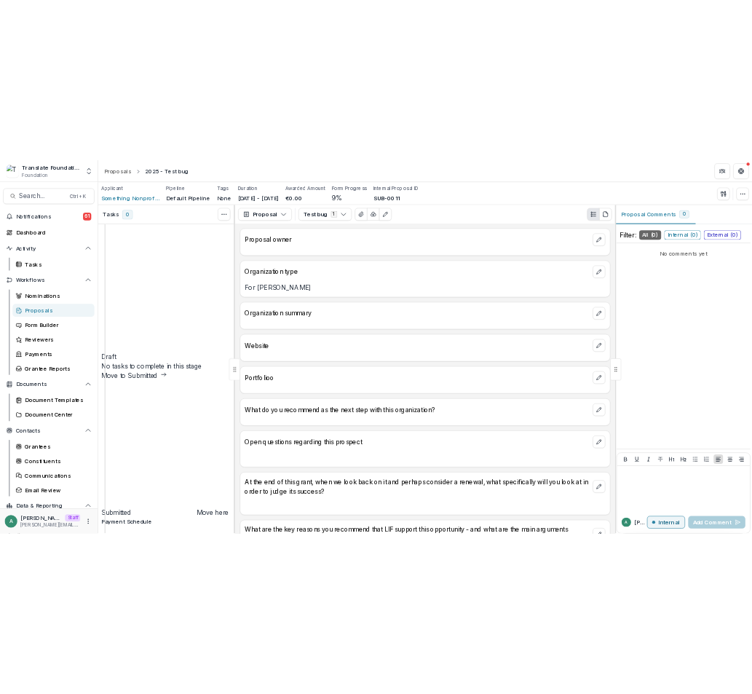
scroll to position [728, 0]
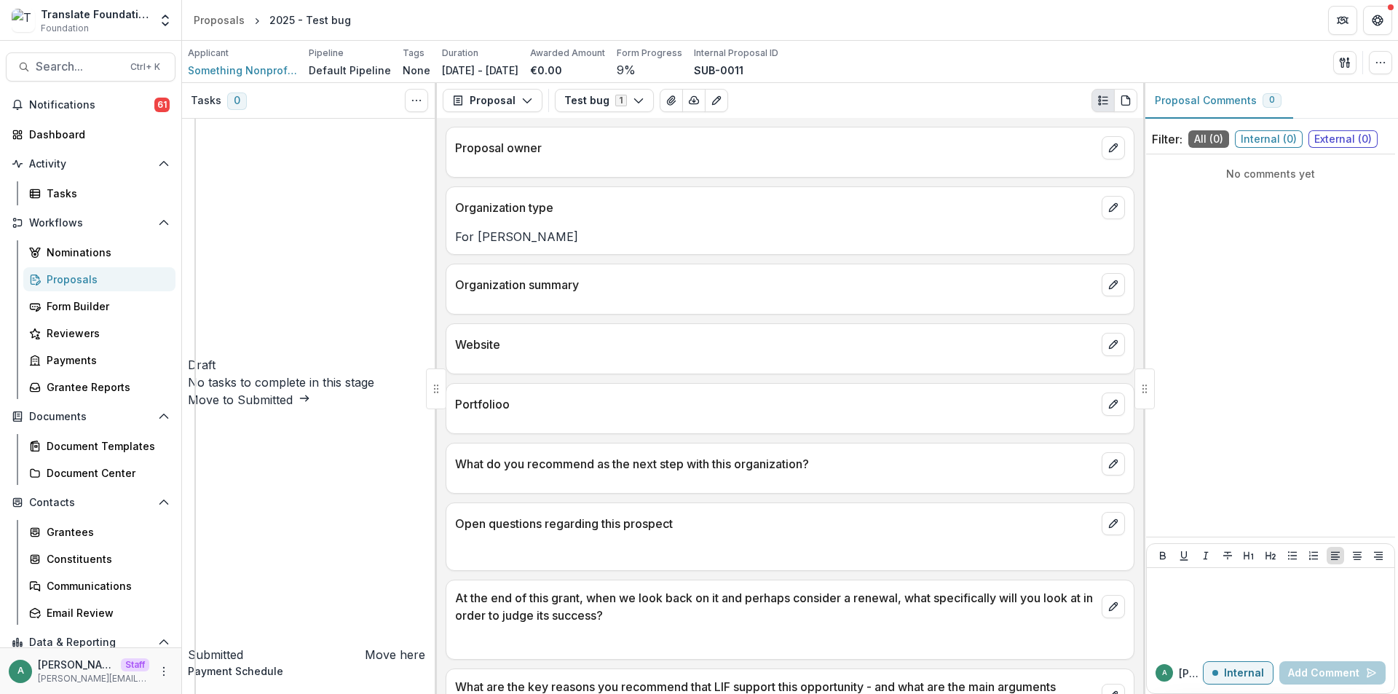
drag, startPoint x: 520, startPoint y: 188, endPoint x: 382, endPoint y: 192, distance: 138.4
drag, startPoint x: 542, startPoint y: 207, endPoint x: 572, endPoint y: 209, distance: 29.9
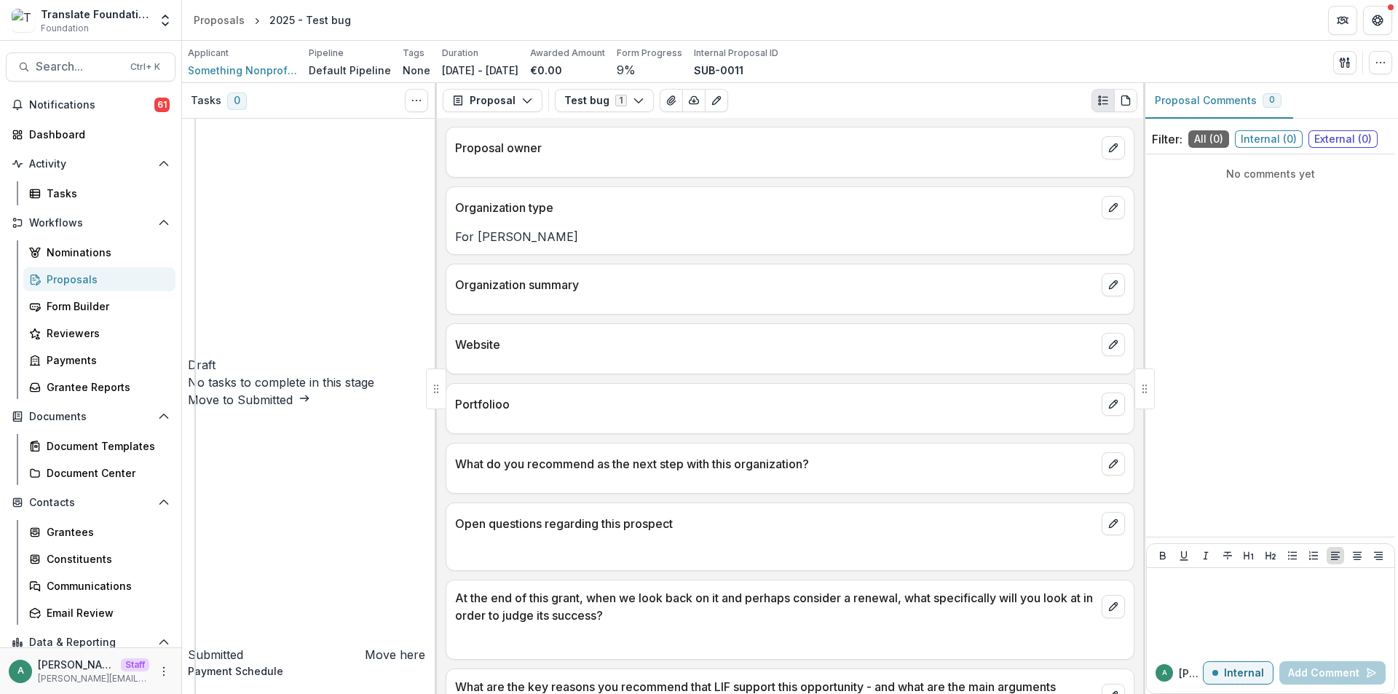
drag, startPoint x: 573, startPoint y: 226, endPoint x: 489, endPoint y: 224, distance: 83.0
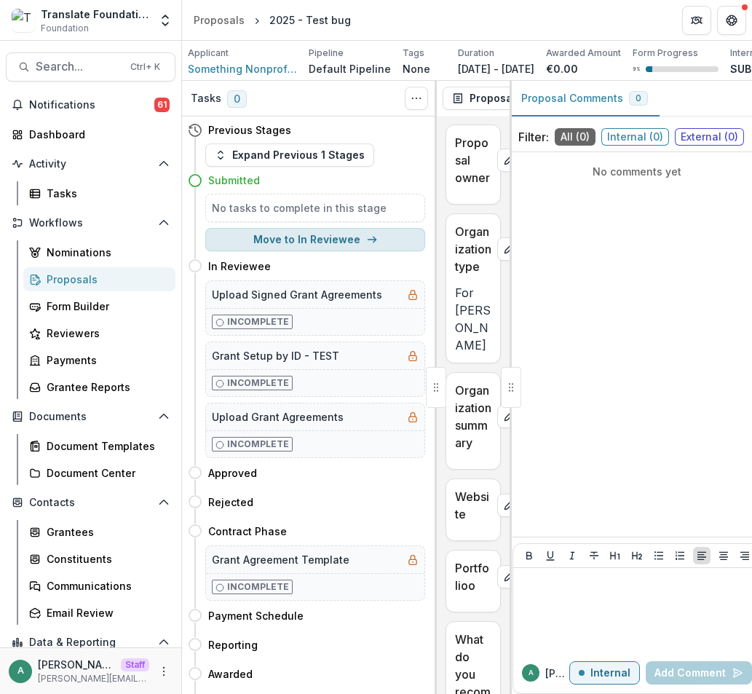
click at [360, 251] on button "Move to In Reviewee" at bounding box center [315, 239] width 220 height 23
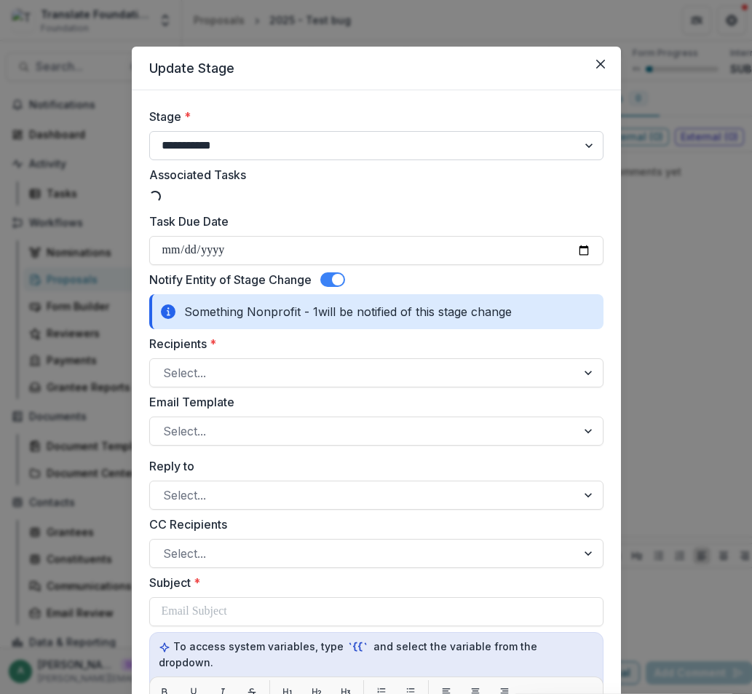
click at [326, 143] on select "**********" at bounding box center [376, 145] width 455 height 29
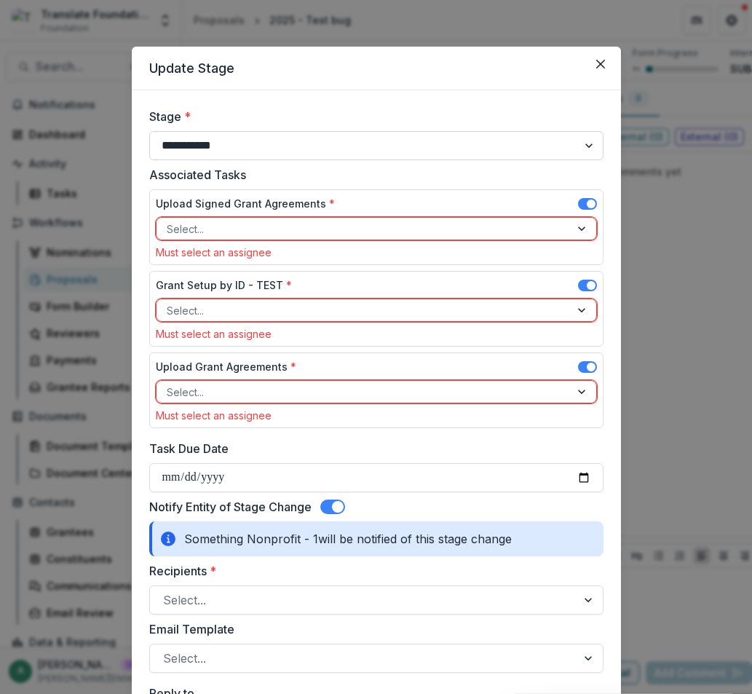
select select "*****"
click at [149, 131] on select "**********" at bounding box center [376, 145] width 455 height 29
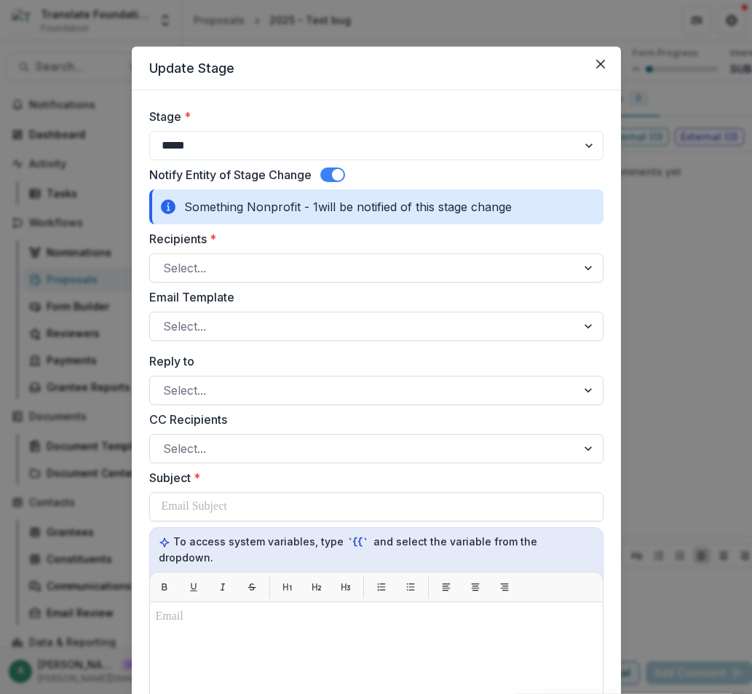
click at [337, 176] on span at bounding box center [338, 175] width 12 height 12
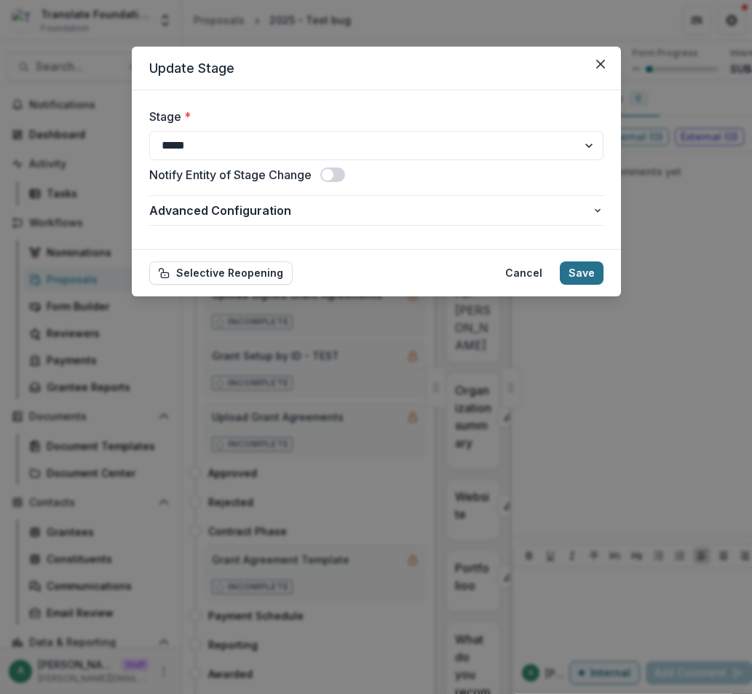
click at [579, 271] on button "Save" at bounding box center [582, 272] width 44 height 23
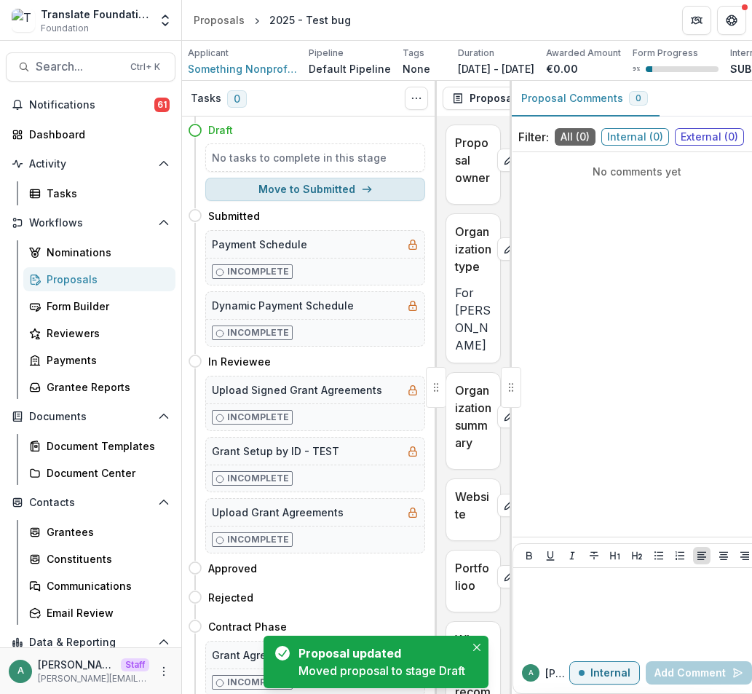
click at [278, 188] on button "Move to Submitted" at bounding box center [315, 189] width 220 height 23
select select "*********"
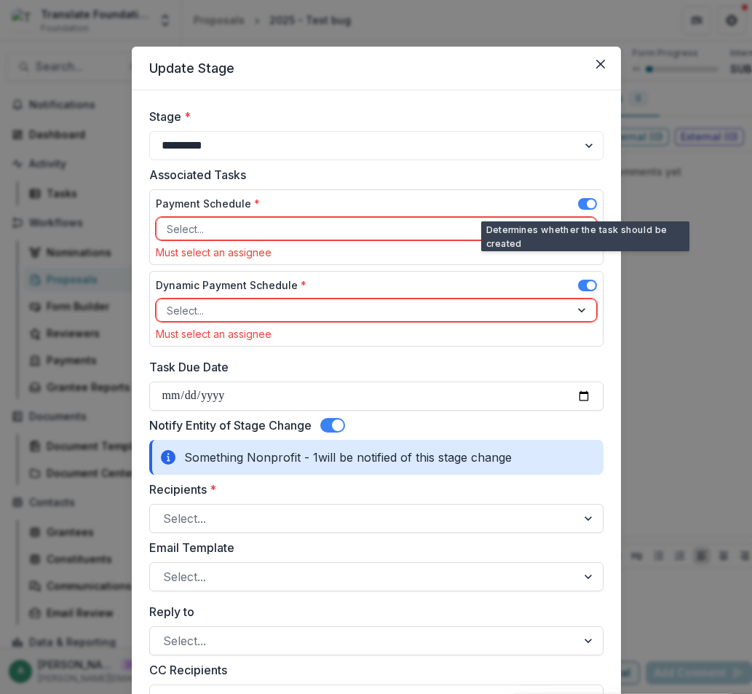
click at [587, 206] on span at bounding box center [591, 204] width 9 height 9
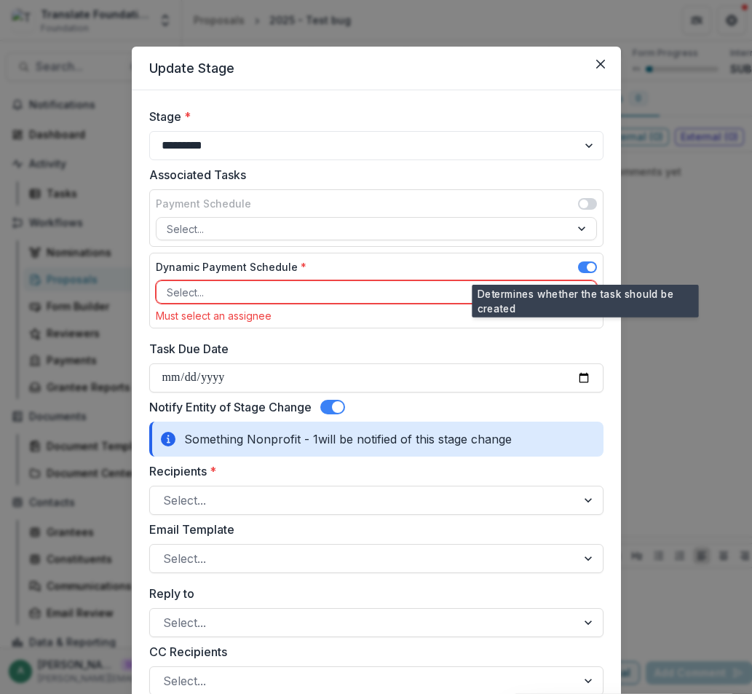
click at [587, 266] on span at bounding box center [591, 267] width 9 height 9
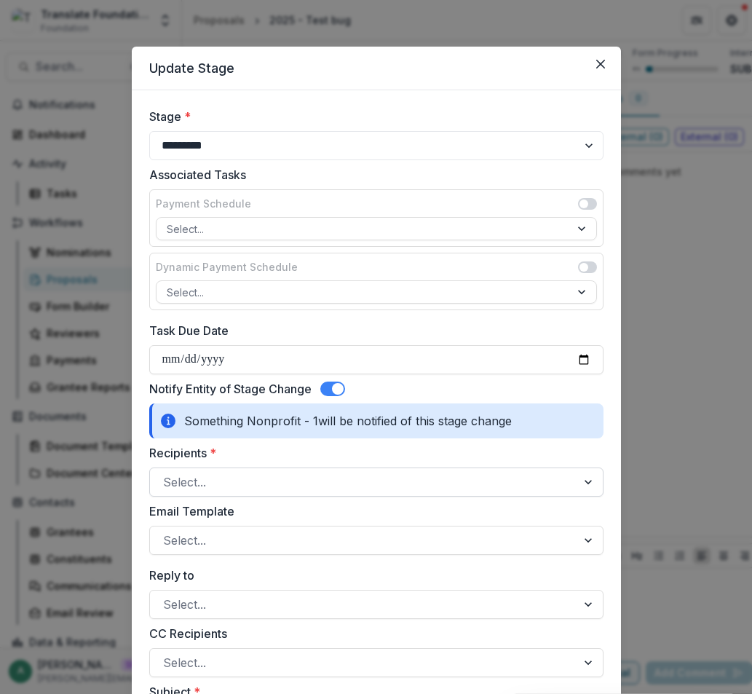
click at [279, 484] on div at bounding box center [363, 482] width 401 height 20
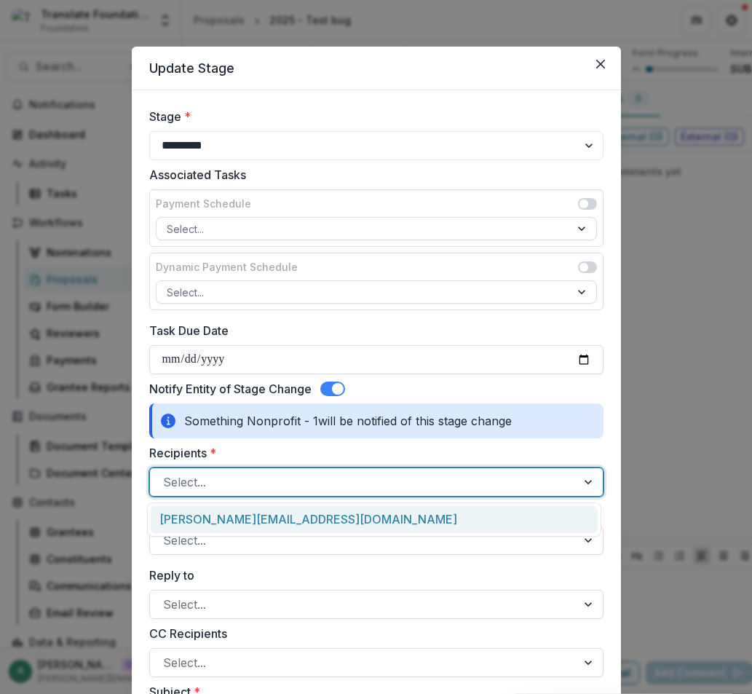
click at [278, 524] on div "anveet+something+01@trytemelio.com" at bounding box center [374, 519] width 447 height 27
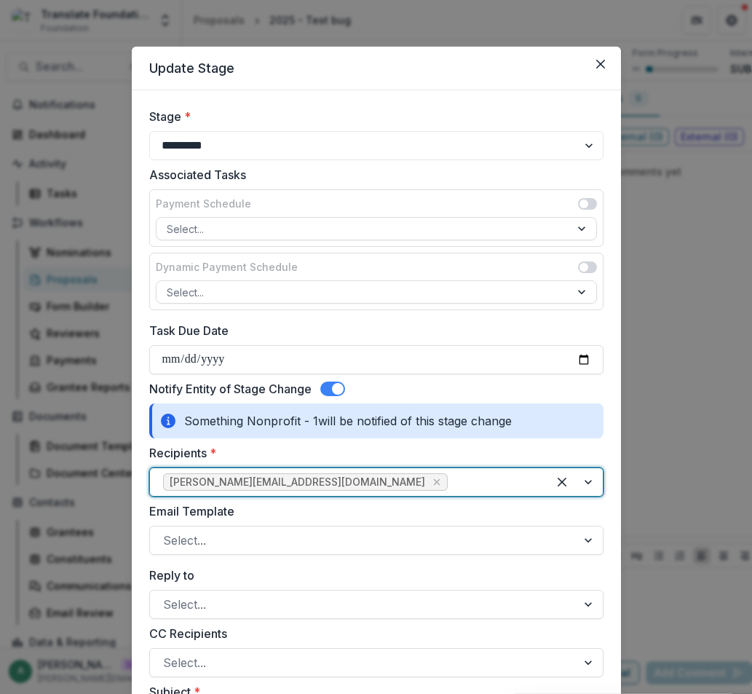
scroll to position [146, 0]
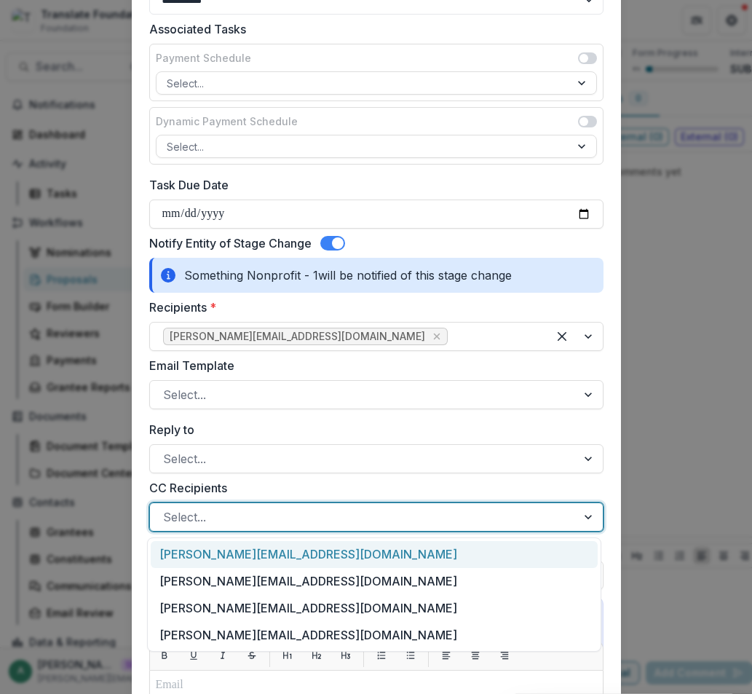
click at [256, 518] on div at bounding box center [363, 517] width 401 height 20
click at [307, 396] on div at bounding box center [363, 395] width 401 height 20
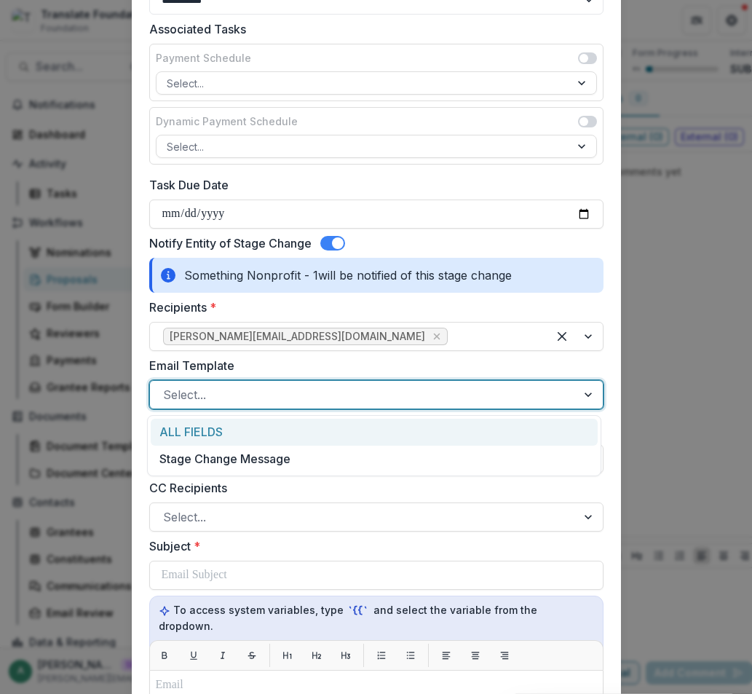
click at [296, 435] on div "ALL FIELDS" at bounding box center [374, 432] width 447 height 27
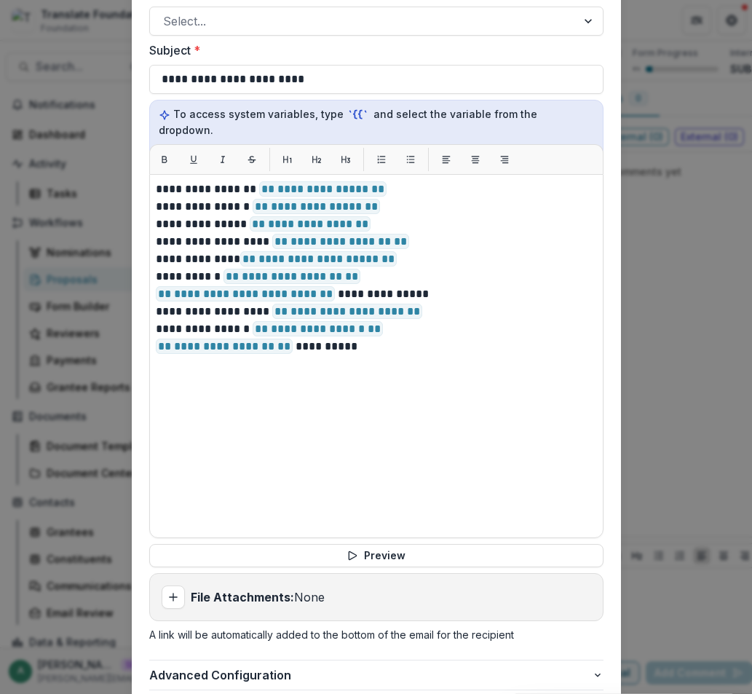
scroll to position [740, 0]
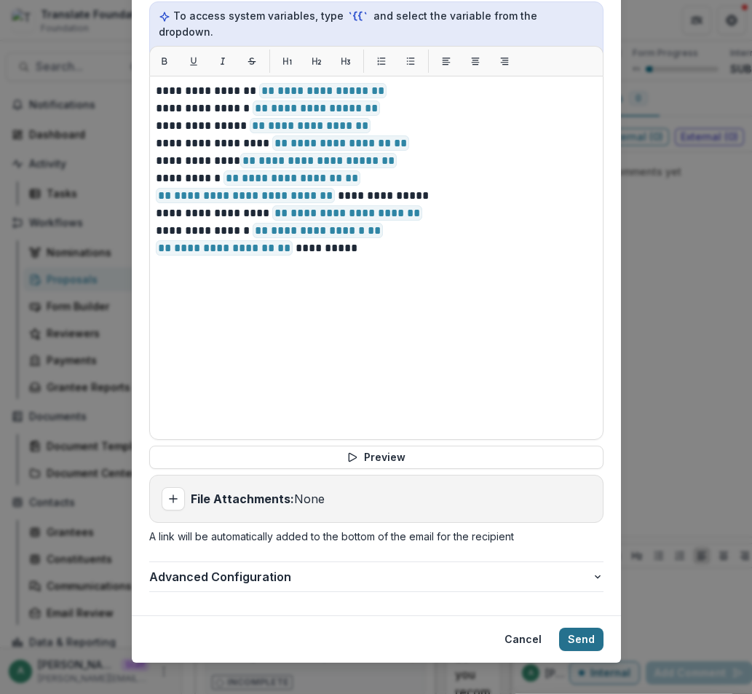
click at [585, 628] on button "Send" at bounding box center [581, 639] width 44 height 23
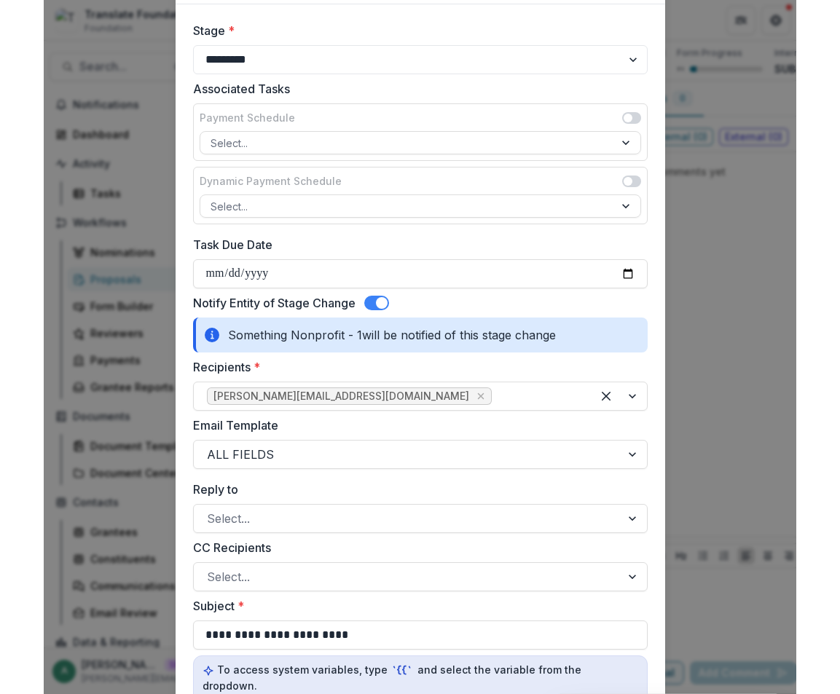
scroll to position [0, 0]
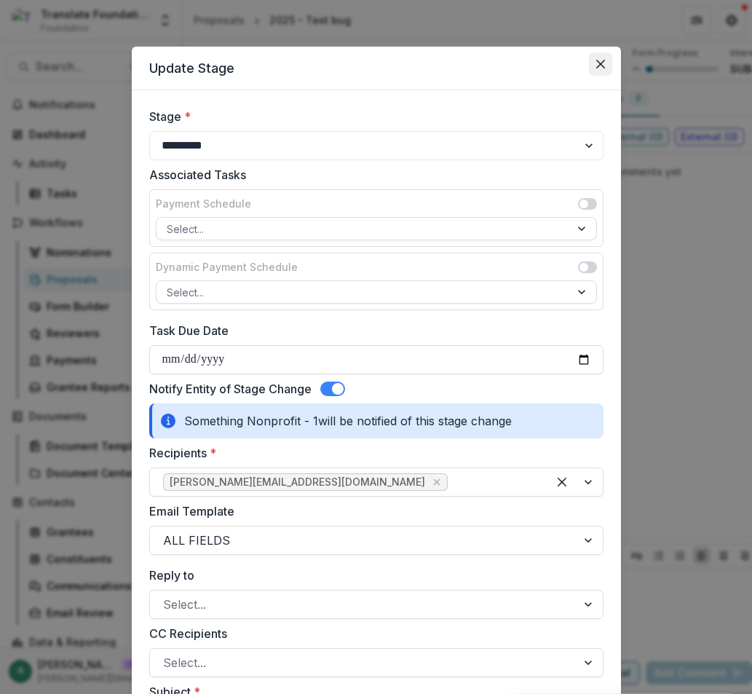
click at [604, 61] on button "Close" at bounding box center [600, 63] width 23 height 23
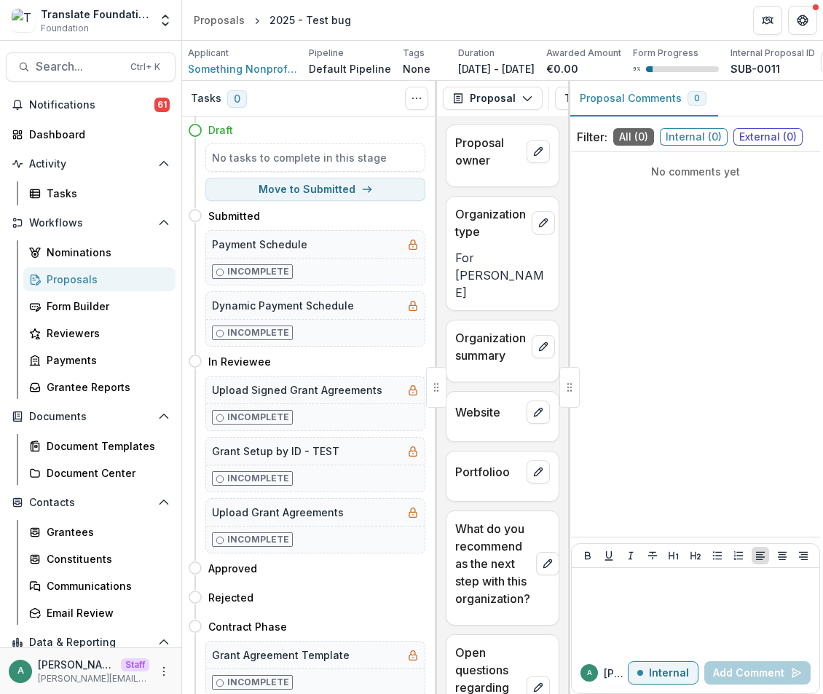
drag, startPoint x: 822, startPoint y: 122, endPoint x: 817, endPoint y: 112, distance: 11.4
click at [752, 117] on div "Proposal Comments 0" at bounding box center [695, 99] width 255 height 36
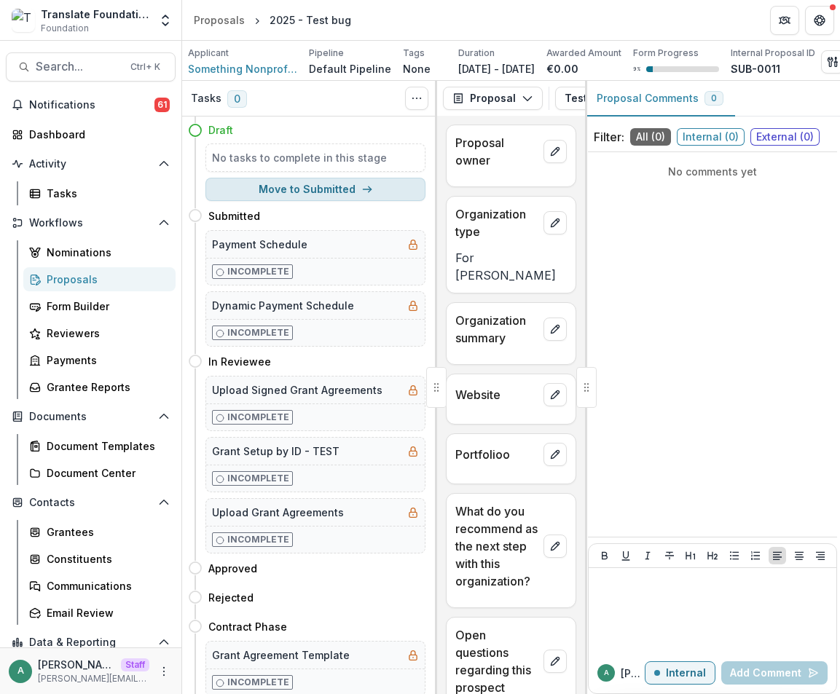
click at [353, 201] on button "Move to Submitted" at bounding box center [315, 189] width 220 height 23
select select "*********"
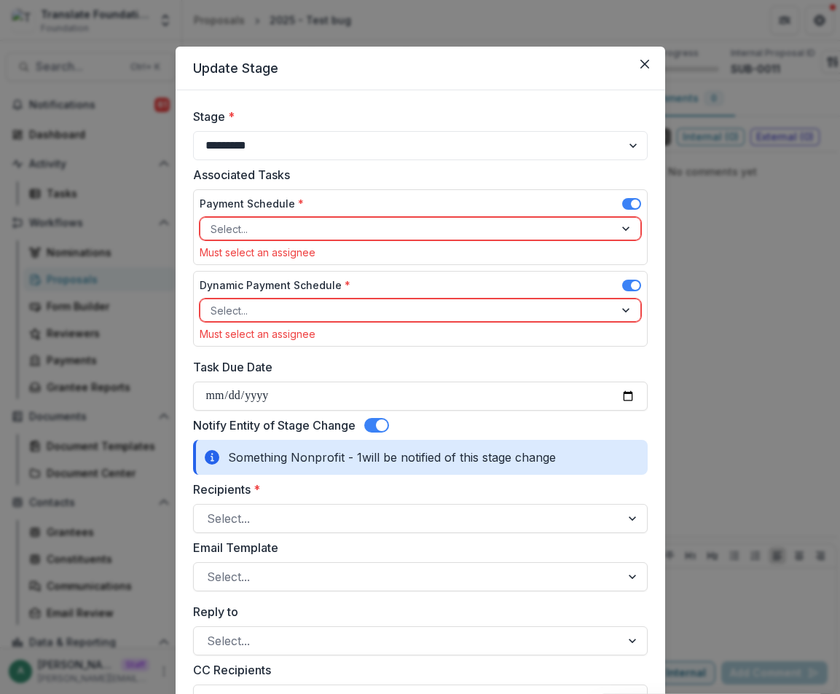
click at [624, 201] on div "No comments yet" at bounding box center [712, 344] width 249 height 373
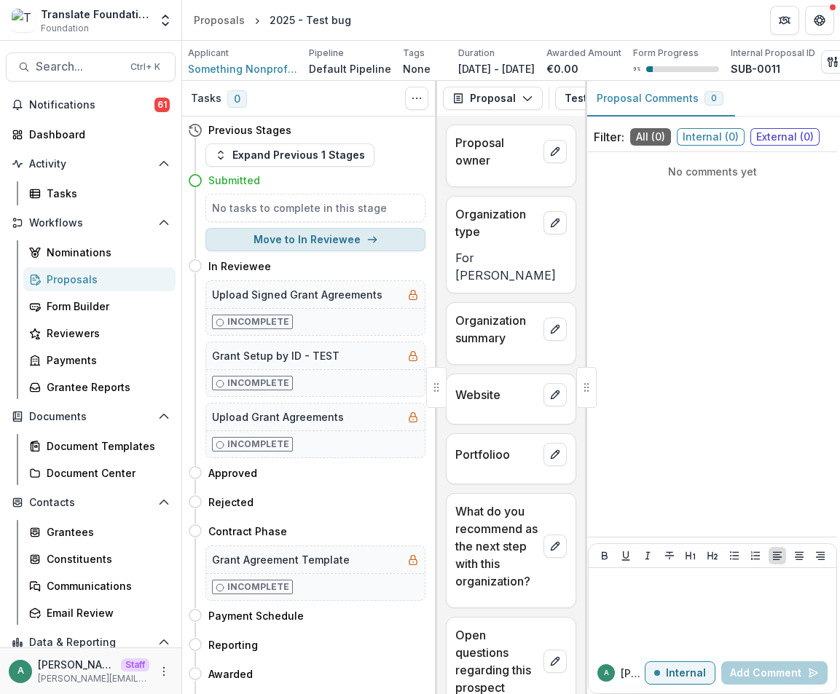
click at [334, 249] on button "Move to In Reviewee" at bounding box center [315, 239] width 220 height 23
select select "**********"
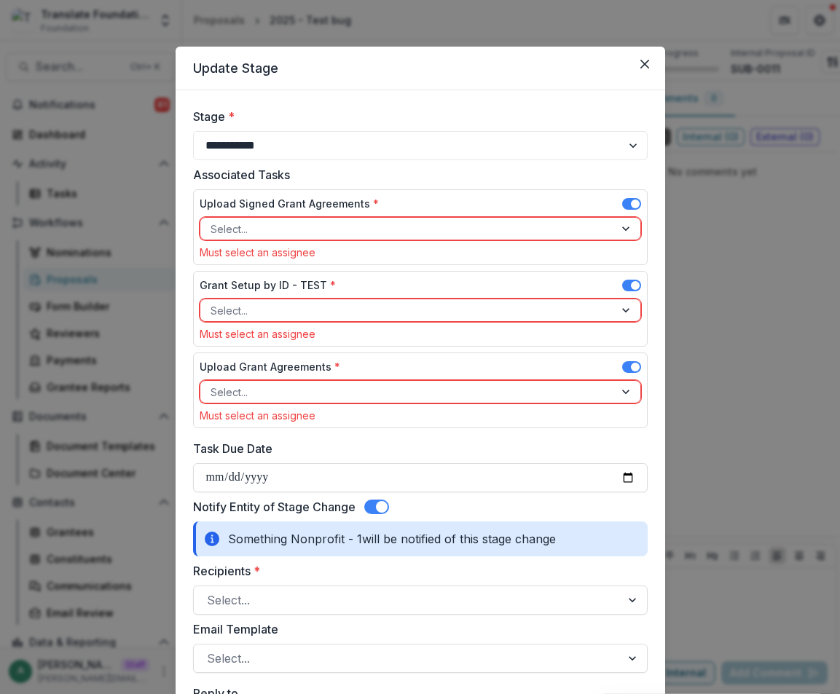
click at [741, 143] on div "**********" at bounding box center [420, 347] width 840 height 694
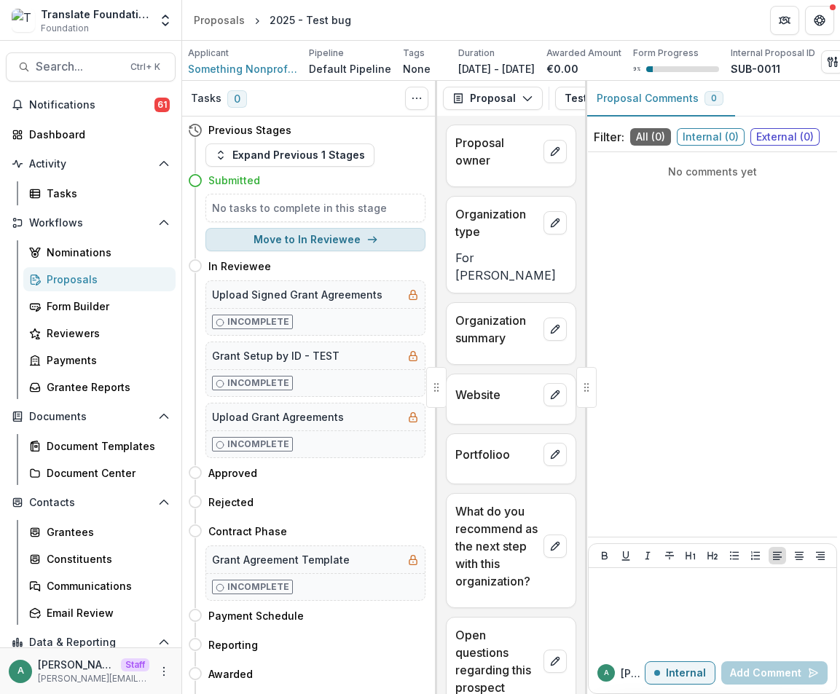
click at [287, 246] on button "Move to In Reviewee" at bounding box center [315, 239] width 220 height 23
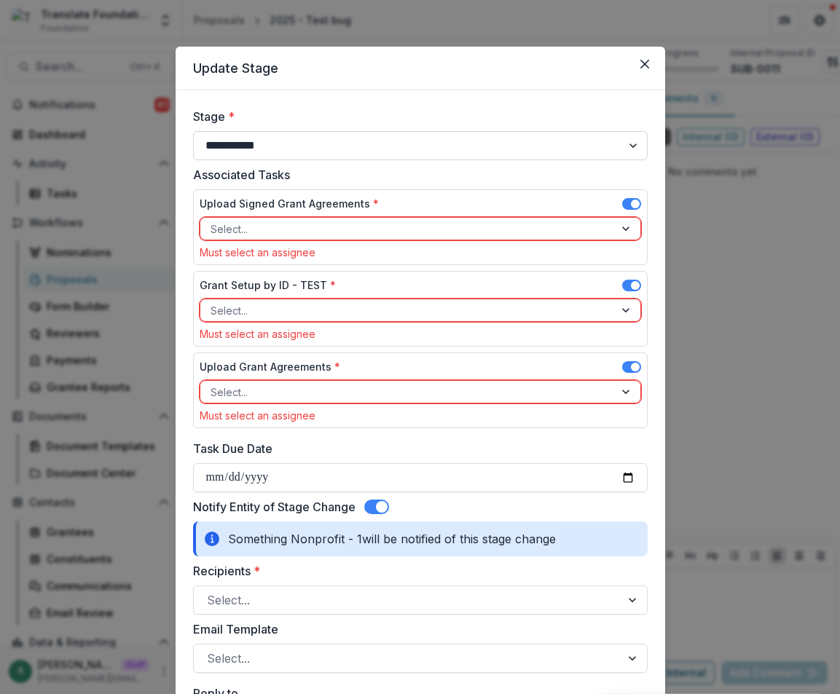
click at [306, 151] on select "**********" at bounding box center [420, 145] width 455 height 29
select select "*****"
click at [193, 131] on select "**********" at bounding box center [420, 145] width 455 height 29
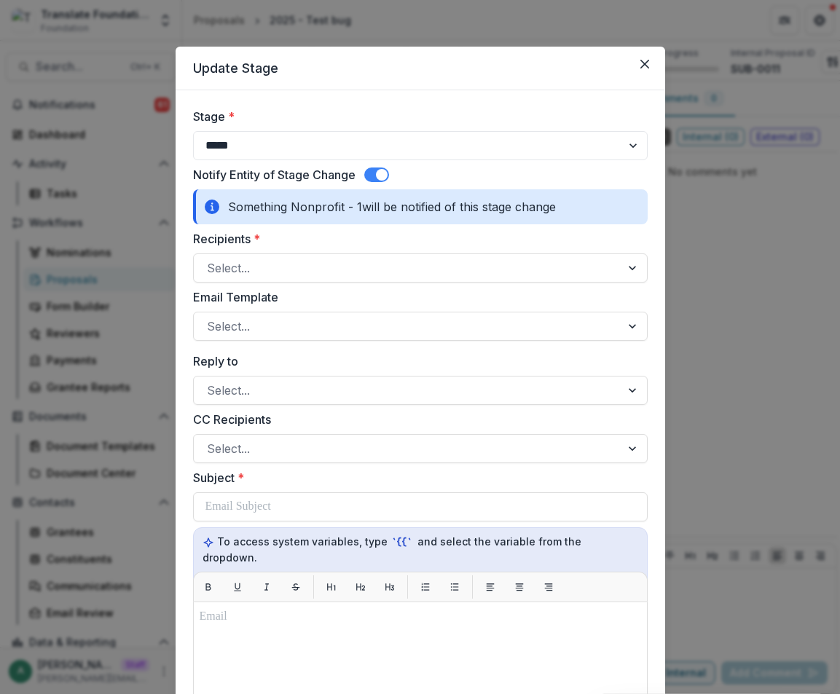
click at [377, 173] on span at bounding box center [382, 175] width 12 height 12
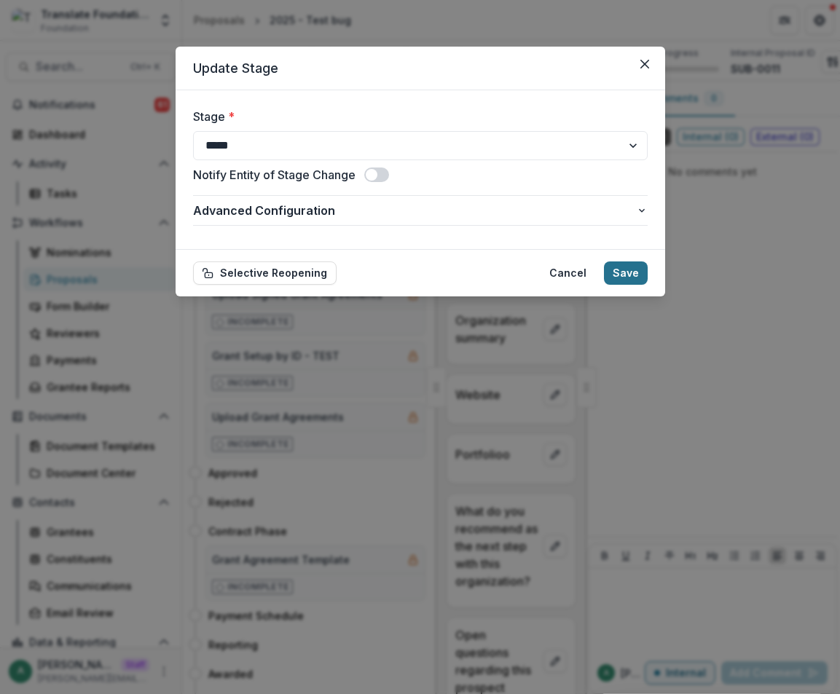
click at [625, 273] on button "Save" at bounding box center [626, 272] width 44 height 23
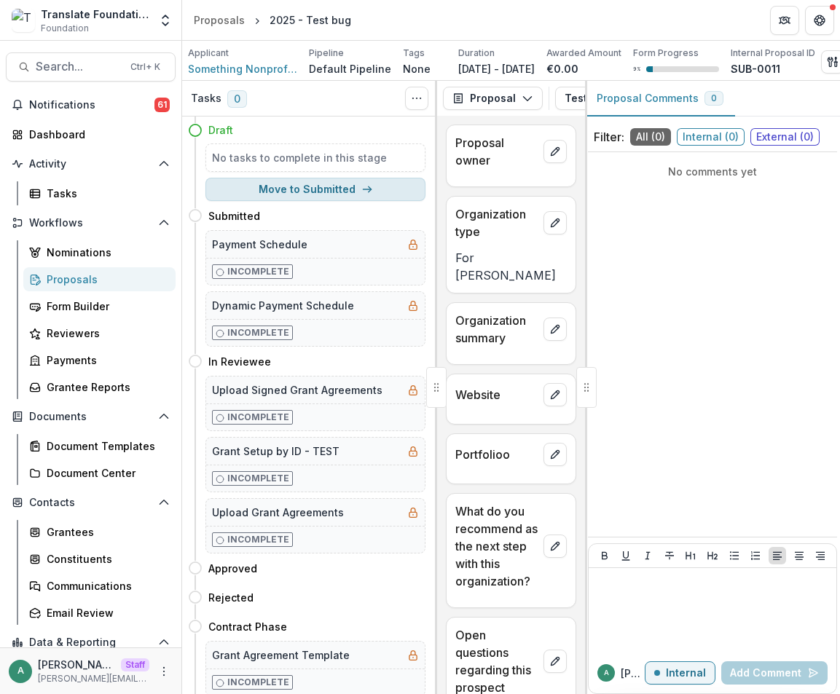
click at [314, 192] on button "Move to Submitted" at bounding box center [315, 189] width 220 height 23
select select "*********"
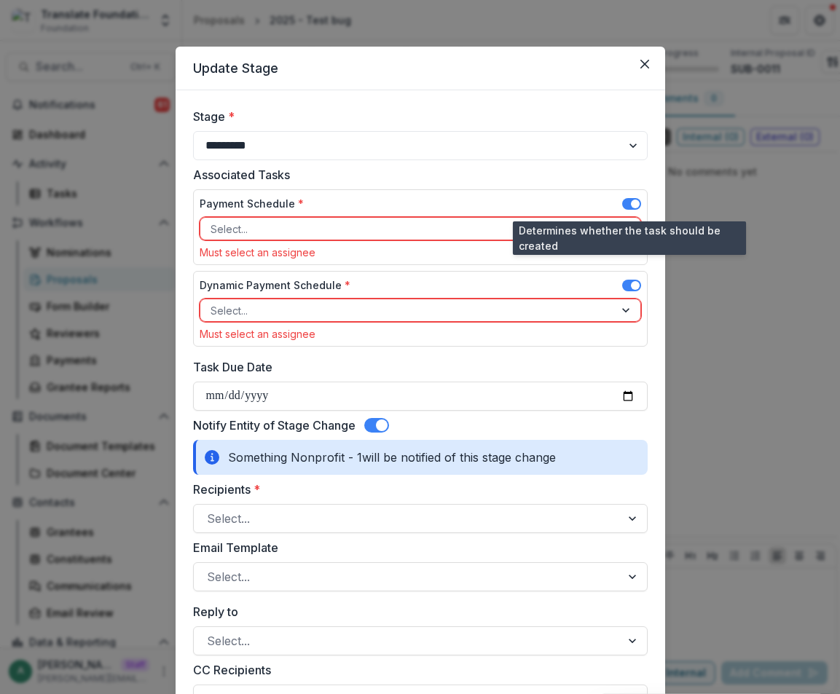
click at [626, 200] on span at bounding box center [631, 204] width 19 height 12
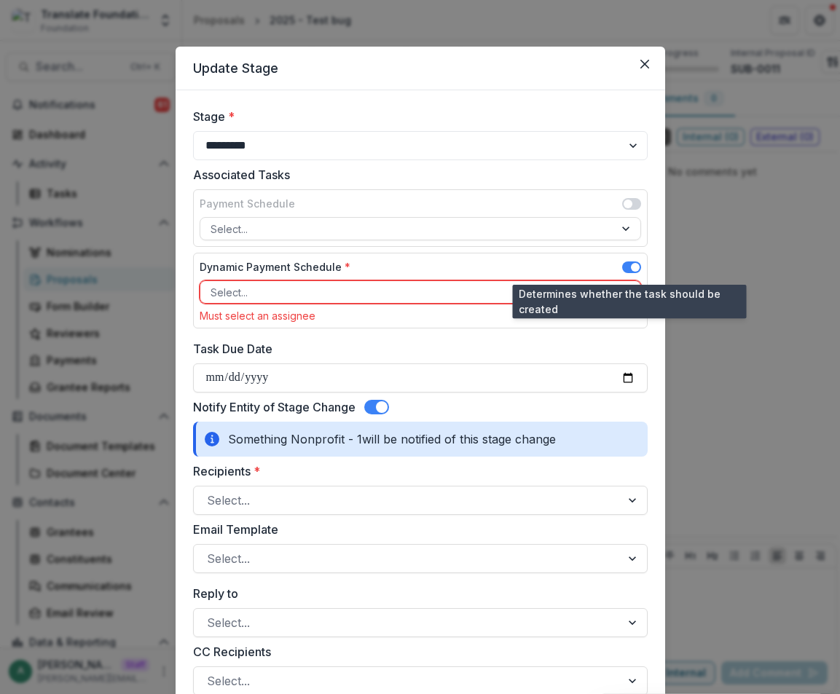
drag, startPoint x: 633, startPoint y: 264, endPoint x: 430, endPoint y: 318, distance: 209.4
click at [632, 265] on span at bounding box center [635, 267] width 9 height 9
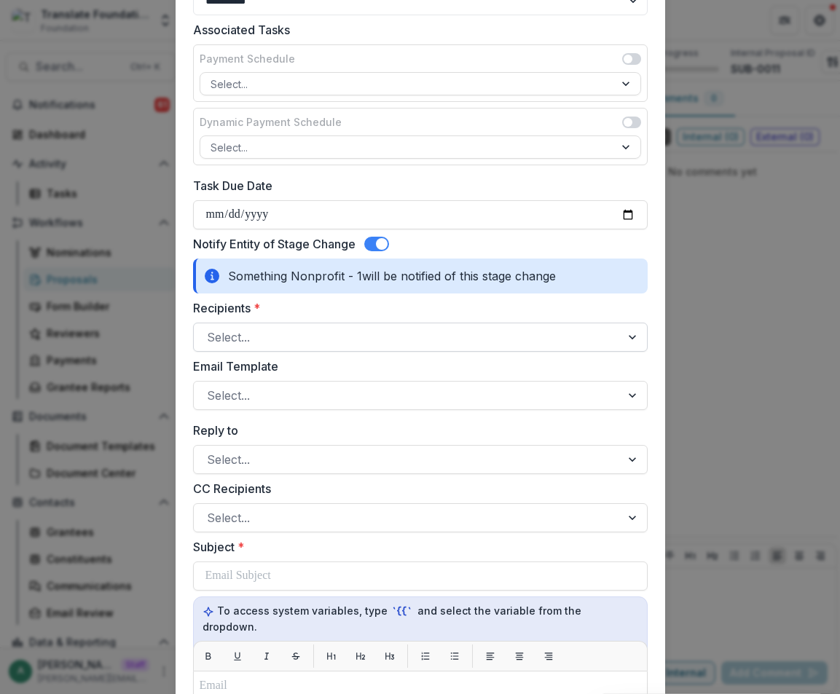
scroll to position [146, 0]
click at [272, 334] on div at bounding box center [407, 336] width 401 height 20
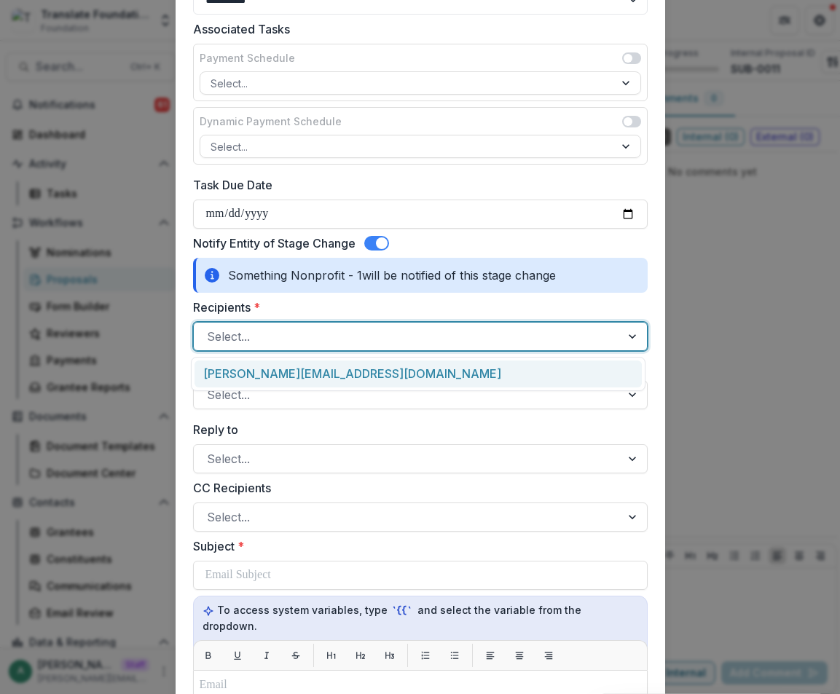
click at [272, 370] on div "anveet+something+01@trytemelio.com" at bounding box center [417, 374] width 447 height 27
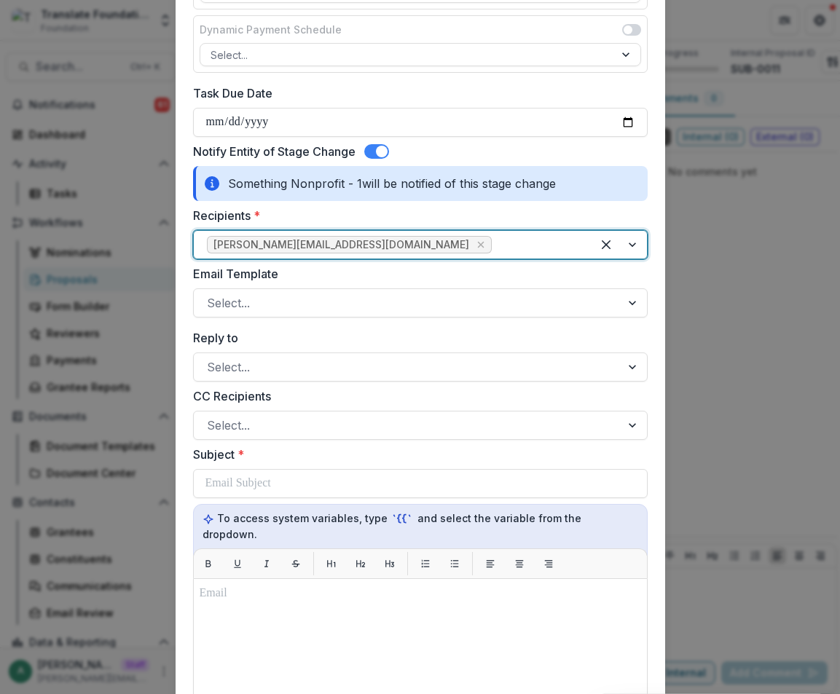
scroll to position [291, 0]
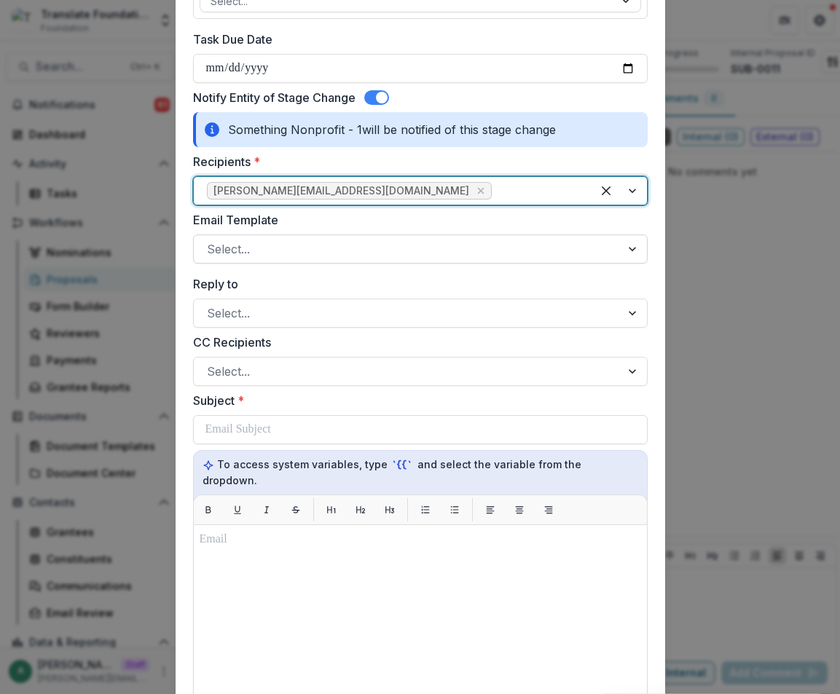
click at [318, 258] on div at bounding box center [407, 249] width 401 height 20
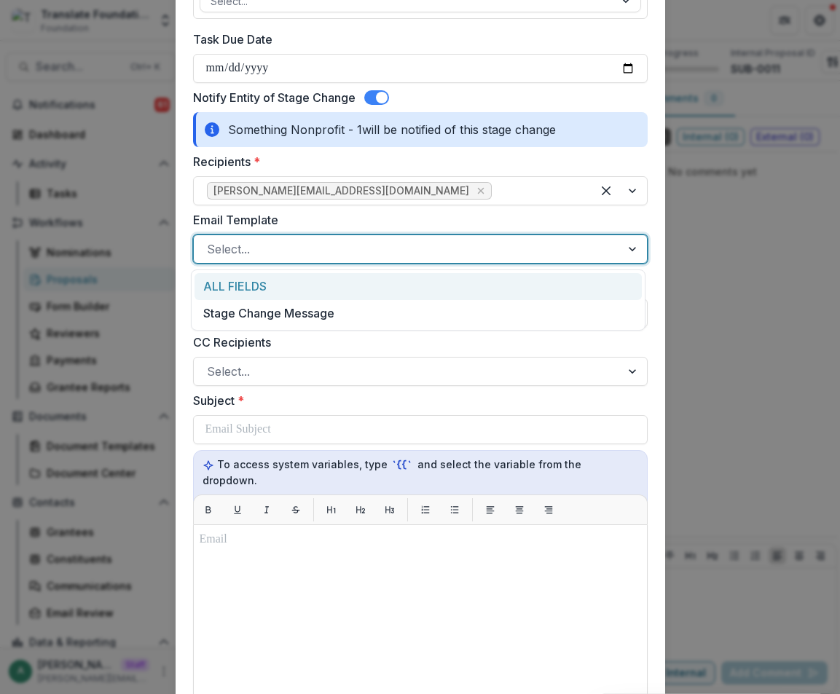
click at [302, 291] on div "ALL FIELDS" at bounding box center [417, 286] width 447 height 27
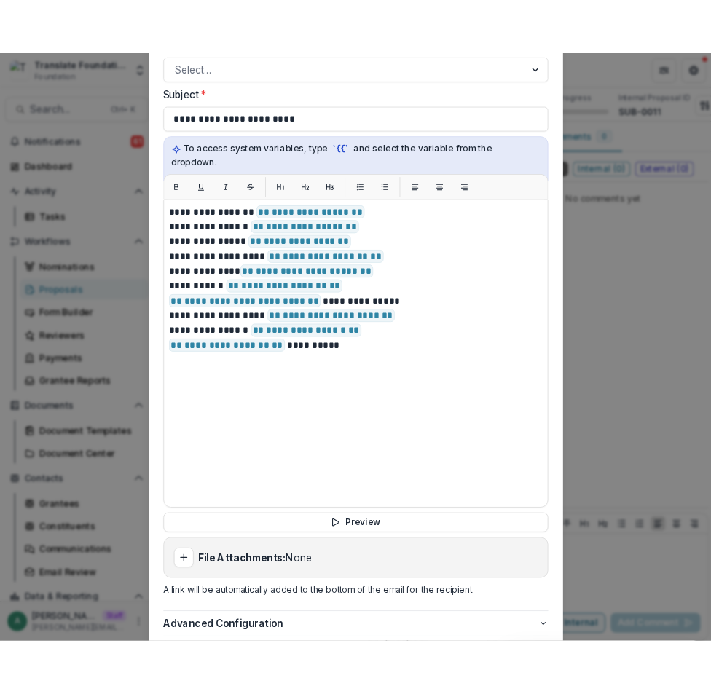
scroll to position [740, 0]
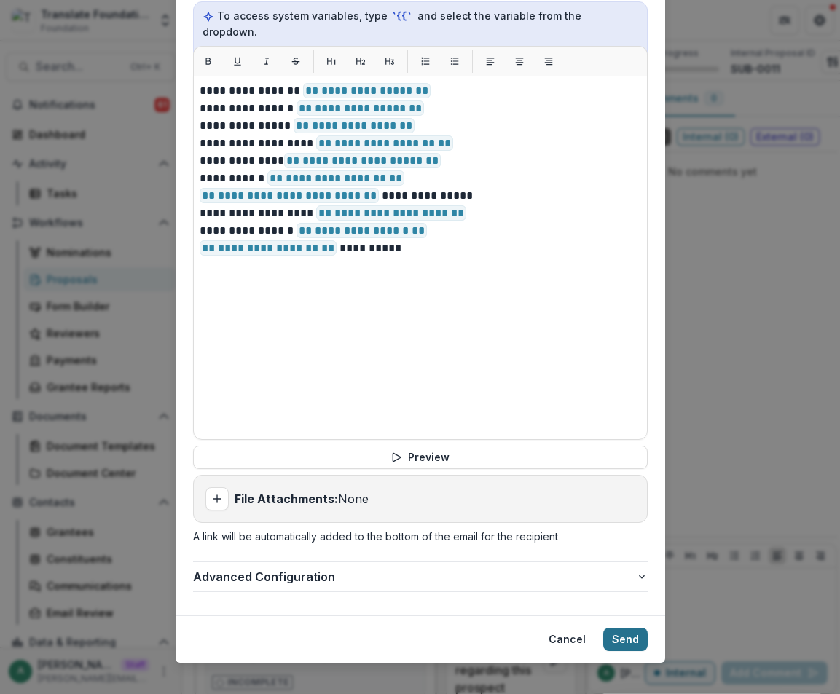
click at [613, 628] on button "Send" at bounding box center [625, 639] width 44 height 23
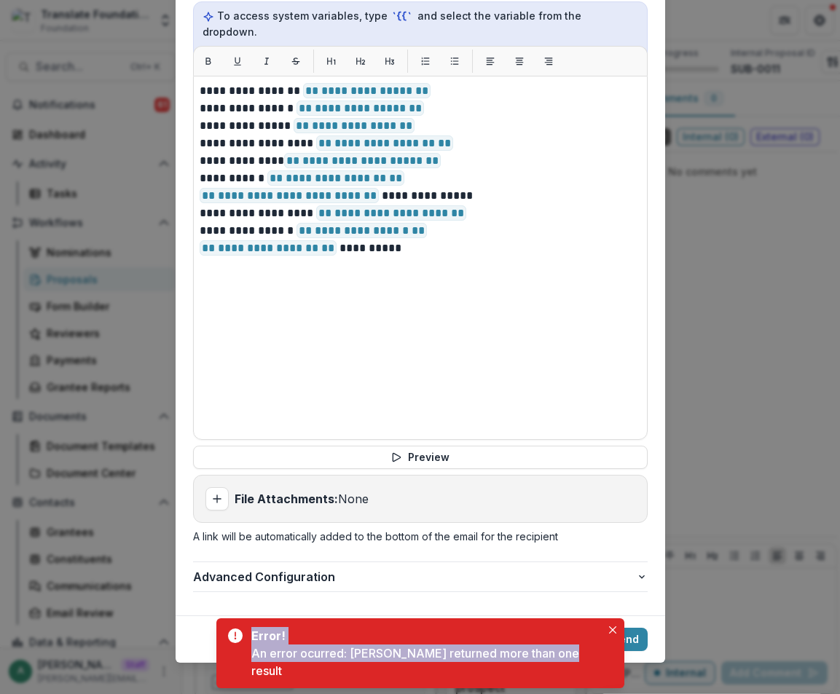
drag, startPoint x: 582, startPoint y: 673, endPoint x: 251, endPoint y: 675, distance: 330.7
click at [251, 675] on div "Error! An error ocurred: Cursor returned more than one result" at bounding box center [420, 653] width 408 height 70
copy div "Error! An error ocurred: Cursor returned more than one result"
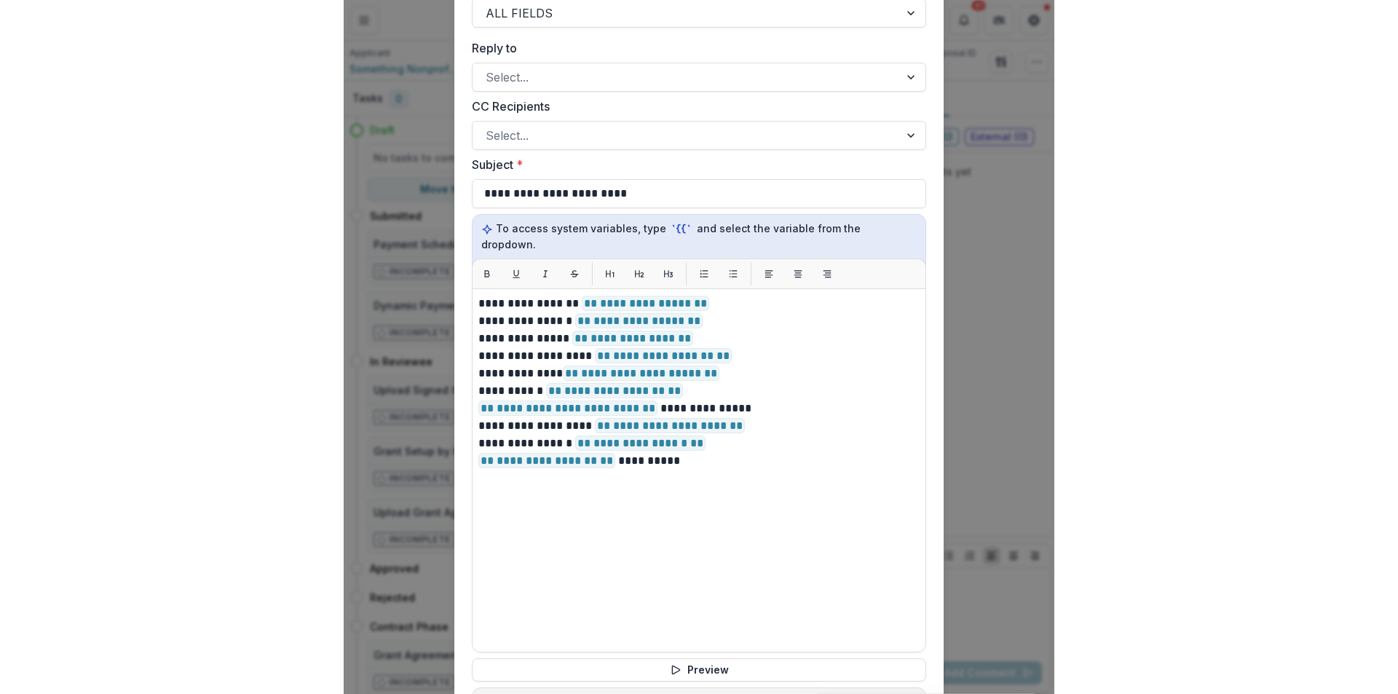
scroll to position [0, 0]
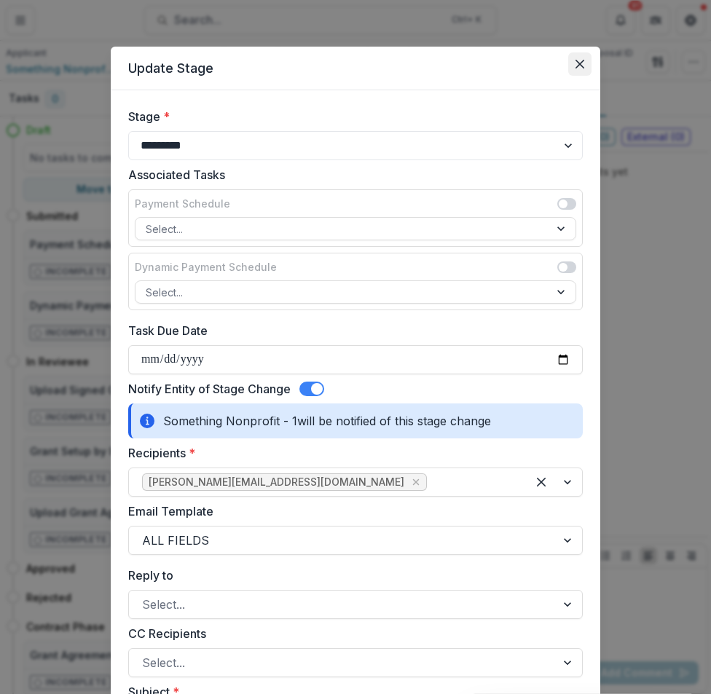
click at [581, 63] on icon "Close" at bounding box center [579, 64] width 9 height 9
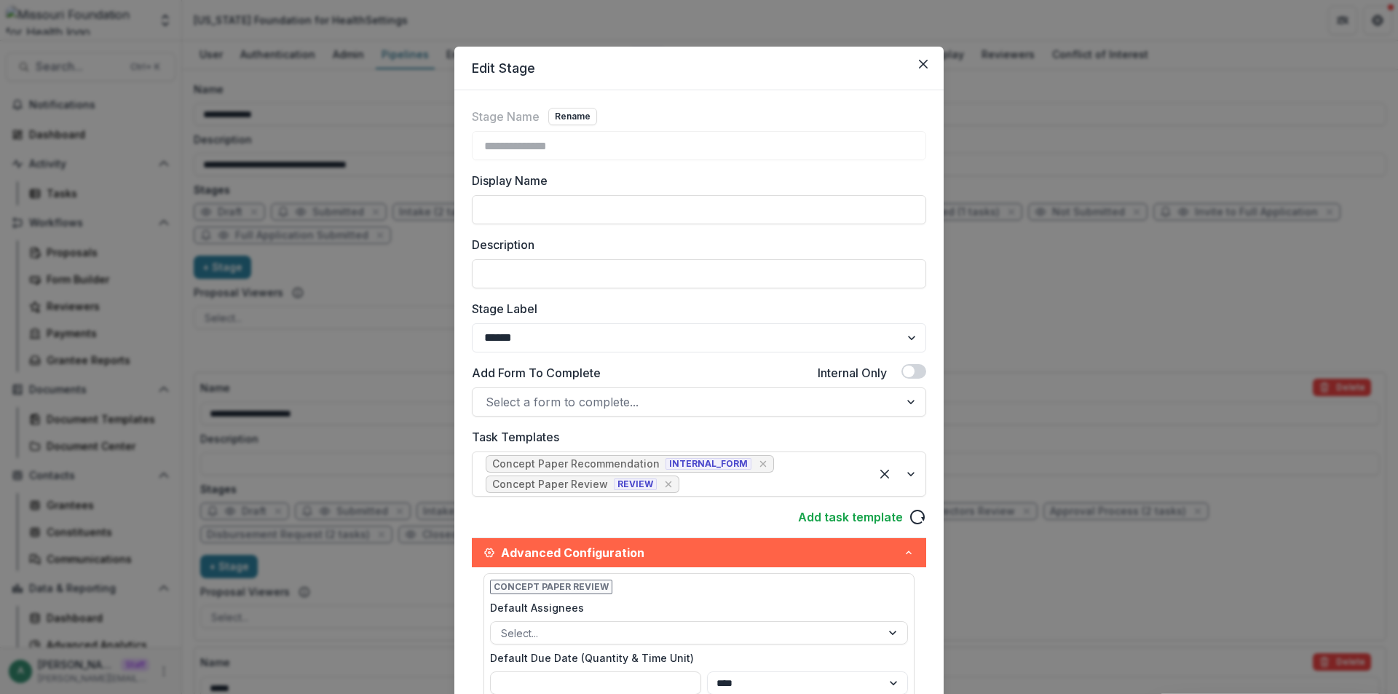
select select "******"
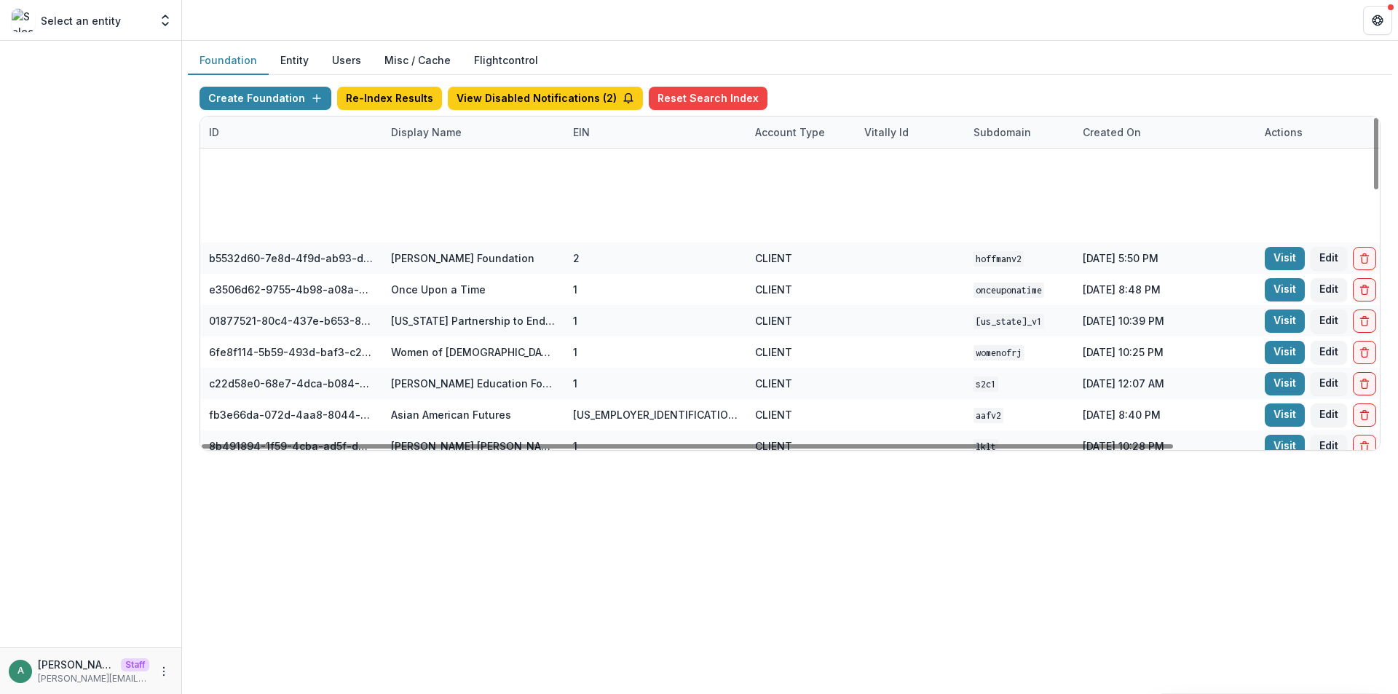
scroll to position [437, 0]
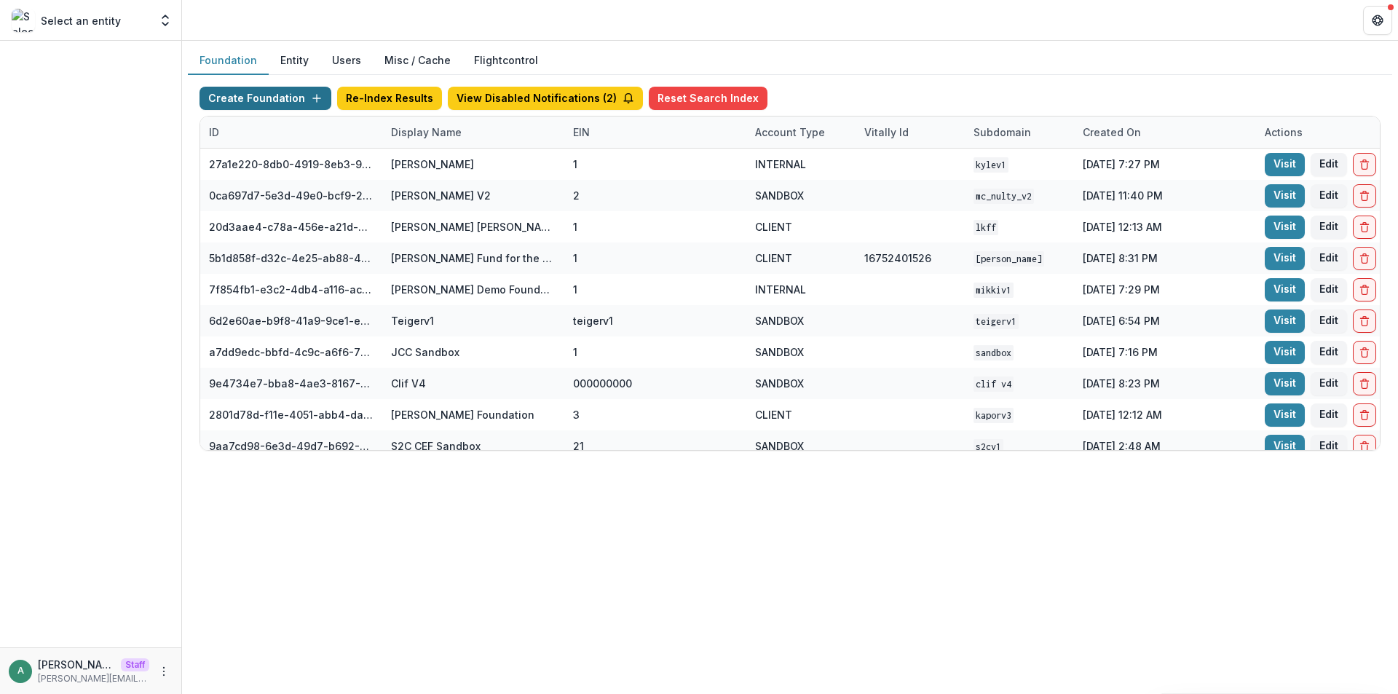
click at [261, 98] on button "Create Foundation" at bounding box center [266, 98] width 132 height 23
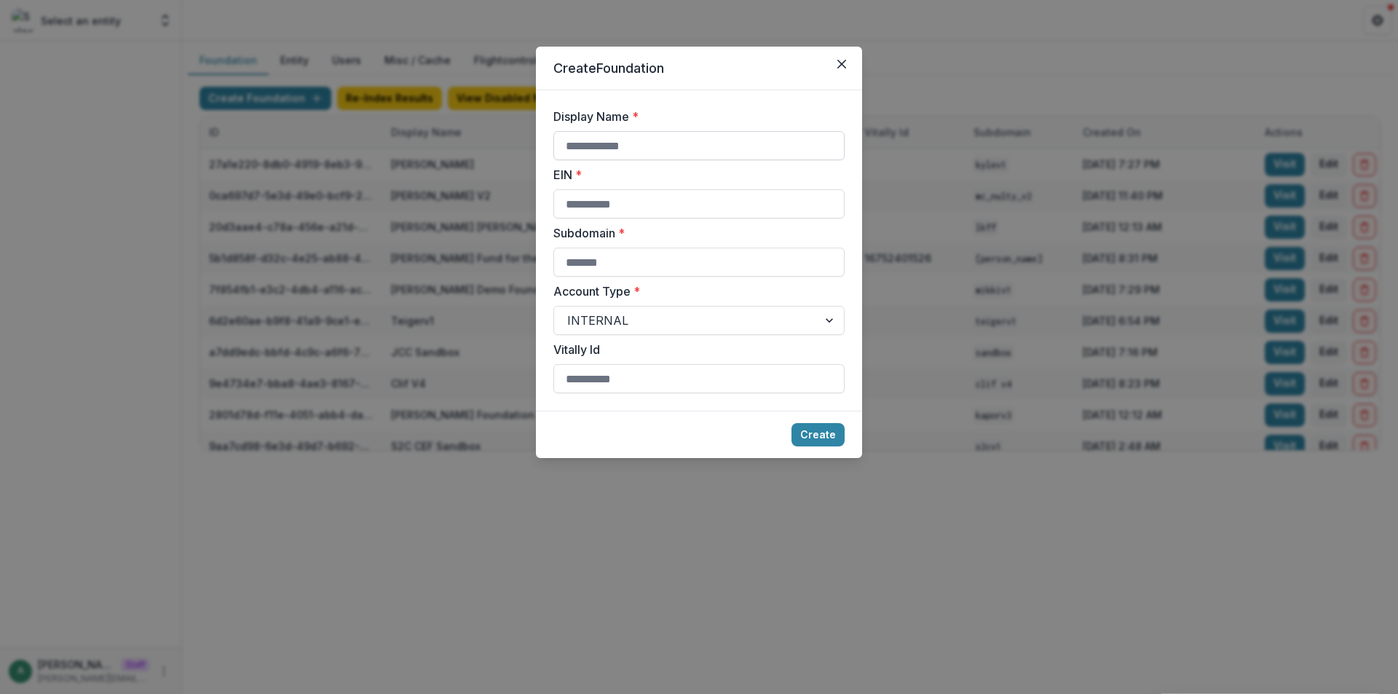
click at [597, 144] on input "Display Name *" at bounding box center [699, 145] width 291 height 29
type input "*"
type input "**********"
click at [608, 216] on input "EIN *" at bounding box center [699, 203] width 291 height 29
type input "**********"
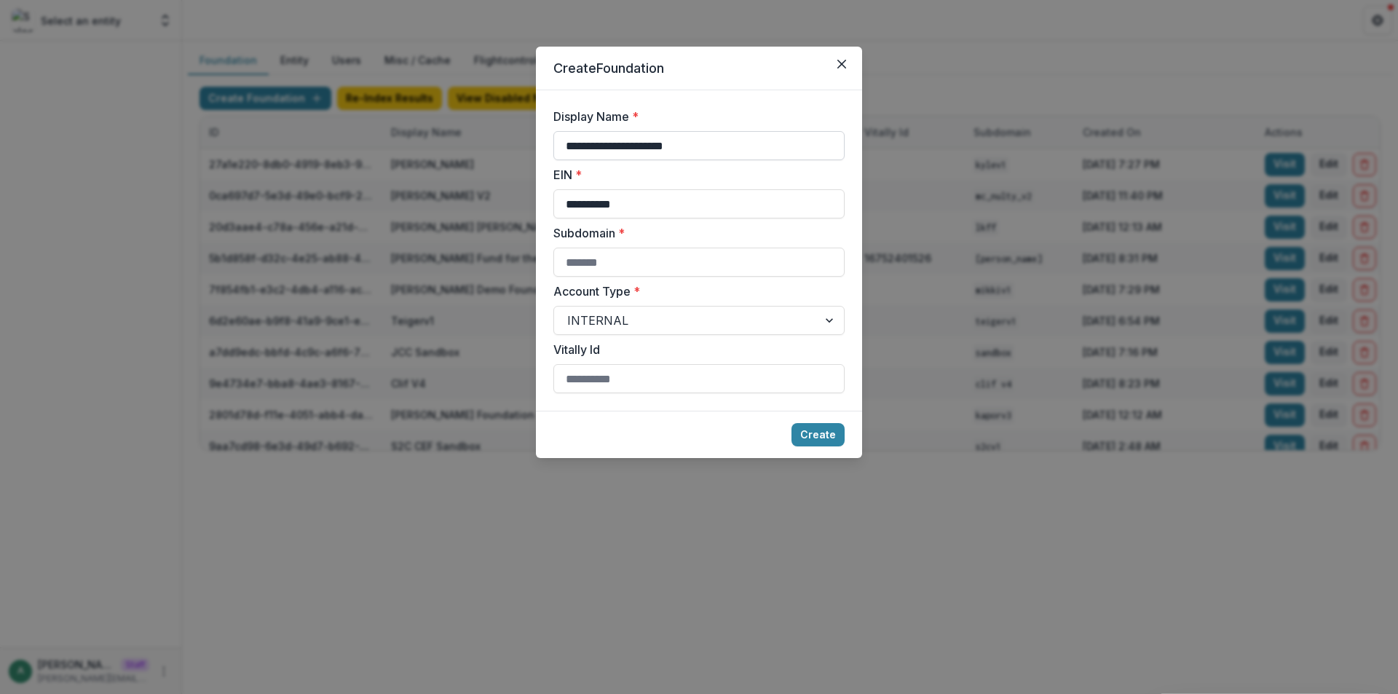
click at [735, 143] on input "**********" at bounding box center [699, 145] width 291 height 29
click at [638, 264] on input "Subdomain *" at bounding box center [699, 262] width 291 height 29
paste input "**********"
type input "**********"
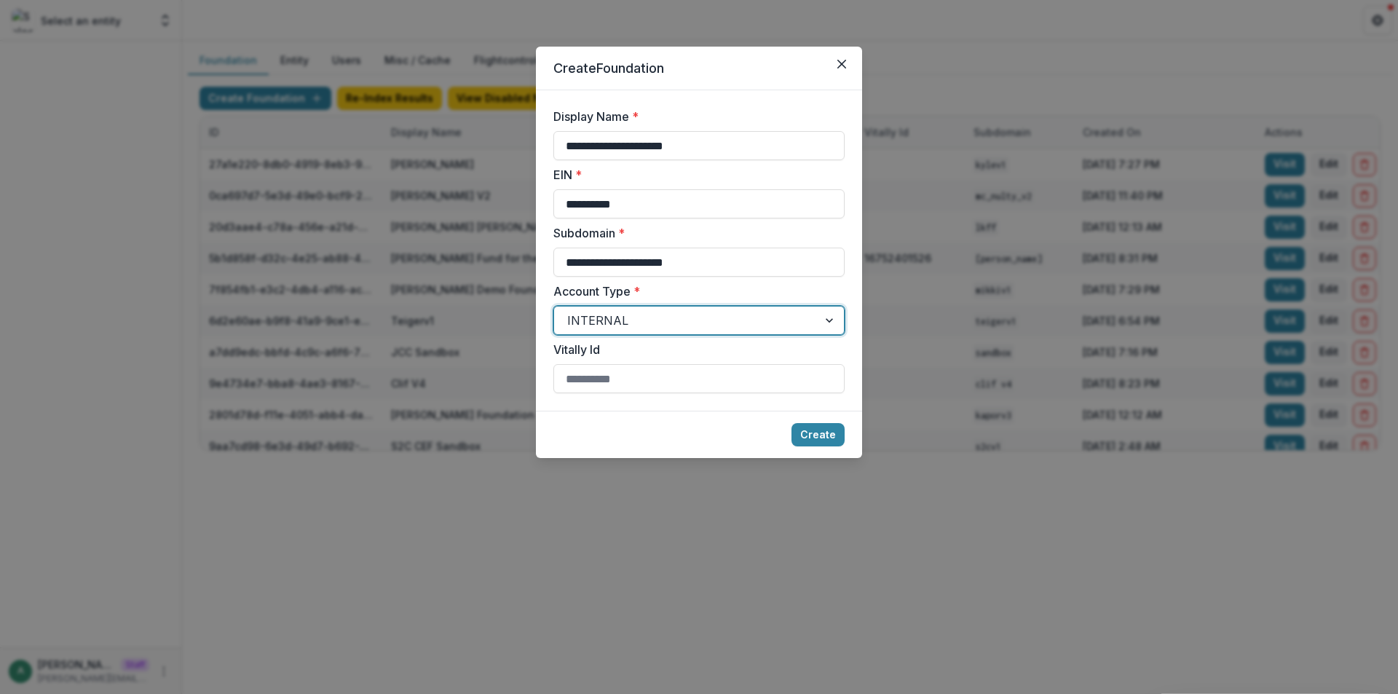
click at [727, 318] on div at bounding box center [685, 320] width 237 height 20
click at [818, 428] on button "Create" at bounding box center [818, 434] width 53 height 23
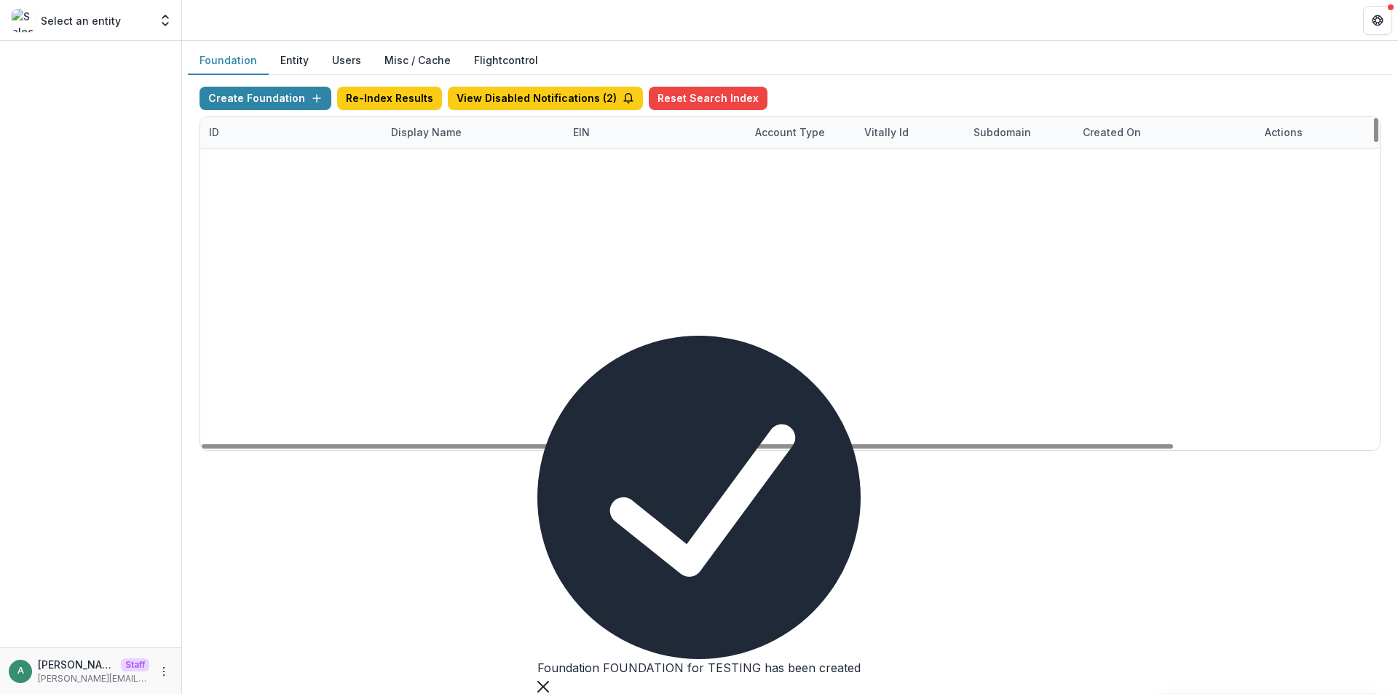
click at [436, 133] on div "Display Name" at bounding box center [426, 132] width 88 height 15
click at [447, 333] on input at bounding box center [440, 341] width 117 height 17
paste input "**********"
type input "**********"
click at [620, 62] on div "Foundation Entity Users Misc / Cache Flightcontrol" at bounding box center [790, 61] width 1205 height 28
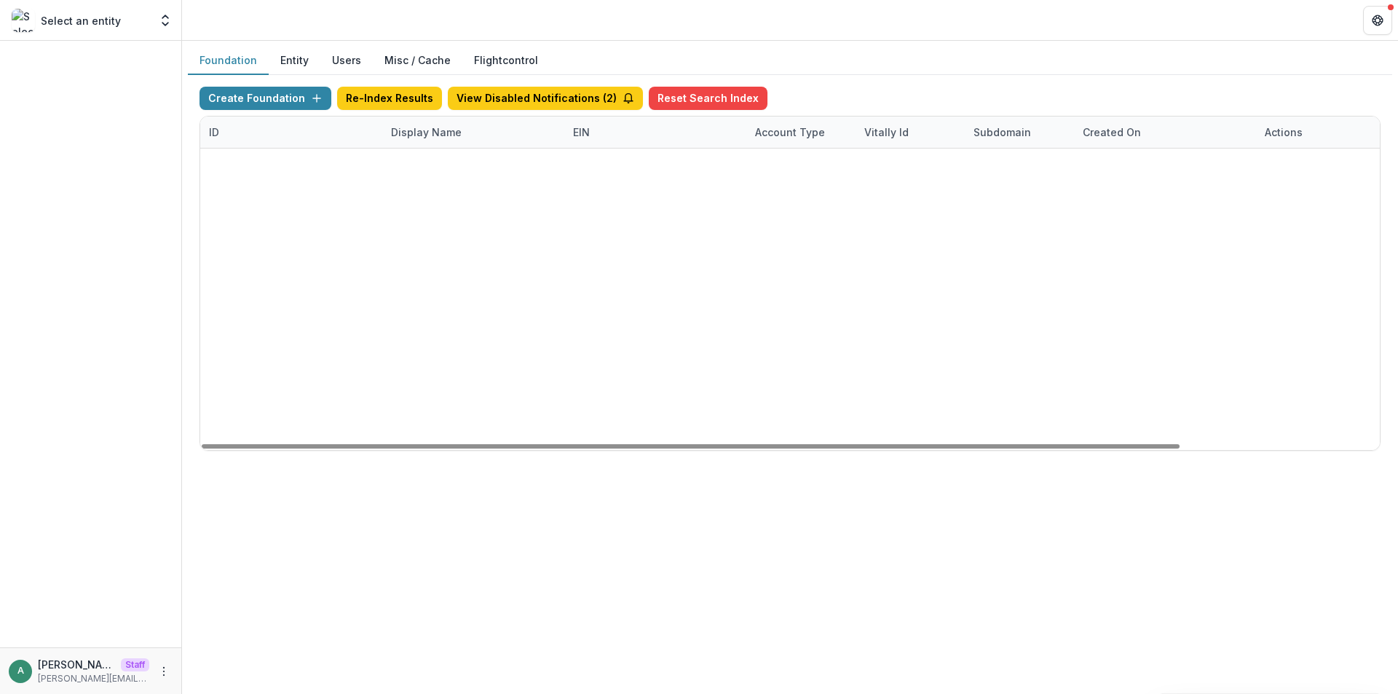
click at [1272, 167] on link "Visit" at bounding box center [1285, 164] width 40 height 23
drag, startPoint x: 1168, startPoint y: 448, endPoint x: 1329, endPoint y: 418, distance: 164.4
click at [1180, 444] on div at bounding box center [691, 446] width 978 height 4
click at [1256, 165] on button "Feature Flags" at bounding box center [1251, 164] width 88 height 23
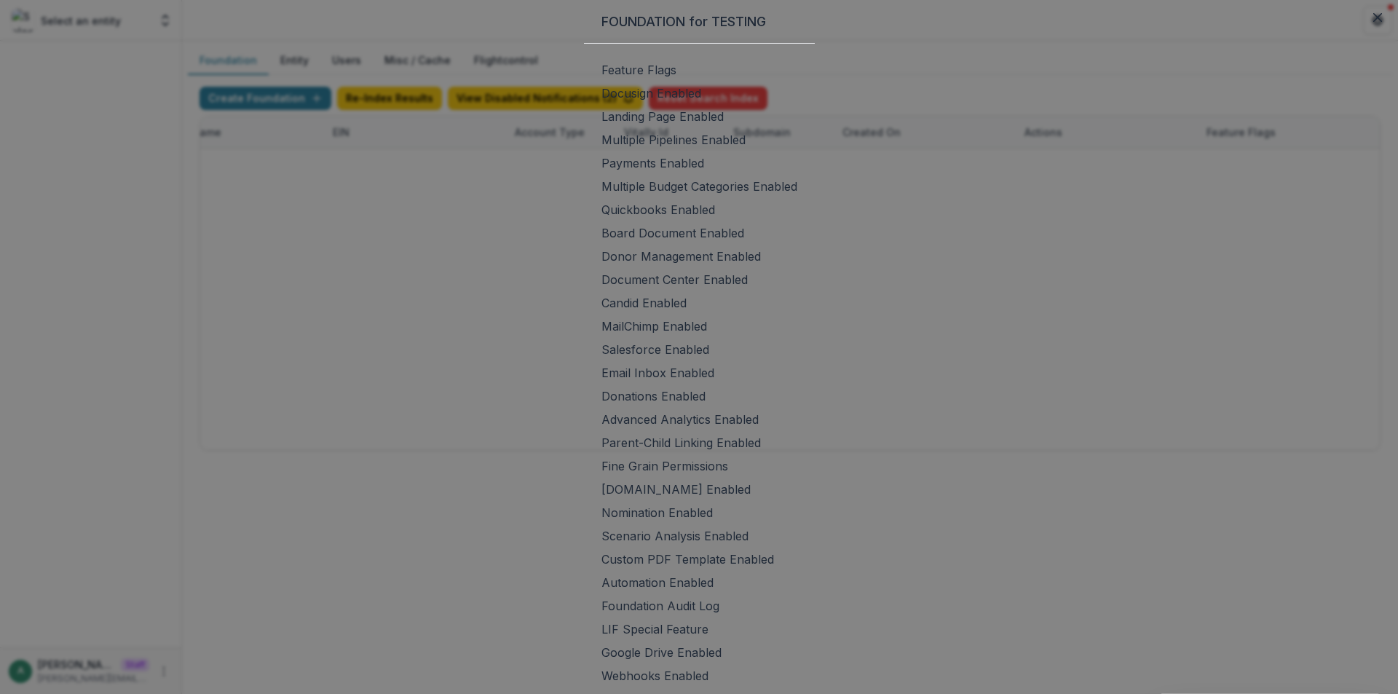
click at [602, 147] on span at bounding box center [602, 140] width 0 height 15
click at [602, 170] on span at bounding box center [602, 163] width 0 height 15
click at [602, 194] on span at bounding box center [602, 186] width 0 height 15
click at [602, 240] on span at bounding box center [602, 233] width 0 height 15
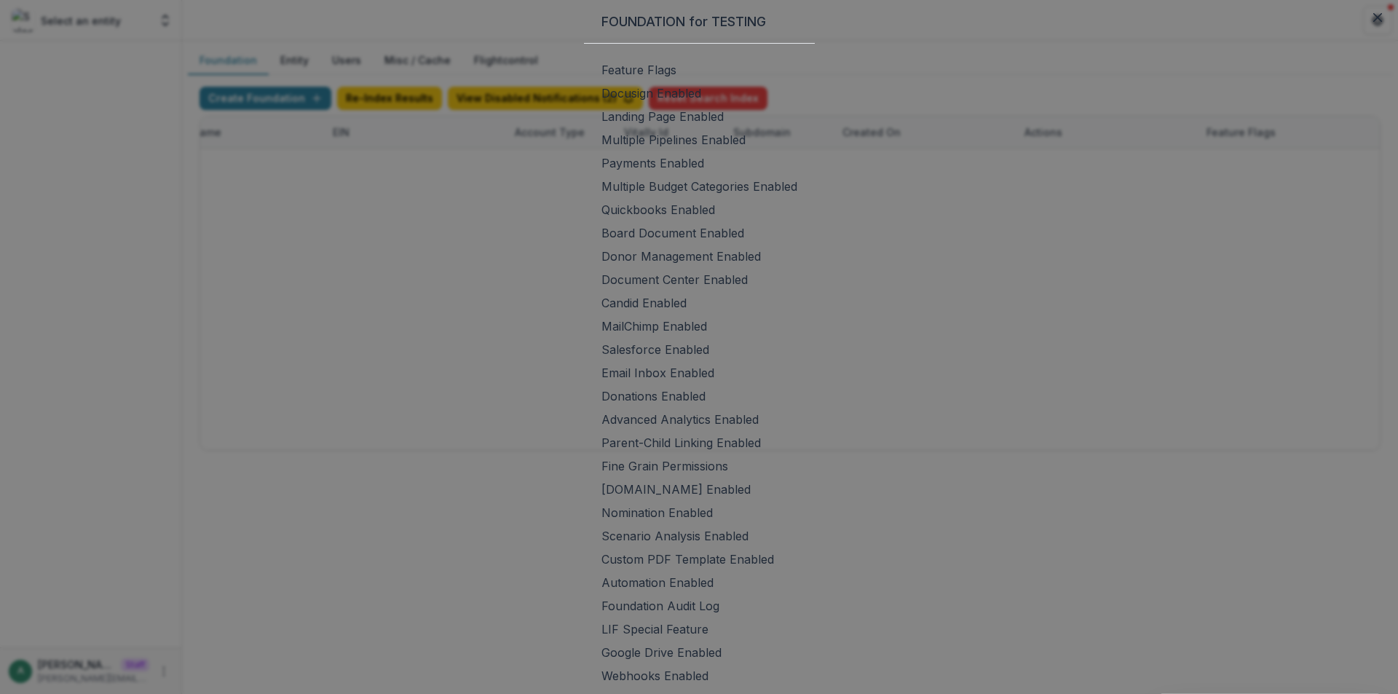
click at [602, 264] on span at bounding box center [602, 256] width 0 height 15
click at [602, 287] on span at bounding box center [602, 279] width 0 height 15
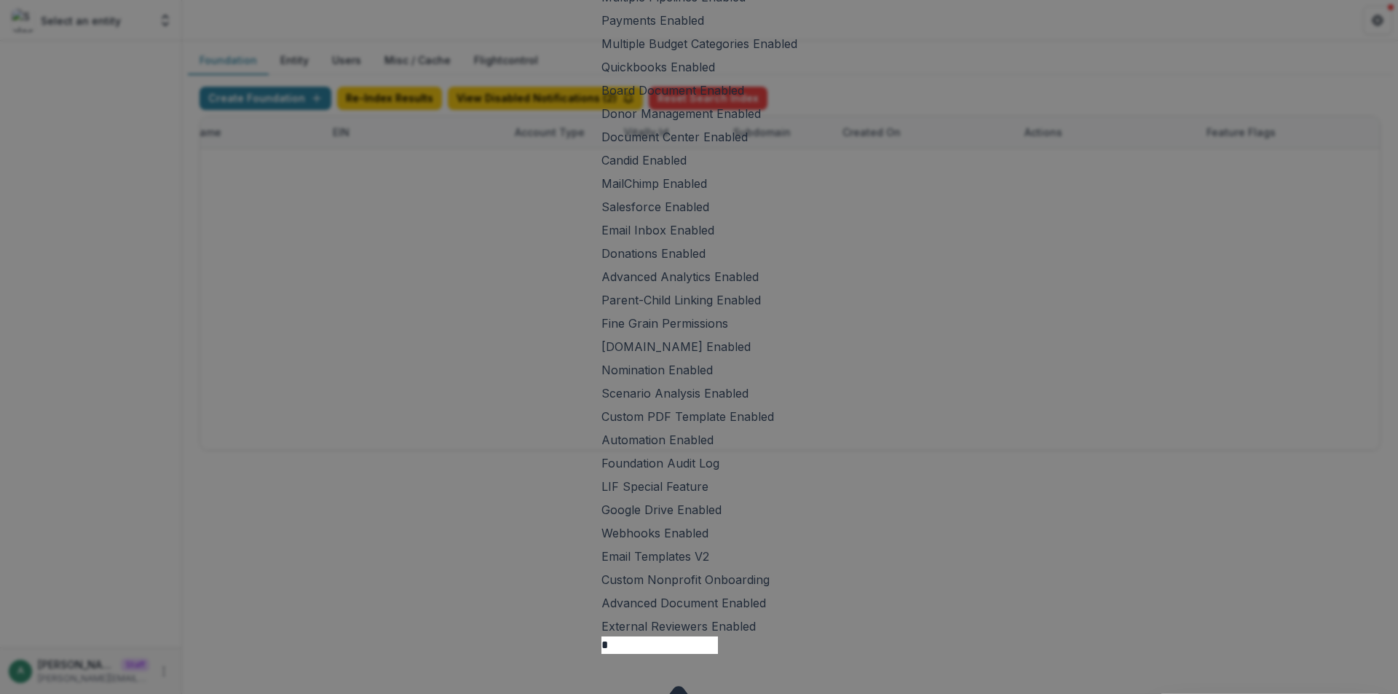
scroll to position [146, 0]
click at [602, 281] on span at bounding box center [602, 274] width 0 height 15
click at [602, 304] on span at bounding box center [602, 297] width 0 height 15
click at [602, 374] on span at bounding box center [602, 367] width 0 height 15
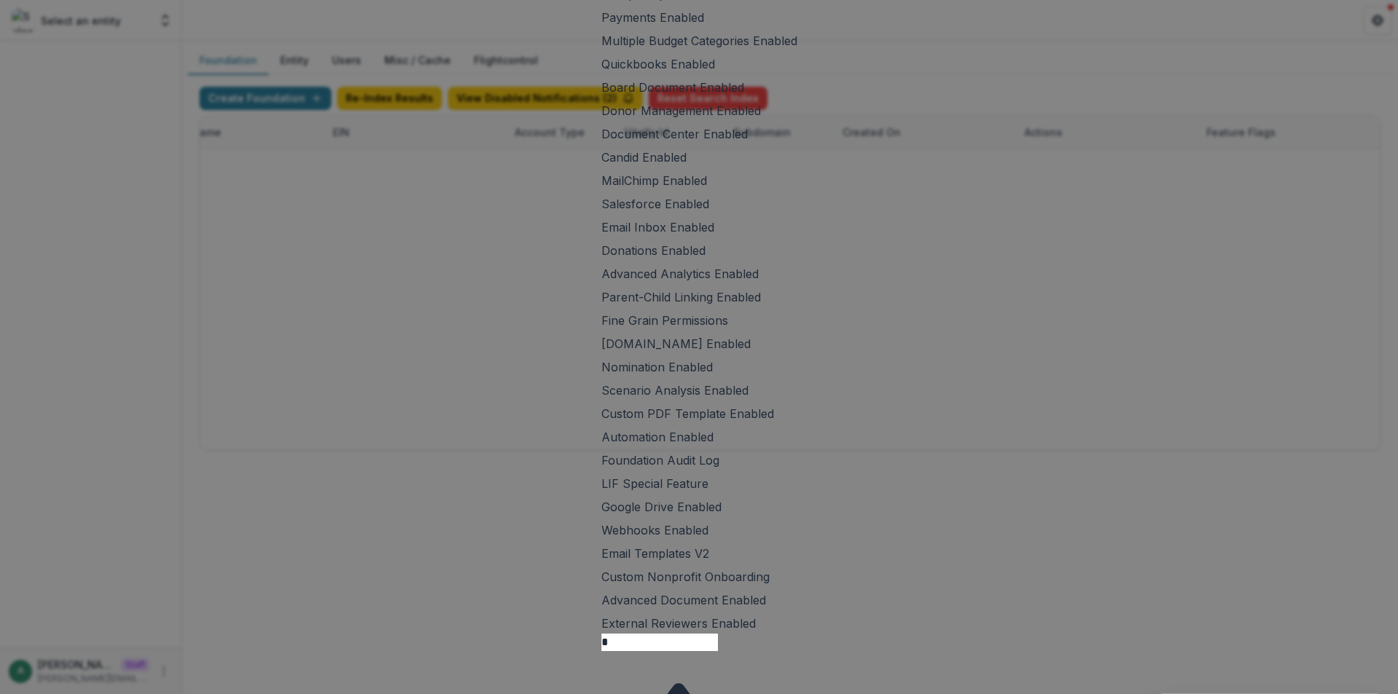
click at [602, 561] on span at bounding box center [602, 553] width 0 height 15
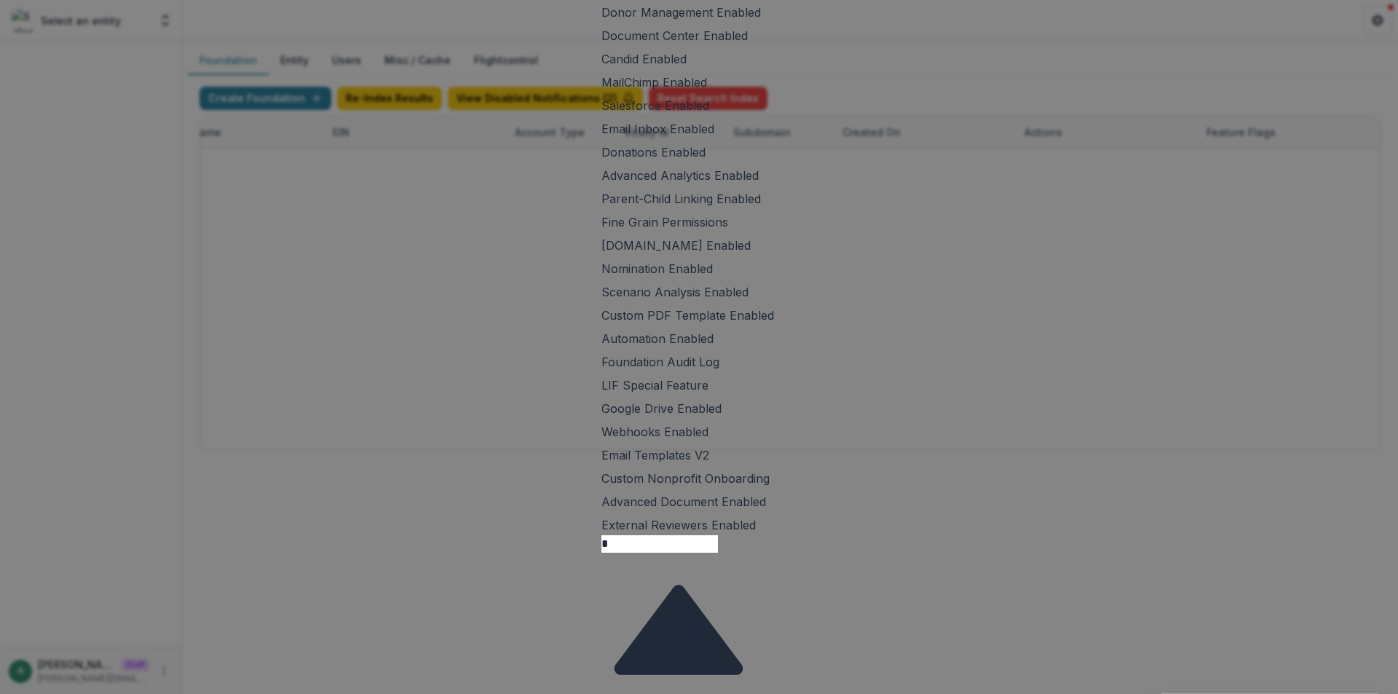
scroll to position [250, 0]
click at [602, 480] on span at bounding box center [602, 472] width 0 height 15
click at [656, 547] on input "*" at bounding box center [660, 538] width 117 height 17
drag, startPoint x: 680, startPoint y: 568, endPoint x: 639, endPoint y: 575, distance: 41.3
click at [639, 547] on input "*" at bounding box center [660, 538] width 117 height 17
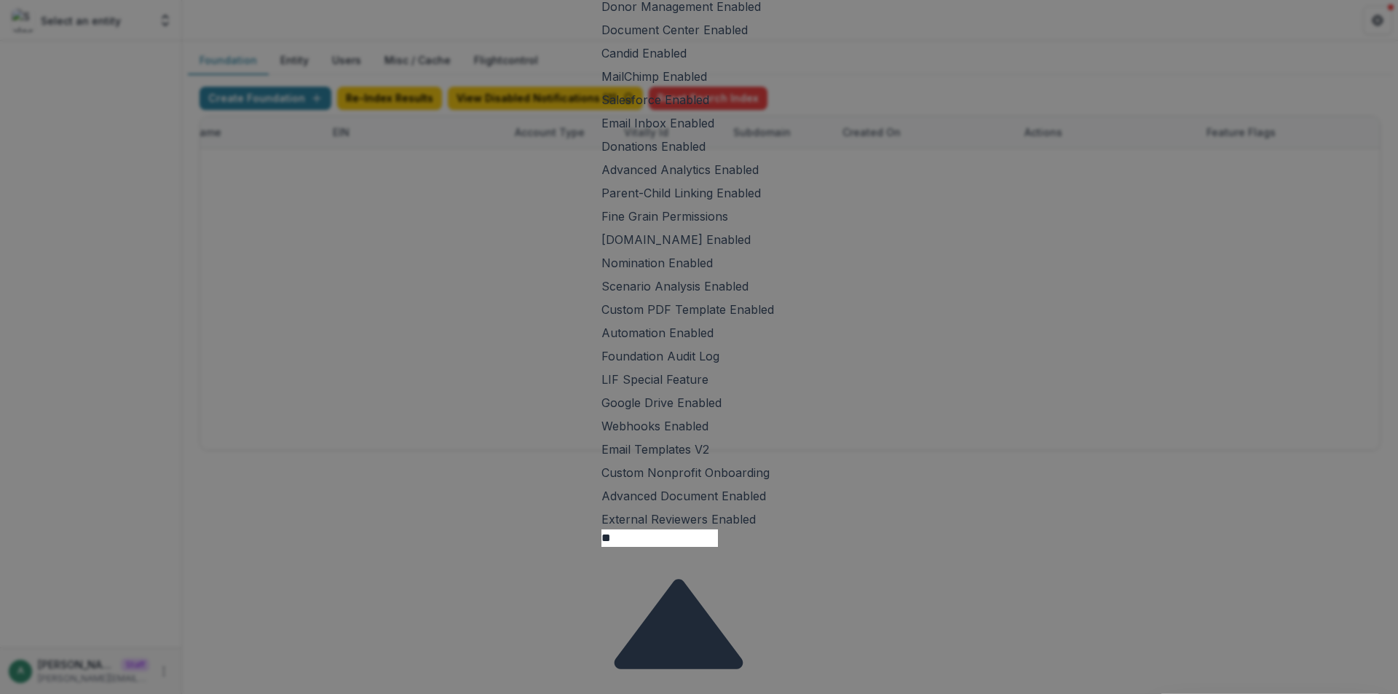
type input "**"
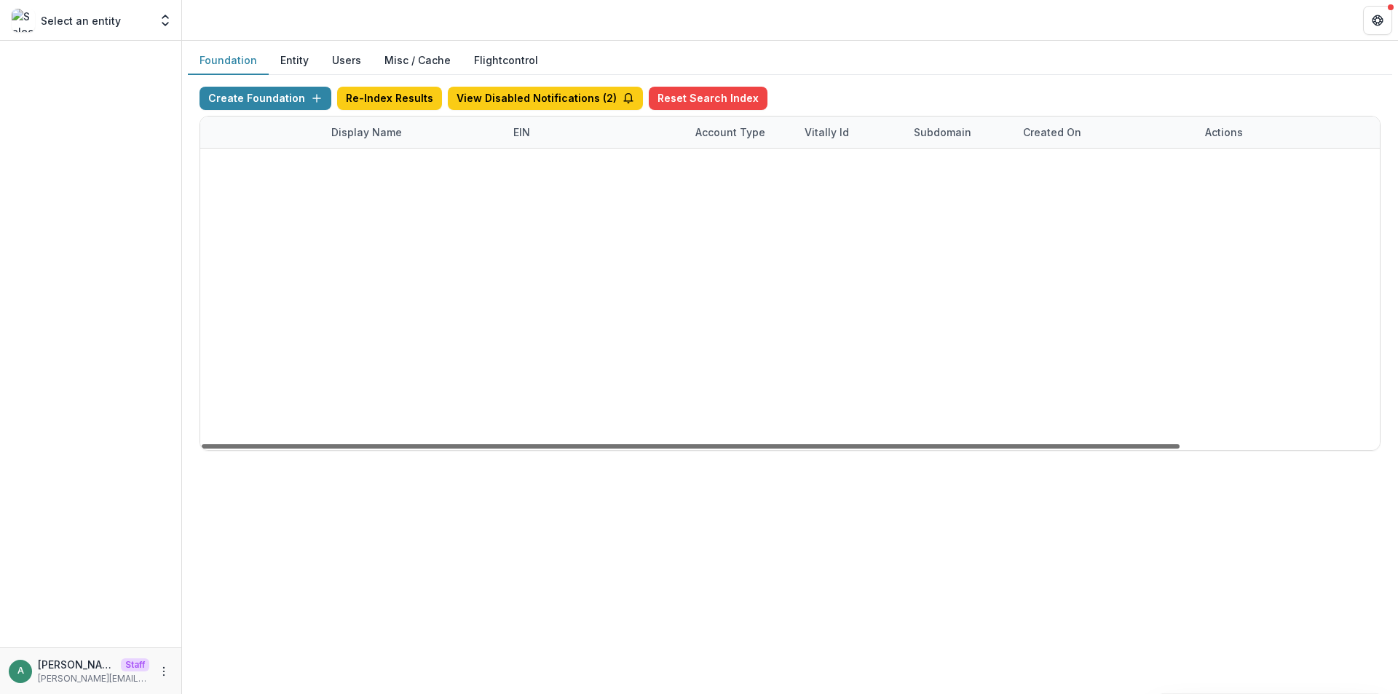
scroll to position [0, 0]
drag, startPoint x: 503, startPoint y: 447, endPoint x: 243, endPoint y: 400, distance: 265.0
click at [243, 444] on div at bounding box center [691, 446] width 978 height 4
click at [1289, 162] on link "Visit" at bounding box center [1285, 164] width 40 height 23
click at [441, 122] on div "Display Name" at bounding box center [473, 132] width 182 height 31
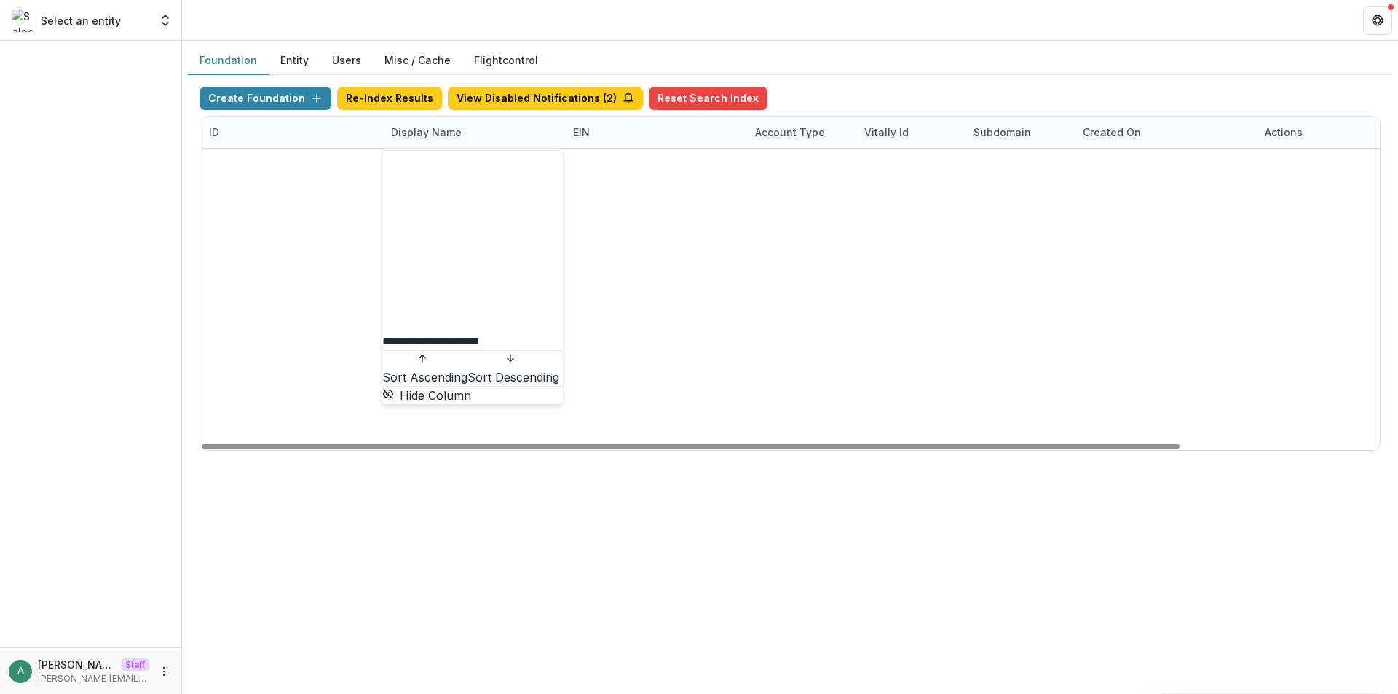
click at [454, 333] on input "**********" at bounding box center [440, 341] width 117 height 17
paste input "**********"
type input "**********"
click at [603, 149] on div "937c776c-cb23-448b-b12a-2973e7789acd Mary Reynolds Babcock Workflow Sandbox 000…" at bounding box center [790, 149] width 1180 height 0
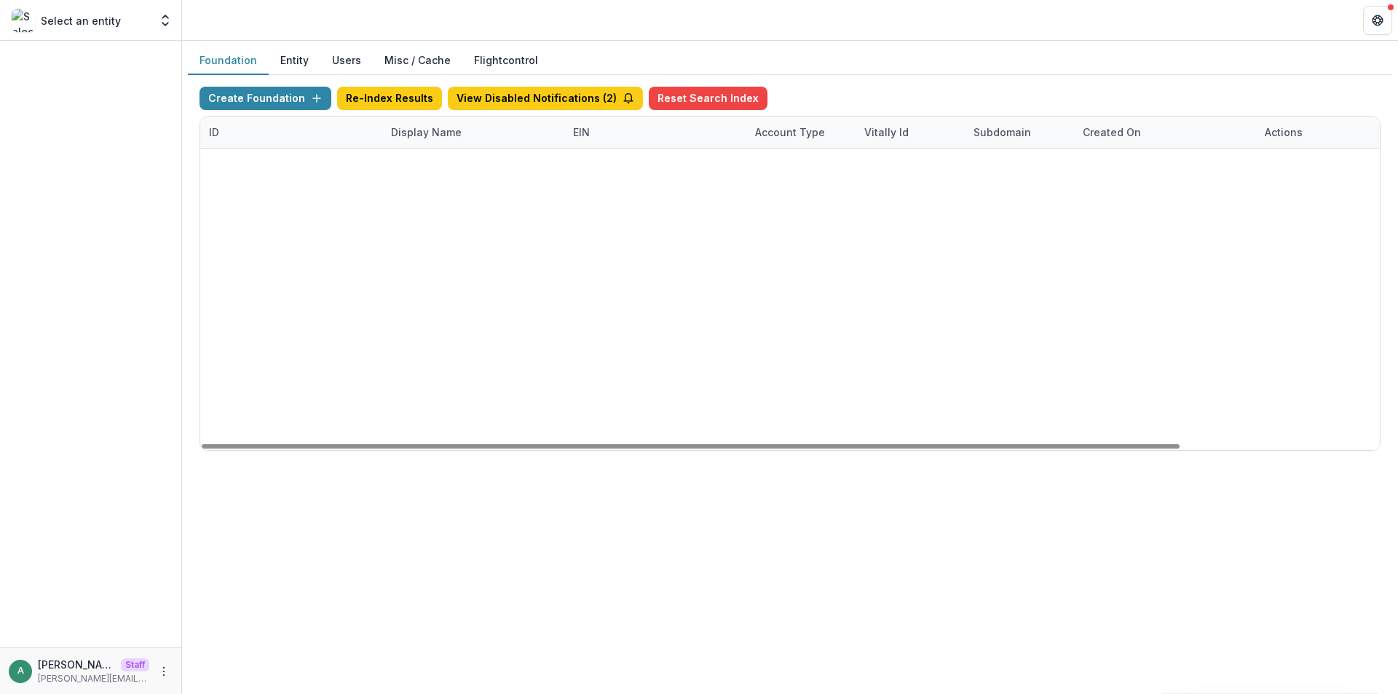
scroll to position [0, 0]
drag, startPoint x: 1083, startPoint y: 165, endPoint x: 1173, endPoint y: 164, distance: 89.6
click at [1173, 164] on div "Aug 30, 2025, 10:23 PM" at bounding box center [1165, 164] width 182 height 31
click at [1030, 149] on div "937c776c-cb23-448b-b12a-2973e7789acd Mary Reynolds Babcock Workflow Sandbox 000…" at bounding box center [790, 149] width 1180 height 0
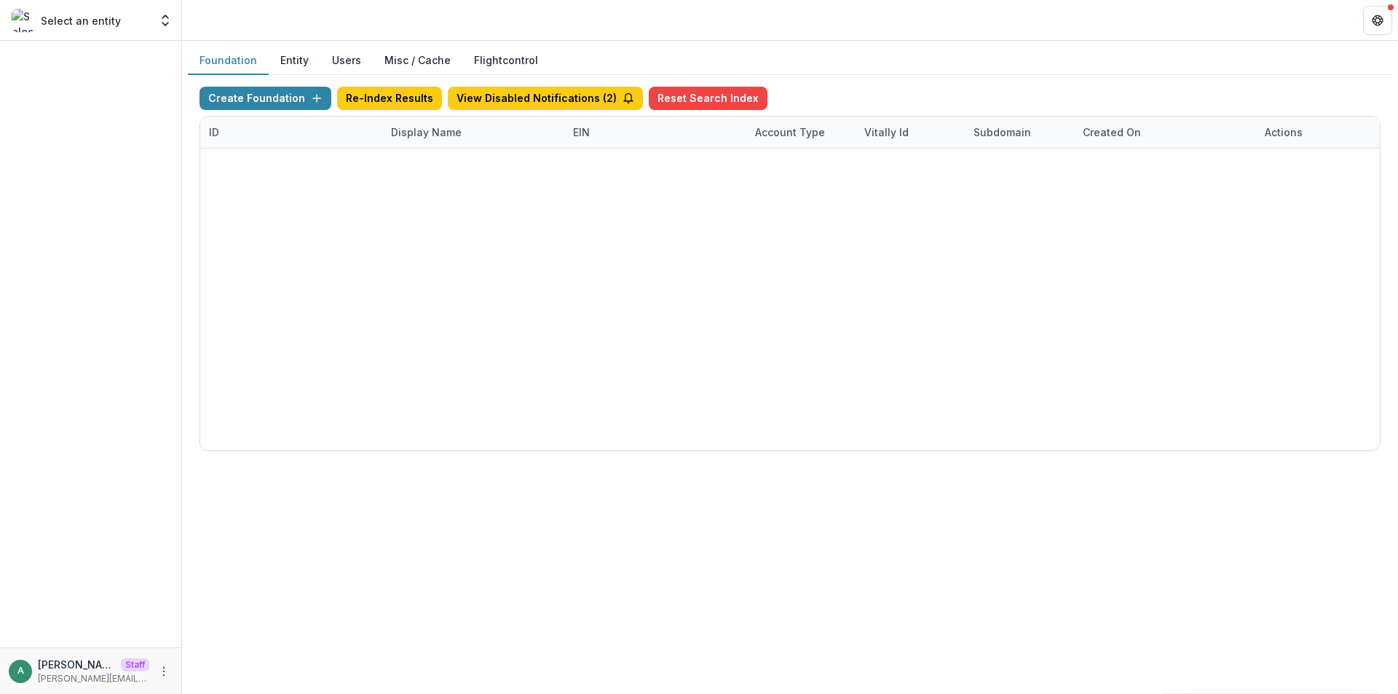
click at [988, 481] on div "Foundation Entity Users Misc / Cache Flightcontrol Create Foundation Re-Index R…" at bounding box center [790, 367] width 1216 height 653
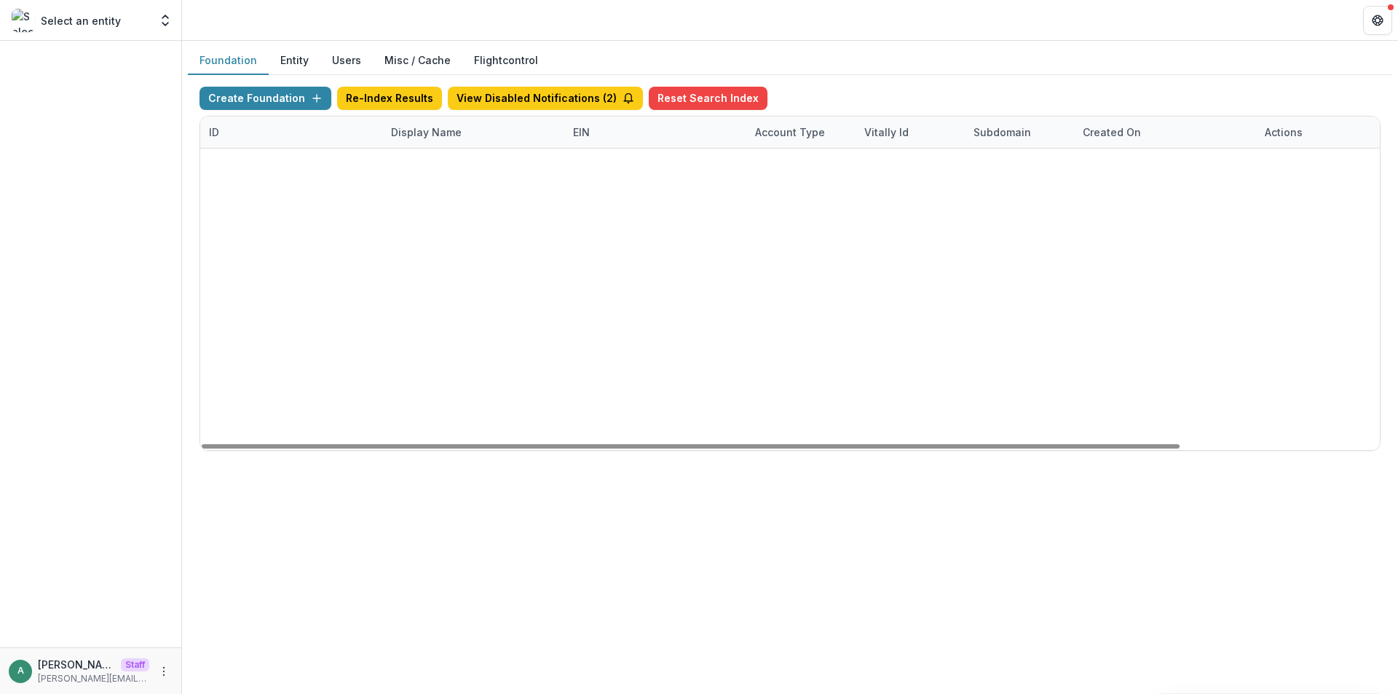
drag, startPoint x: 1120, startPoint y: 448, endPoint x: 984, endPoint y: 425, distance: 138.2
click at [979, 444] on div at bounding box center [691, 446] width 978 height 4
drag, startPoint x: 1085, startPoint y: 170, endPoint x: 1195, endPoint y: 176, distance: 109.4
click at [1195, 173] on div "Aug 30, 2025, 10:23 PM" at bounding box center [1165, 164] width 182 height 31
drag, startPoint x: 1092, startPoint y: 192, endPoint x: 1114, endPoint y: 186, distance: 23.3
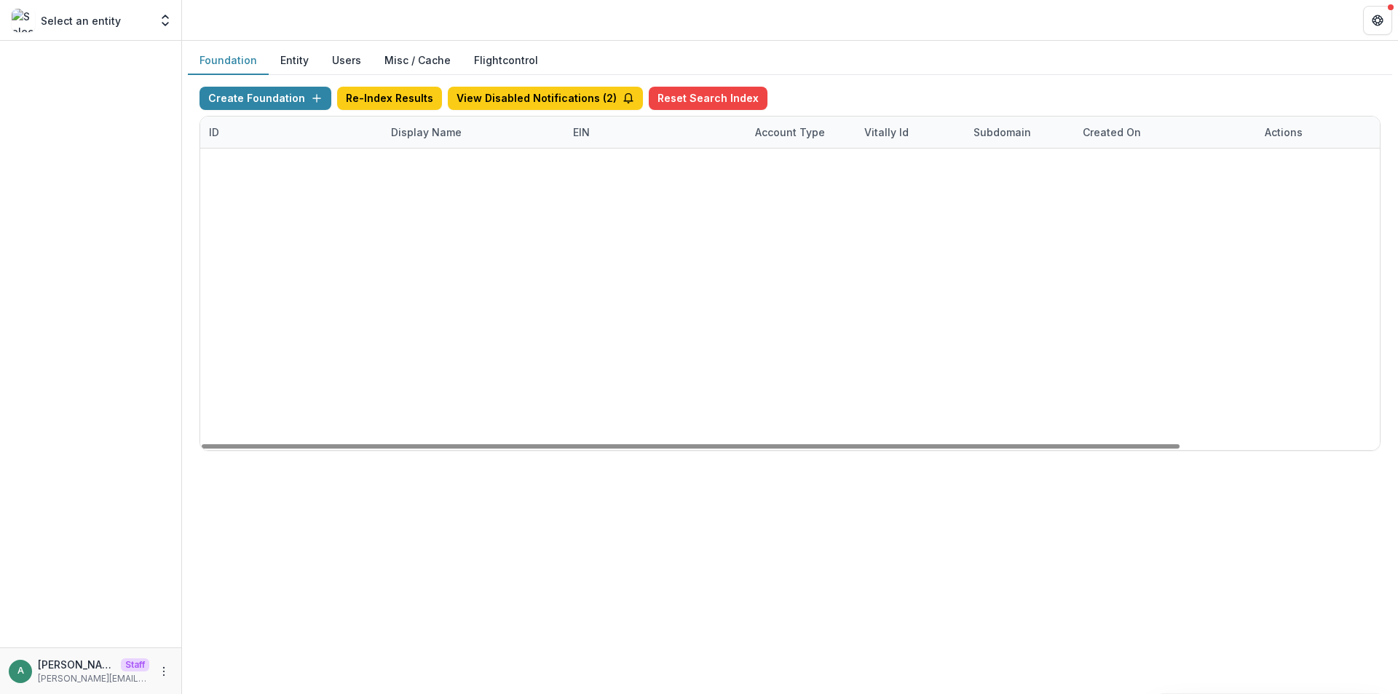
click at [1093, 149] on div "937c776c-cb23-448b-b12a-2973e7789acd Mary Reynolds Babcock Workflow Sandbox 000…" at bounding box center [790, 149] width 1180 height 0
drag, startPoint x: 1204, startPoint y: 162, endPoint x: 1085, endPoint y: 162, distance: 119.5
click at [1085, 162] on div "Aug 30, 2025, 10:23 PM" at bounding box center [1165, 164] width 182 height 31
drag, startPoint x: 402, startPoint y: 166, endPoint x: 568, endPoint y: 170, distance: 166.1
click at [568, 170] on div "937c776c-cb23-448b-b12a-2973e7789acd Mary Reynolds Babcock Workflow Sandbox 000…" at bounding box center [790, 164] width 1180 height 31
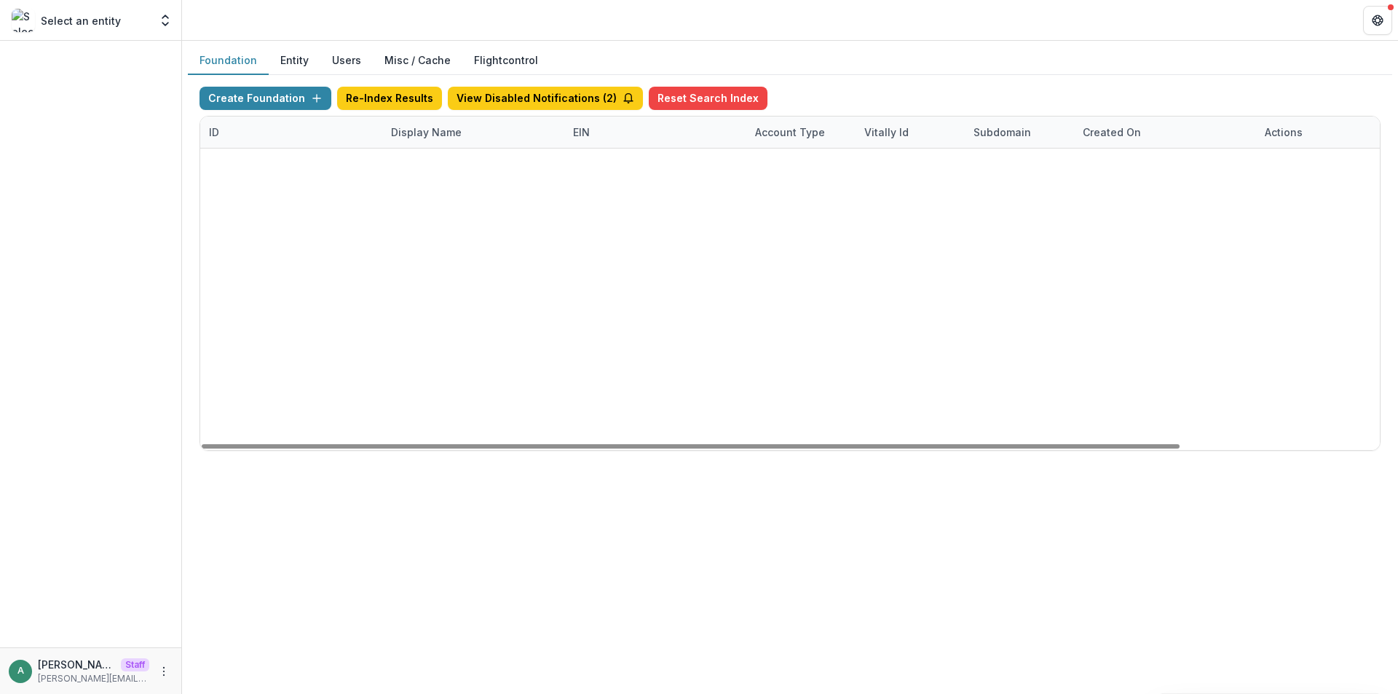
click at [607, 149] on div "937c776c-cb23-448b-b12a-2973e7789acd Mary Reynolds Babcock Workflow Sandbox 000…" at bounding box center [790, 149] width 1180 height 0
click at [1008, 98] on div "Create Foundation Re-Index Results View Disabled Notifications ( 2 ) Reset Sear…" at bounding box center [790, 101] width 1181 height 29
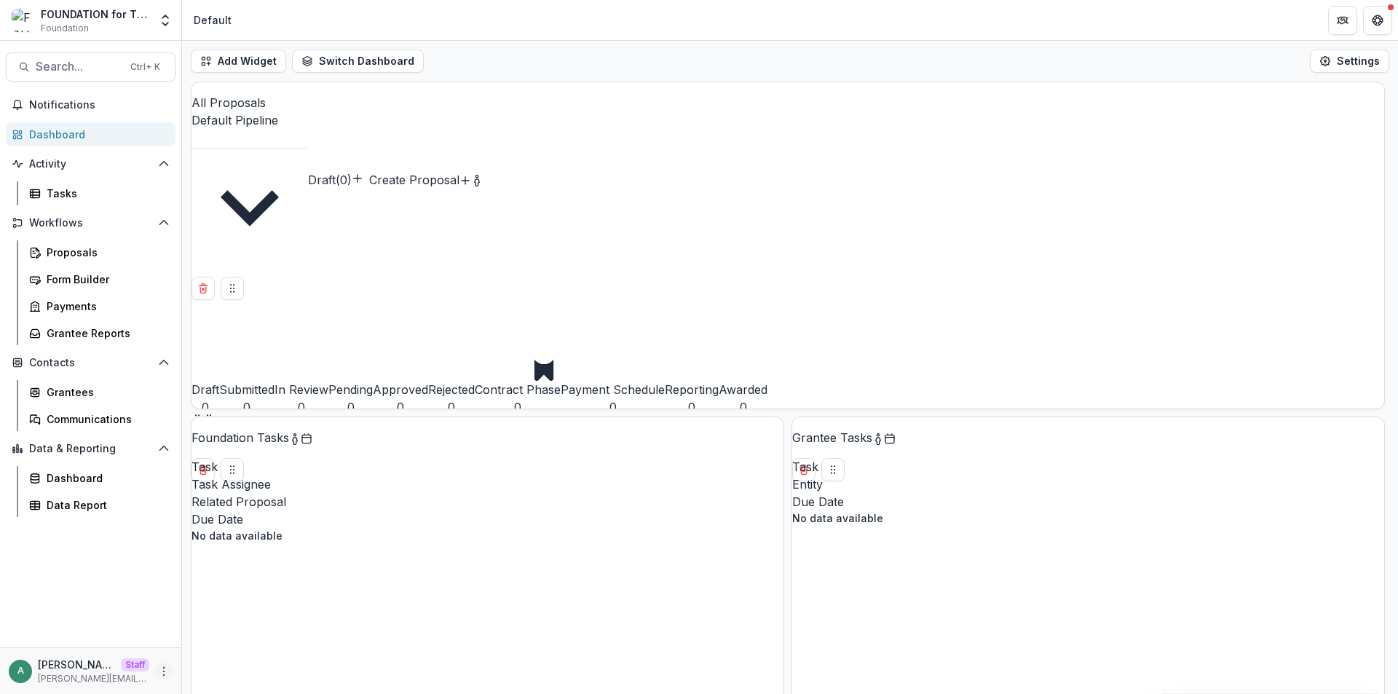
click at [161, 674] on icon "More" at bounding box center [164, 672] width 12 height 12
click at [200, 631] on link "User Settings" at bounding box center [260, 641] width 156 height 24
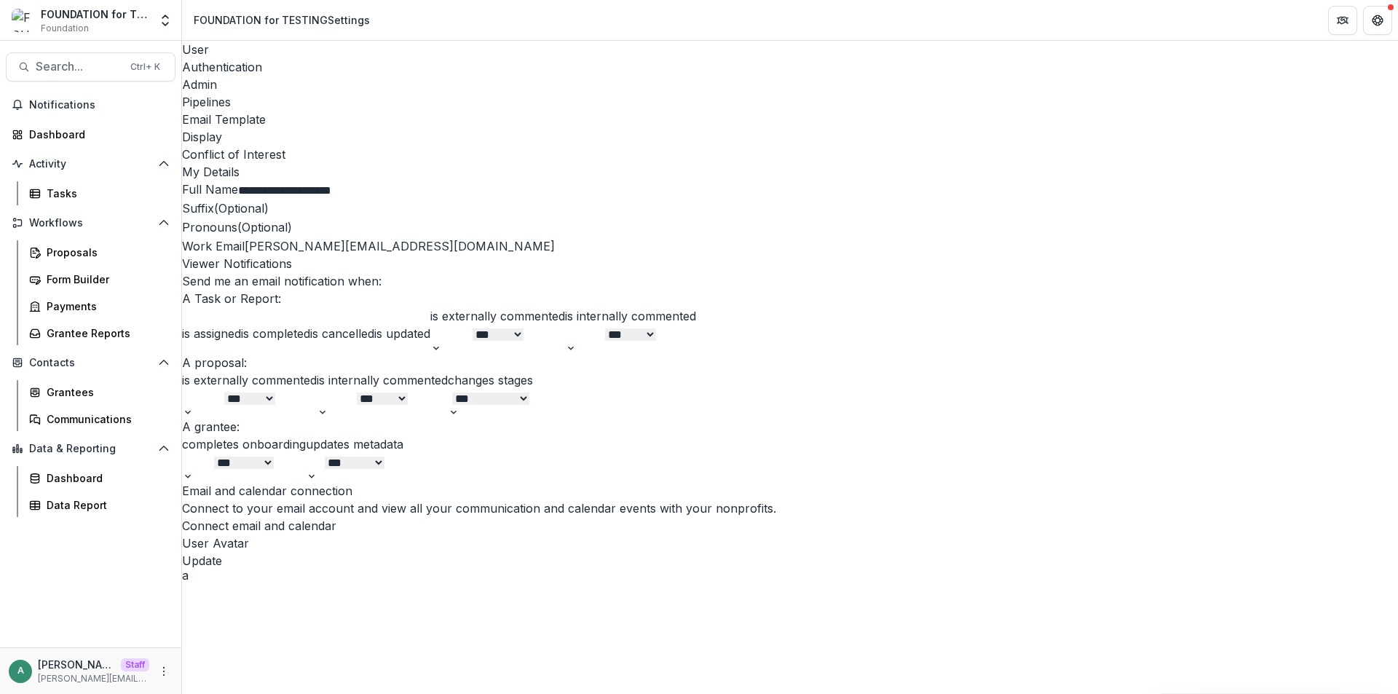
click at [403, 93] on div "Pipelines" at bounding box center [790, 101] width 1216 height 17
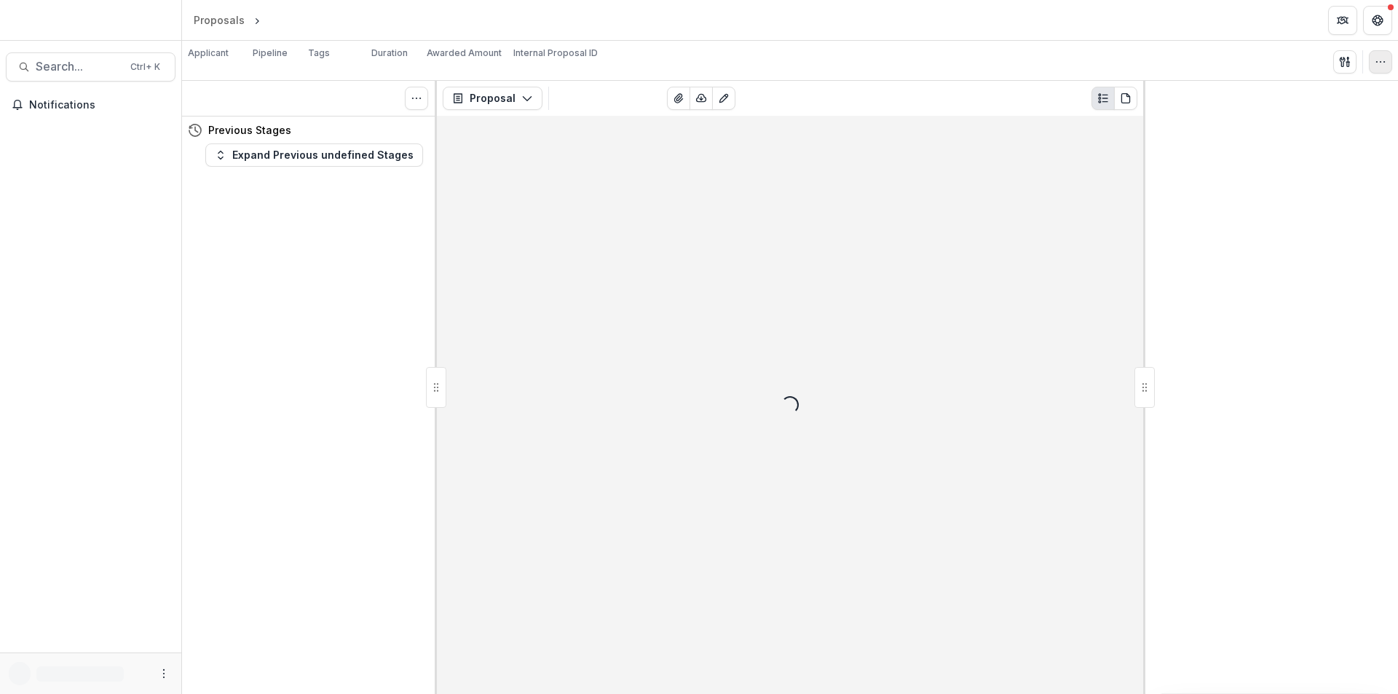
click at [1374, 63] on button "button" at bounding box center [1380, 61] width 23 height 23
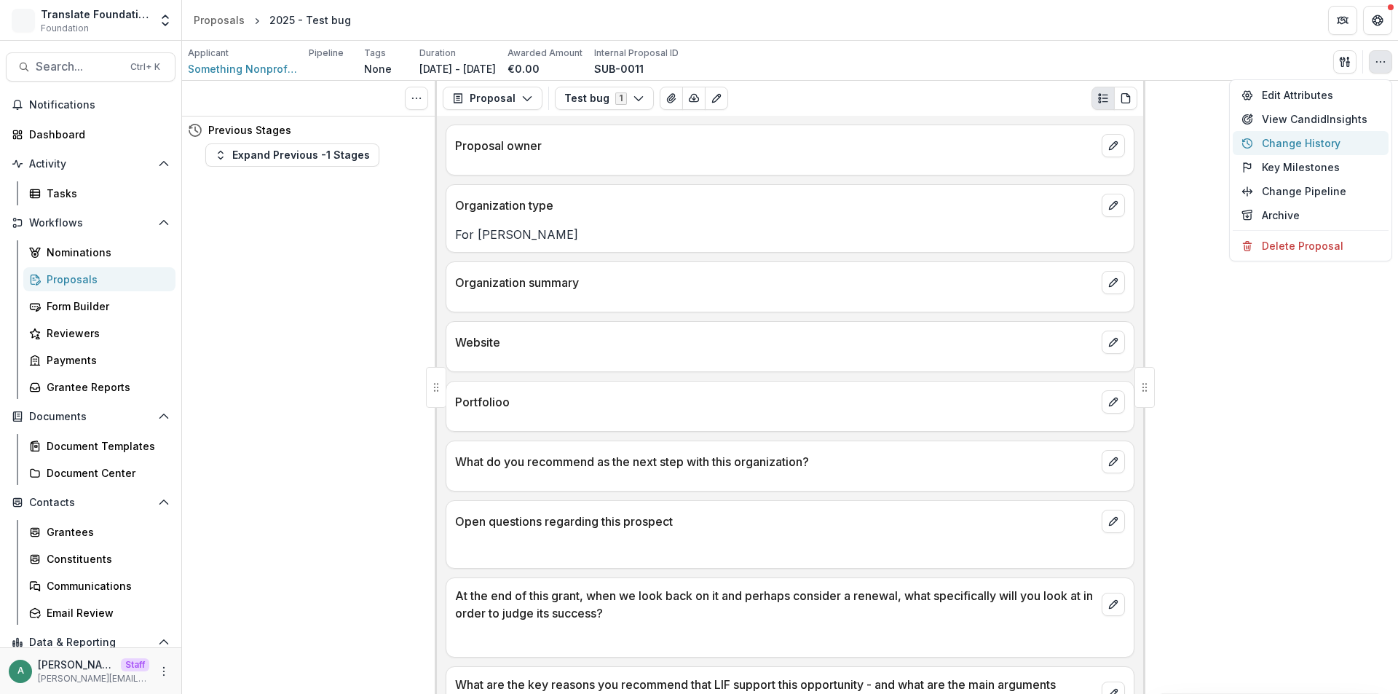
click at [1301, 89] on button "Edit Attributes" at bounding box center [1311, 95] width 156 height 24
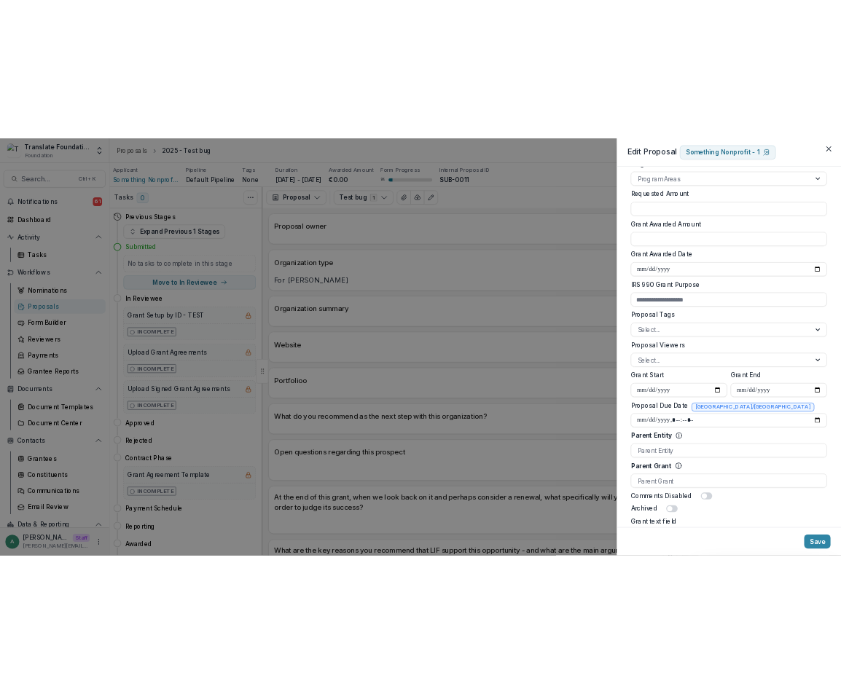
scroll to position [609, 0]
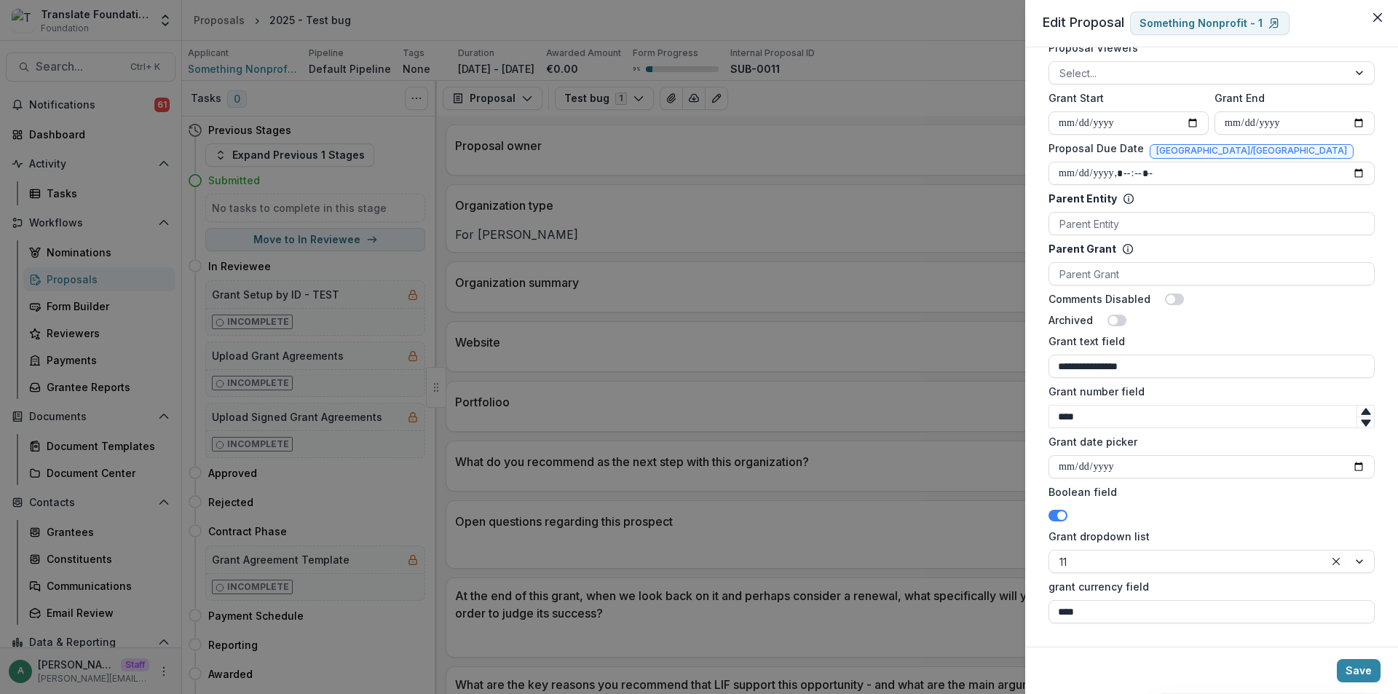
click at [792, 463] on div "**********" at bounding box center [699, 347] width 1398 height 694
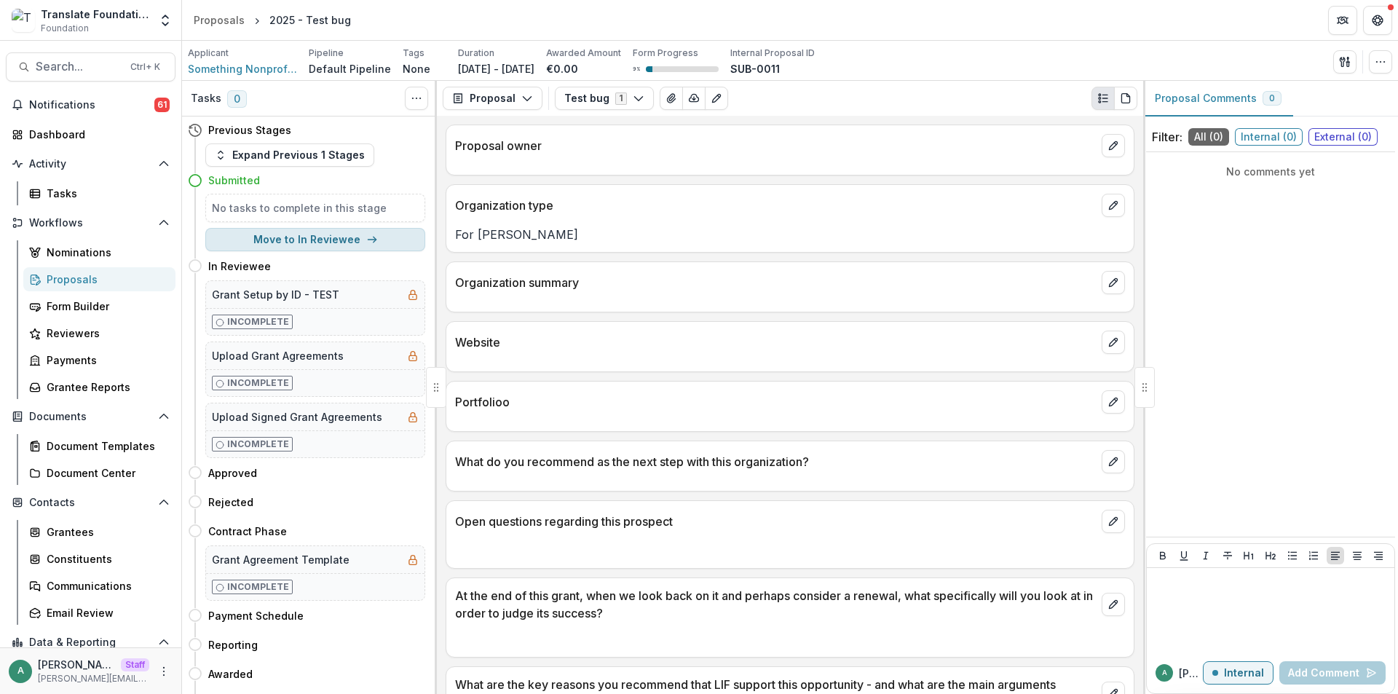
click at [331, 238] on button "Move to In Reviewee" at bounding box center [315, 239] width 220 height 23
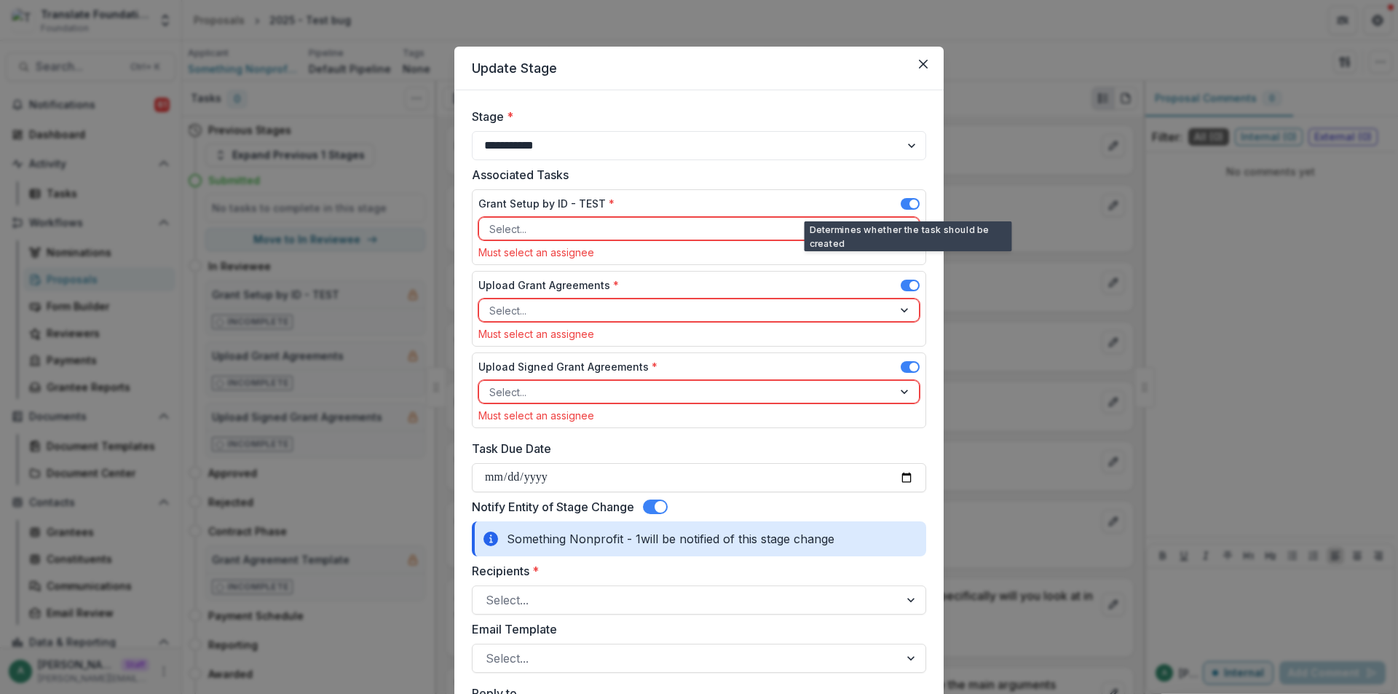
click at [904, 201] on span at bounding box center [910, 204] width 19 height 12
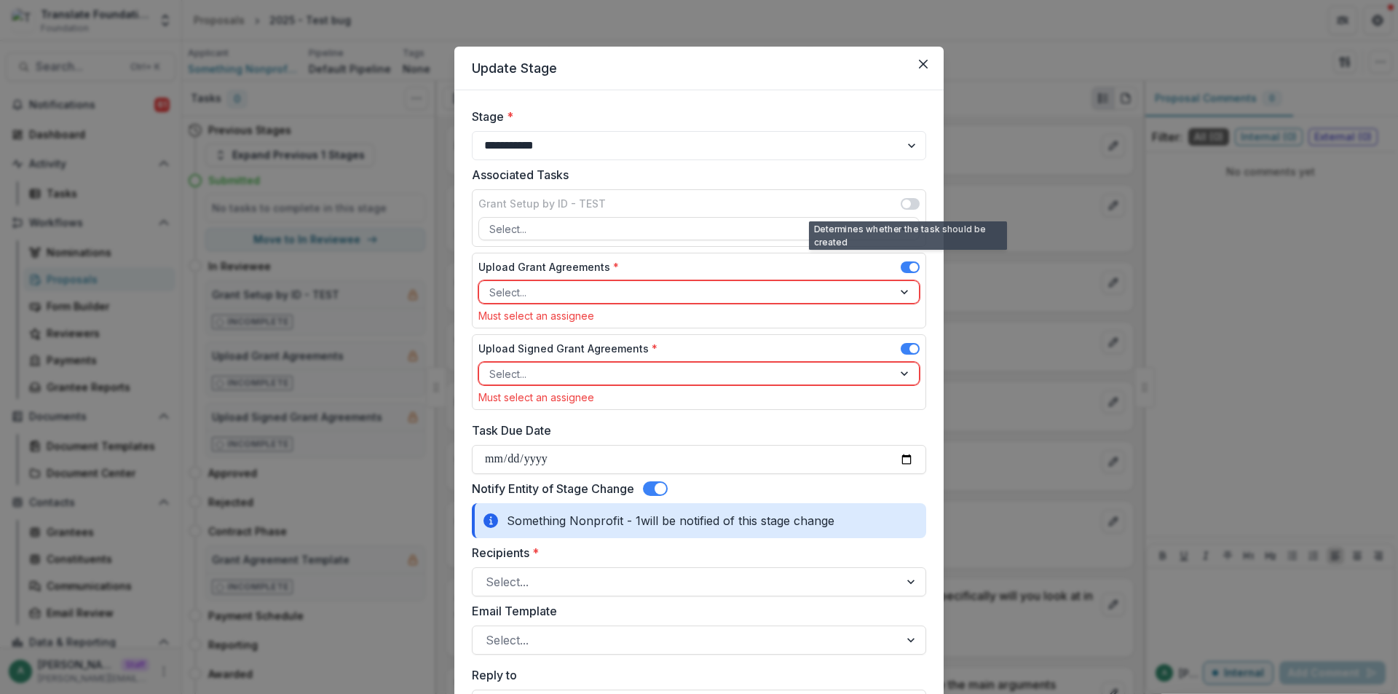
click at [904, 267] on span at bounding box center [910, 267] width 19 height 12
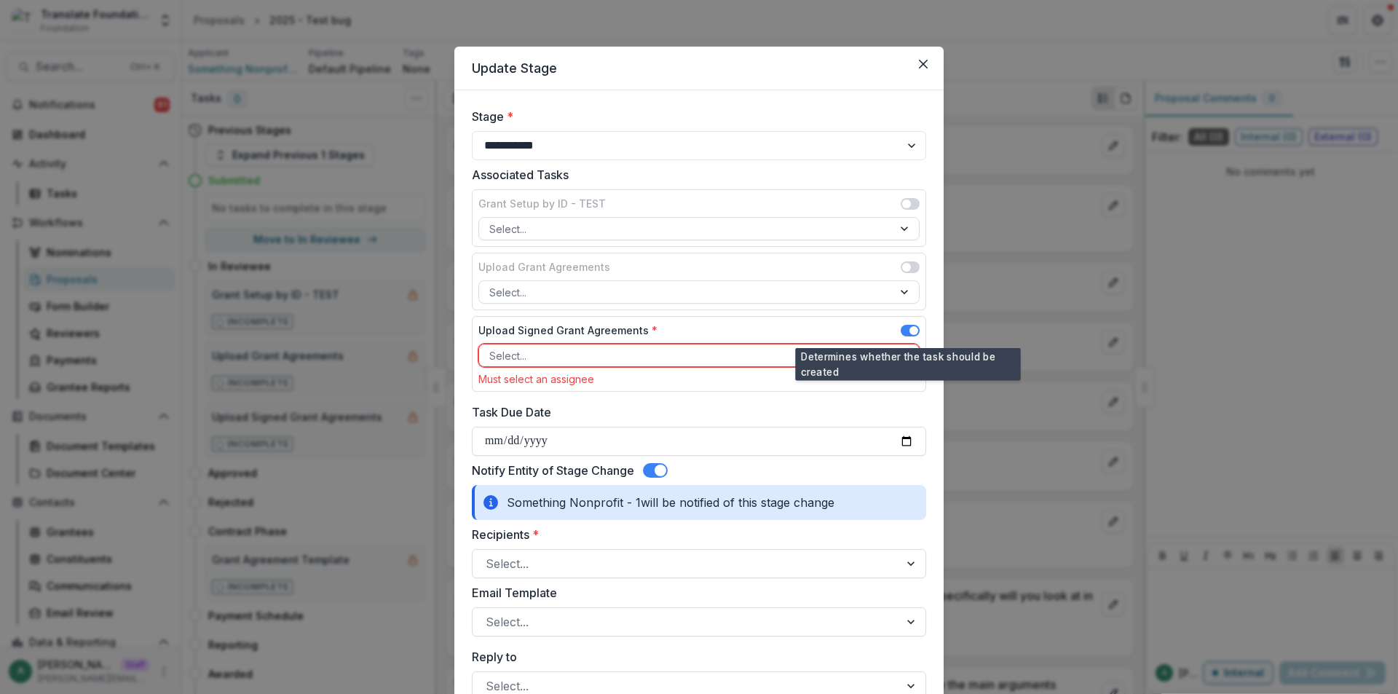
click at [911, 328] on span at bounding box center [914, 330] width 9 height 9
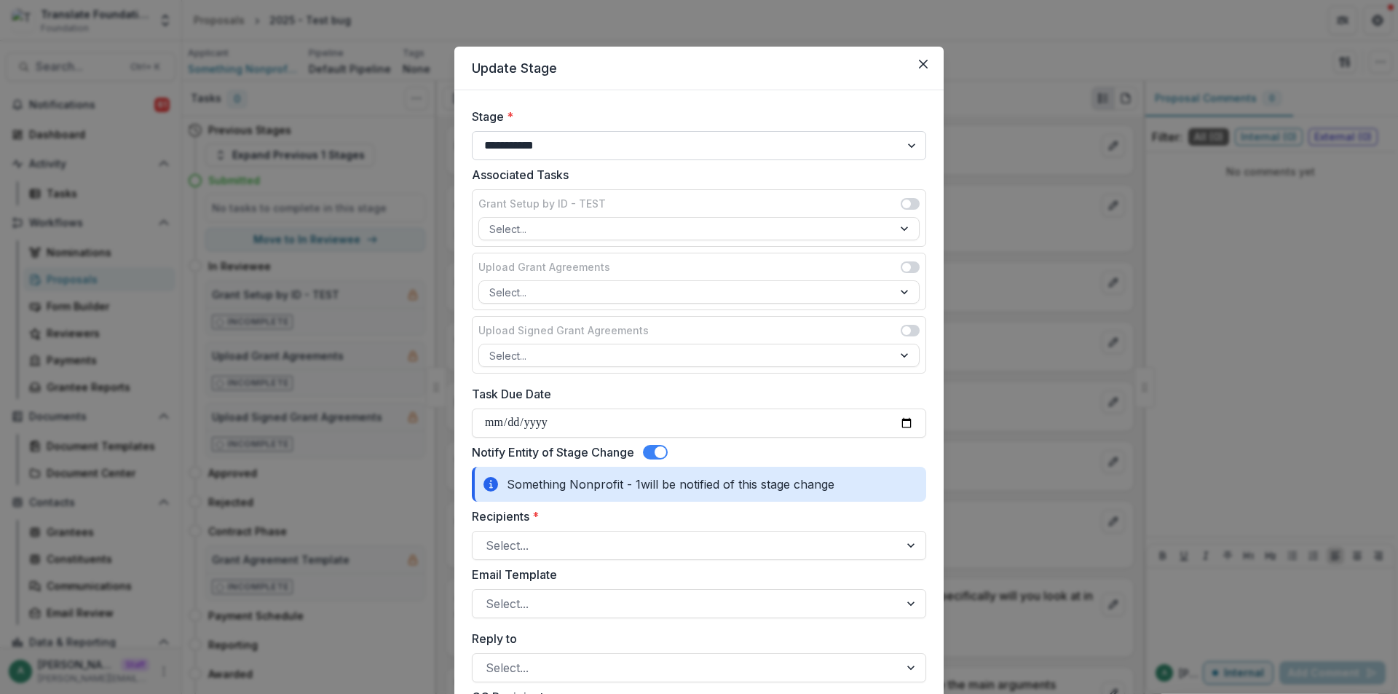
click at [620, 146] on select "**********" at bounding box center [699, 145] width 455 height 29
select select "*****"
click at [472, 131] on select "**********" at bounding box center [699, 145] width 455 height 29
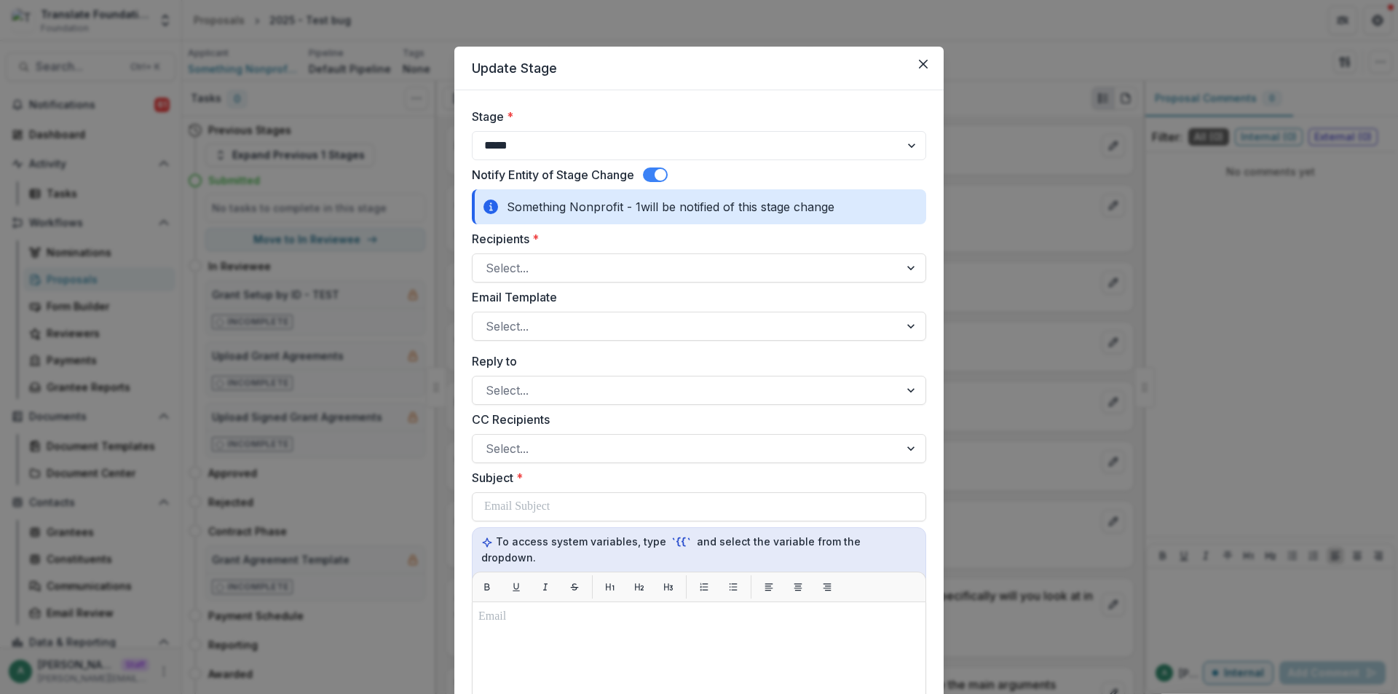
click at [662, 174] on span at bounding box center [661, 175] width 12 height 12
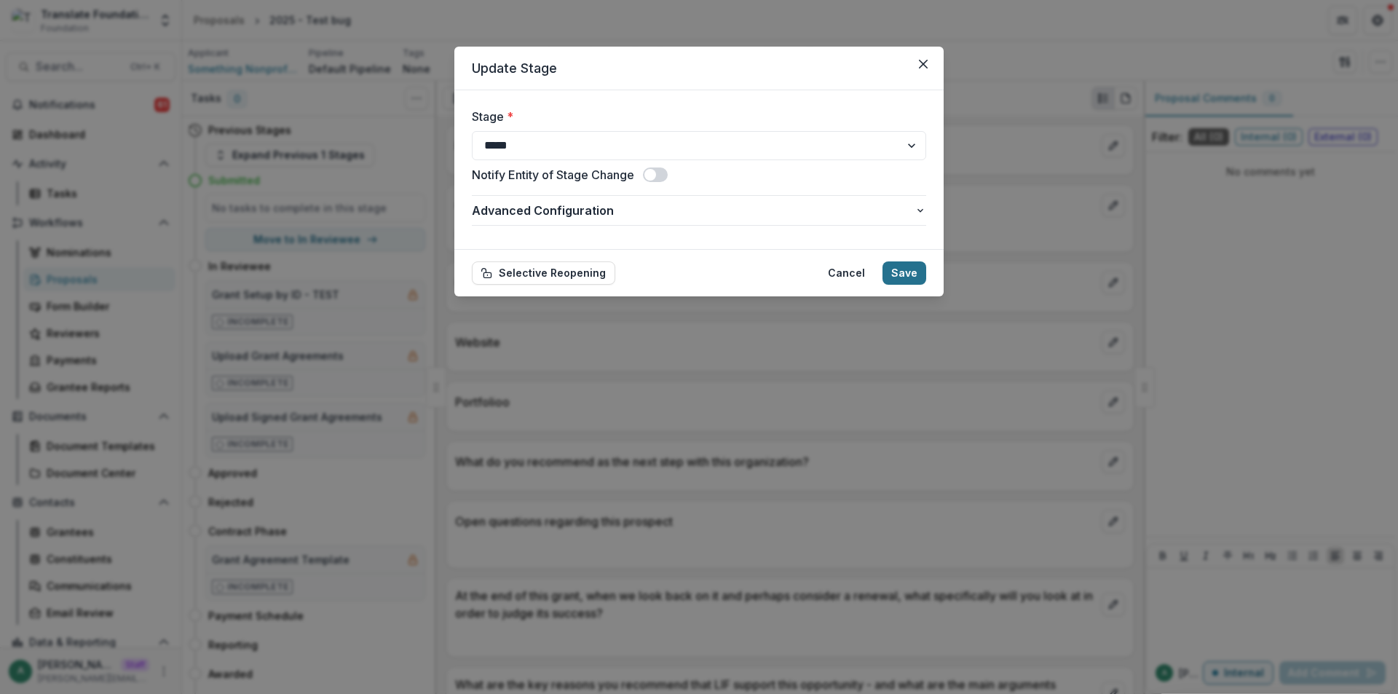
click at [895, 272] on button "Save" at bounding box center [905, 272] width 44 height 23
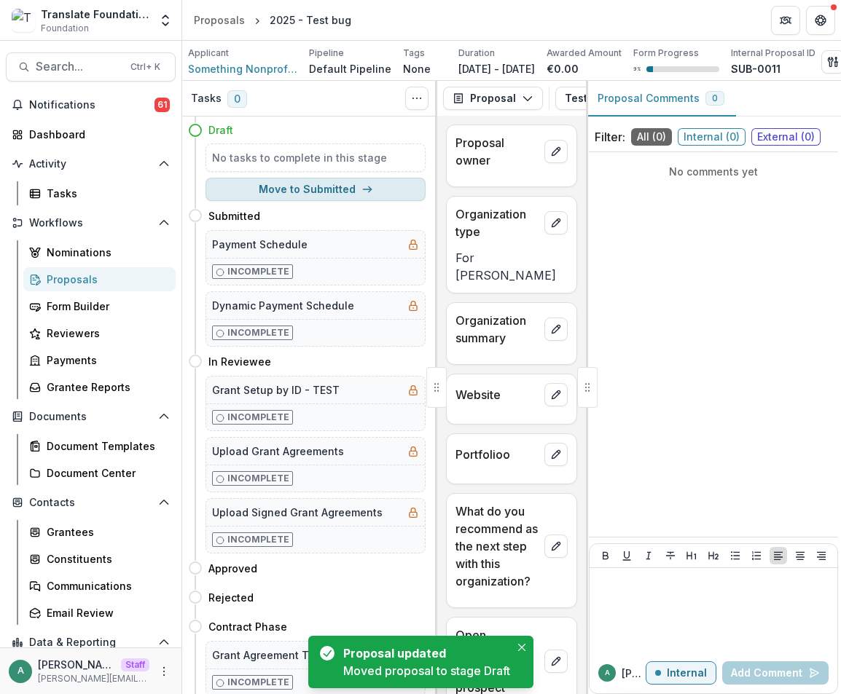
click at [327, 201] on button "Move to Submitted" at bounding box center [315, 189] width 220 height 23
select select "*********"
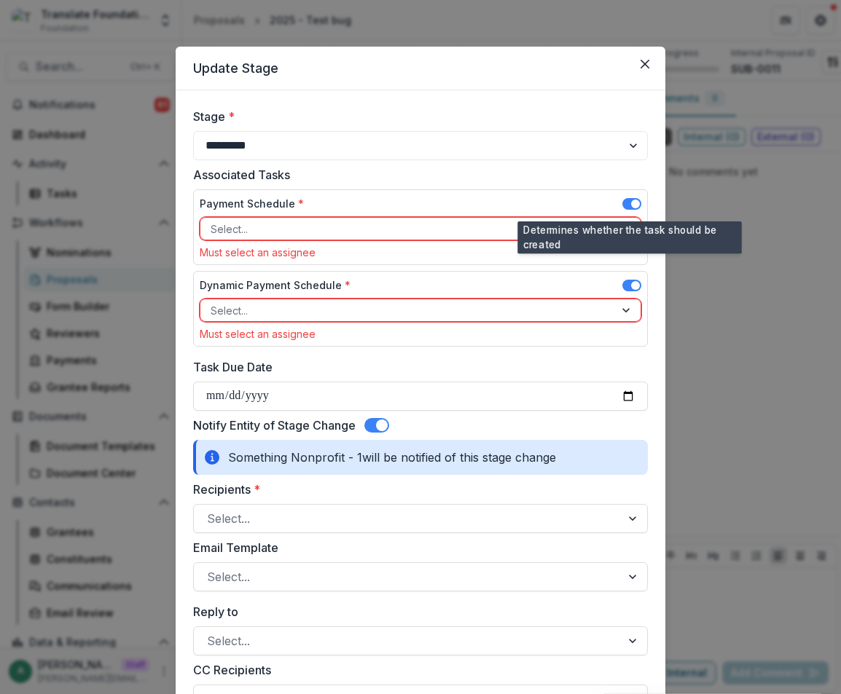
click at [622, 200] on span at bounding box center [631, 204] width 19 height 12
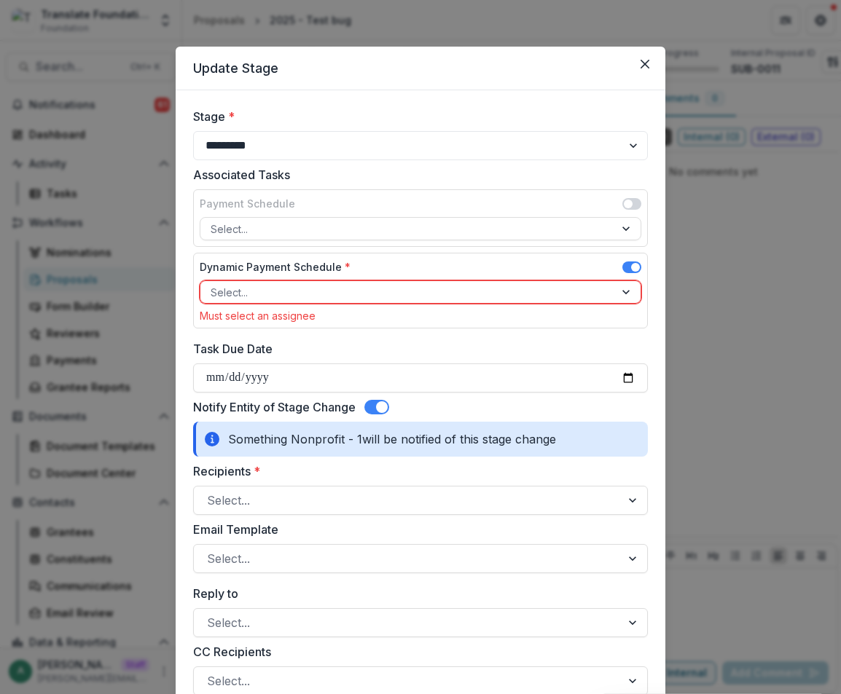
click at [630, 262] on span at bounding box center [631, 267] width 19 height 12
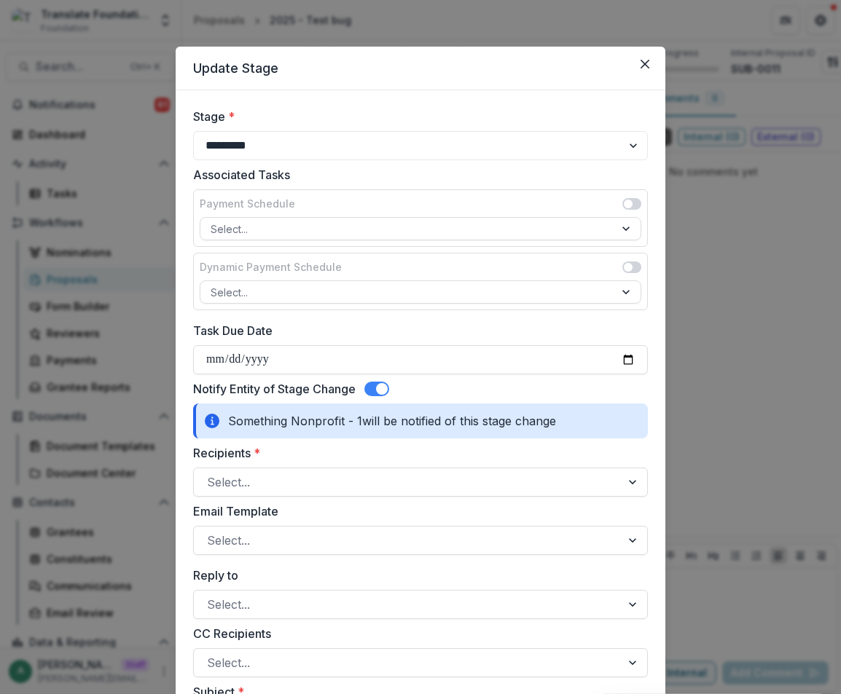
click at [371, 390] on span at bounding box center [376, 389] width 25 height 15
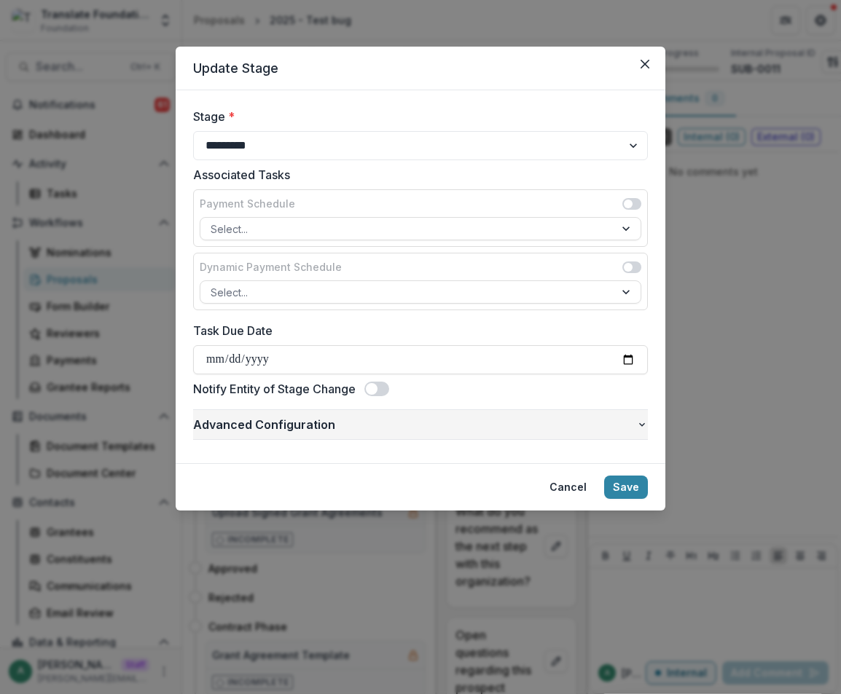
click at [492, 433] on span "Advanced Configuration" at bounding box center [414, 424] width 443 height 17
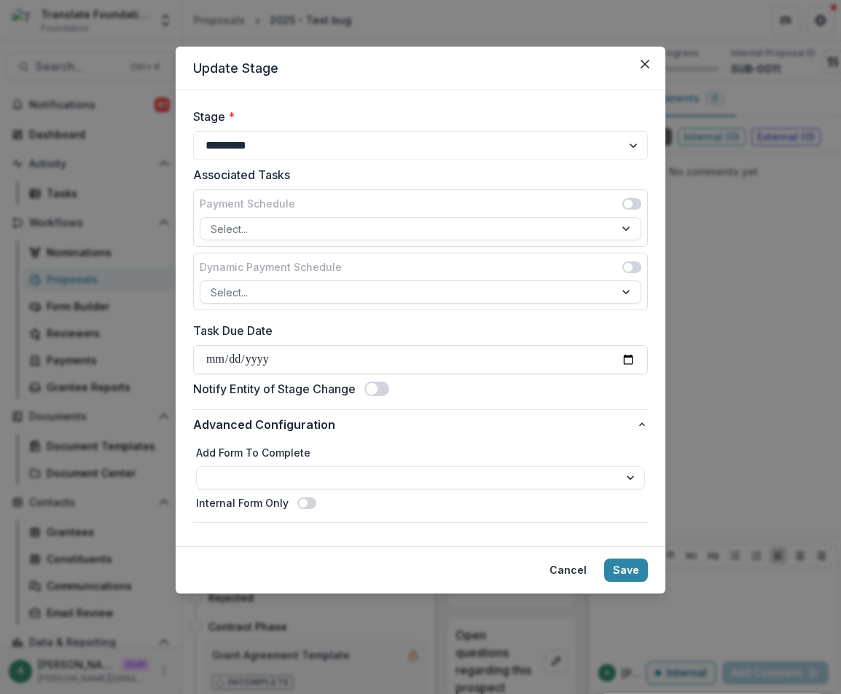
click at [384, 390] on span at bounding box center [376, 389] width 25 height 15
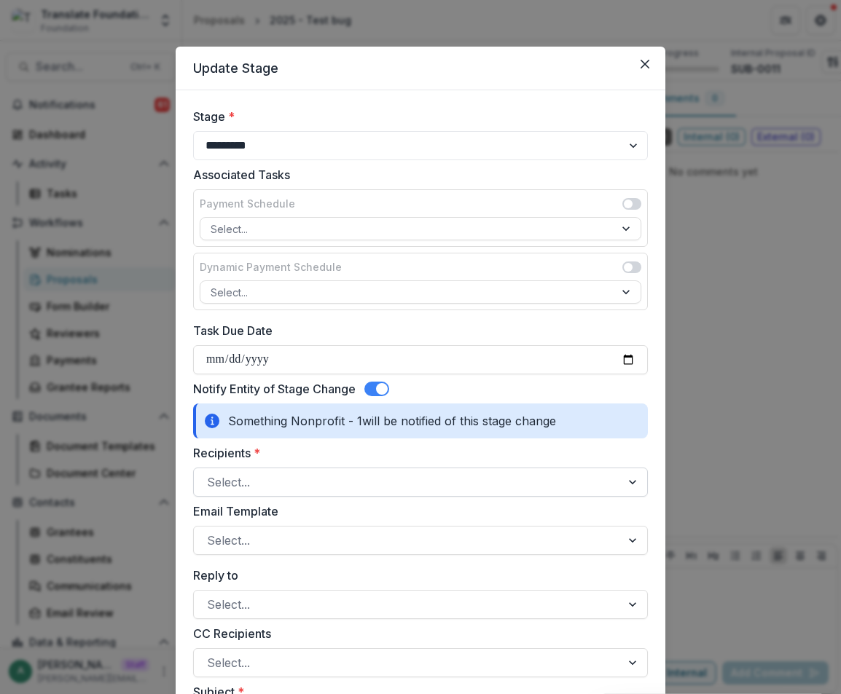
click at [267, 480] on div at bounding box center [407, 482] width 401 height 20
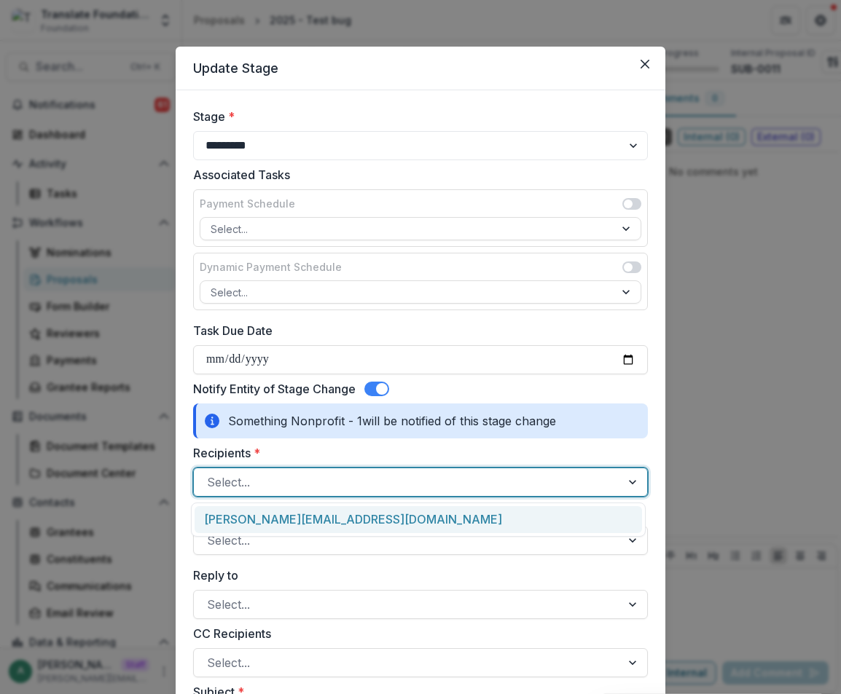
click at [278, 519] on div "[PERSON_NAME][EMAIL_ADDRESS][DOMAIN_NAME]" at bounding box center [417, 519] width 447 height 27
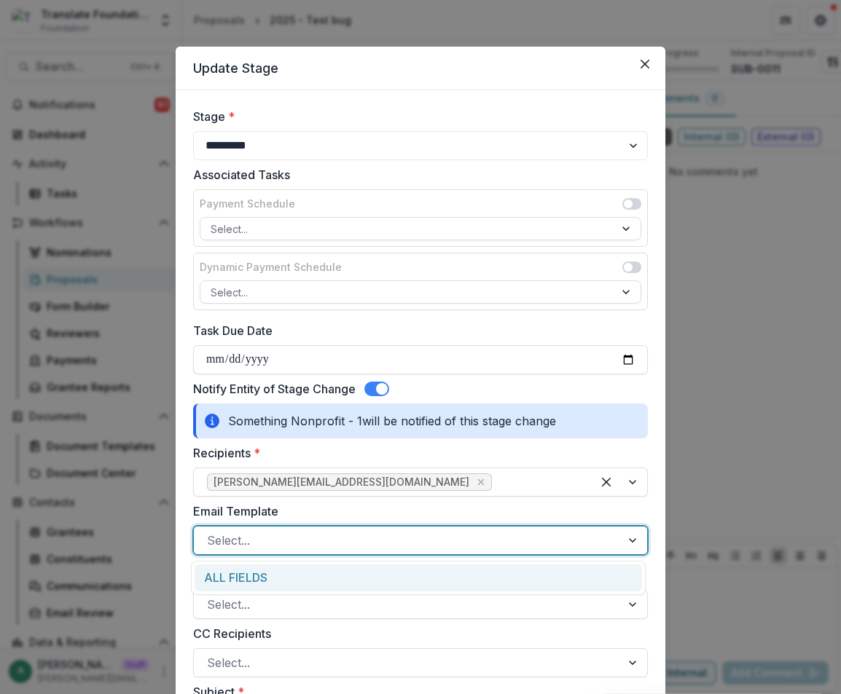
drag, startPoint x: 267, startPoint y: 535, endPoint x: 264, endPoint y: 561, distance: 25.8
click at [267, 536] on div at bounding box center [407, 540] width 401 height 20
click at [267, 570] on div "ALL FIELDS" at bounding box center [417, 577] width 447 height 27
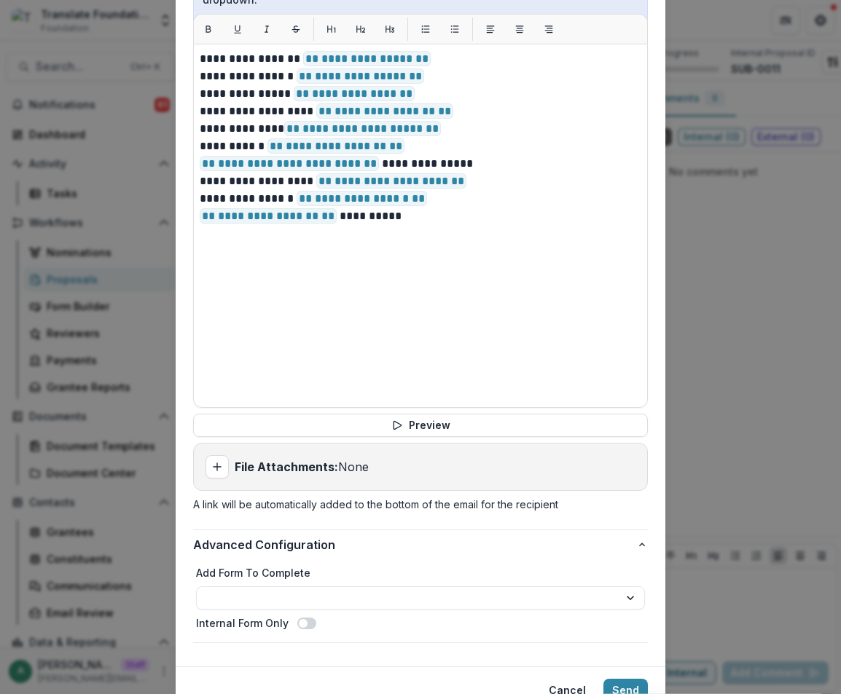
scroll to position [823, 0]
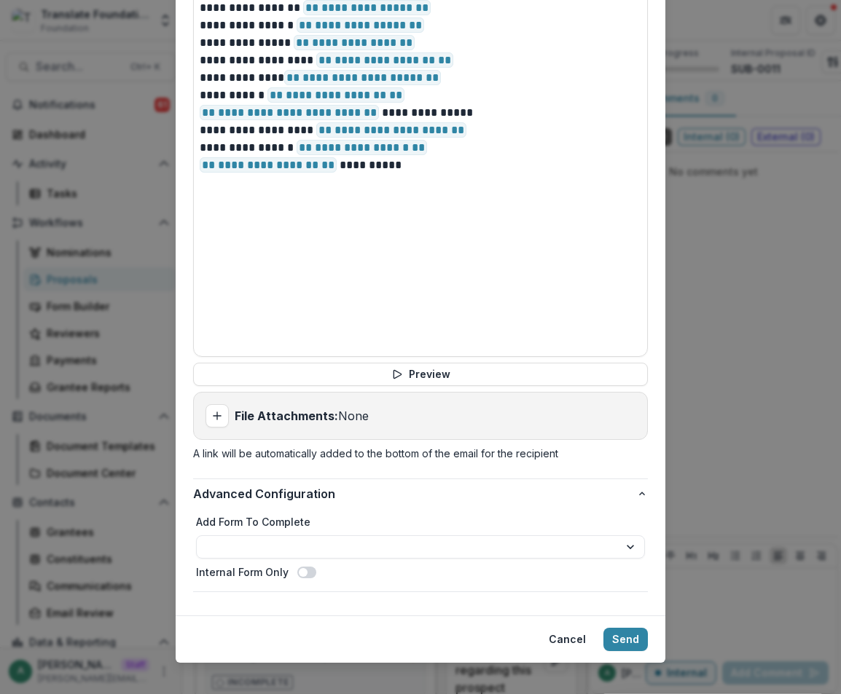
click at [629, 637] on footer "Cancel Send" at bounding box center [420, 638] width 489 height 47
click at [630, 628] on button "Send" at bounding box center [625, 639] width 44 height 23
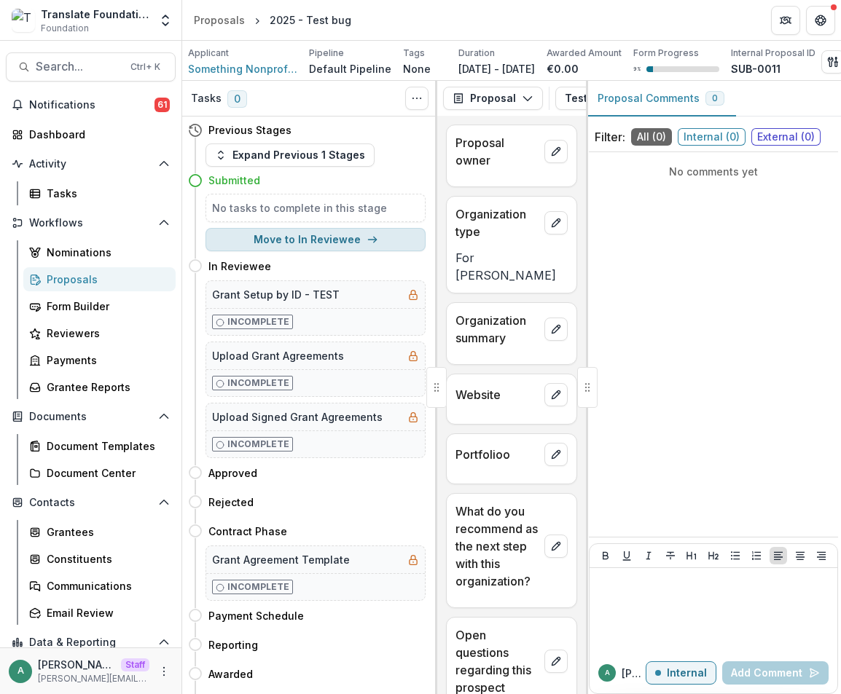
click at [321, 250] on button "Move to In Reviewee" at bounding box center [315, 239] width 220 height 23
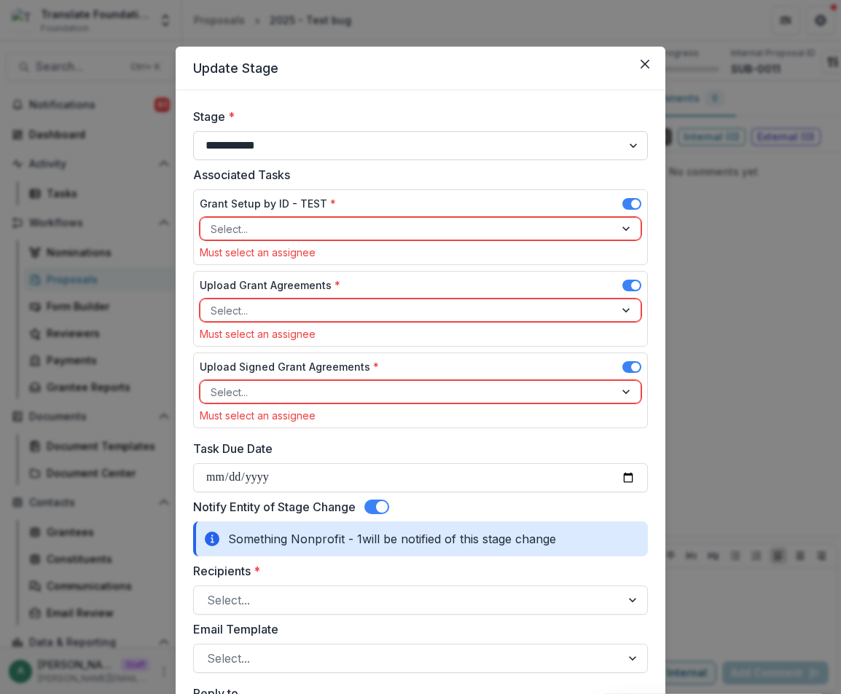
click at [459, 141] on select "**********" at bounding box center [420, 145] width 455 height 29
select select "*****"
click at [193, 131] on select "**********" at bounding box center [420, 145] width 455 height 29
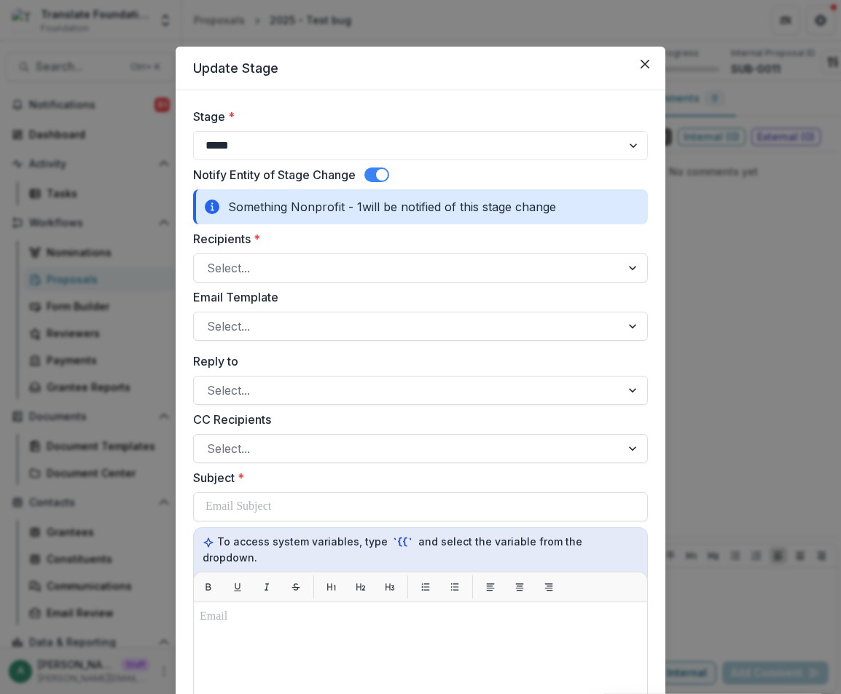
click at [378, 172] on span at bounding box center [382, 175] width 12 height 12
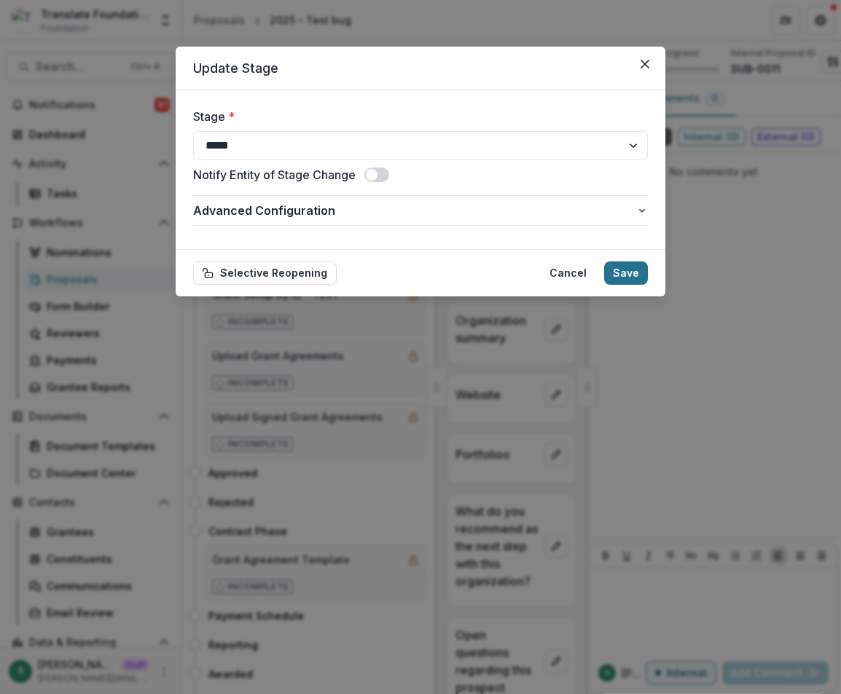
click at [631, 266] on button "Save" at bounding box center [626, 272] width 44 height 23
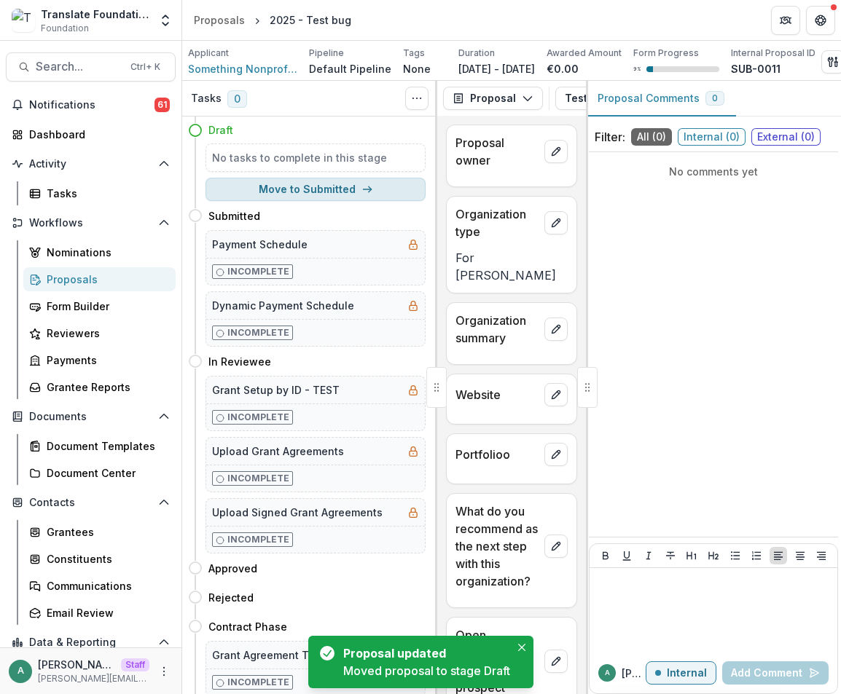
click at [296, 201] on button "Move to Submitted" at bounding box center [315, 189] width 220 height 23
select select "*********"
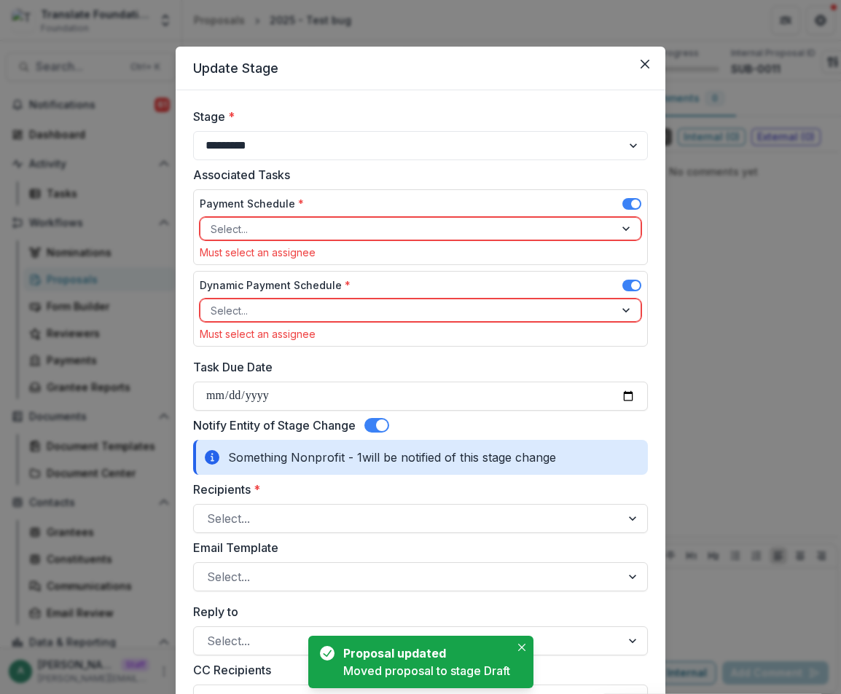
click at [619, 201] on div "Payment Schedule *" at bounding box center [420, 206] width 441 height 21
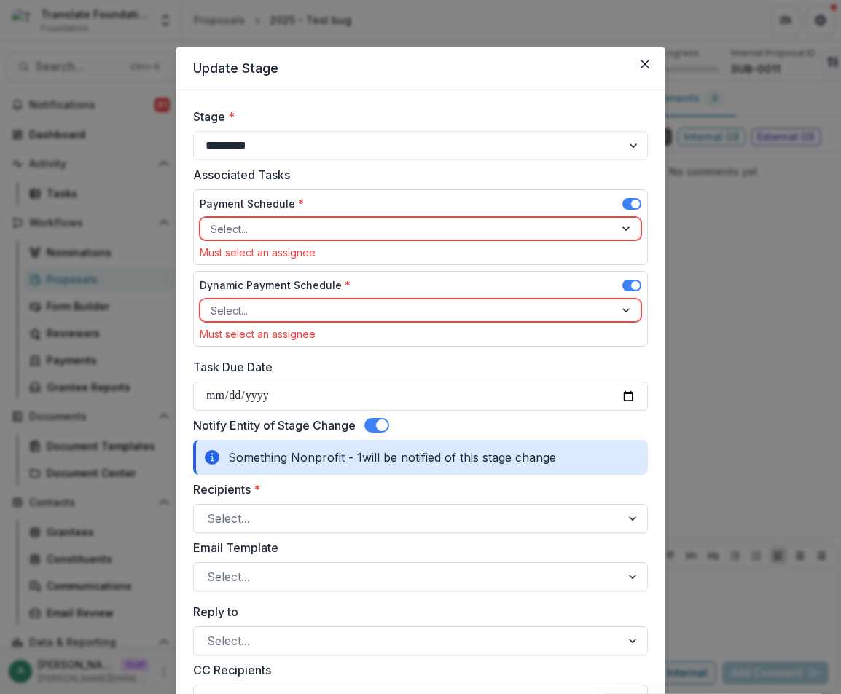
click at [622, 201] on span at bounding box center [631, 204] width 19 height 12
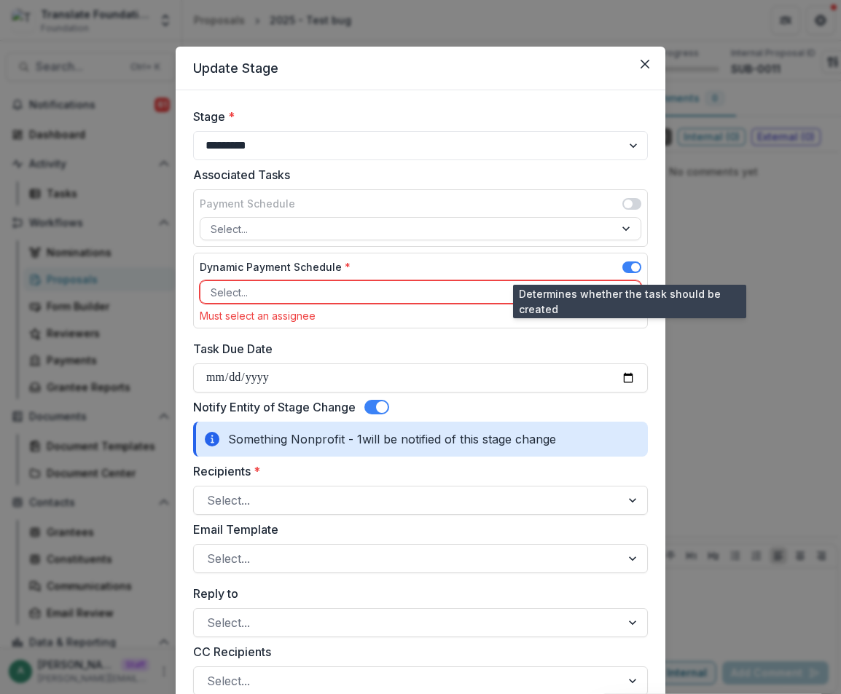
click at [631, 264] on span at bounding box center [635, 267] width 9 height 9
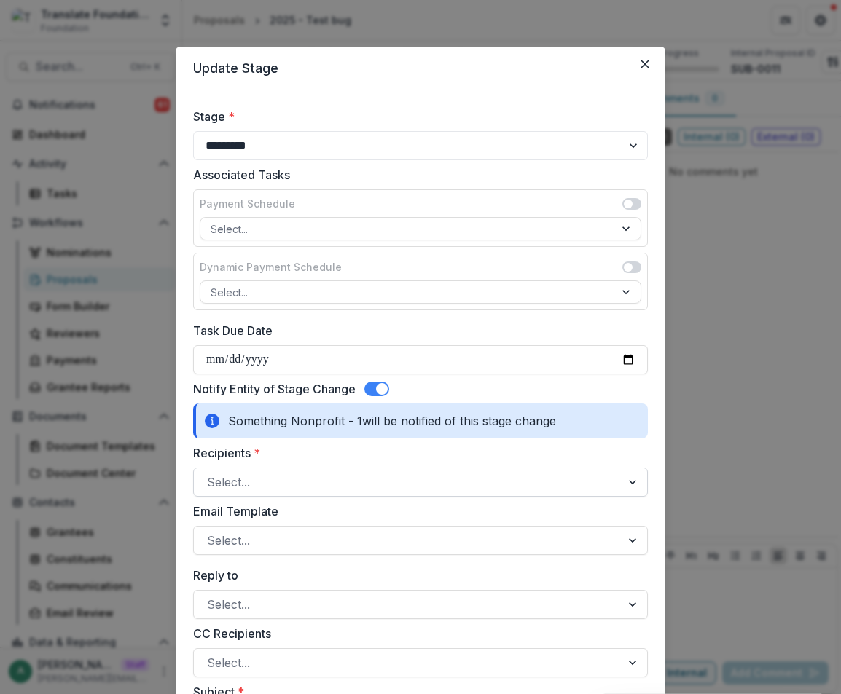
click at [286, 487] on div at bounding box center [407, 482] width 401 height 20
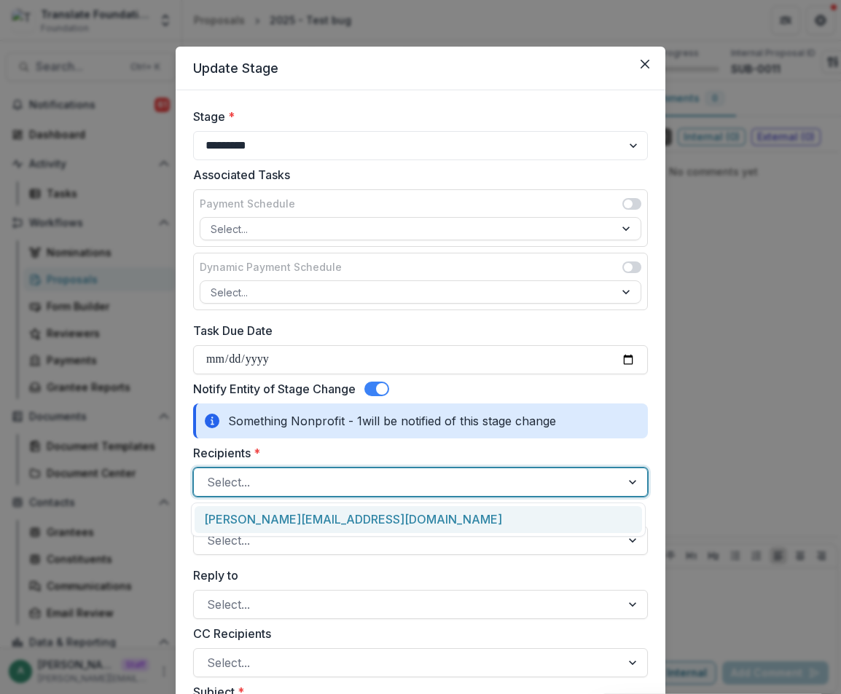
drag, startPoint x: 292, startPoint y: 523, endPoint x: 308, endPoint y: 519, distance: 16.6
click at [293, 523] on div "anveet+something+01@trytemelio.com" at bounding box center [417, 519] width 447 height 27
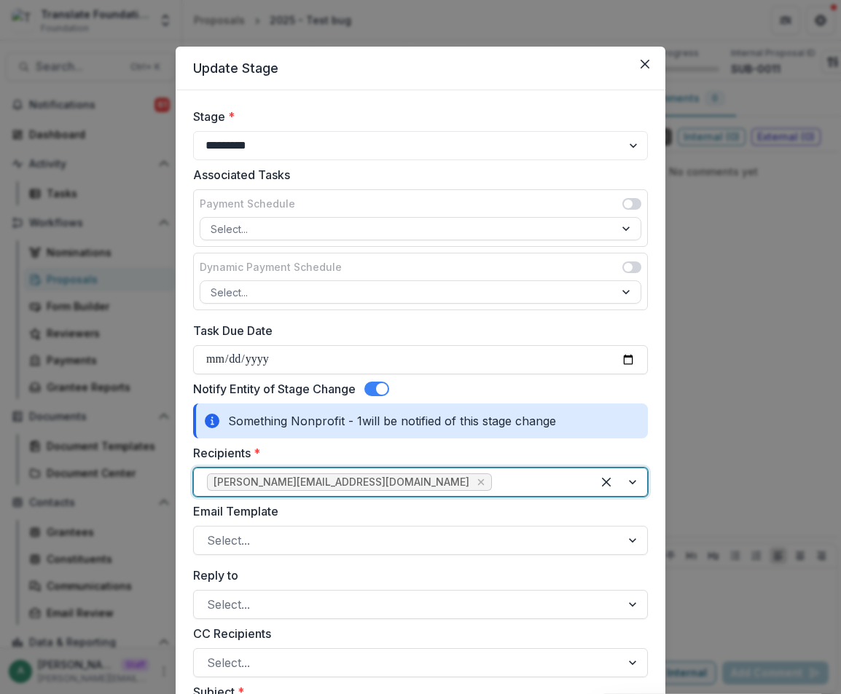
scroll to position [291, 0]
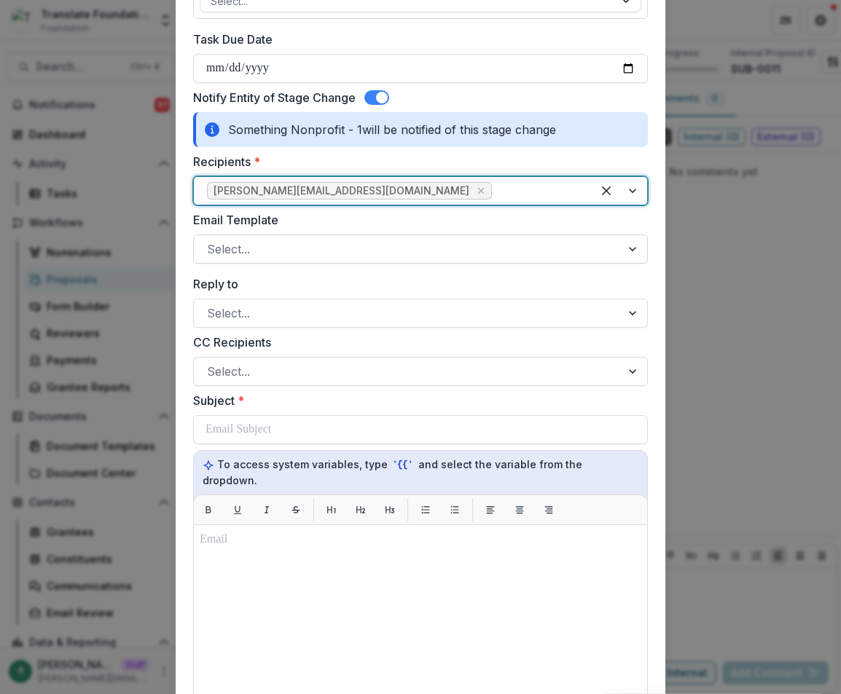
click at [298, 243] on div at bounding box center [407, 249] width 401 height 20
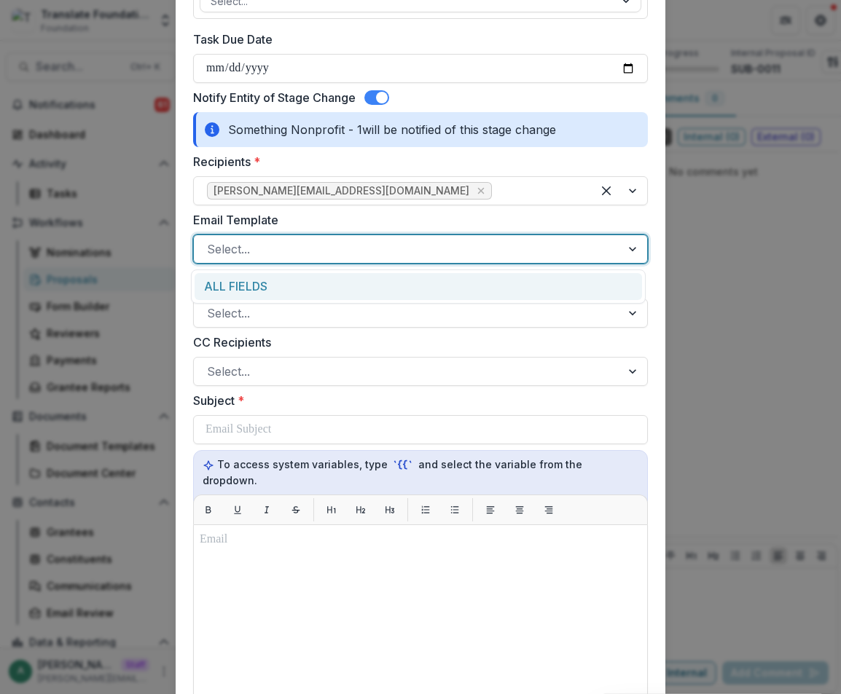
click at [269, 258] on div at bounding box center [407, 249] width 401 height 20
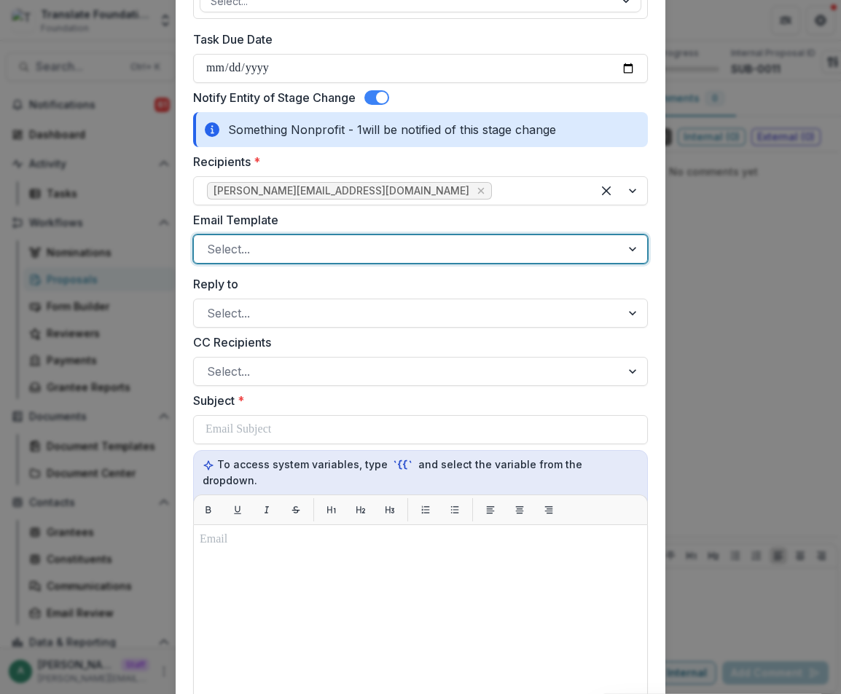
click at [257, 252] on div at bounding box center [407, 249] width 401 height 20
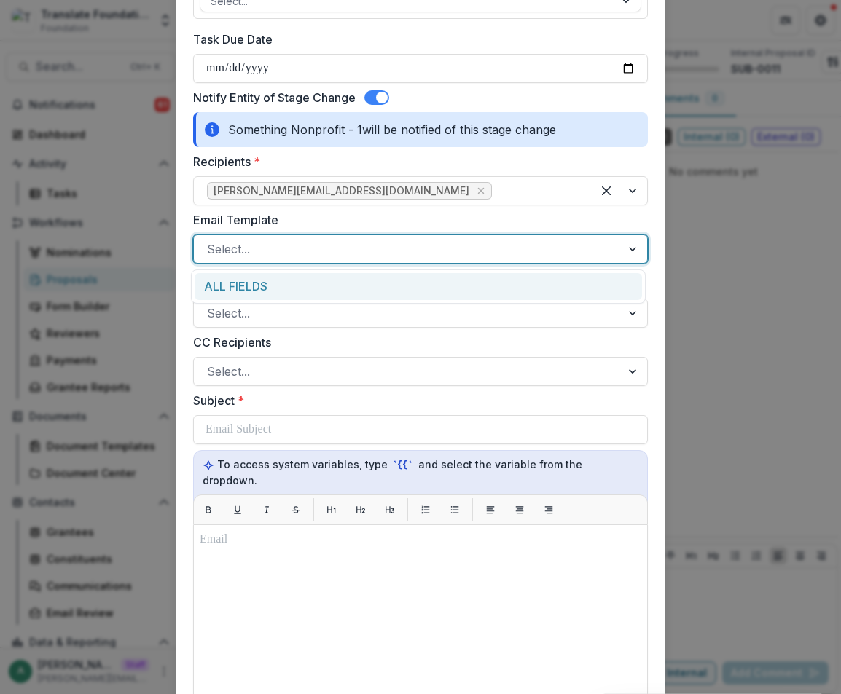
click at [253, 286] on div "ALL FIELDS" at bounding box center [417, 286] width 447 height 27
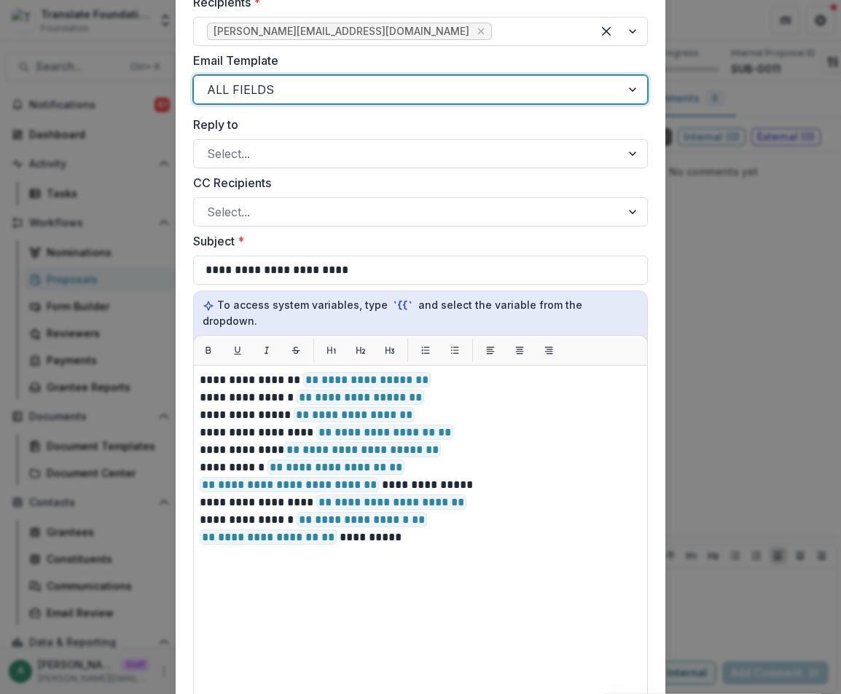
scroll to position [449, 0]
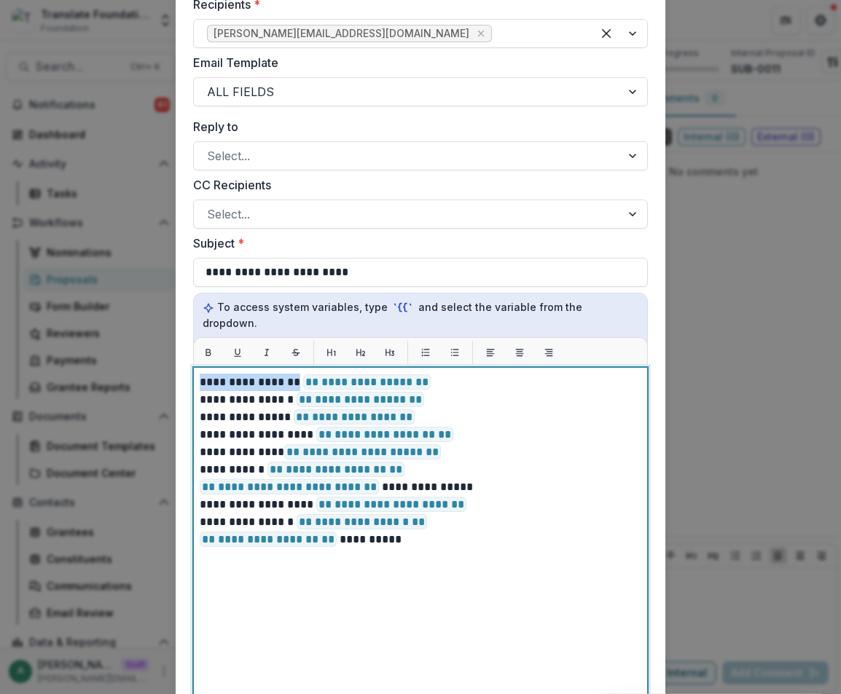
drag, startPoint x: 201, startPoint y: 373, endPoint x: 291, endPoint y: 369, distance: 89.7
click at [291, 374] on p "**********" at bounding box center [420, 382] width 441 height 17
click at [449, 374] on p "**********" at bounding box center [420, 382] width 441 height 17
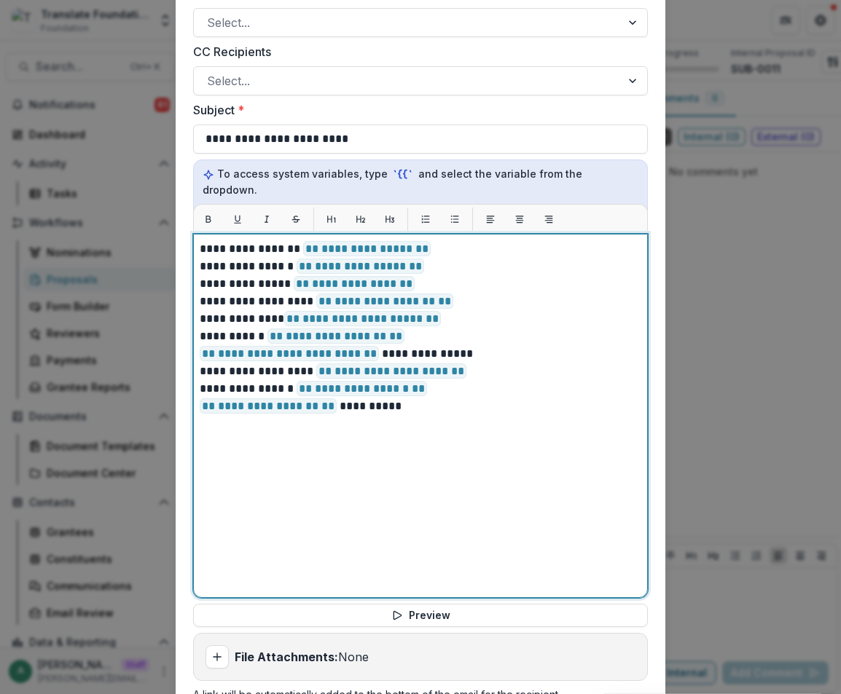
scroll to position [740, 0]
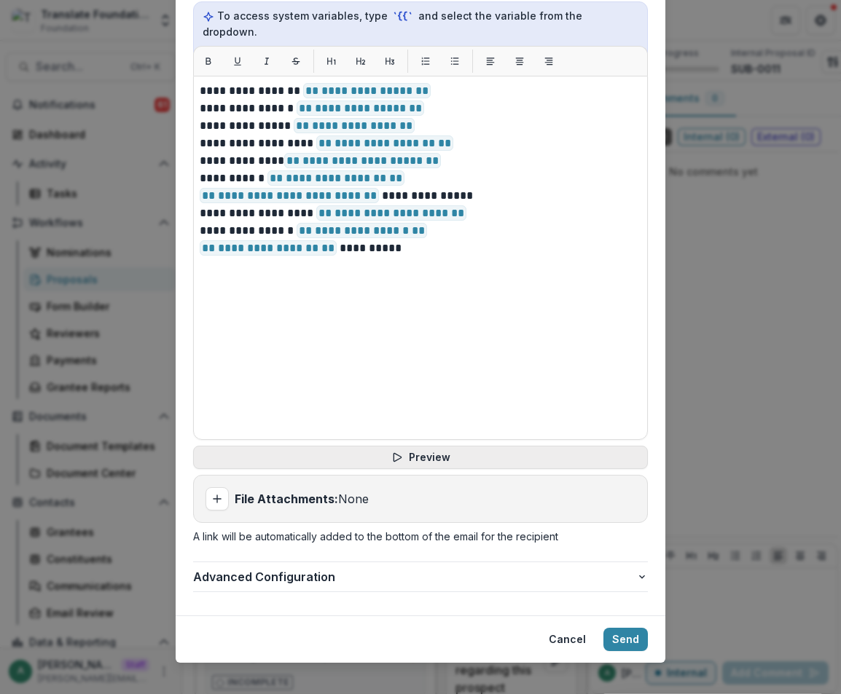
click at [435, 446] on button "Preview" at bounding box center [420, 457] width 455 height 23
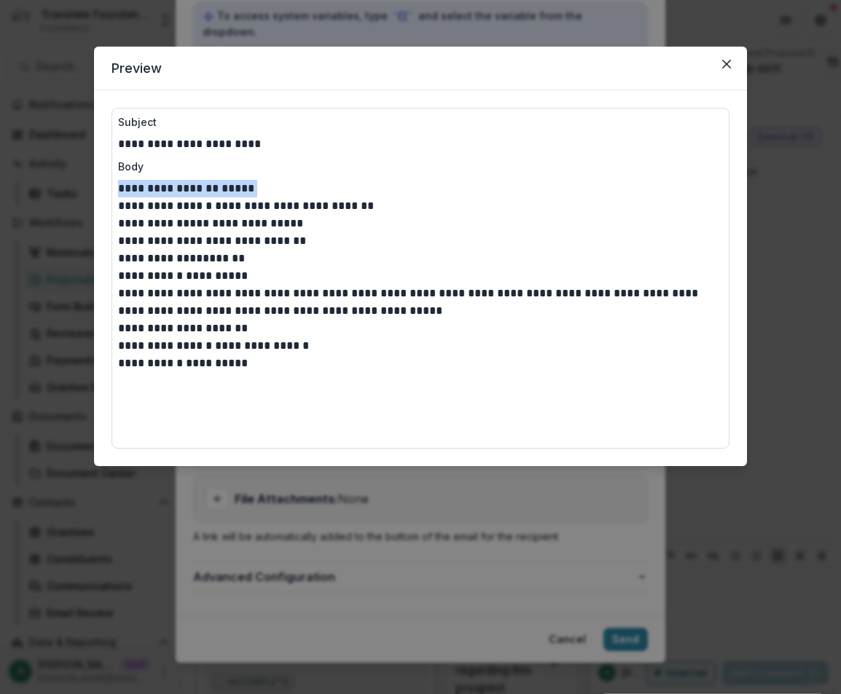
drag, startPoint x: 254, startPoint y: 184, endPoint x: 117, endPoint y: 183, distance: 136.9
click at [117, 183] on div "**********" at bounding box center [420, 278] width 618 height 341
drag, startPoint x: 387, startPoint y: 178, endPoint x: 429, endPoint y: 164, distance: 44.0
click at [390, 178] on div "**********" at bounding box center [420, 278] width 618 height 341
drag, startPoint x: 724, startPoint y: 66, endPoint x: 583, endPoint y: 116, distance: 149.7
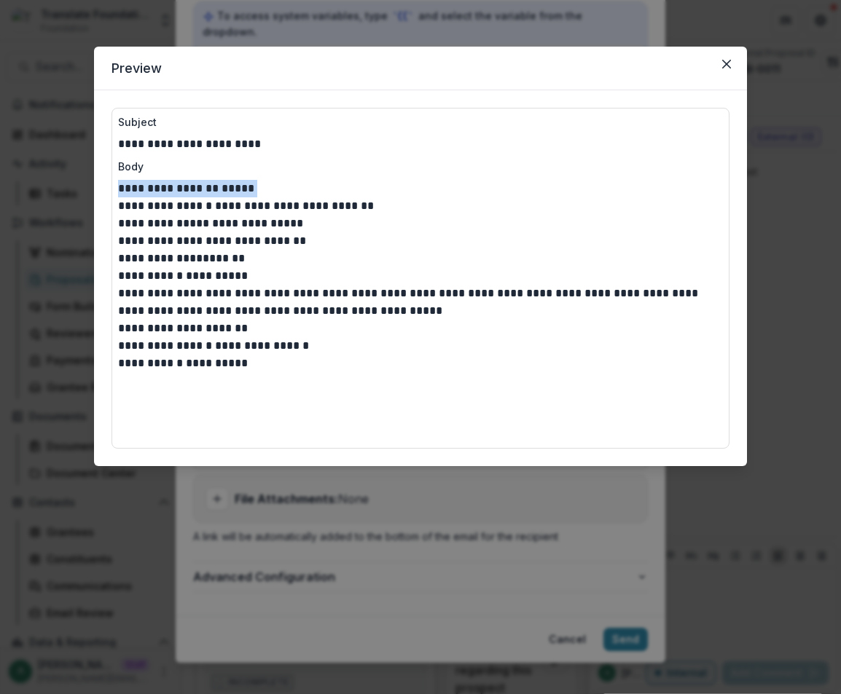
click at [724, 66] on icon "Close" at bounding box center [726, 64] width 9 height 9
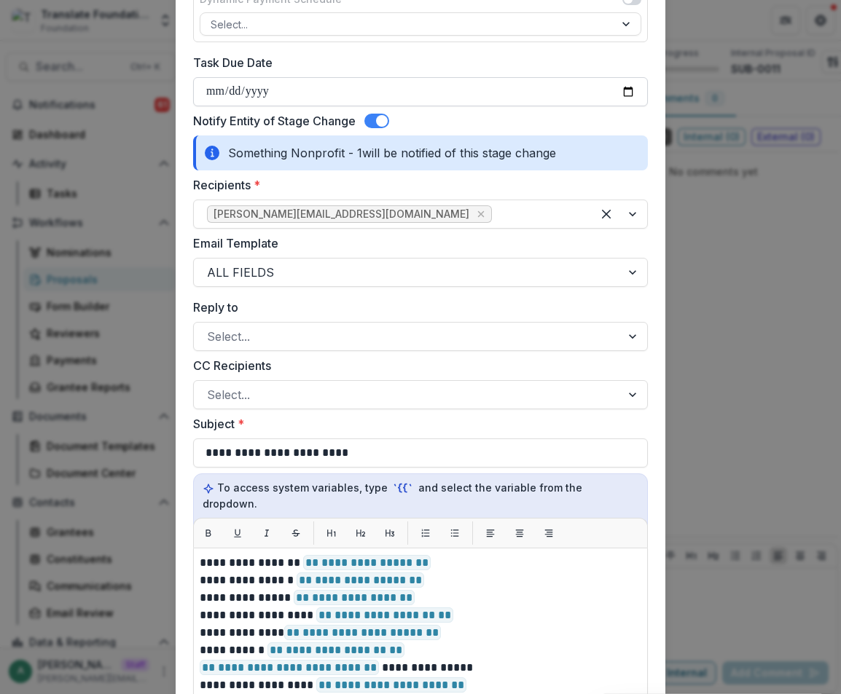
scroll to position [157, 0]
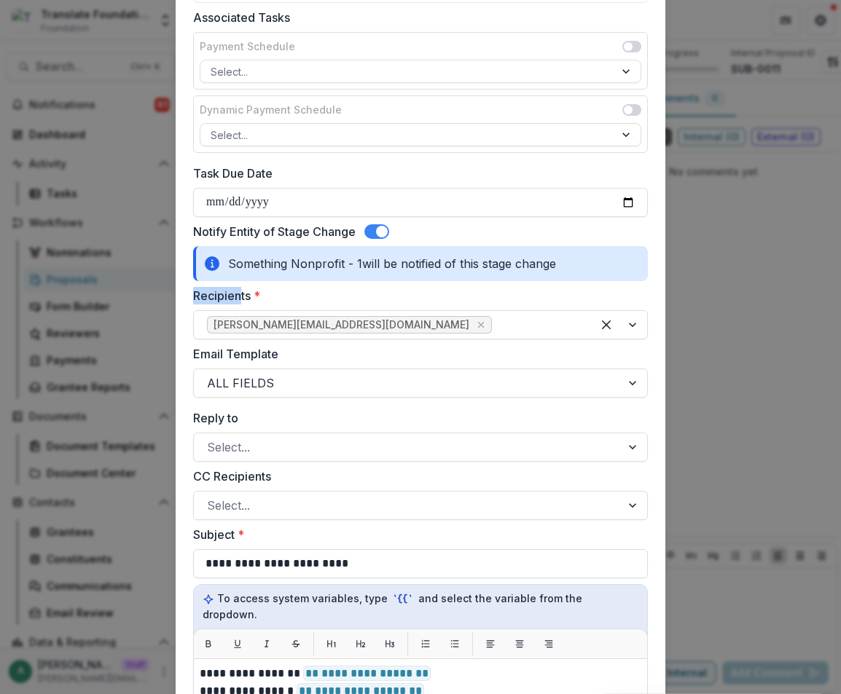
drag, startPoint x: 224, startPoint y: 289, endPoint x: 240, endPoint y: 287, distance: 16.2
click at [240, 287] on form "**********" at bounding box center [420, 565] width 489 height 1265
click at [324, 287] on label "Recipients *" at bounding box center [416, 295] width 446 height 17
click at [495, 316] on input "Recipients *" at bounding box center [497, 324] width 4 height 17
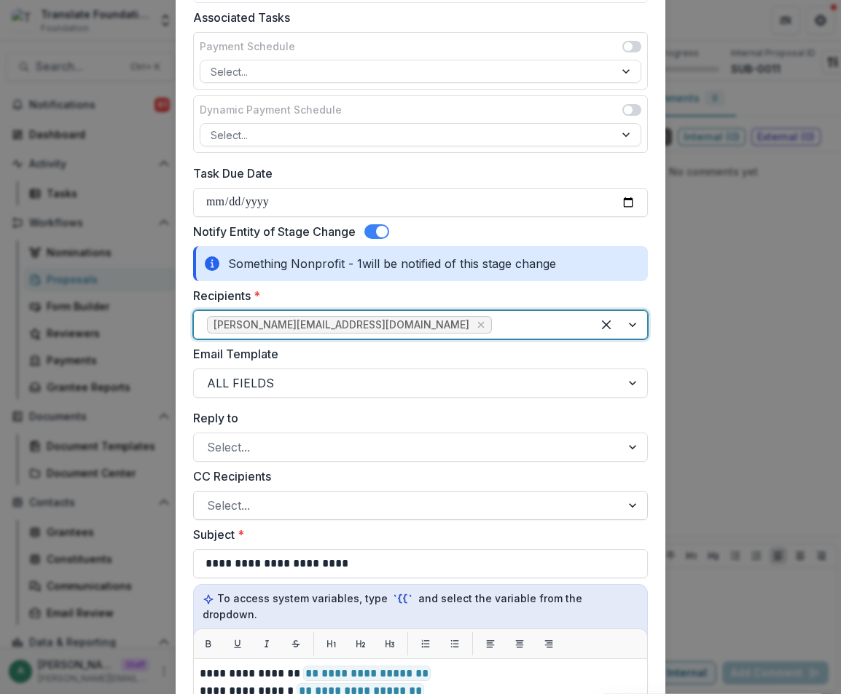
scroll to position [303, 0]
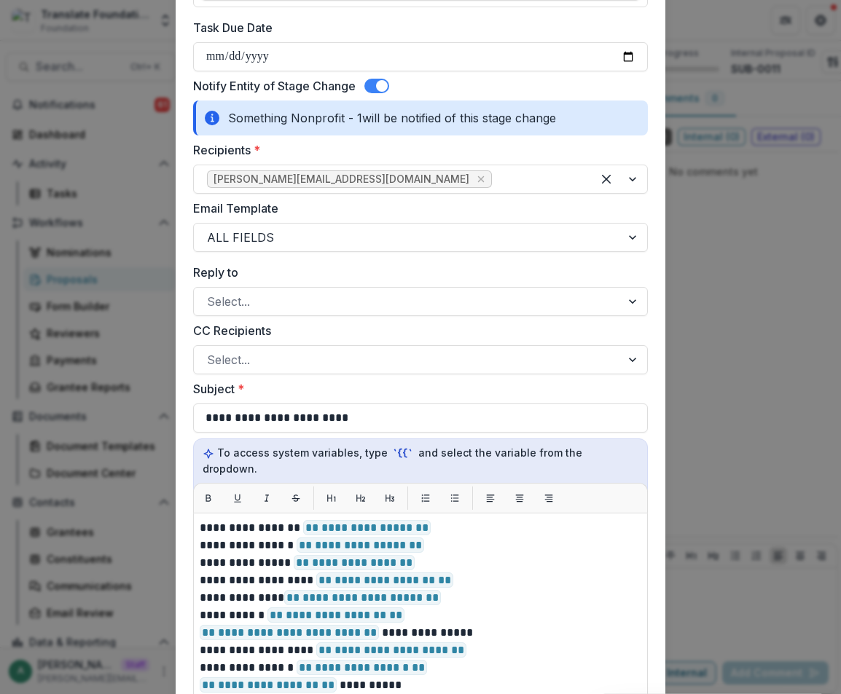
click at [322, 341] on div "CC Recipients Select..." at bounding box center [420, 348] width 455 height 52
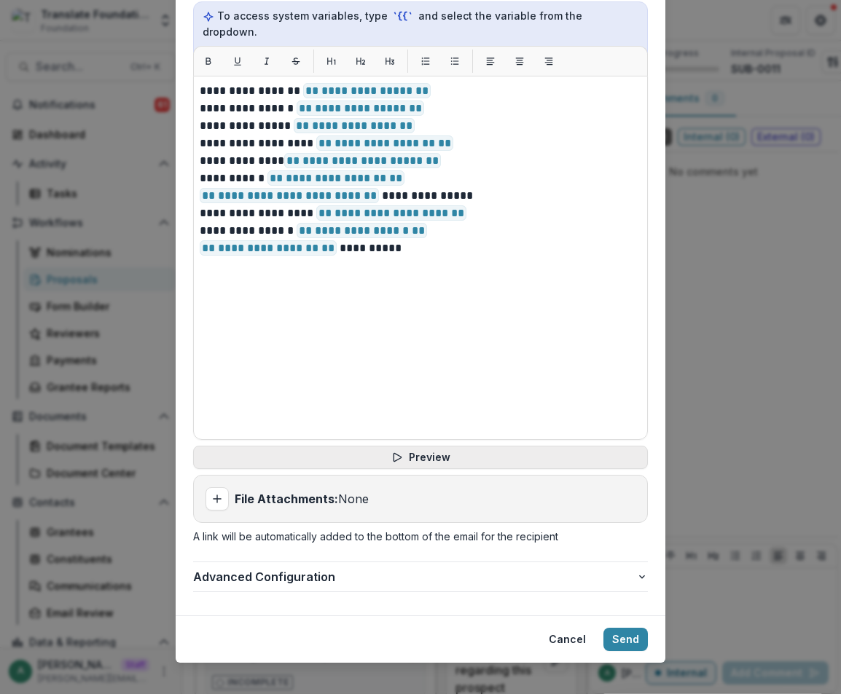
click at [430, 446] on button "Preview" at bounding box center [420, 457] width 455 height 23
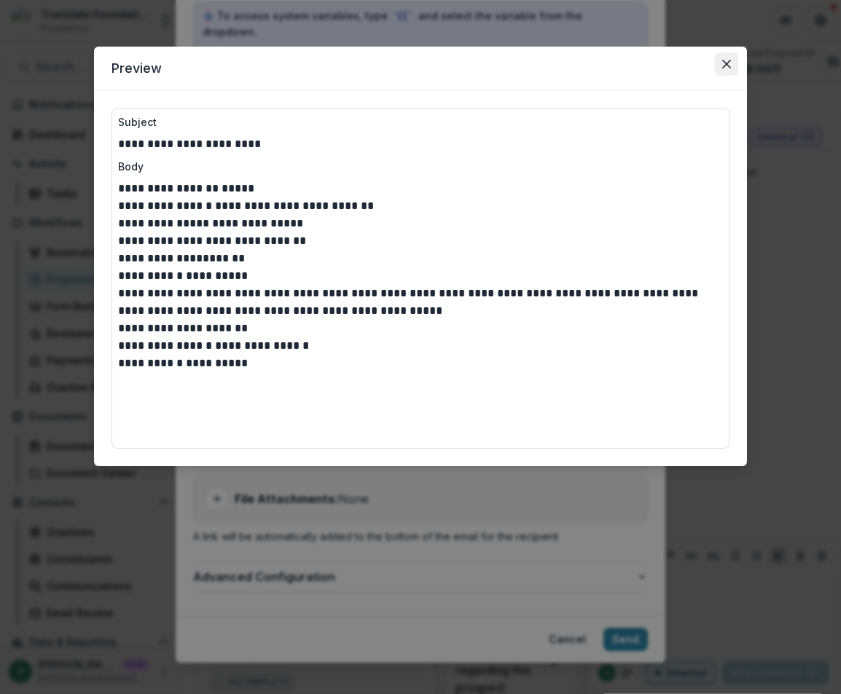
click at [722, 72] on button "Close" at bounding box center [726, 63] width 23 height 23
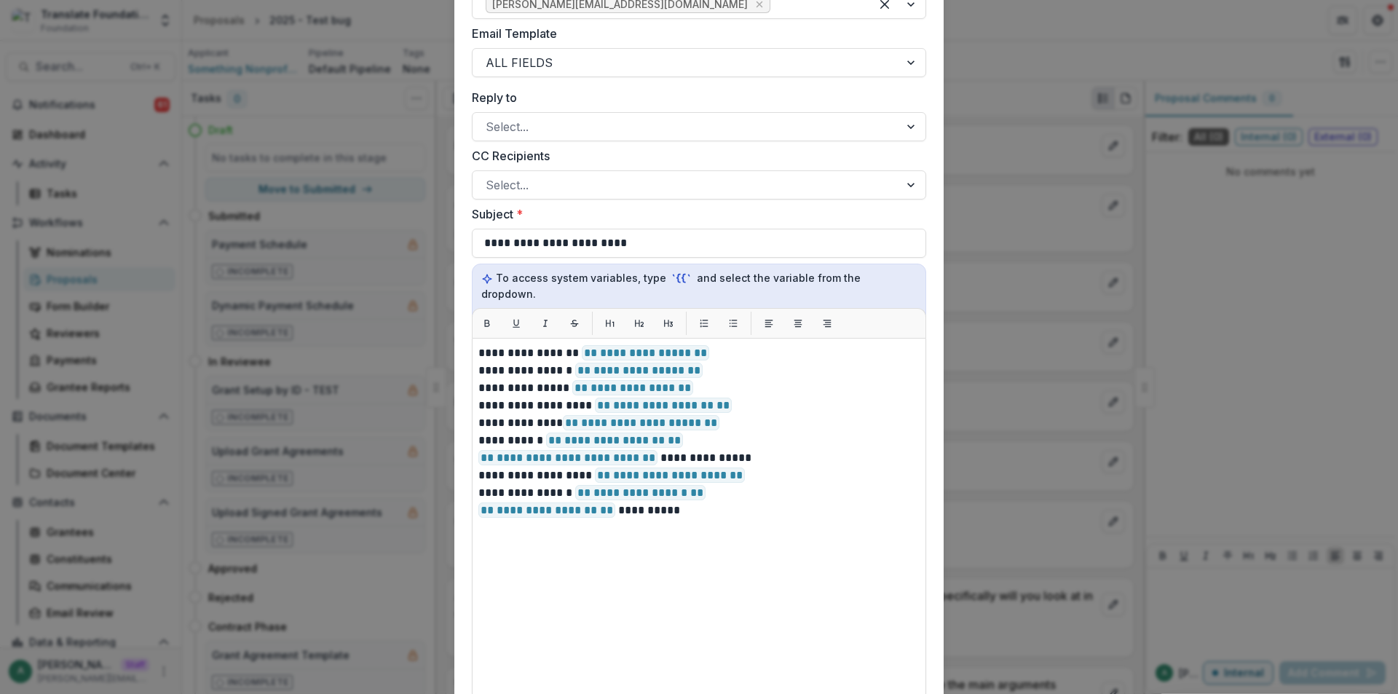
scroll to position [0, 0]
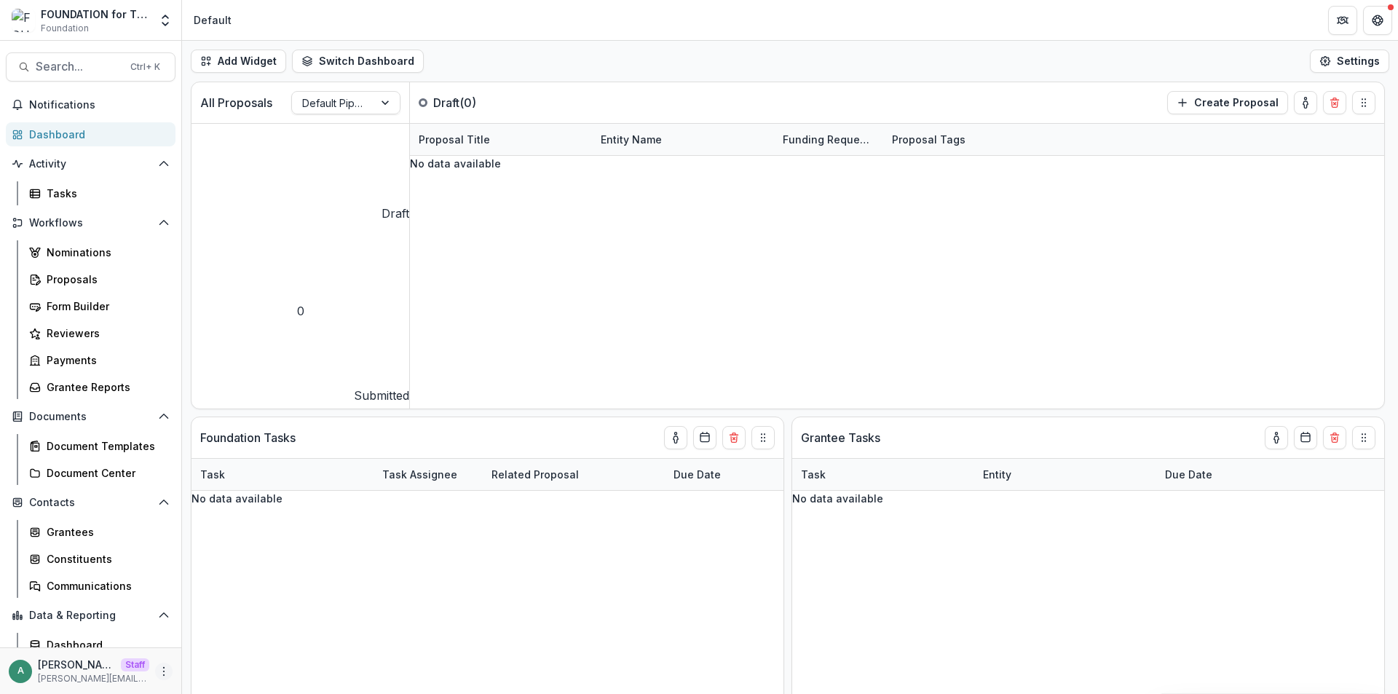
click at [159, 663] on button "More" at bounding box center [163, 671] width 17 height 17
click at [200, 644] on link "User Settings" at bounding box center [256, 641] width 156 height 24
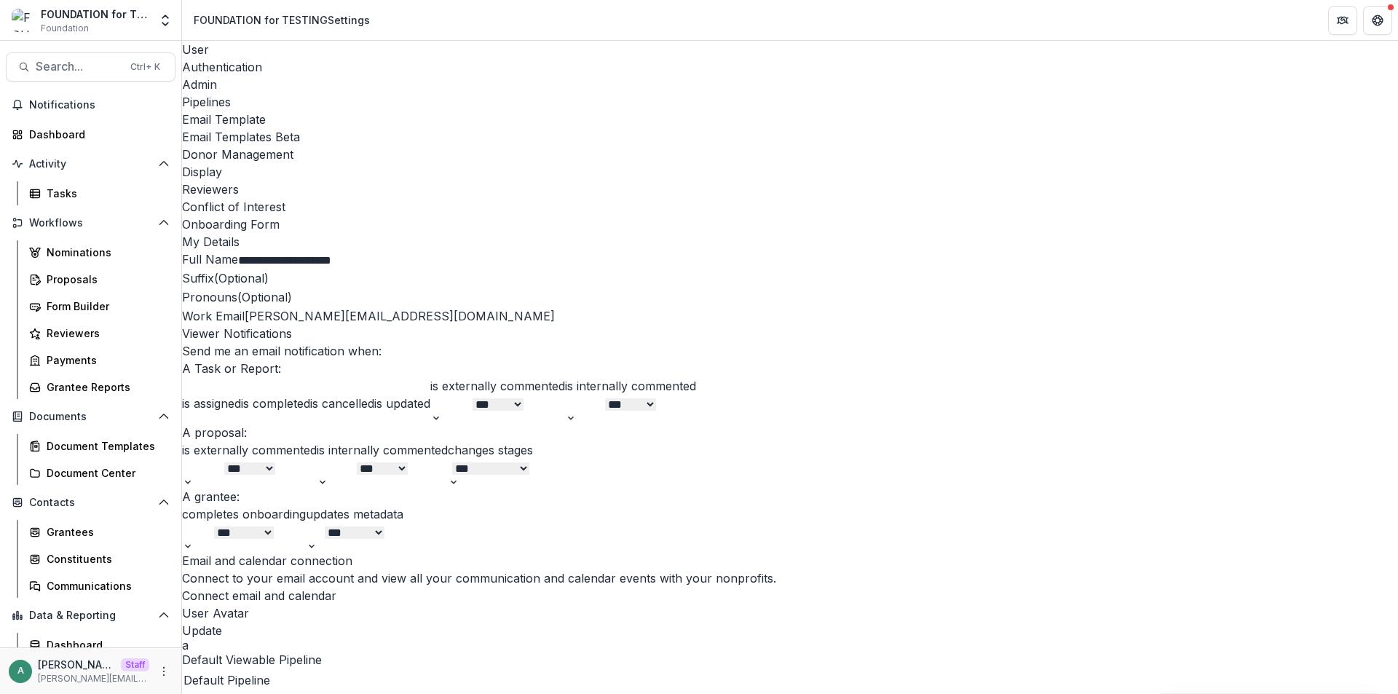
click at [496, 111] on div "Email Template" at bounding box center [790, 119] width 1216 height 17
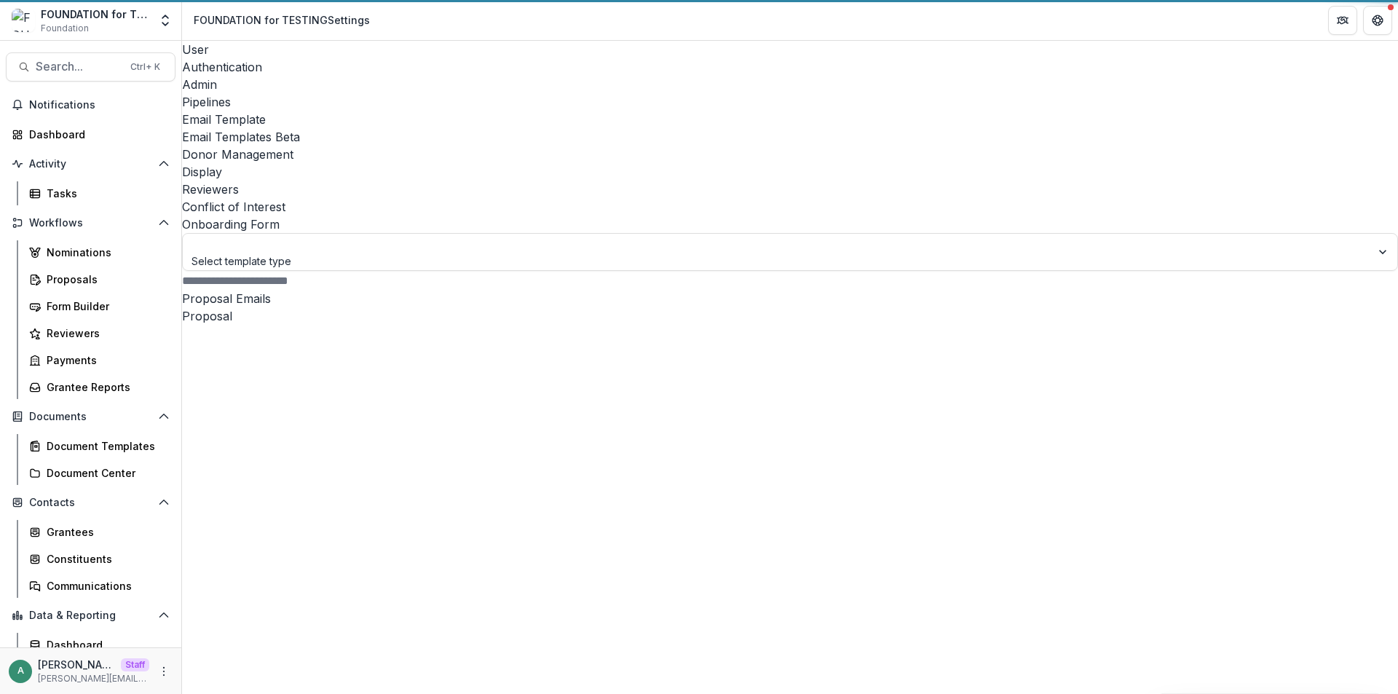
click at [585, 128] on div "Email Templates Beta" at bounding box center [790, 136] width 1216 height 17
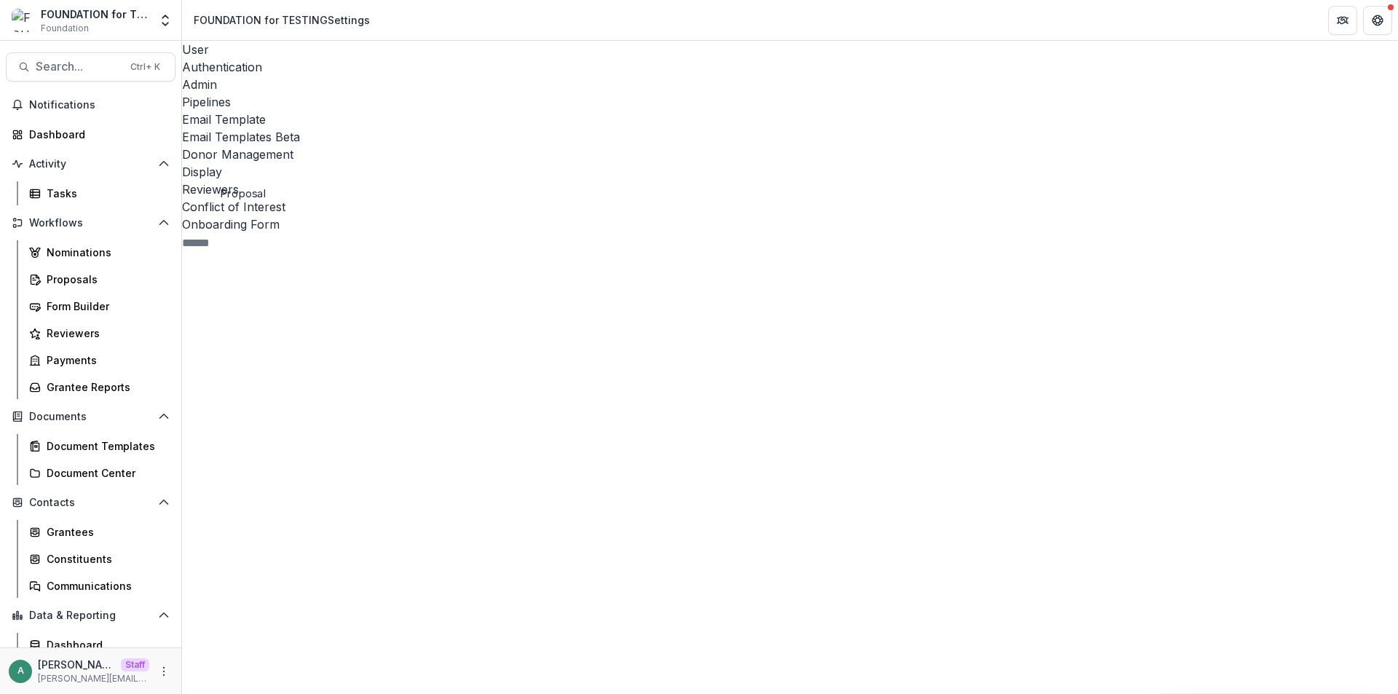
click at [218, 293] on span "Proposal 0" at bounding box center [308, 564] width 253 height 542
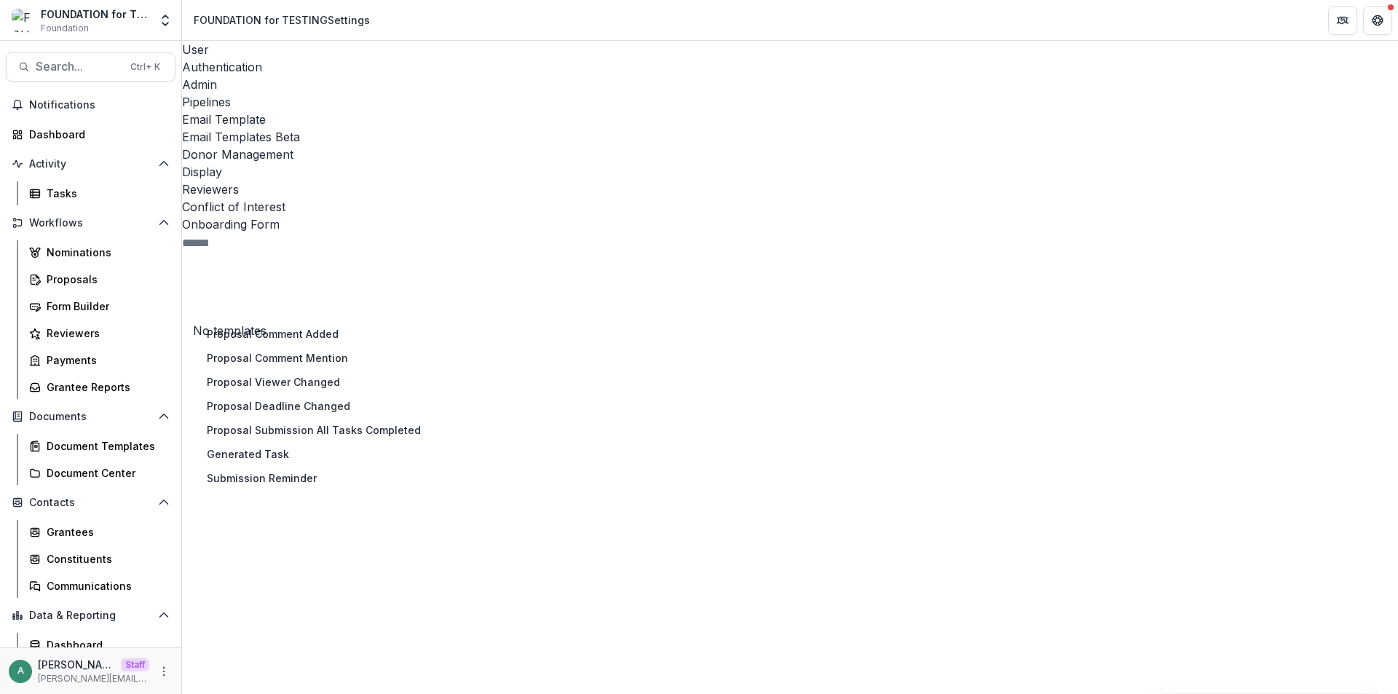
click at [358, 438] on div "Task 19 Proposal 0 Proposal Comment Added Proposal Comment Mention Proposal Vie…" at bounding box center [308, 534] width 253 height 564
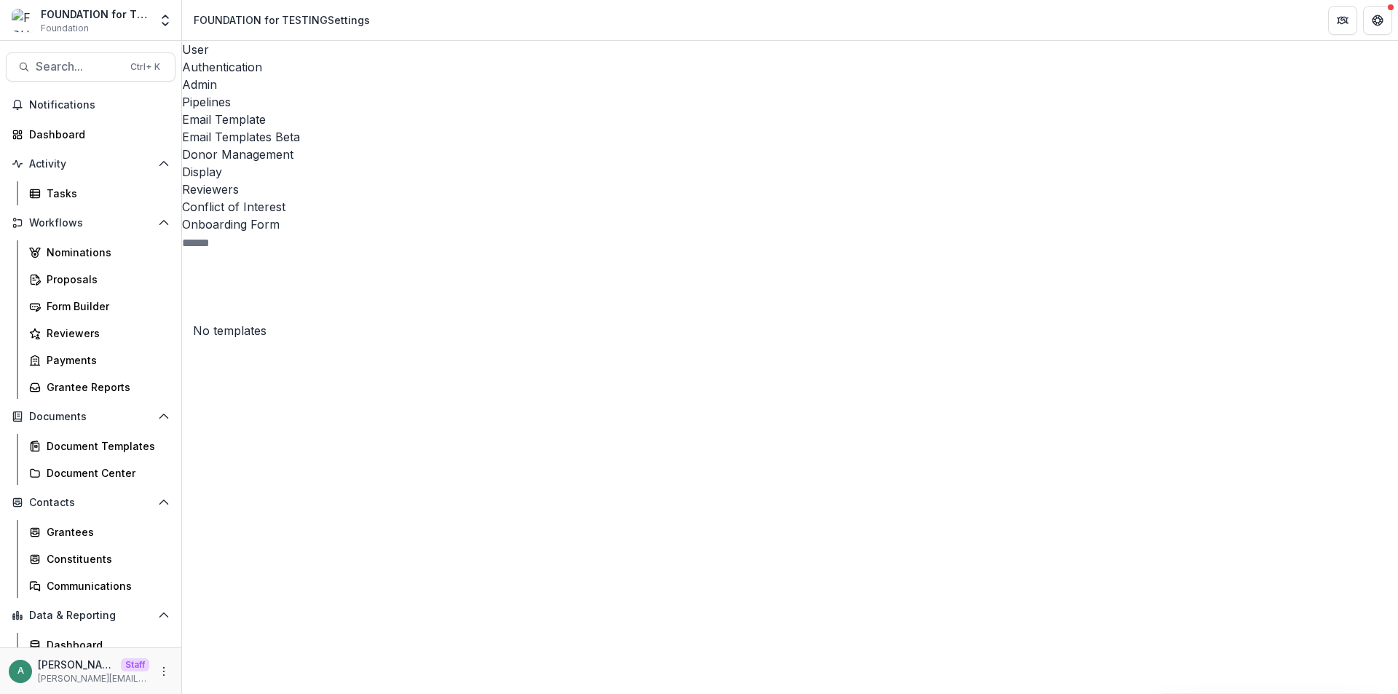
click at [229, 380] on span "Default Pipeline 10" at bounding box center [314, 640] width 243 height 520
click at [358, 399] on button "Stage Change Message" at bounding box center [307, 411] width 188 height 24
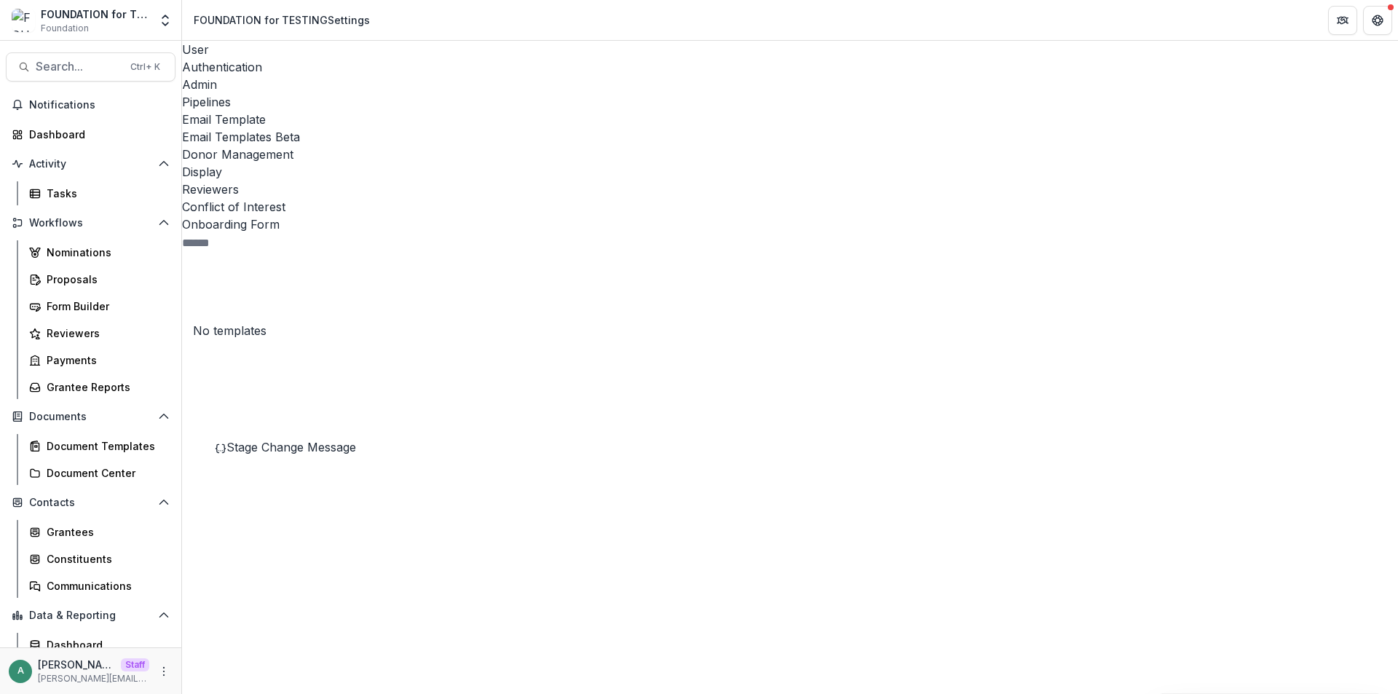
click at [356, 440] on span "Stage Change Message" at bounding box center [292, 447] width 130 height 15
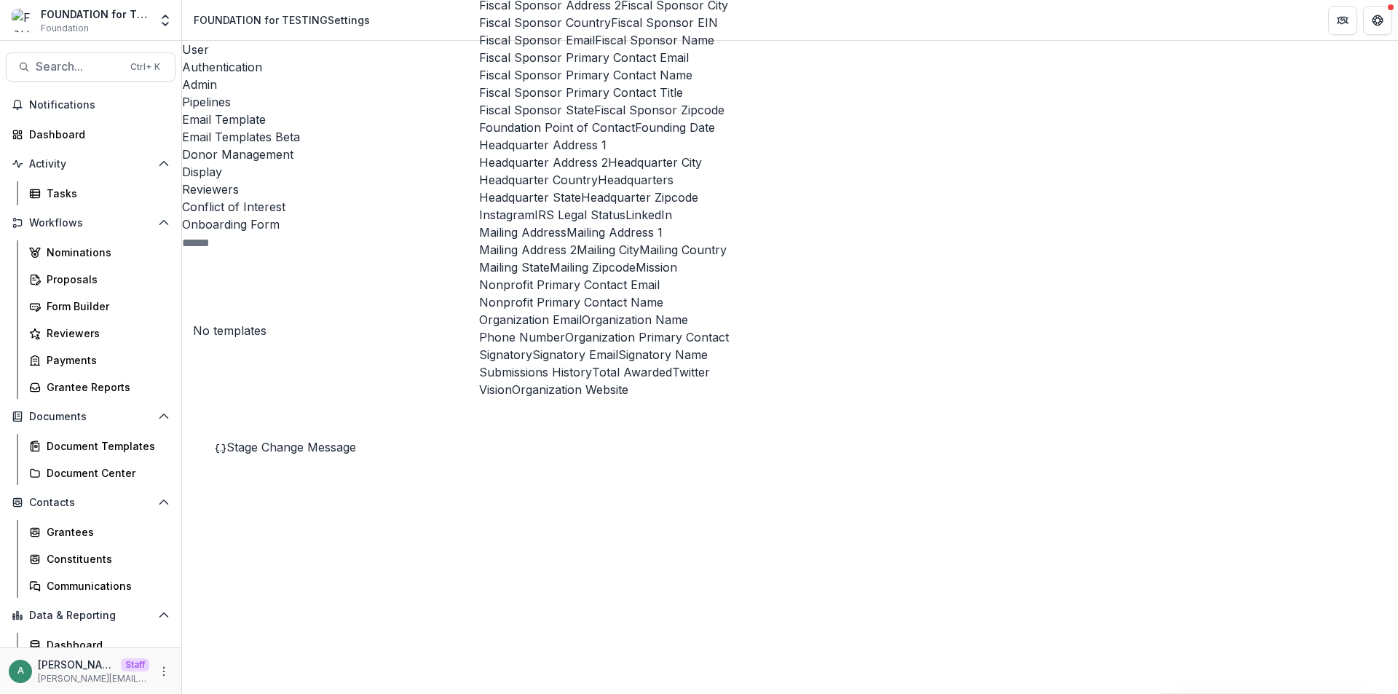
scroll to position [1828, 0]
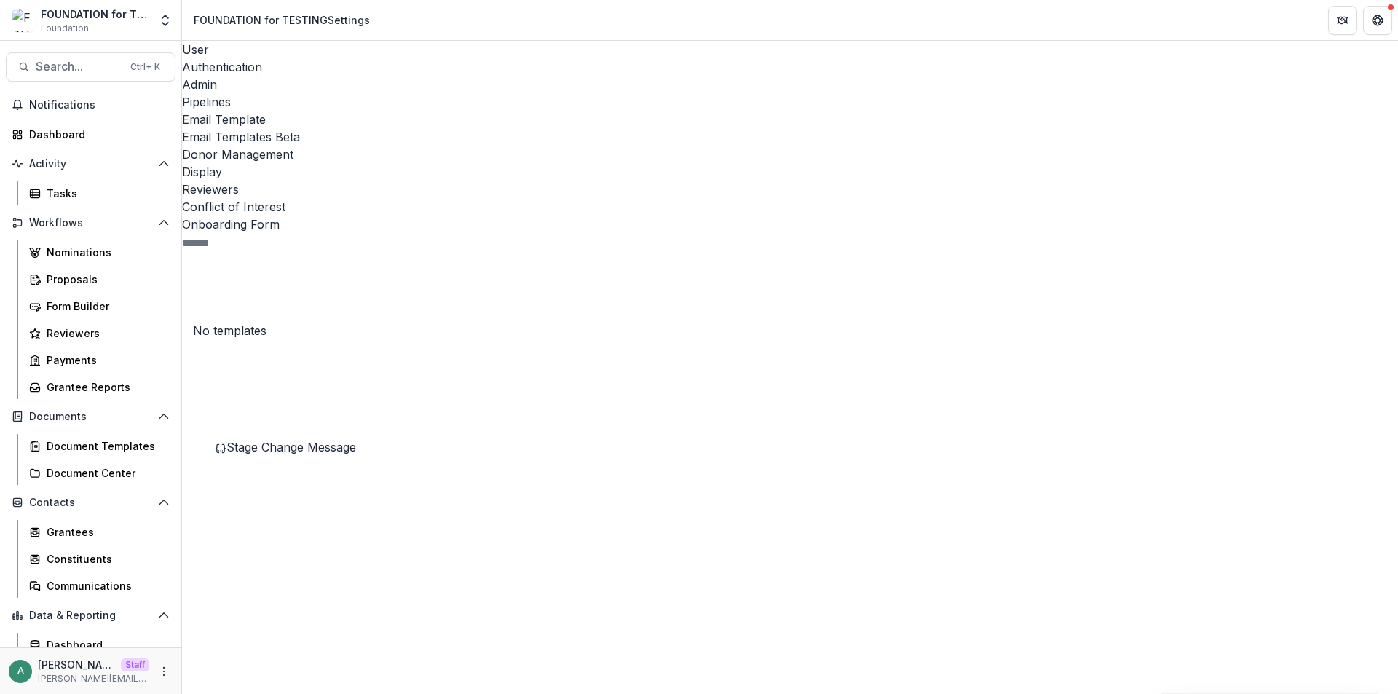
drag, startPoint x: 451, startPoint y: 406, endPoint x: 430, endPoint y: 406, distance: 21.1
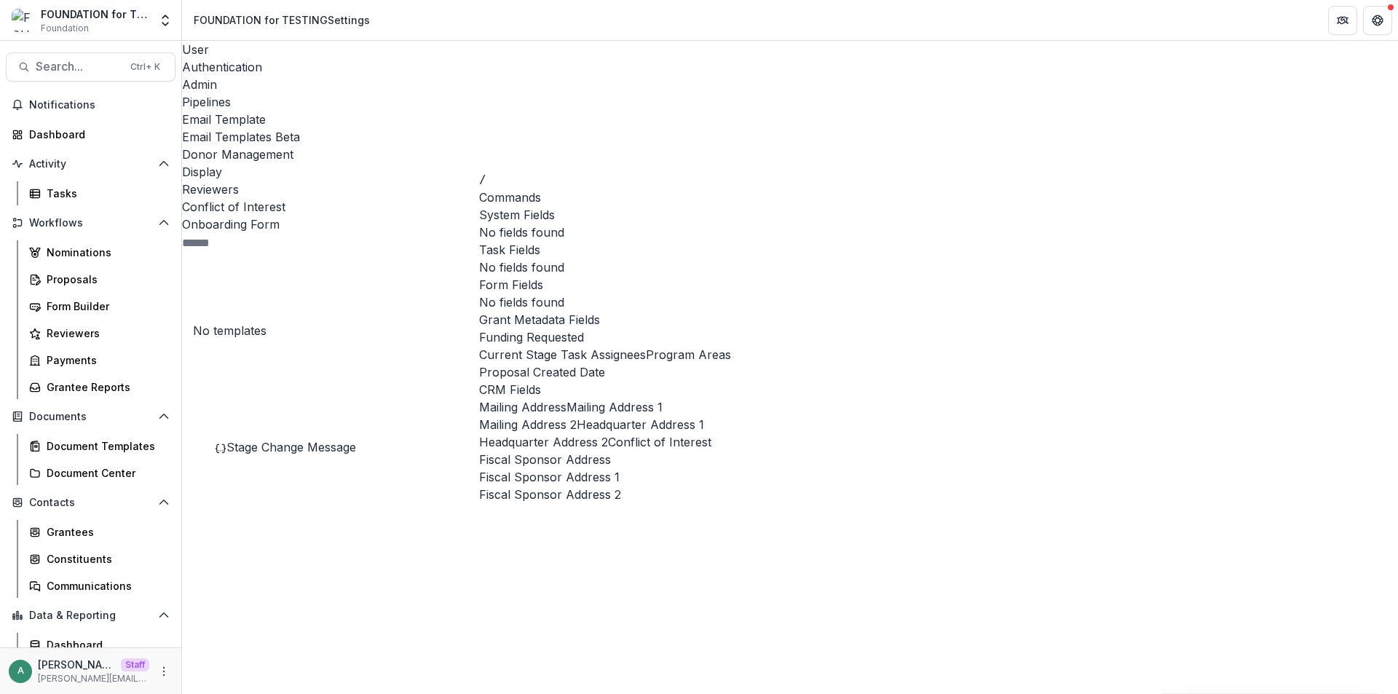
scroll to position [258, 0]
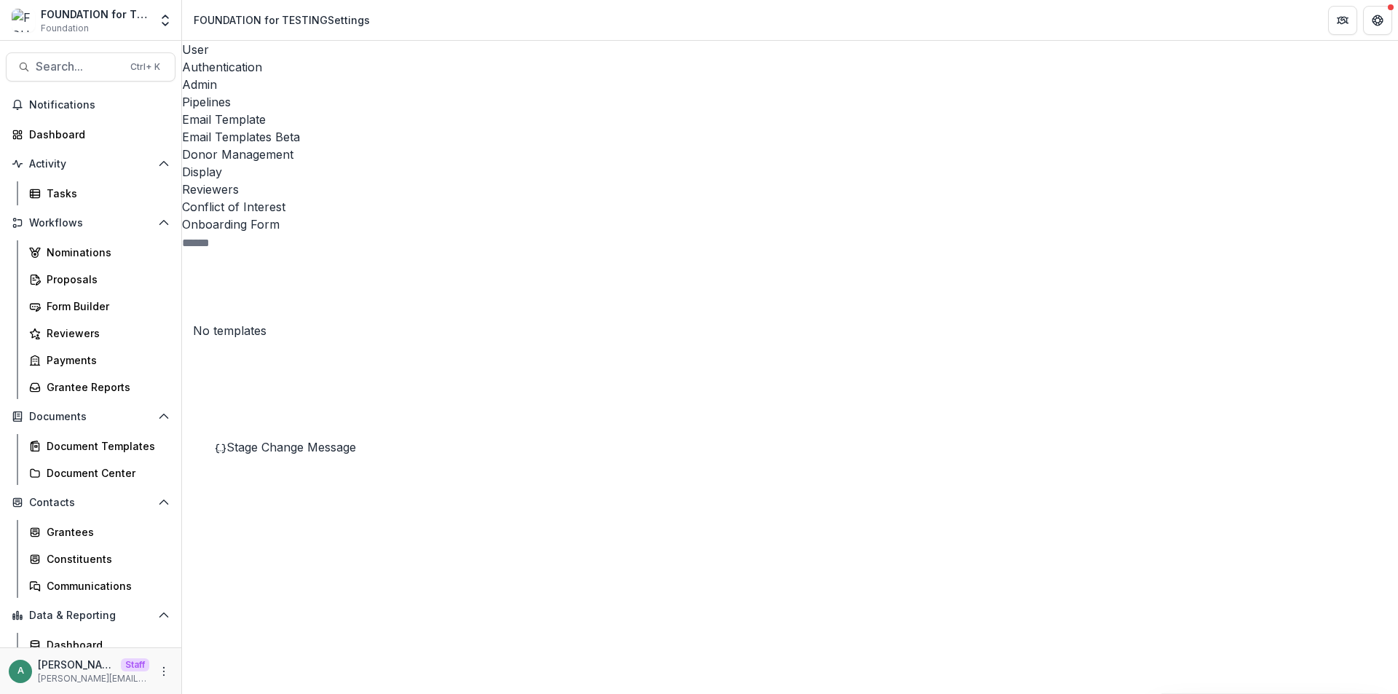
drag, startPoint x: 535, startPoint y: 516, endPoint x: 500, endPoint y: 385, distance: 135.0
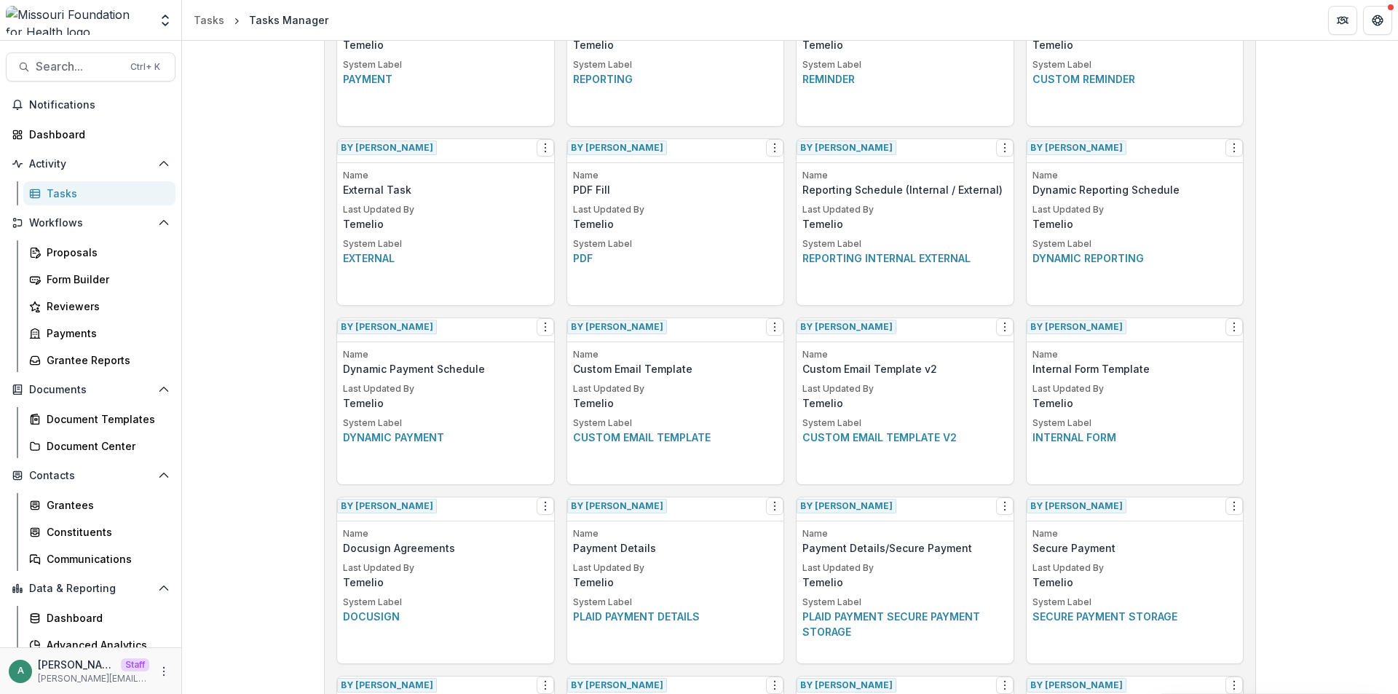
scroll to position [313, 0]
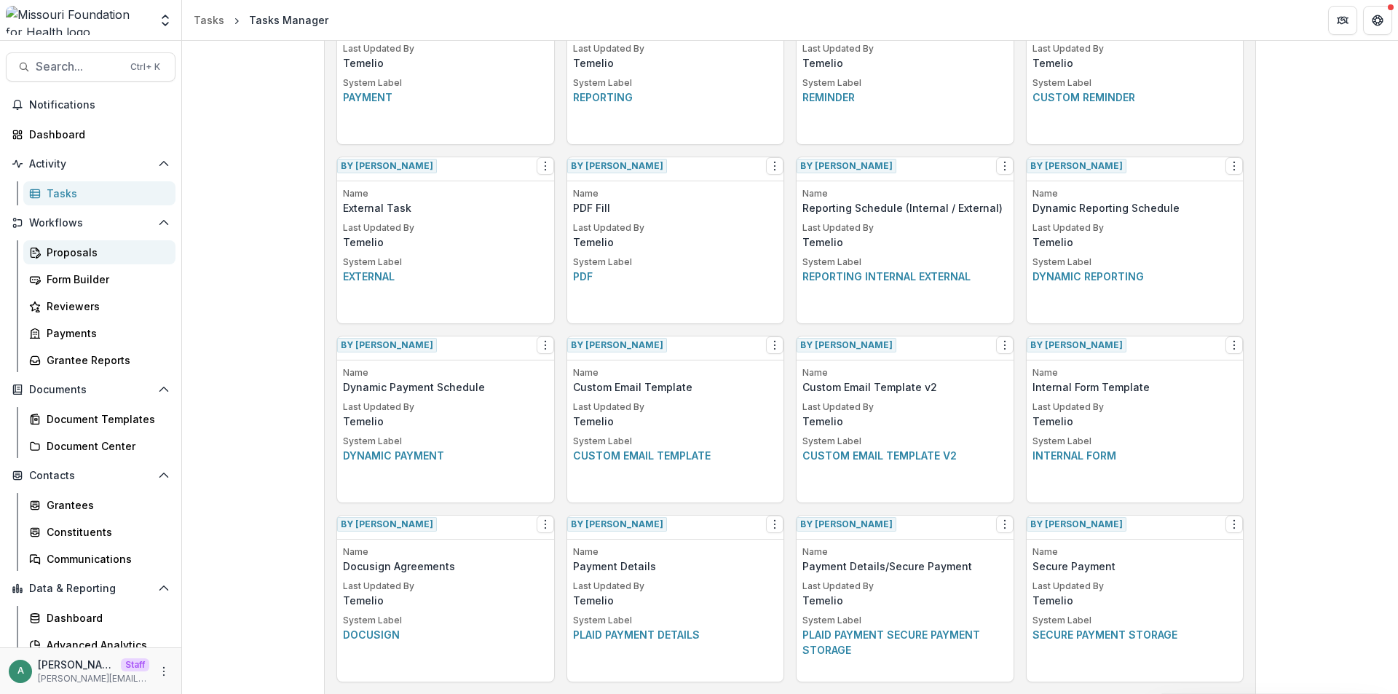
click at [75, 248] on div "Proposals" at bounding box center [105, 252] width 117 height 15
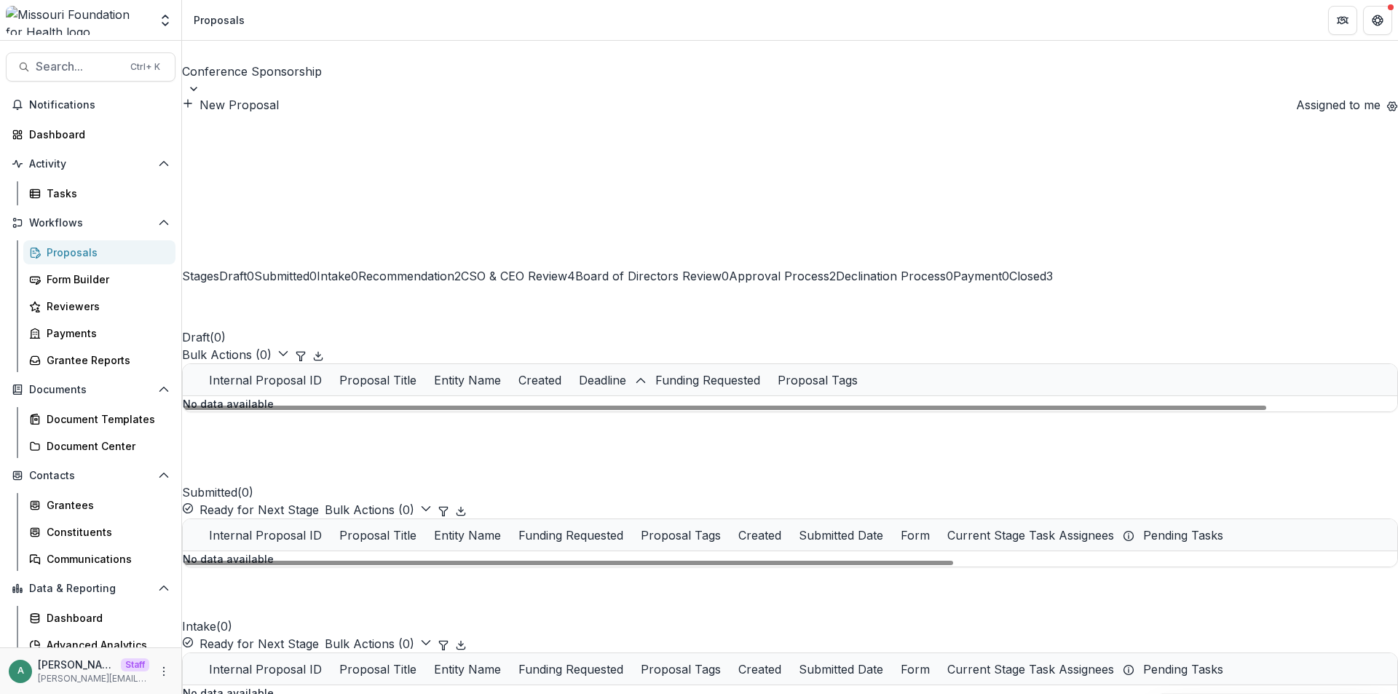
click at [279, 96] on button "New Proposal" at bounding box center [230, 104] width 97 height 17
